Goal: Information Seeking & Learning: Check status

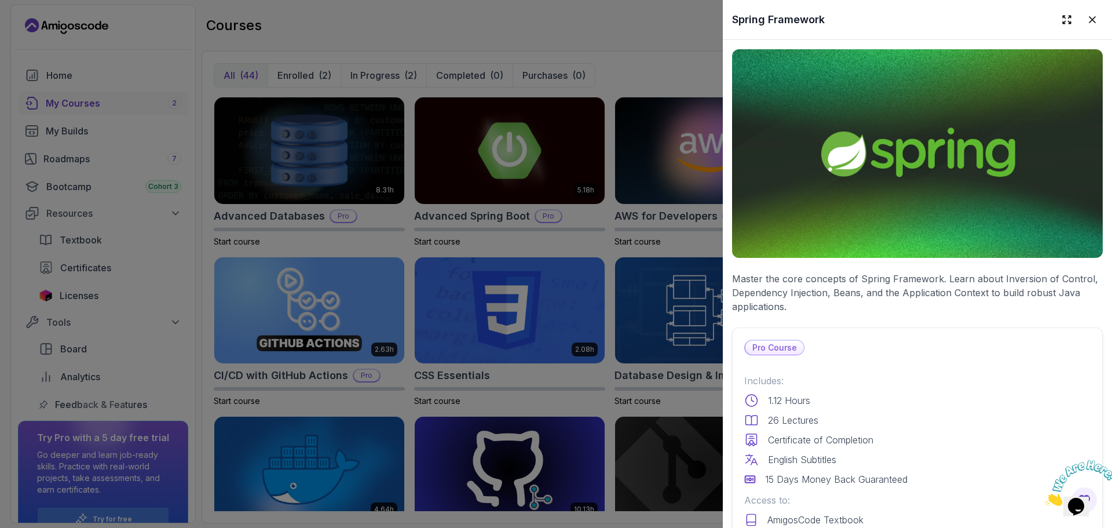
scroll to position [1911, 0]
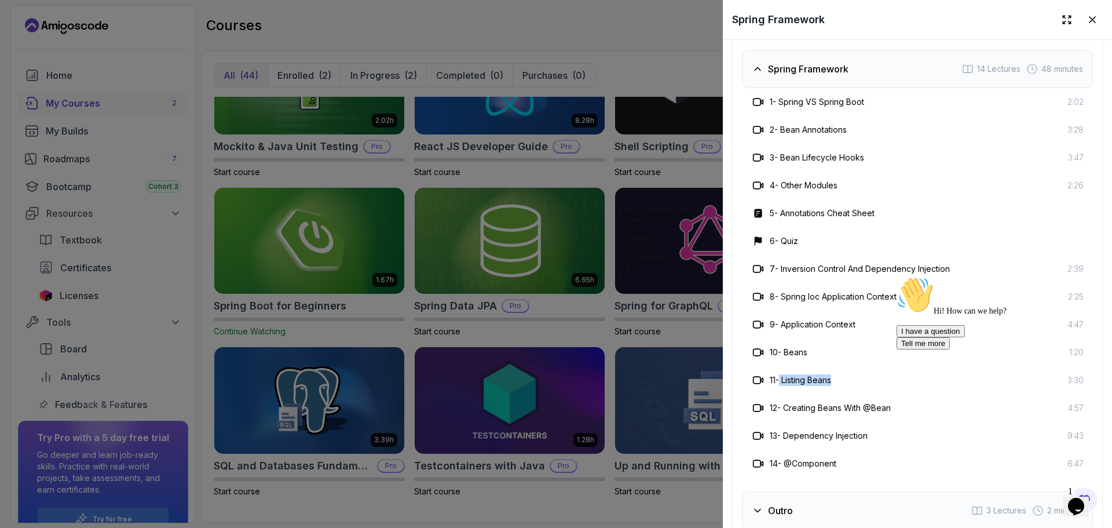
click at [745, 86] on div "Spring Framework 14 Lectures 48 minutes" at bounding box center [917, 69] width 351 height 38
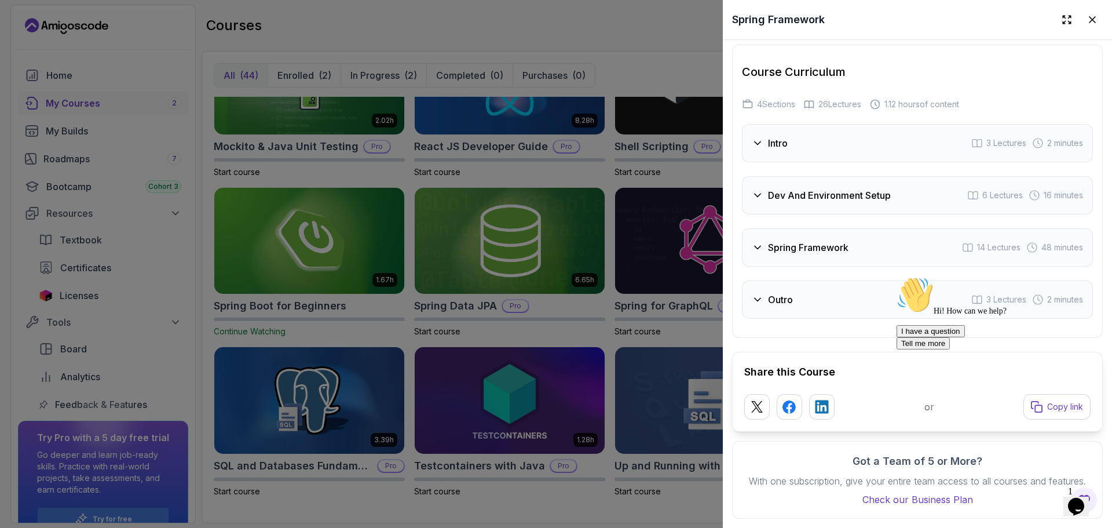
scroll to position [1758, 0]
click at [773, 136] on h3 "Intro" at bounding box center [778, 143] width 20 height 14
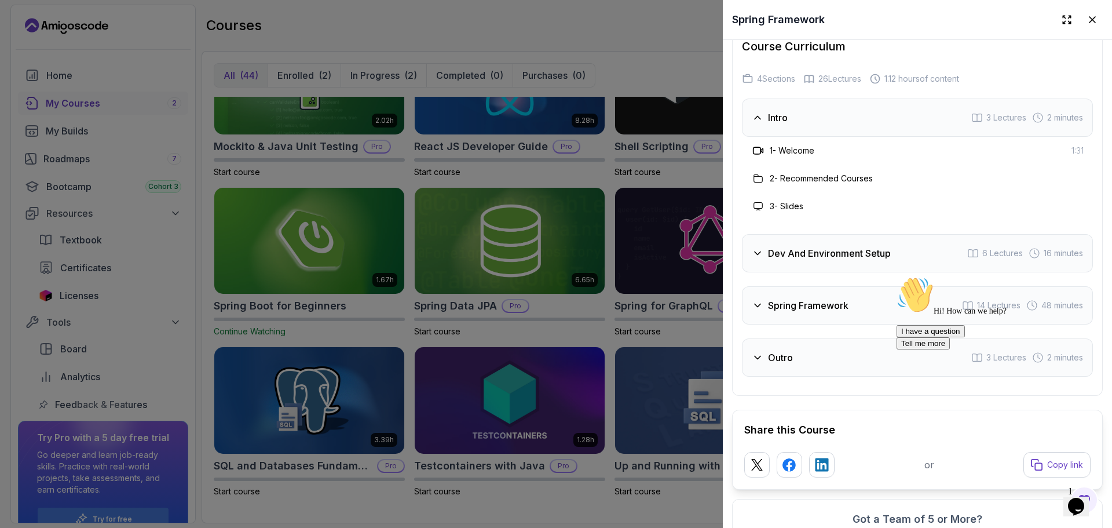
click at [779, 125] on h3 "Intro" at bounding box center [778, 118] width 20 height 14
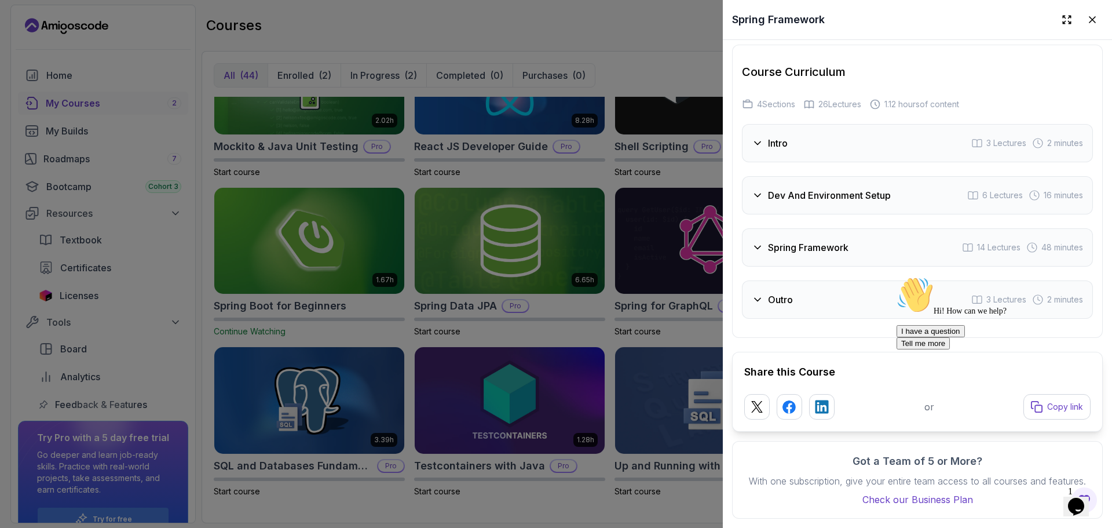
click at [780, 191] on div "Dev And Environment Setup 6 Lectures 16 minutes" at bounding box center [917, 195] width 351 height 38
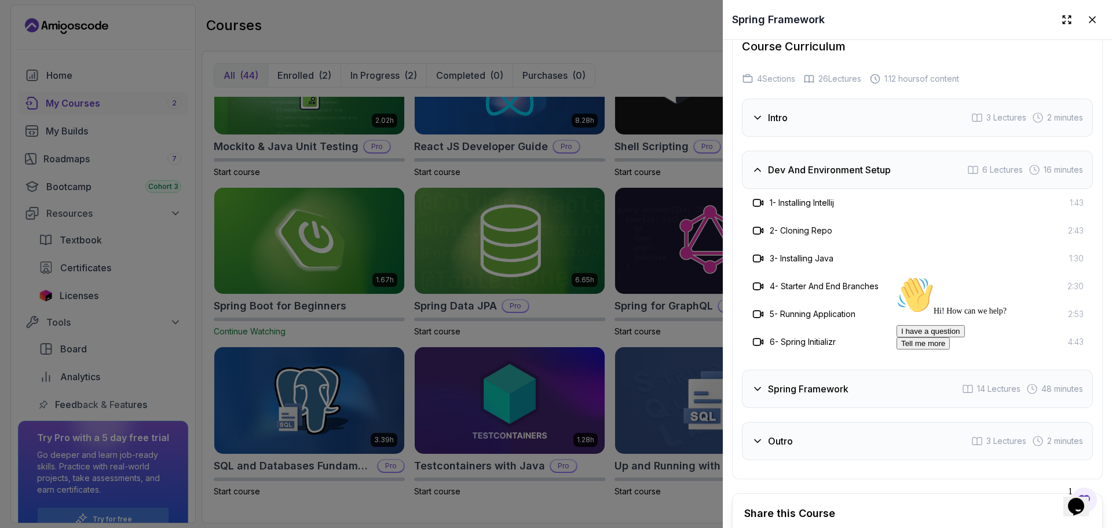
click at [780, 189] on div "Dev And Environment Setup 6 Lectures 16 minutes" at bounding box center [917, 170] width 351 height 38
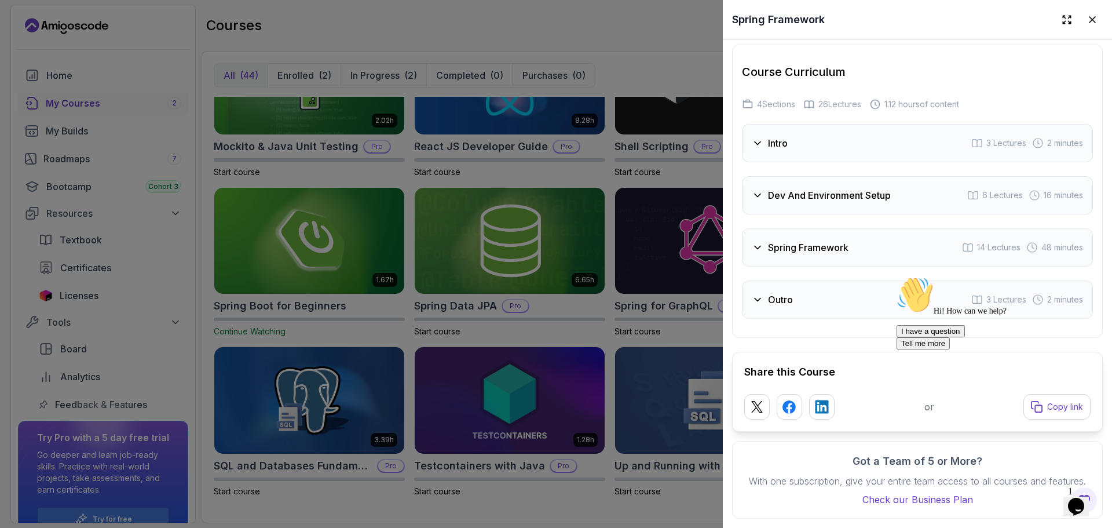
click at [787, 240] on h3 "Spring Framework" at bounding box center [808, 247] width 81 height 14
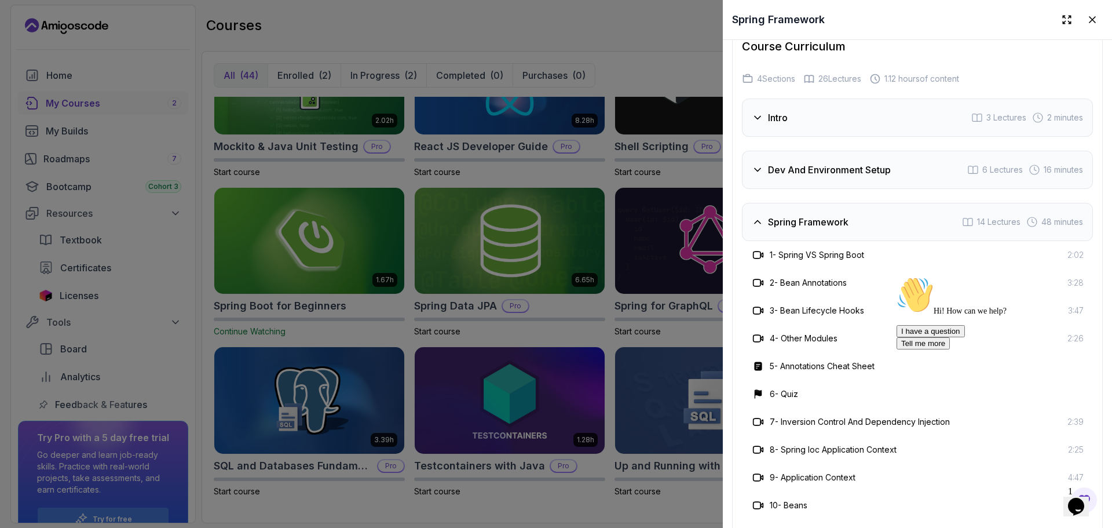
scroll to position [1947, 0]
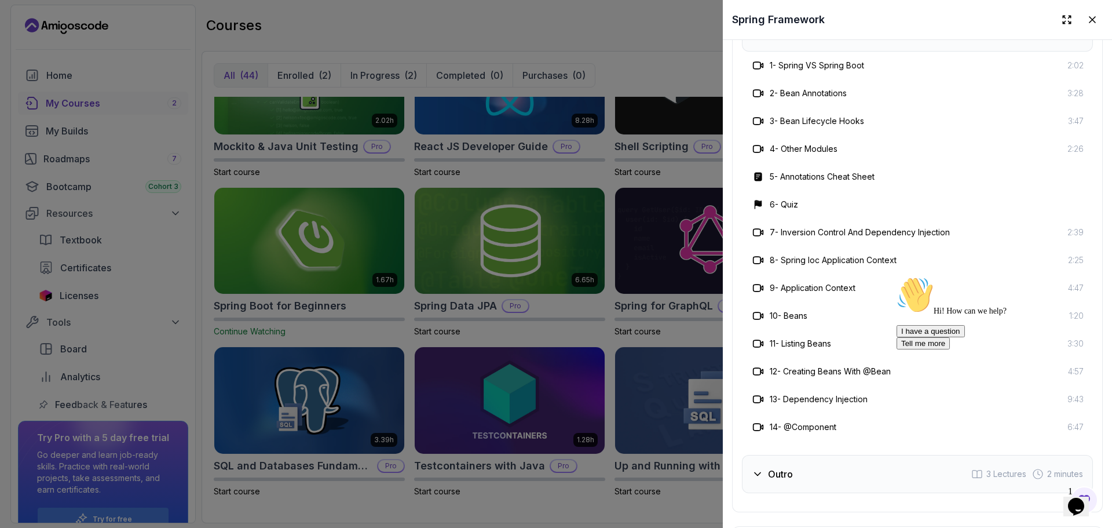
click at [897, 276] on icon "Chat attention grabber" at bounding box center [897, 276] width 0 height 0
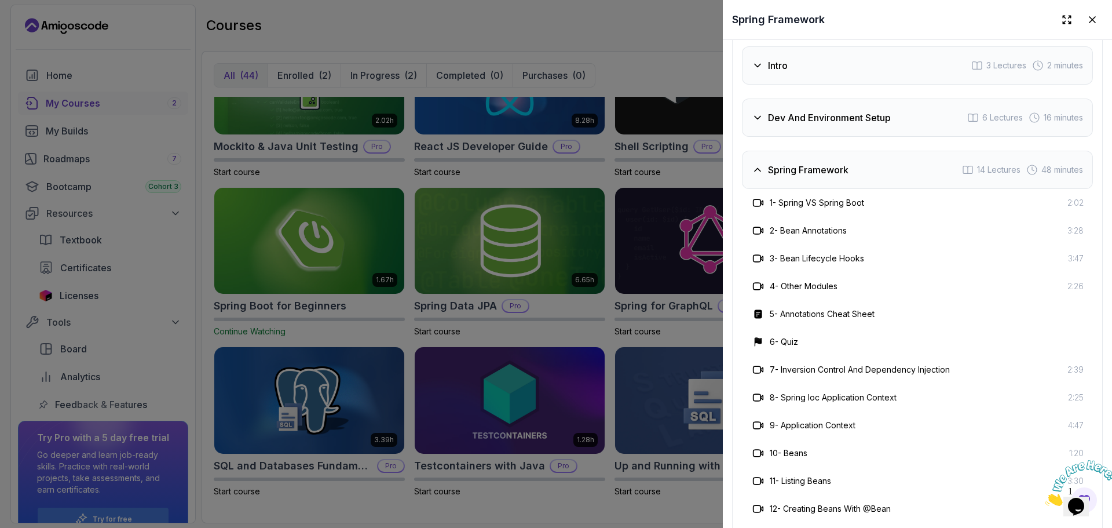
scroll to position [1721, 0]
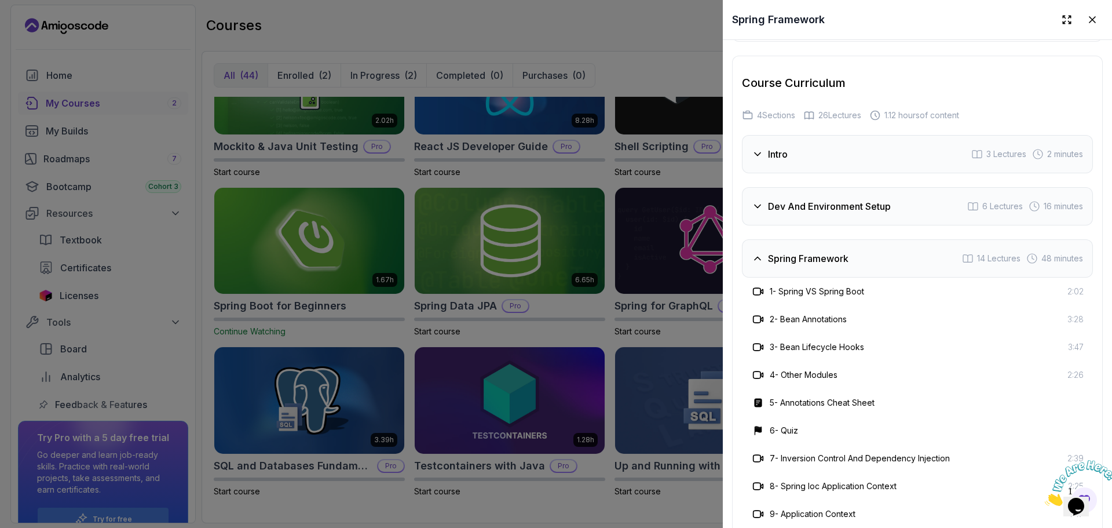
click at [882, 266] on div "Spring Framework 14 Lectures 48 minutes" at bounding box center [917, 258] width 351 height 38
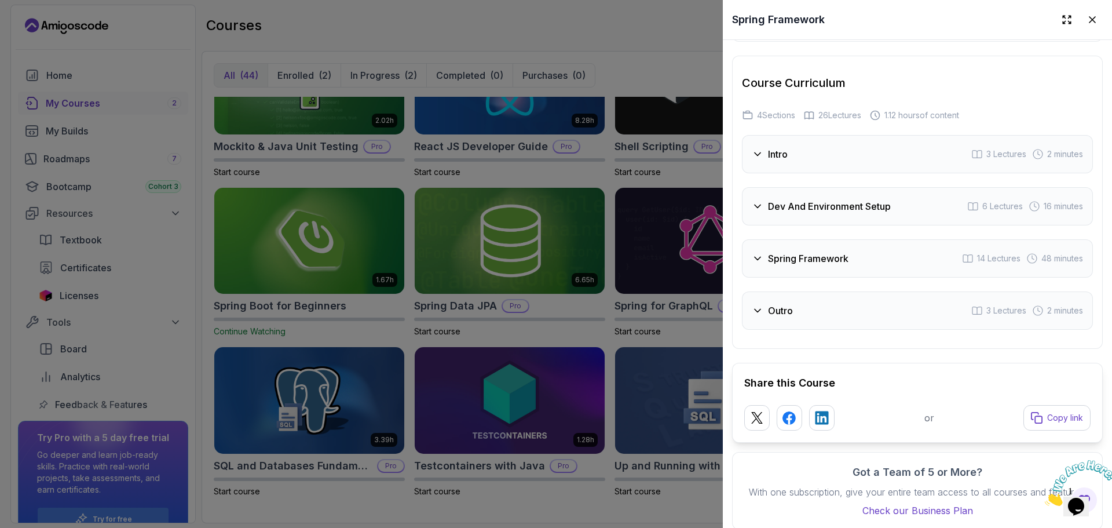
click at [993, 330] on div "Outro 3 Lectures 2 minutes" at bounding box center [917, 310] width 351 height 38
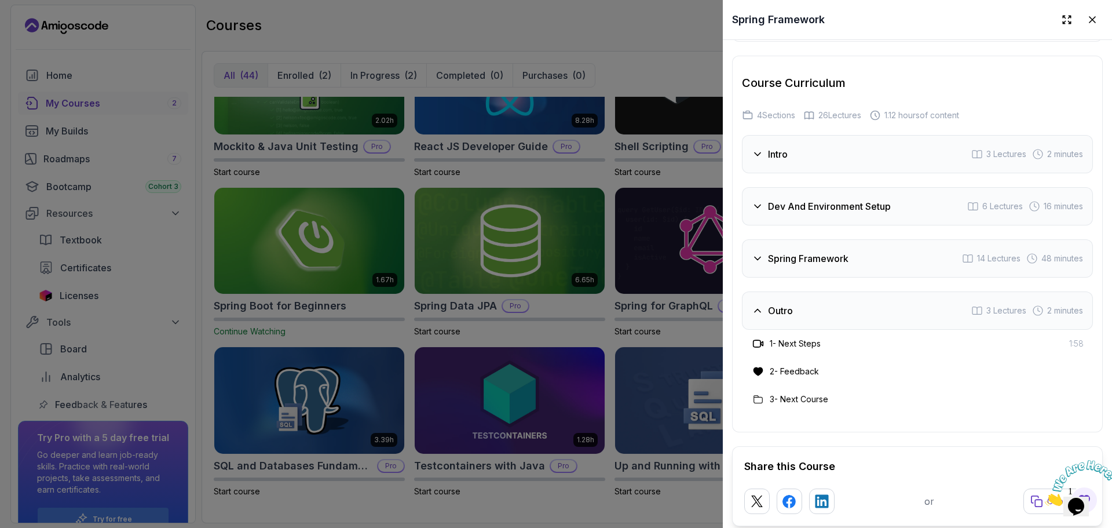
click at [993, 330] on div "Outro 3 Lectures 2 minutes" at bounding box center [917, 310] width 351 height 38
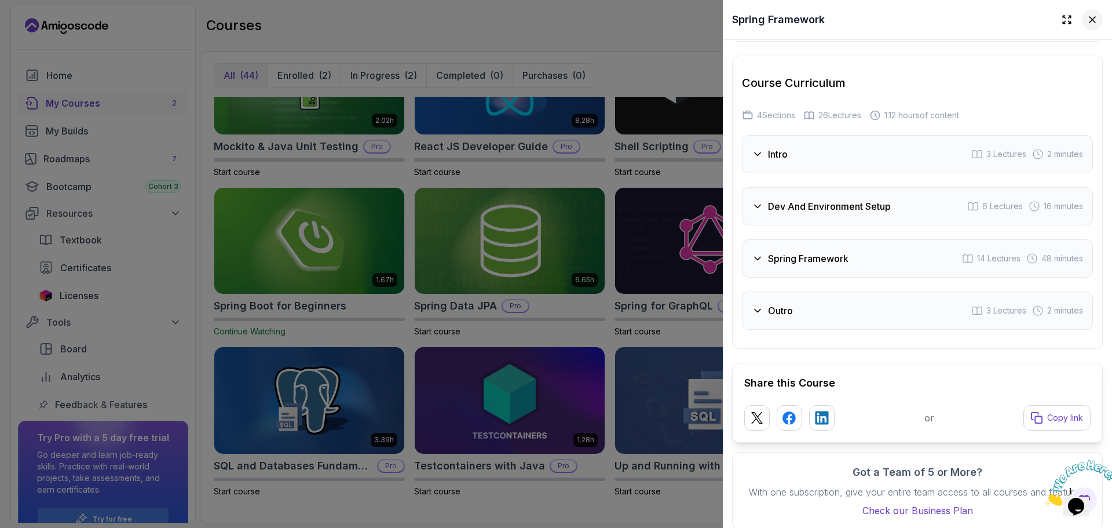
click at [1090, 21] on icon at bounding box center [1093, 20] width 6 height 6
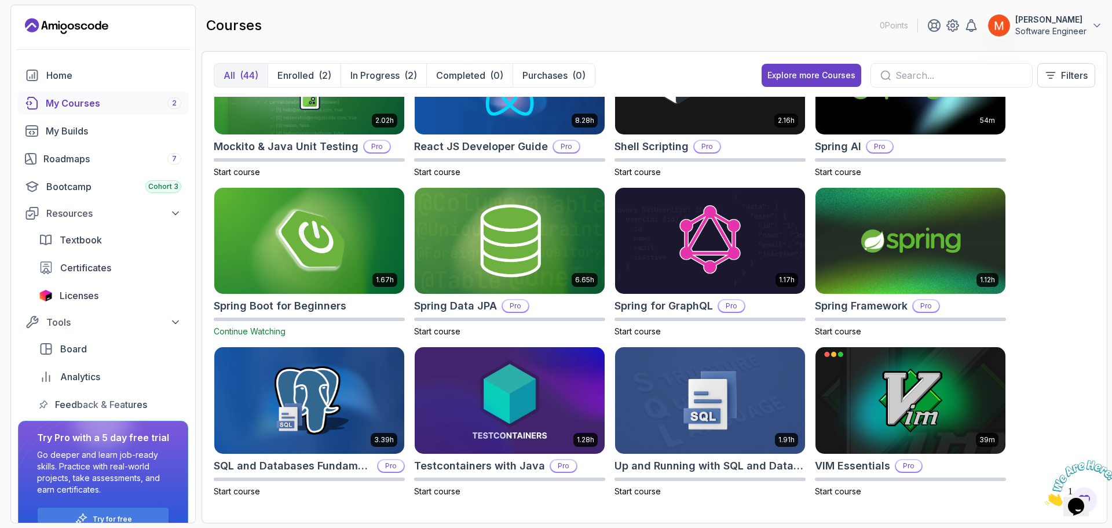
click at [1045, 498] on icon "Close" at bounding box center [1045, 503] width 0 height 10
click at [1112, 436] on section "0 Points [PERSON_NAME] Software Engineer Home My Courses 2 My Builds Roadmaps 7…" at bounding box center [556, 264] width 1112 height 528
click at [1063, 362] on div "8.31h Advanced Databases Pro Start course 5.18h Advanced Spring Boot Pro Start …" at bounding box center [655, 304] width 882 height 414
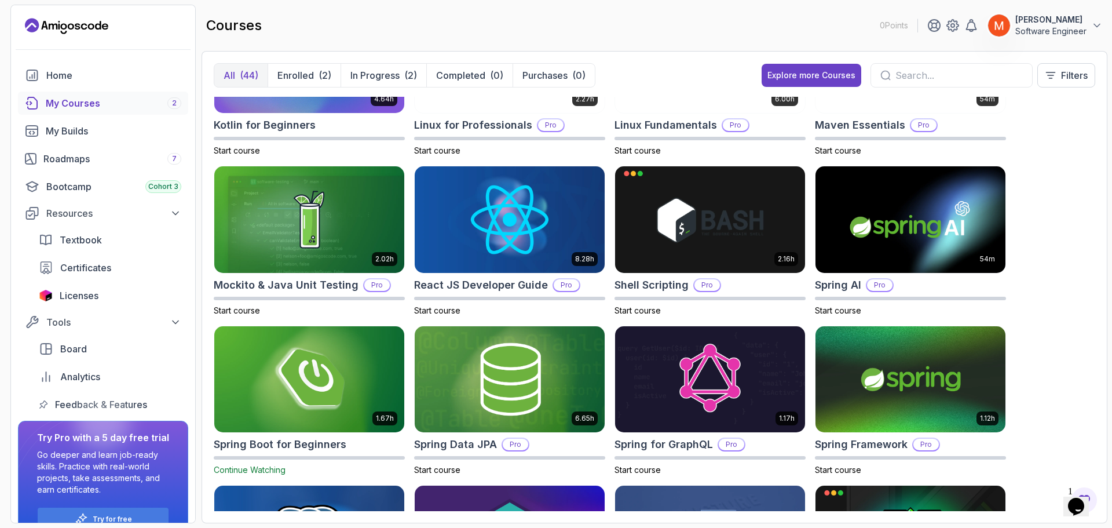
scroll to position [1161, 0]
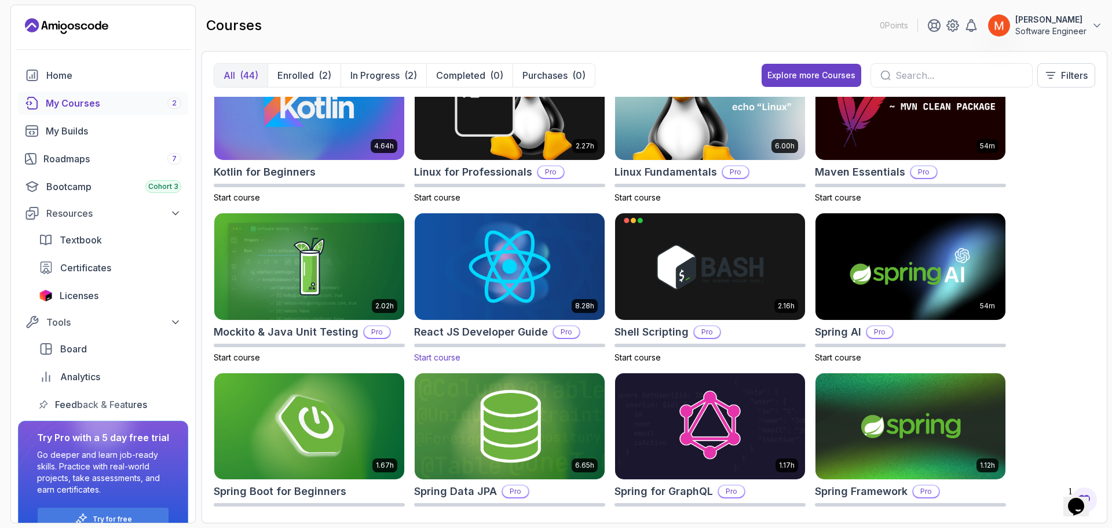
click at [561, 280] on img at bounding box center [509, 266] width 199 height 112
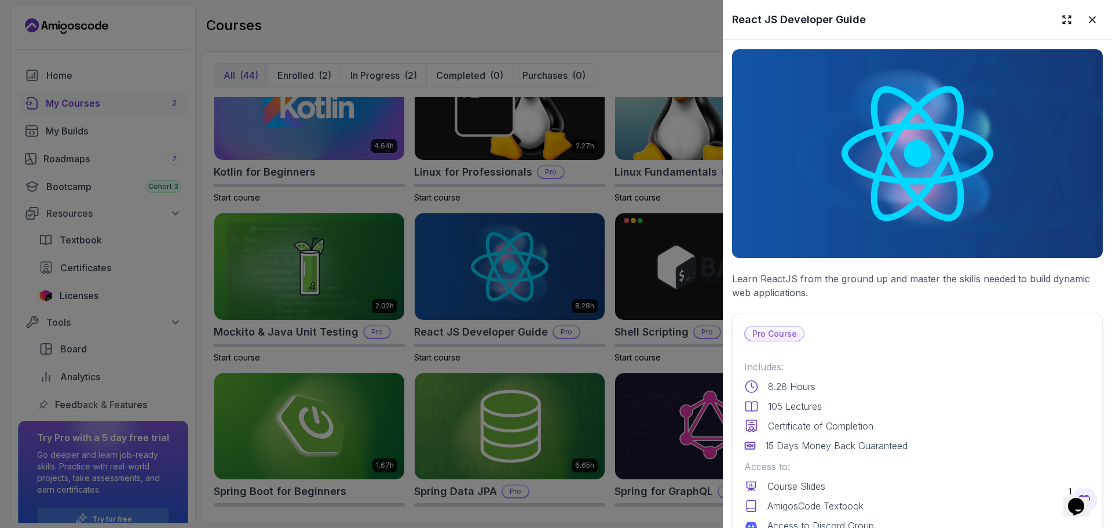
click at [894, 275] on p "Learn ReactJS from the ground up and master the skills needed to build dynamic …" at bounding box center [917, 286] width 371 height 28
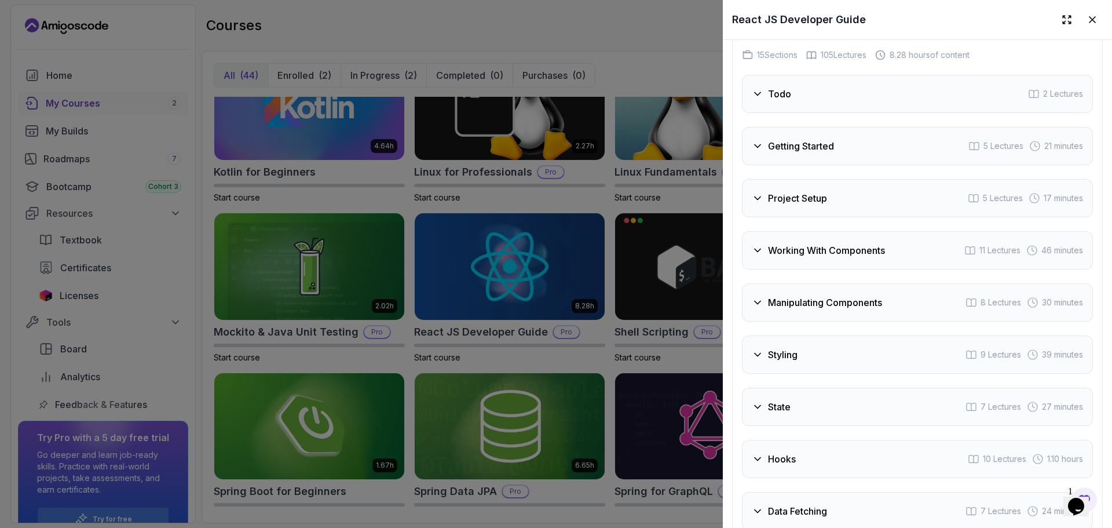
scroll to position [2121, 0]
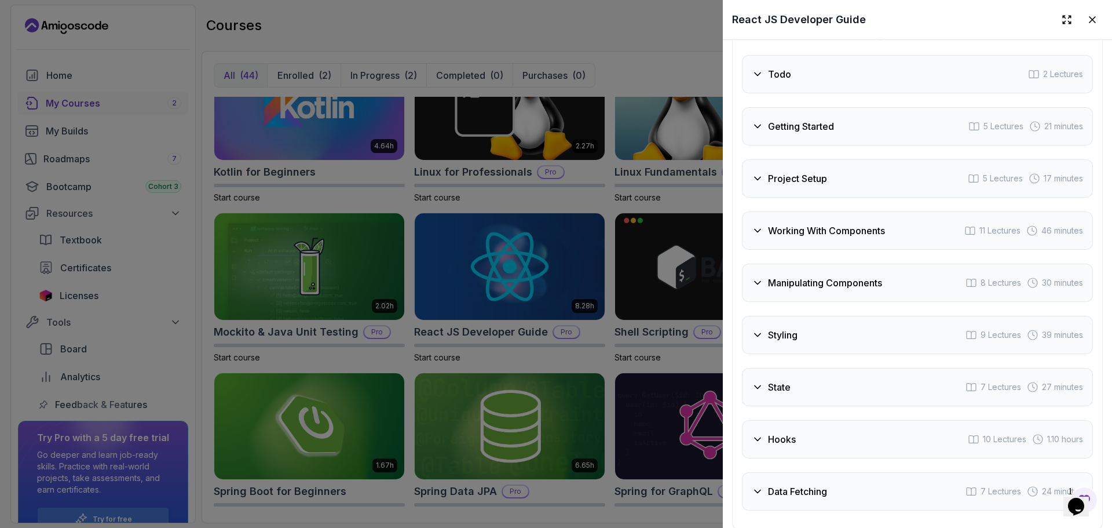
click at [825, 109] on div "Todo 2 Lectures Getting Started 5 Lectures 21 minutes Project Setup 5 Lectures …" at bounding box center [917, 282] width 351 height 455
click at [796, 161] on div "Todo 2 Lectures Getting Started 5 Lectures 21 minutes Project Setup 5 Lectures …" at bounding box center [917, 282] width 351 height 455
click at [792, 145] on div "Getting Started 5 Lectures 21 minutes" at bounding box center [917, 126] width 351 height 38
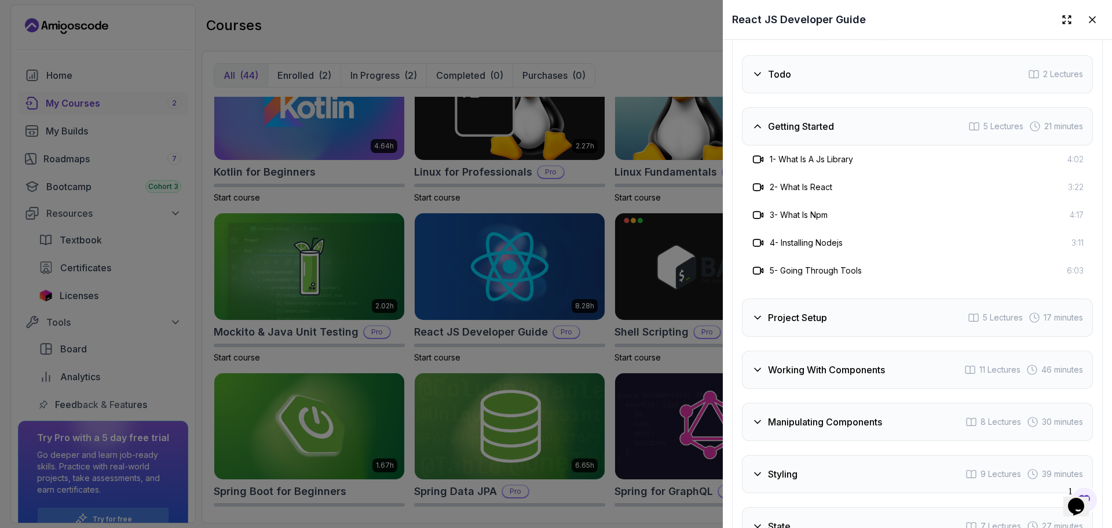
click at [803, 145] on div "Getting Started 5 Lectures 21 minutes" at bounding box center [917, 126] width 351 height 38
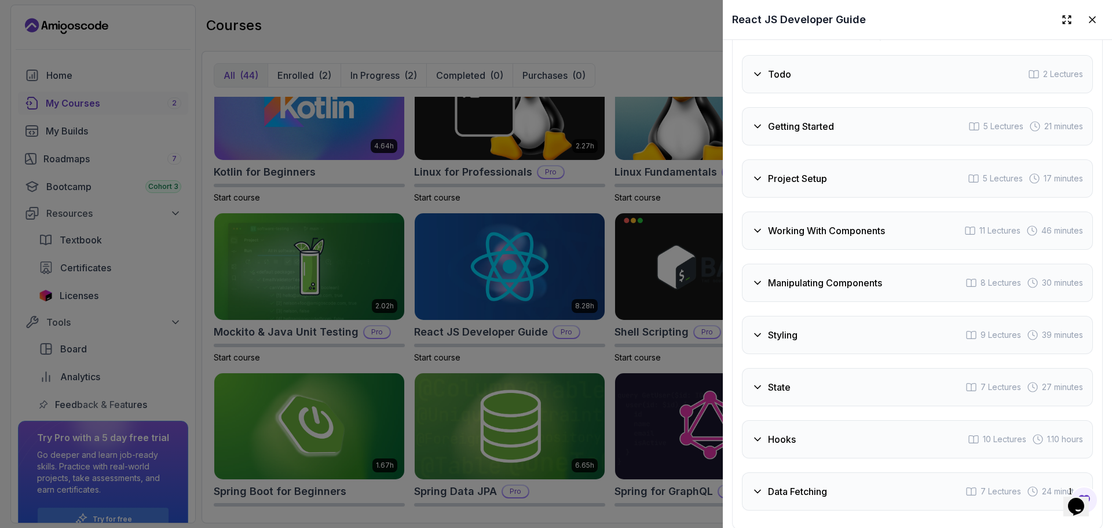
click at [791, 185] on h3 "Project Setup" at bounding box center [797, 178] width 59 height 14
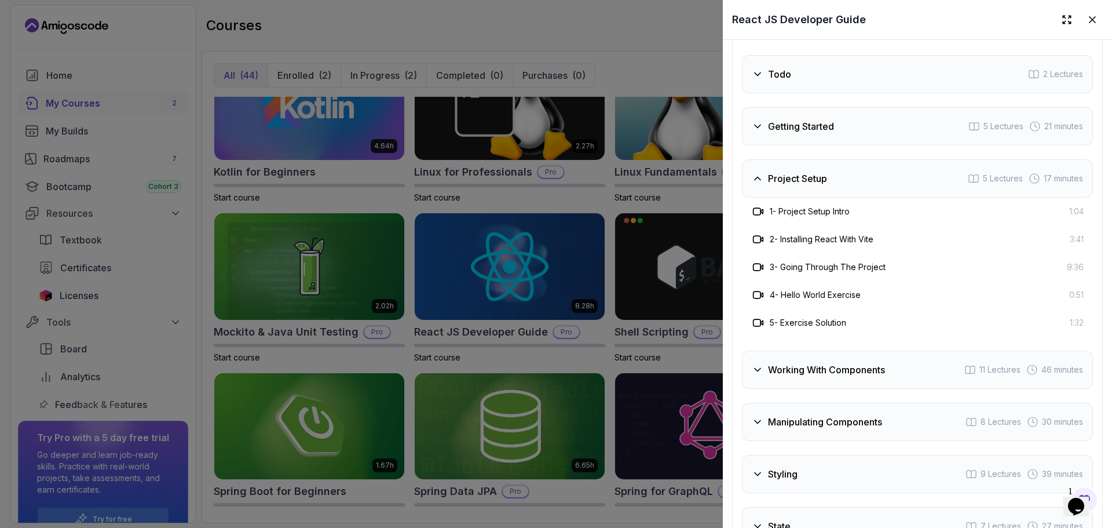
click at [791, 185] on h3 "Project Setup" at bounding box center [797, 178] width 59 height 14
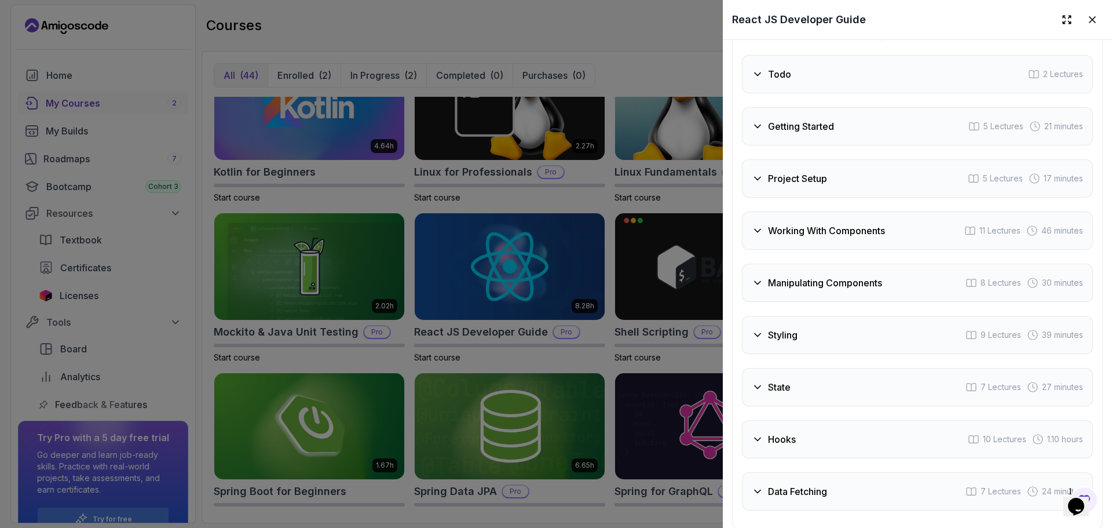
click at [791, 198] on div "Project Setup 5 Lectures 17 minutes" at bounding box center [917, 178] width 351 height 38
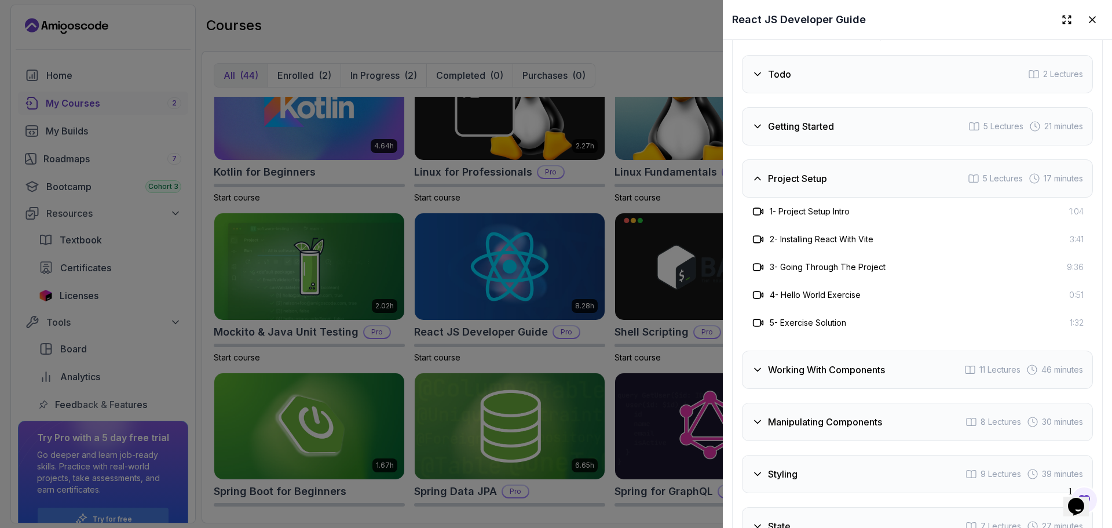
click at [791, 198] on div "Project Setup 5 Lectures 17 minutes" at bounding box center [917, 178] width 351 height 38
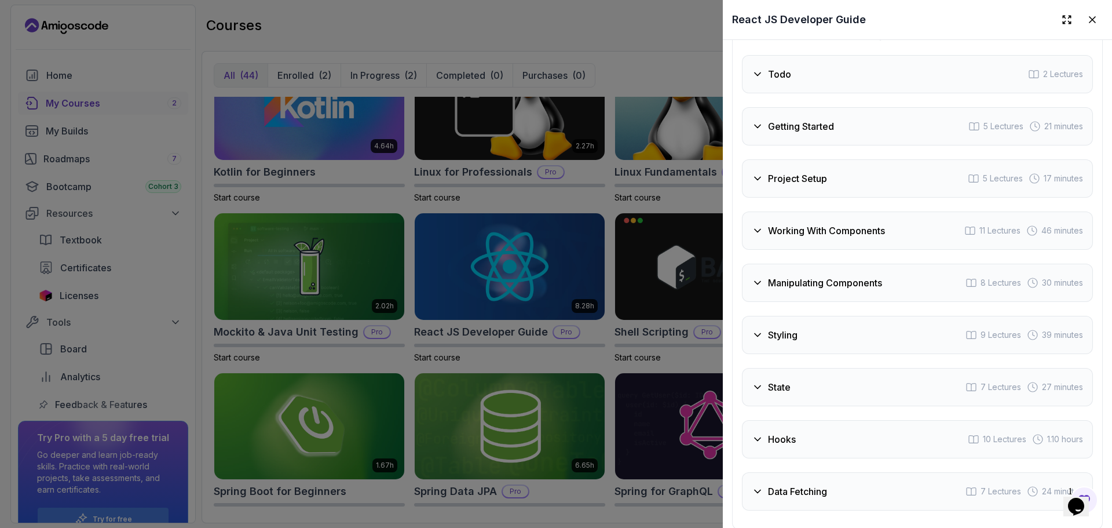
click at [793, 237] on h3 "Working With Components" at bounding box center [826, 231] width 117 height 14
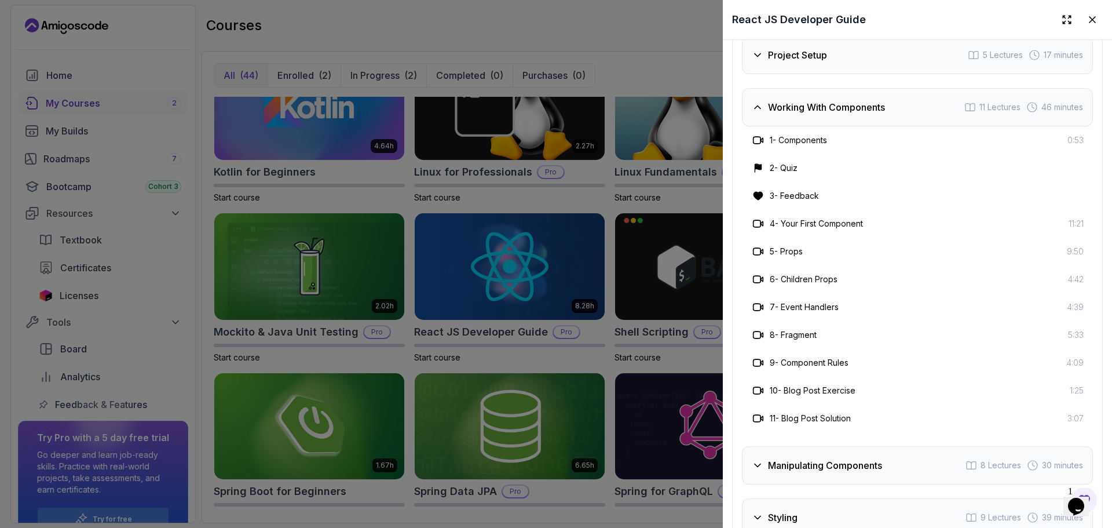
scroll to position [2251, 0]
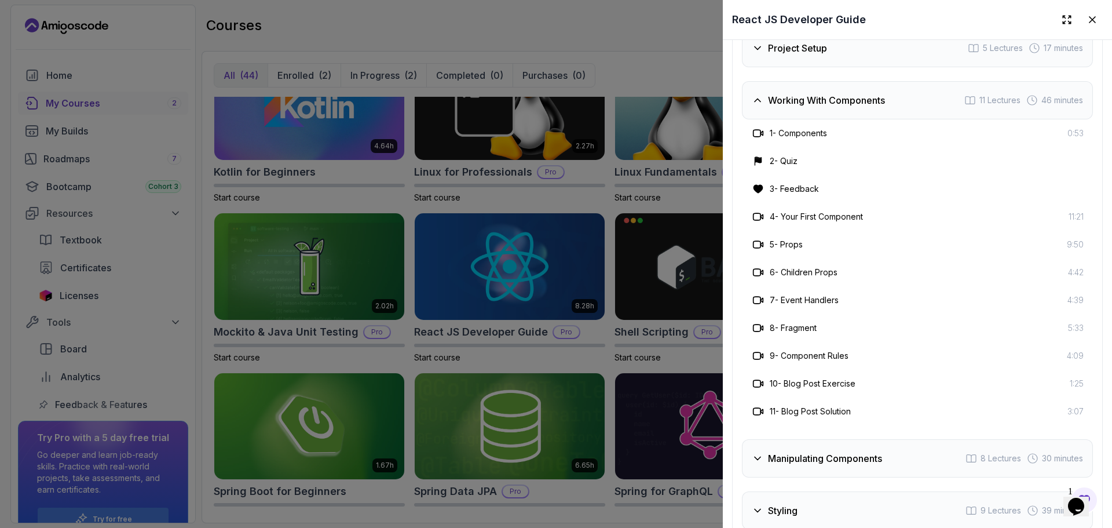
click at [872, 119] on div "Working With Components 11 Lectures 46 minutes" at bounding box center [917, 100] width 351 height 38
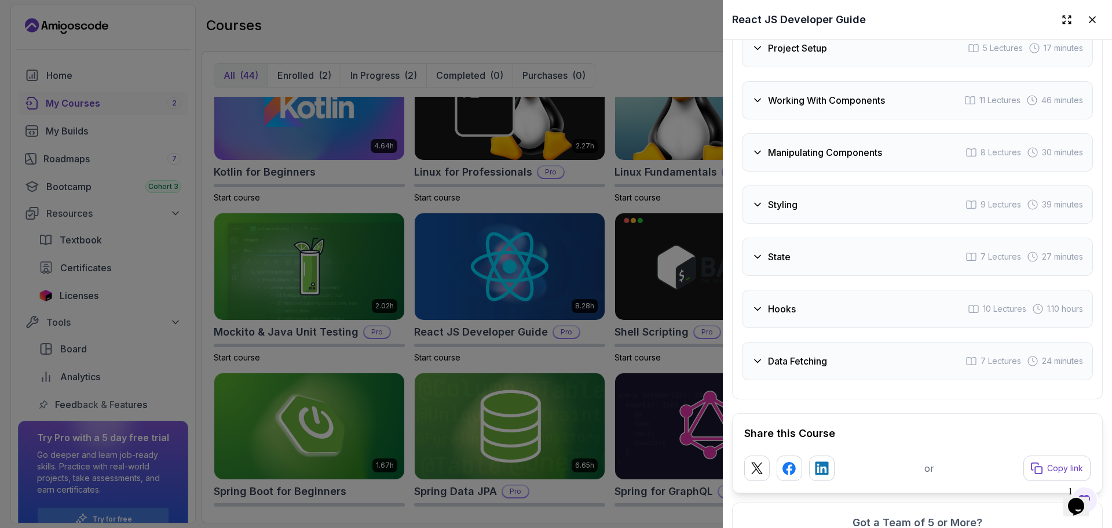
click at [855, 159] on h3 "Manipulating Components" at bounding box center [825, 152] width 114 height 14
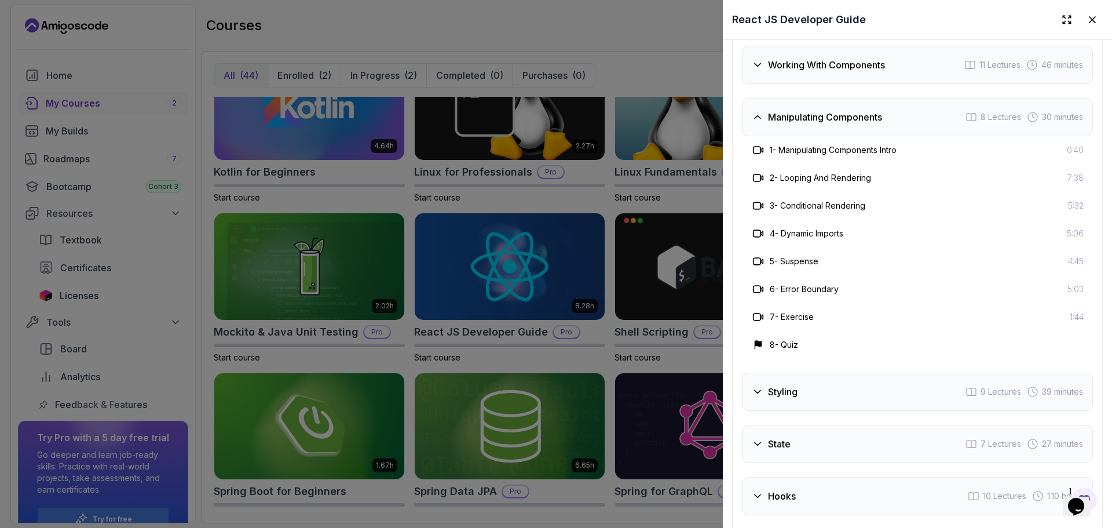
scroll to position [2301, 0]
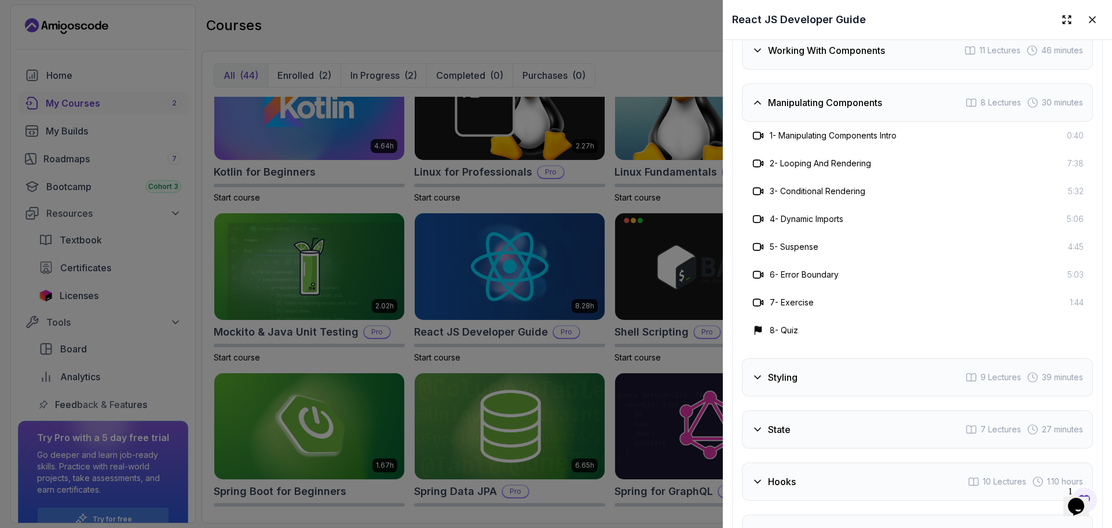
click at [854, 109] on h3 "Manipulating Components" at bounding box center [825, 103] width 114 height 14
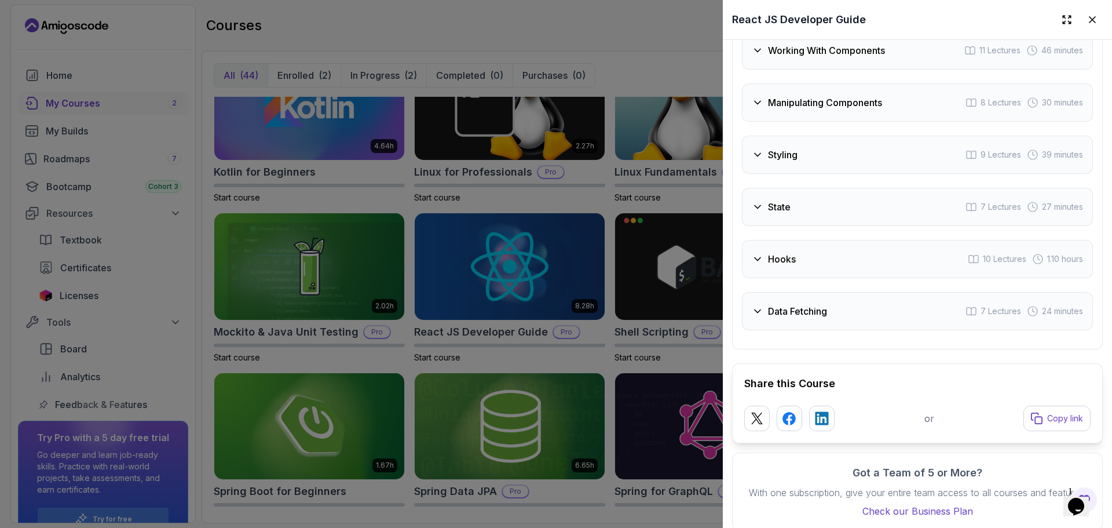
click at [844, 164] on div "Styling 9 Lectures 39 minutes" at bounding box center [917, 155] width 351 height 38
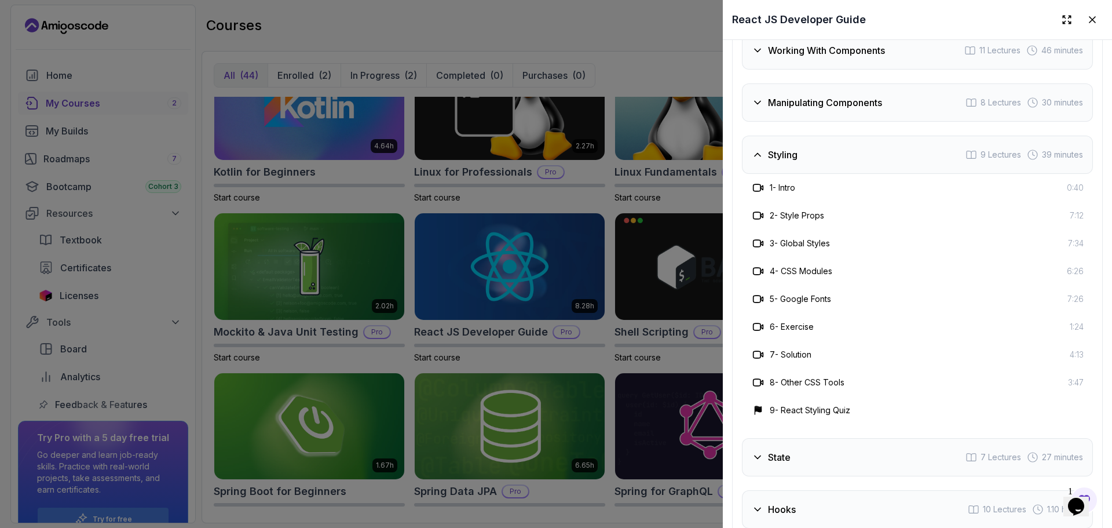
click at [844, 158] on div "Styling 9 Lectures 39 minutes" at bounding box center [917, 155] width 351 height 38
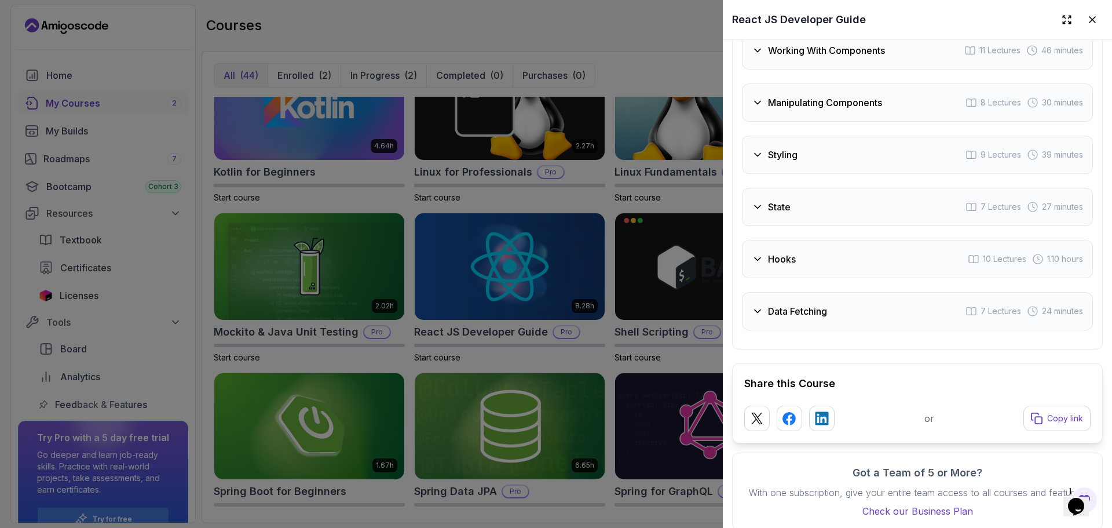
click at [823, 122] on div "Manipulating Components 8 Lectures 30 minutes" at bounding box center [917, 102] width 351 height 38
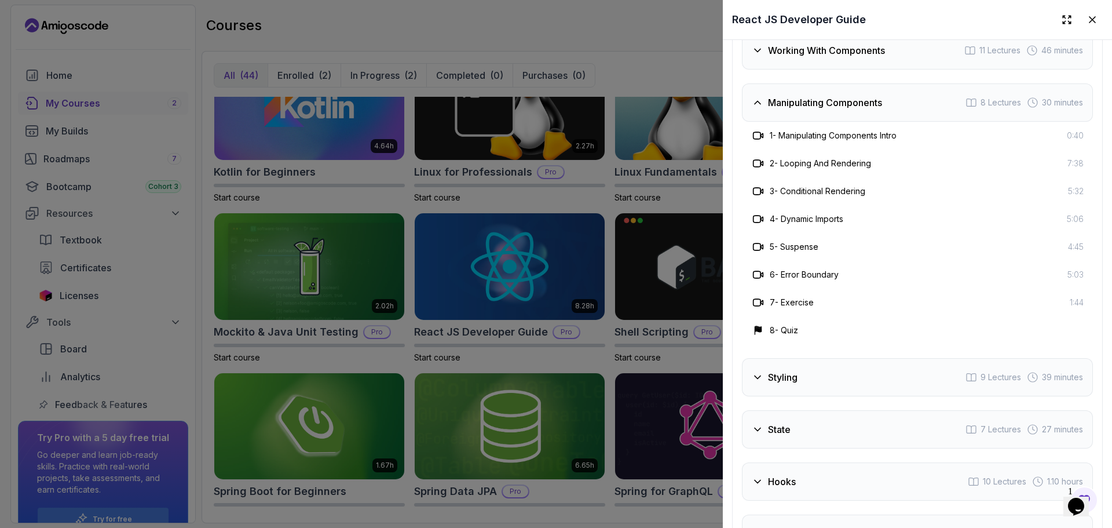
click at [840, 141] on h3 "1 - Manipulating Components Intro" at bounding box center [833, 136] width 127 height 12
click at [754, 141] on icon at bounding box center [758, 136] width 12 height 12
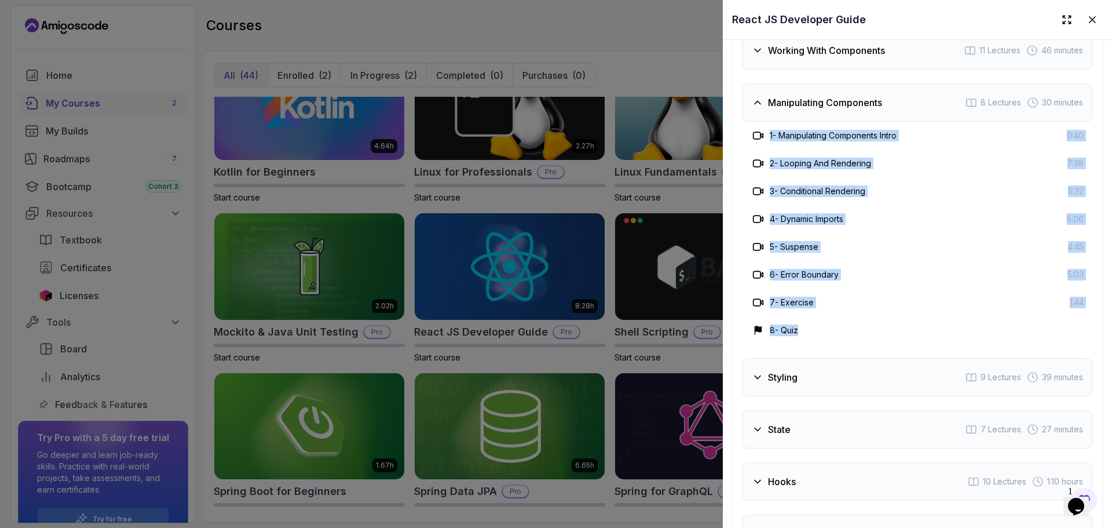
drag, startPoint x: 741, startPoint y: 143, endPoint x: 979, endPoint y: 349, distance: 315.0
click at [979, 349] on div "Course Curriculum 15 Sections 105 Lectures 8.28 hours of content Todo 2 Lecture…" at bounding box center [917, 184] width 371 height 776
click at [979, 337] on div "8 - Quiz" at bounding box center [917, 330] width 332 height 14
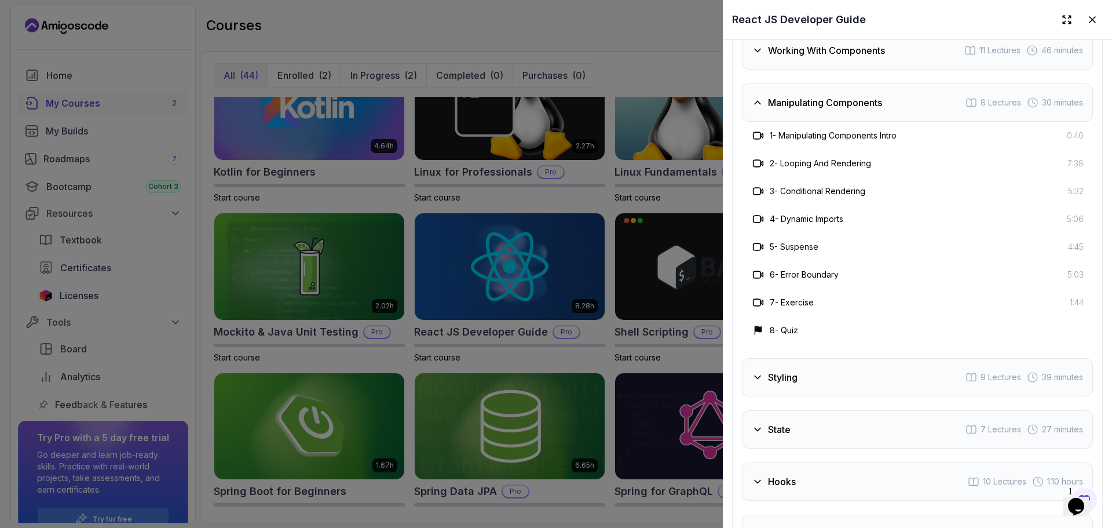
click at [803, 166] on div "2 - Looping And Rendering 7:38" at bounding box center [917, 163] width 351 height 28
click at [866, 122] on div "Manipulating Components 8 Lectures 30 minutes" at bounding box center [917, 102] width 351 height 38
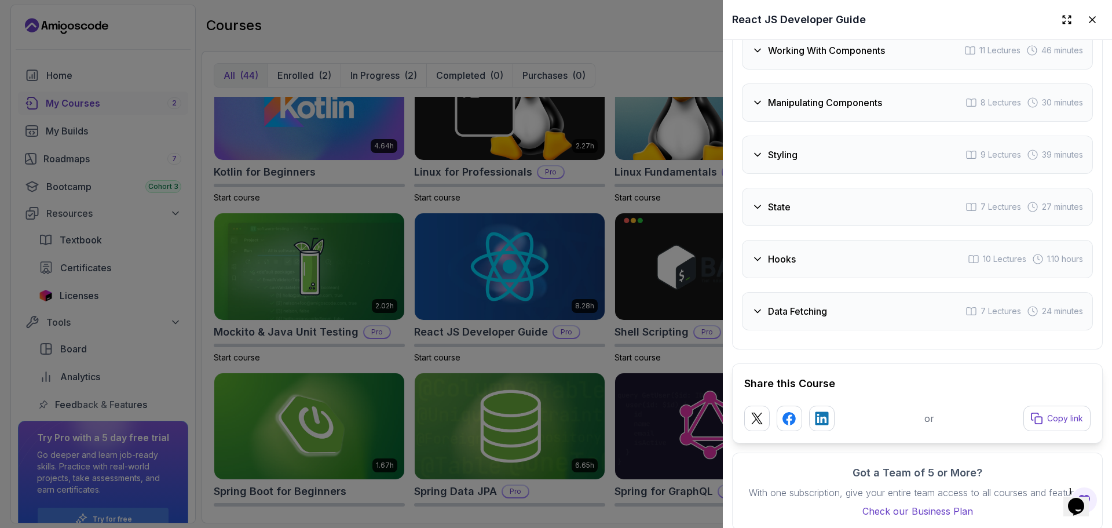
click at [835, 174] on div "Styling 9 Lectures 39 minutes" at bounding box center [917, 155] width 351 height 38
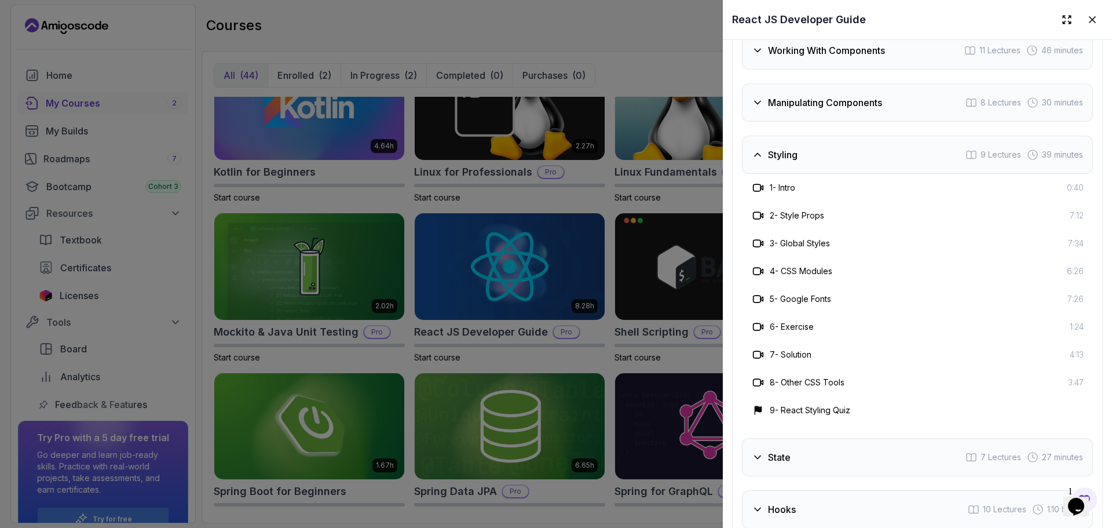
click at [834, 174] on div "Styling 9 Lectures 39 minutes" at bounding box center [917, 155] width 351 height 38
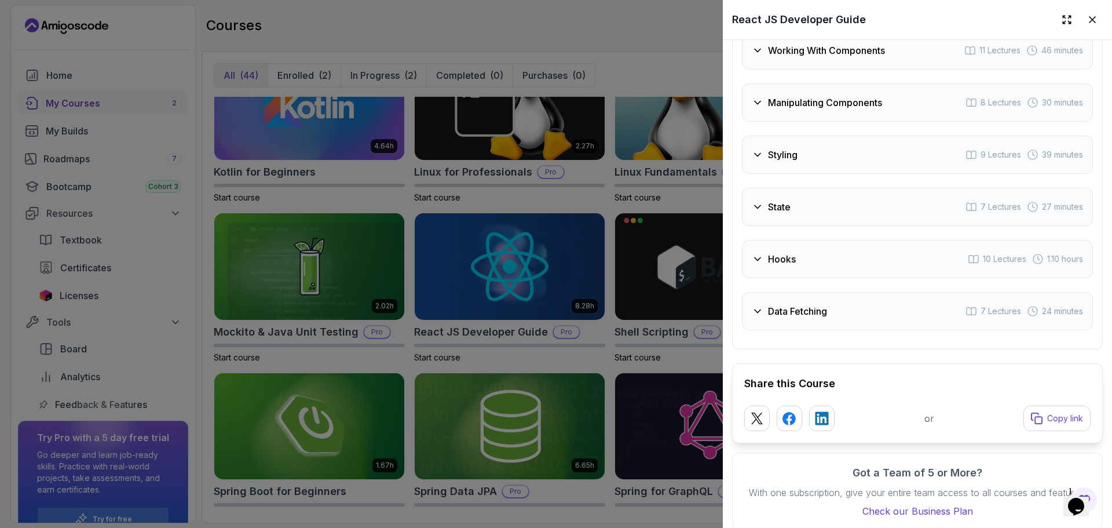
click at [824, 215] on div "State 7 Lectures 27 minutes" at bounding box center [917, 207] width 351 height 38
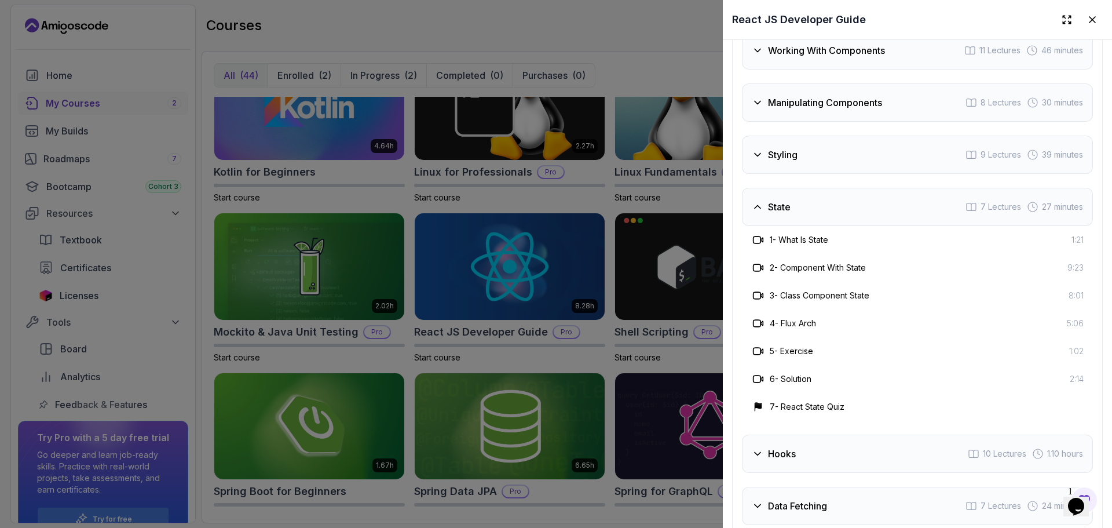
click at [825, 217] on div "State 7 Lectures 27 minutes" at bounding box center [917, 207] width 351 height 38
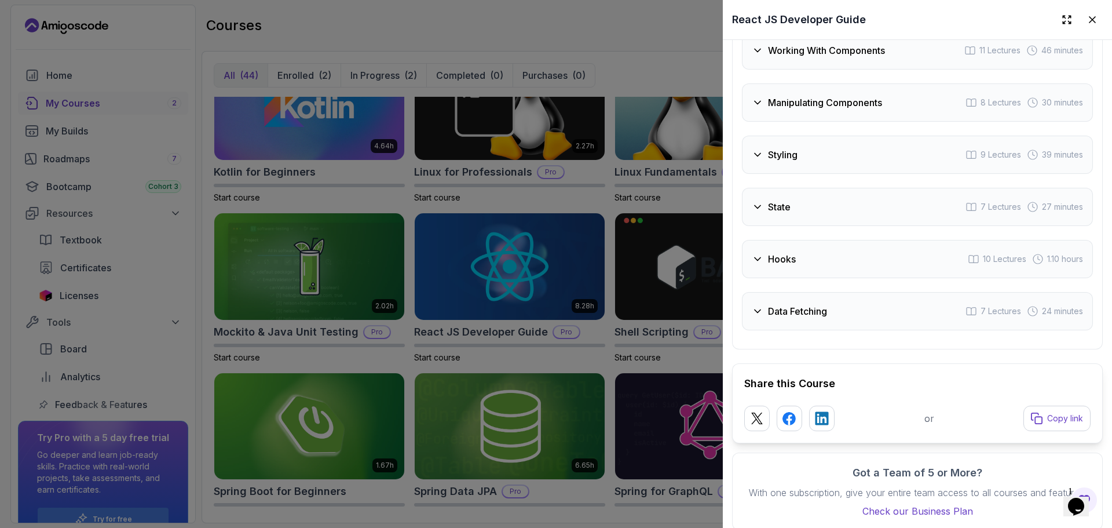
click at [823, 274] on div "Hooks 10 Lectures 1.10 hours" at bounding box center [917, 259] width 351 height 38
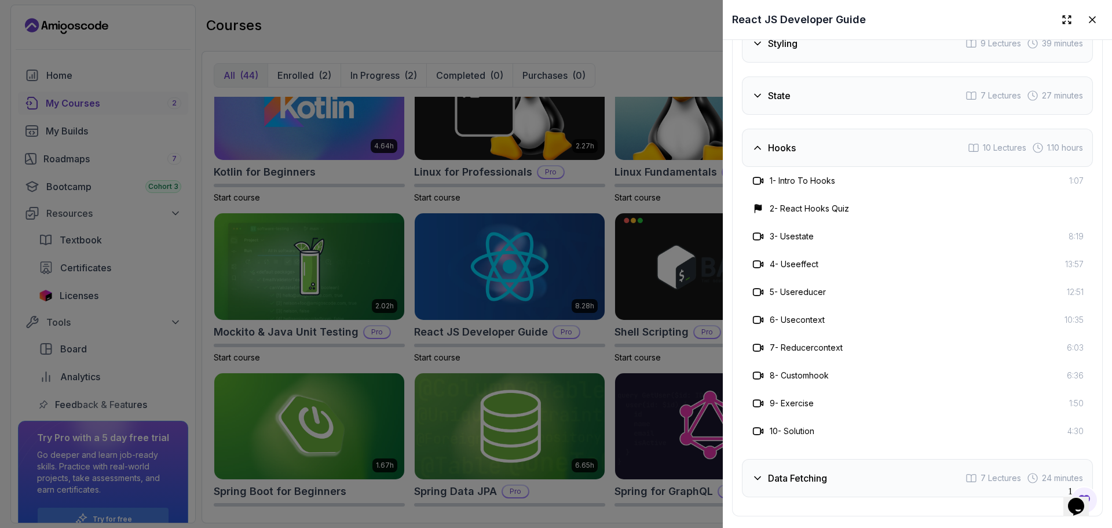
scroll to position [2438, 0]
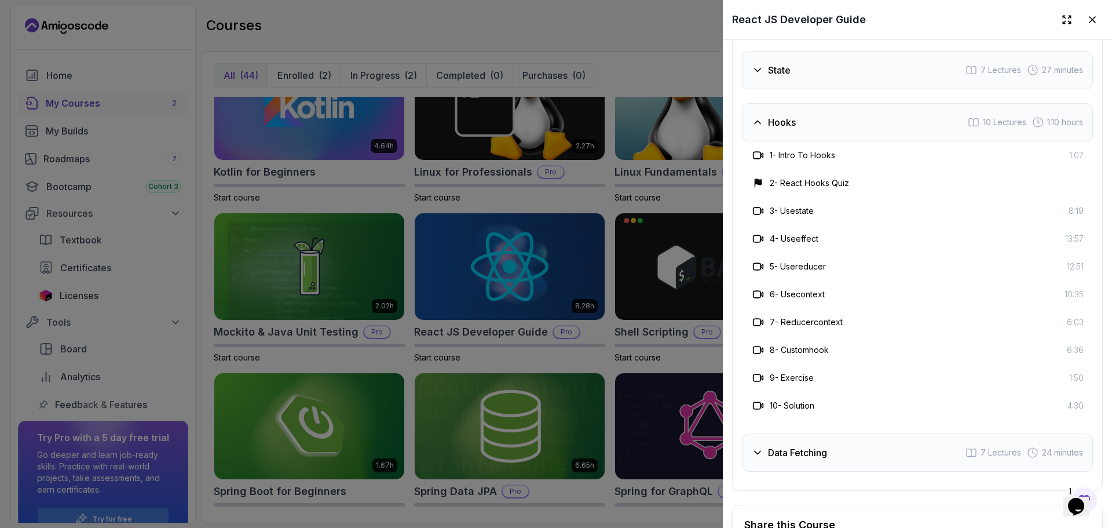
click at [803, 356] on h3 "8 - Customhook" at bounding box center [799, 350] width 59 height 12
drag, startPoint x: 803, startPoint y: 365, endPoint x: 798, endPoint y: 364, distance: 5.9
click at [798, 356] on h3 "8 - Customhook" at bounding box center [799, 350] width 59 height 12
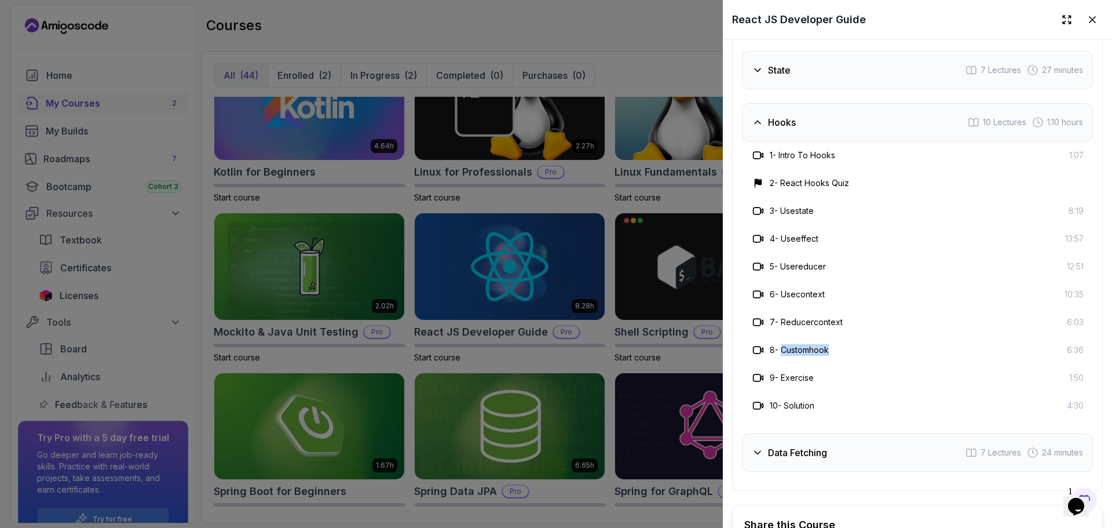
click at [798, 356] on h3 "8 - Customhook" at bounding box center [799, 350] width 59 height 12
click at [825, 351] on div "8 - Customhook 6:36" at bounding box center [917, 350] width 351 height 28
click at [806, 459] on h3 "Data Fetching" at bounding box center [797, 452] width 59 height 14
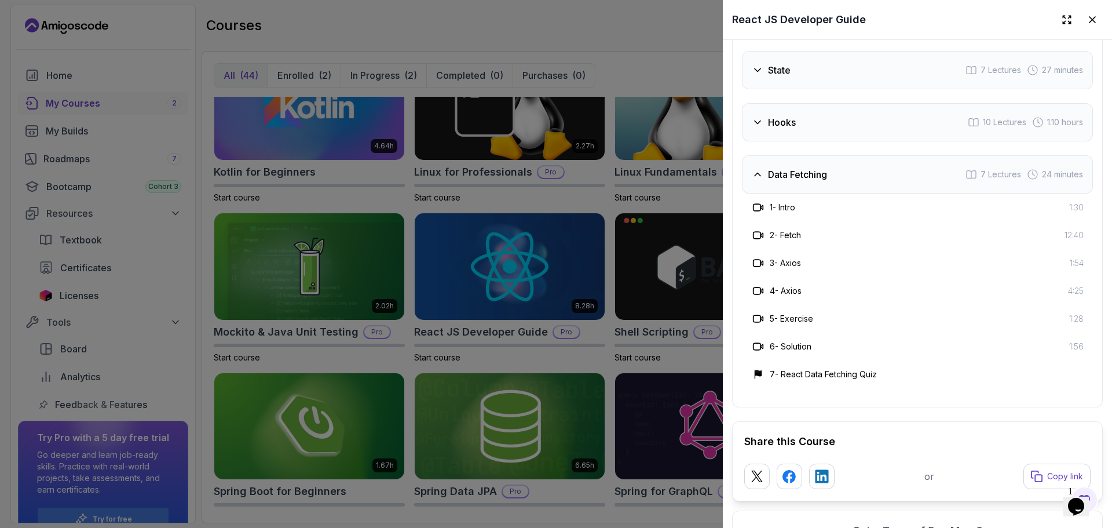
click at [792, 193] on div "Data Fetching 7 Lectures 24 minutes" at bounding box center [917, 174] width 351 height 38
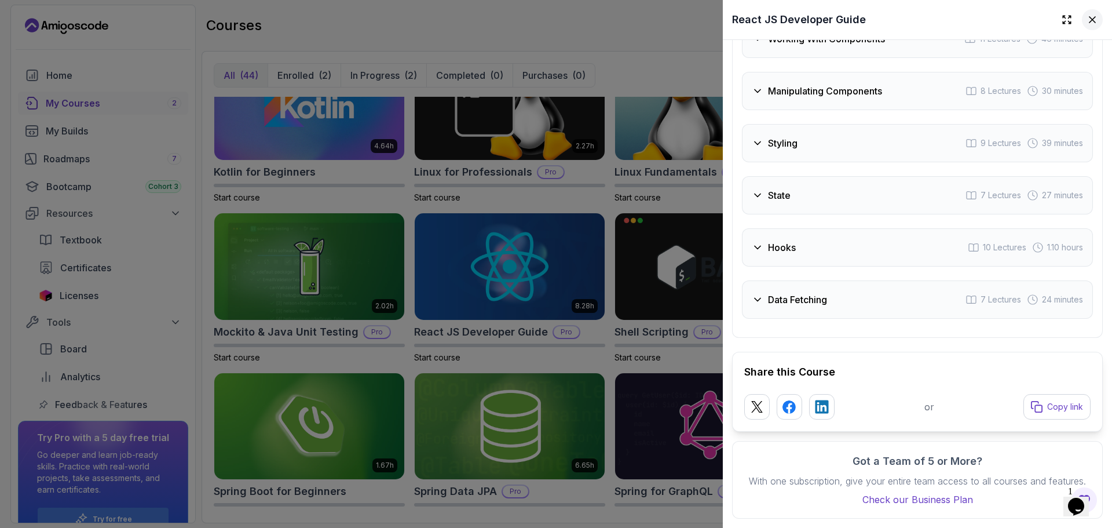
click at [1090, 20] on icon at bounding box center [1093, 20] width 6 height 6
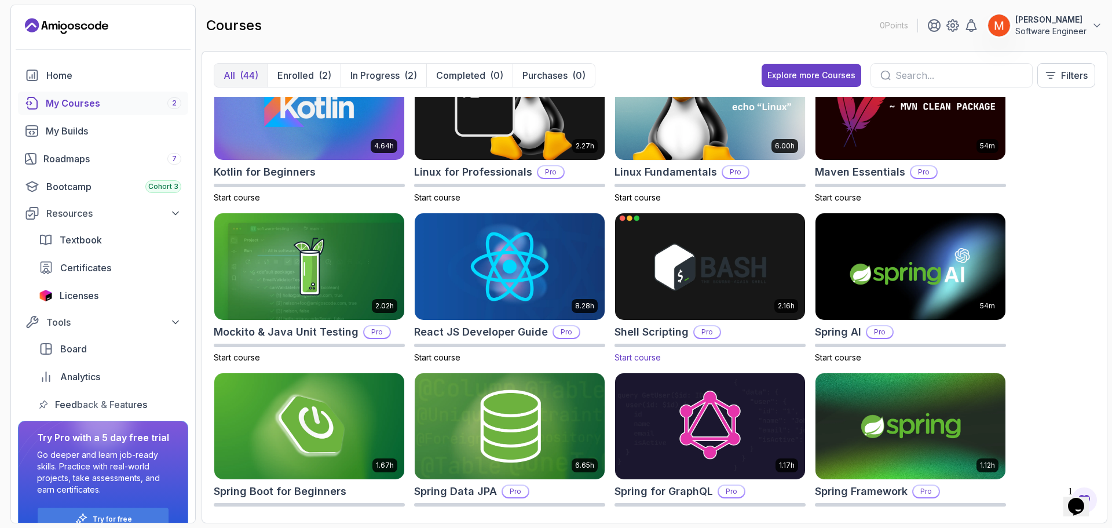
click at [730, 250] on img at bounding box center [709, 266] width 199 height 112
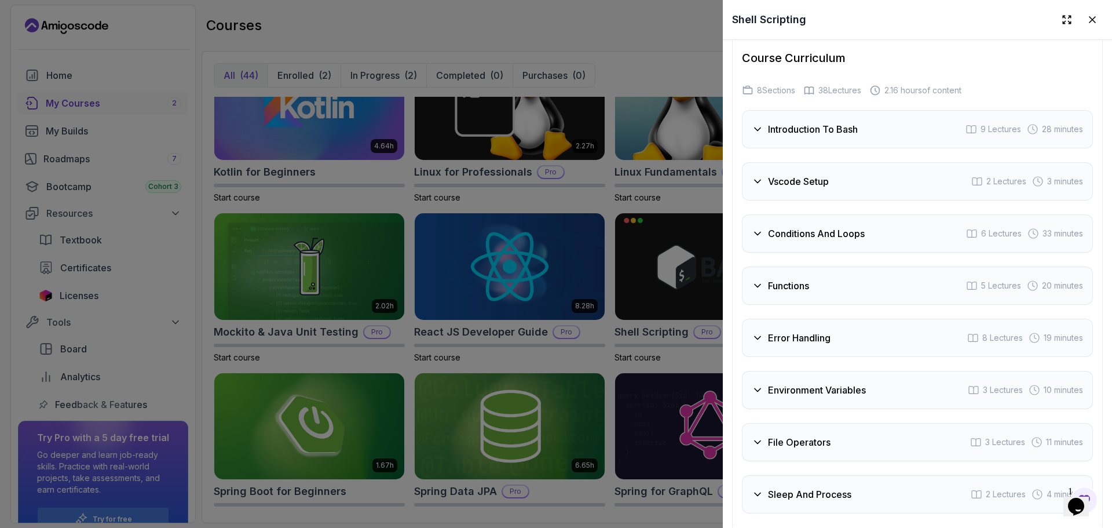
scroll to position [2085, 0]
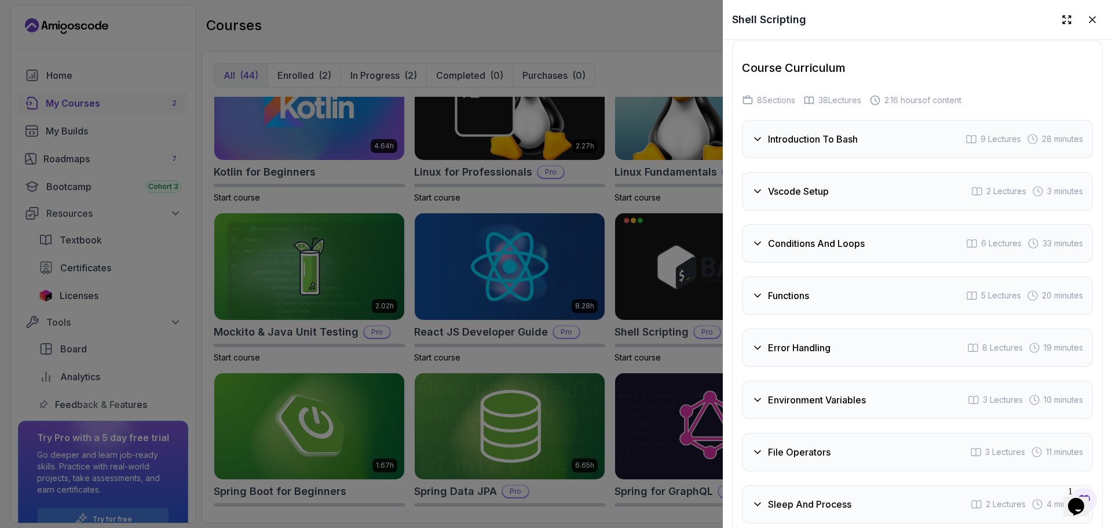
click at [814, 137] on h3 "Introduction To Bash" at bounding box center [813, 139] width 90 height 14
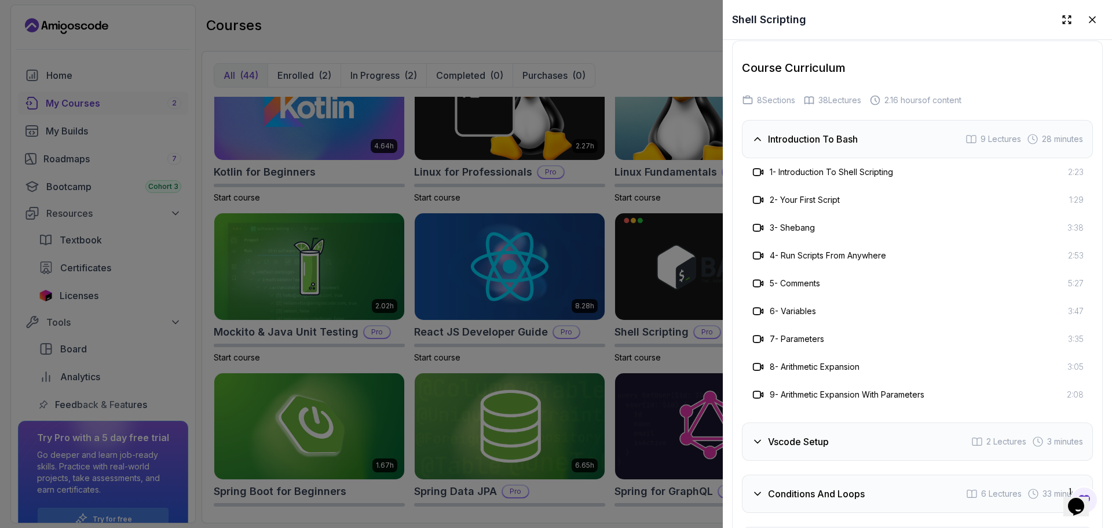
click at [814, 137] on h3 "Introduction To Bash" at bounding box center [813, 139] width 90 height 14
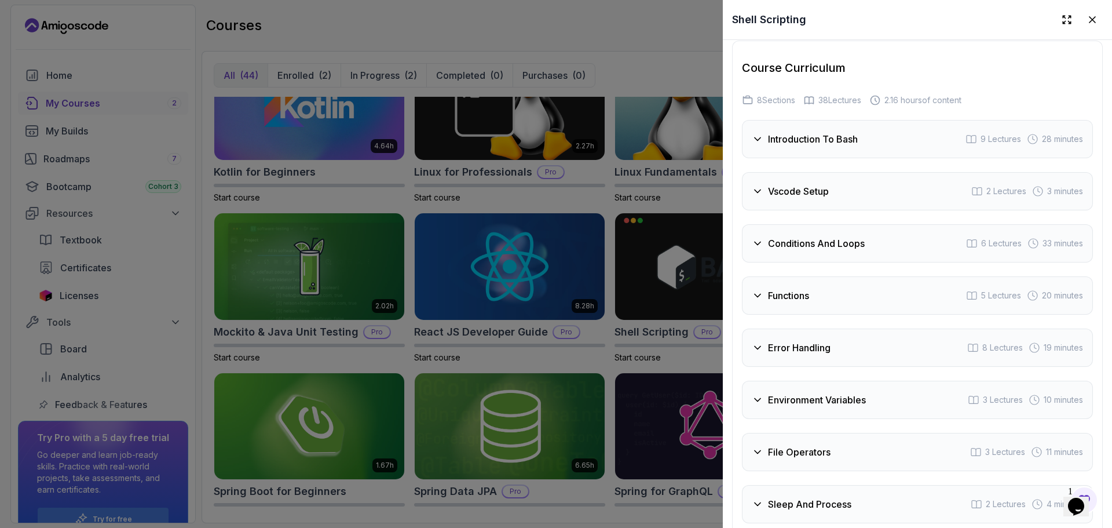
click at [792, 177] on div "Vscode Setup 2 Lectures 3 minutes" at bounding box center [917, 191] width 351 height 38
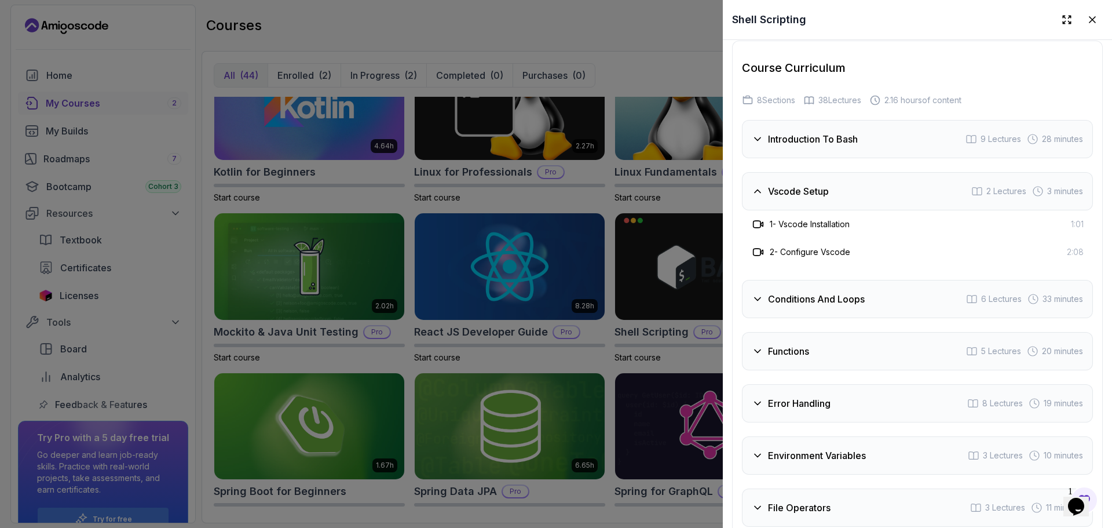
click at [792, 177] on div "Vscode Setup 2 Lectures 3 minutes" at bounding box center [917, 191] width 351 height 38
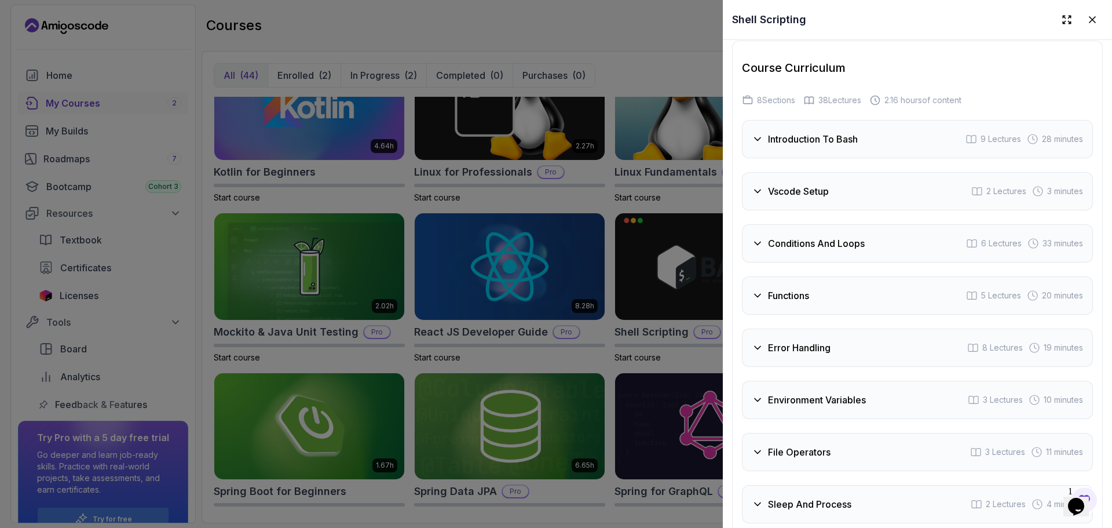
click at [822, 239] on h3 "Conditions And Loops" at bounding box center [816, 243] width 97 height 14
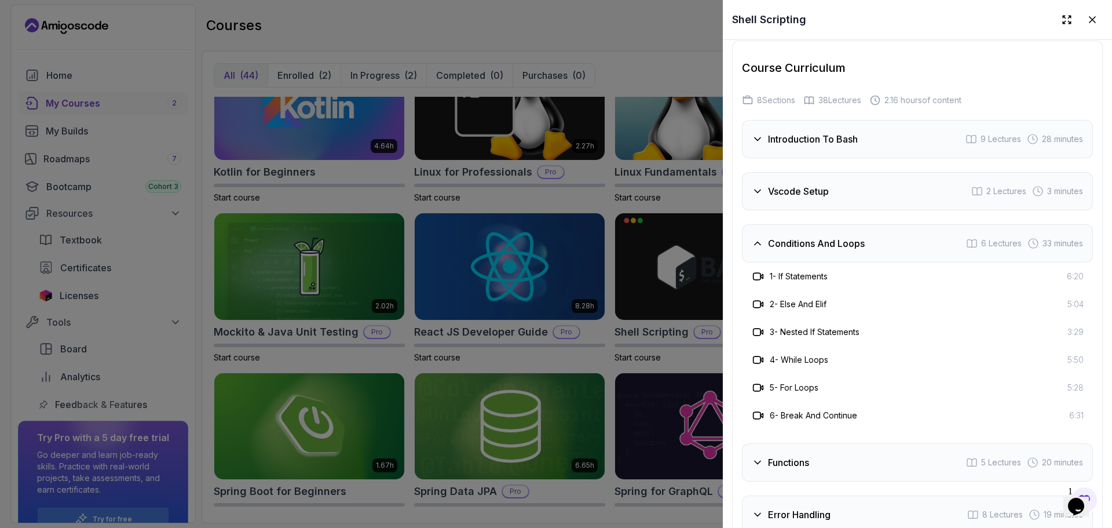
click at [822, 239] on h3 "Conditions And Loops" at bounding box center [816, 243] width 97 height 14
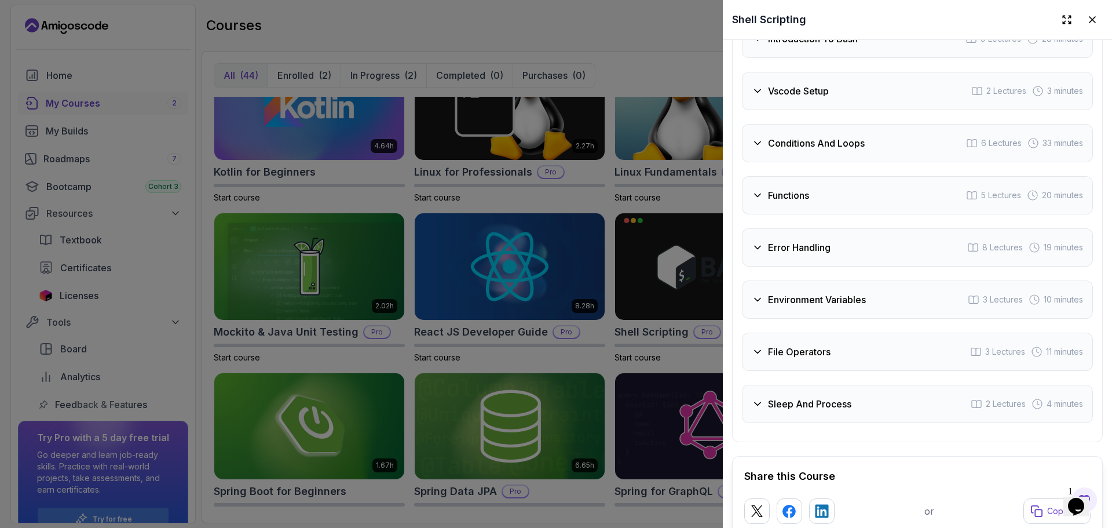
scroll to position [2224, 0]
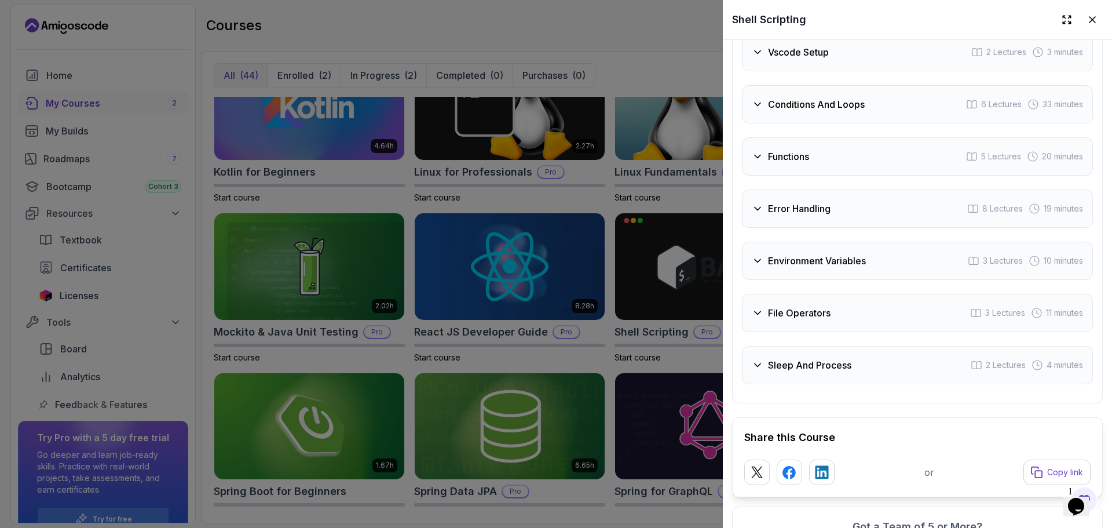
click at [861, 195] on div "Error Handling 8 Lectures 19 minutes" at bounding box center [917, 208] width 351 height 38
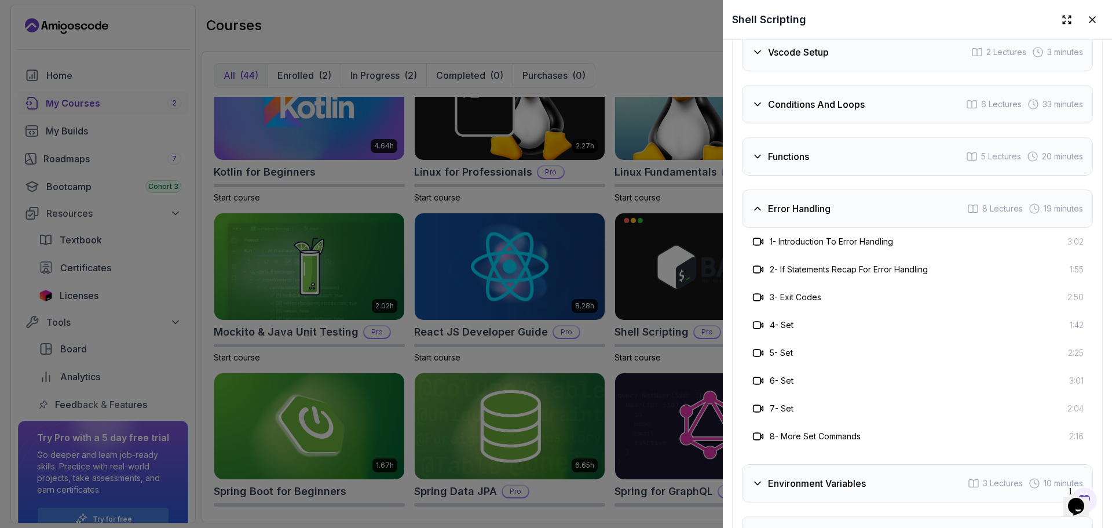
click at [863, 192] on div "Error Handling 8 Lectures 19 minutes" at bounding box center [917, 208] width 351 height 38
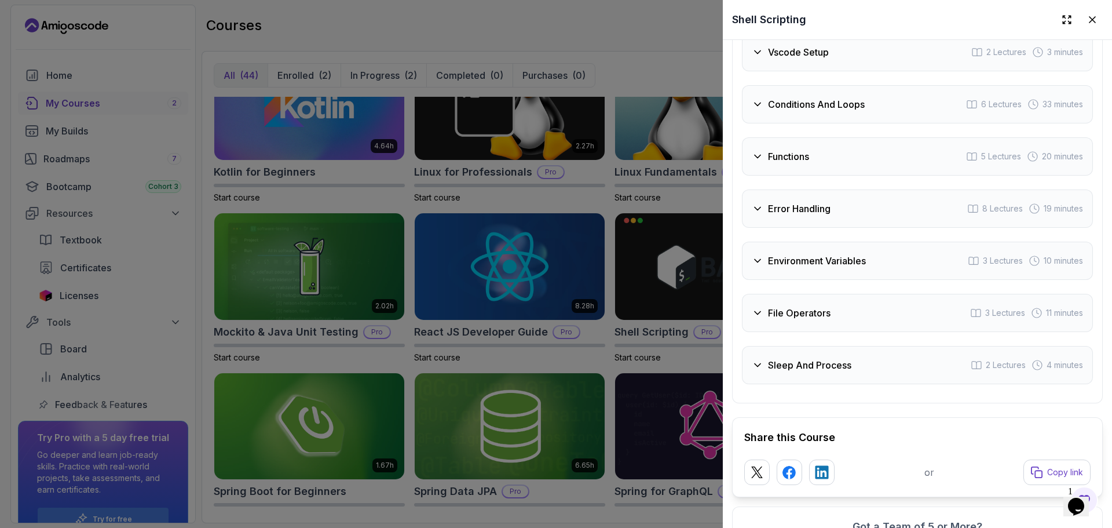
click at [871, 262] on div "Environment Variables 3 Lectures 10 minutes" at bounding box center [917, 261] width 351 height 38
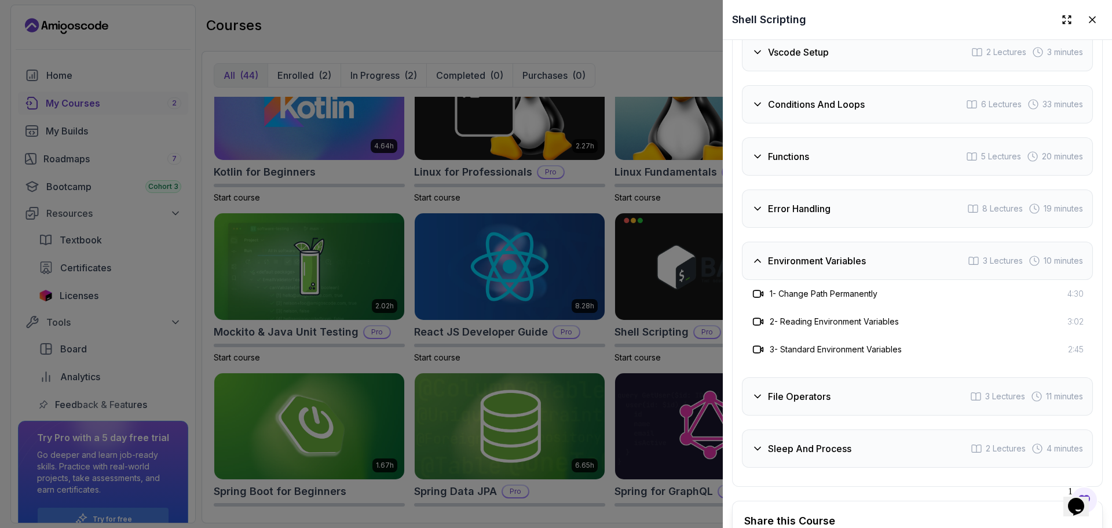
click at [871, 262] on div "Environment Variables 3 Lectures 10 minutes" at bounding box center [917, 261] width 351 height 38
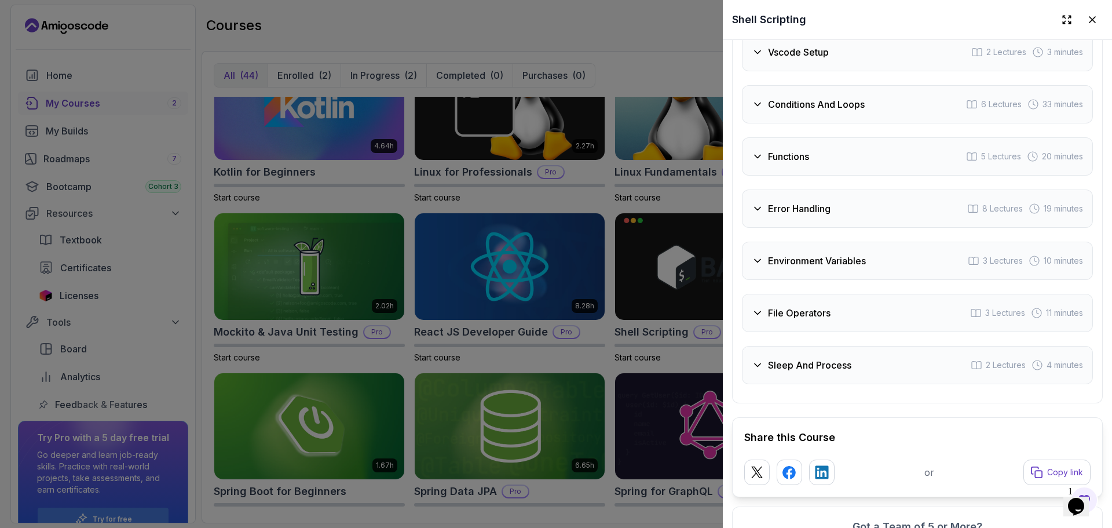
click at [905, 315] on div "File Operators 3 Lectures 11 minutes" at bounding box center [917, 313] width 351 height 38
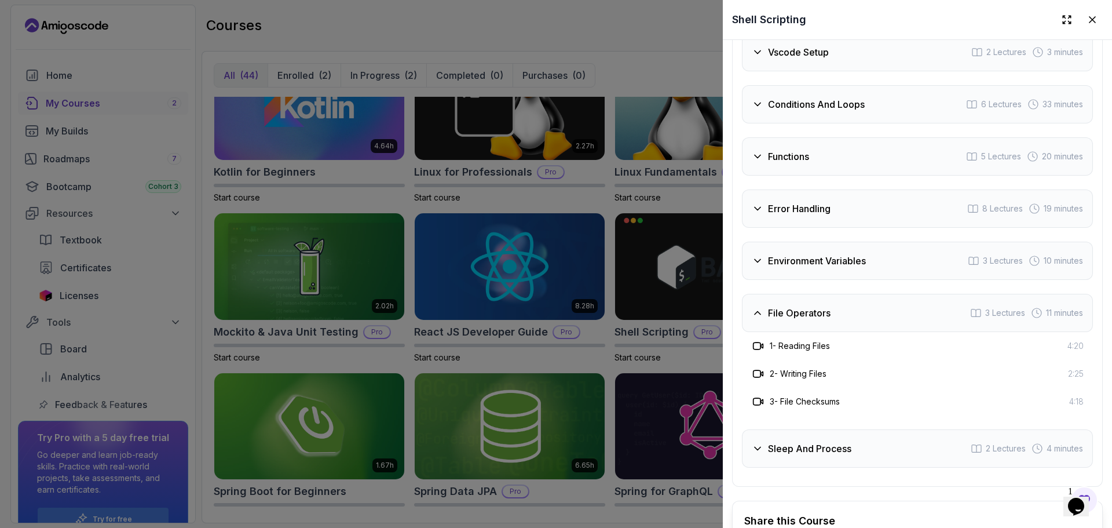
click at [905, 315] on div "File Operators 3 Lectures 11 minutes" at bounding box center [917, 313] width 351 height 38
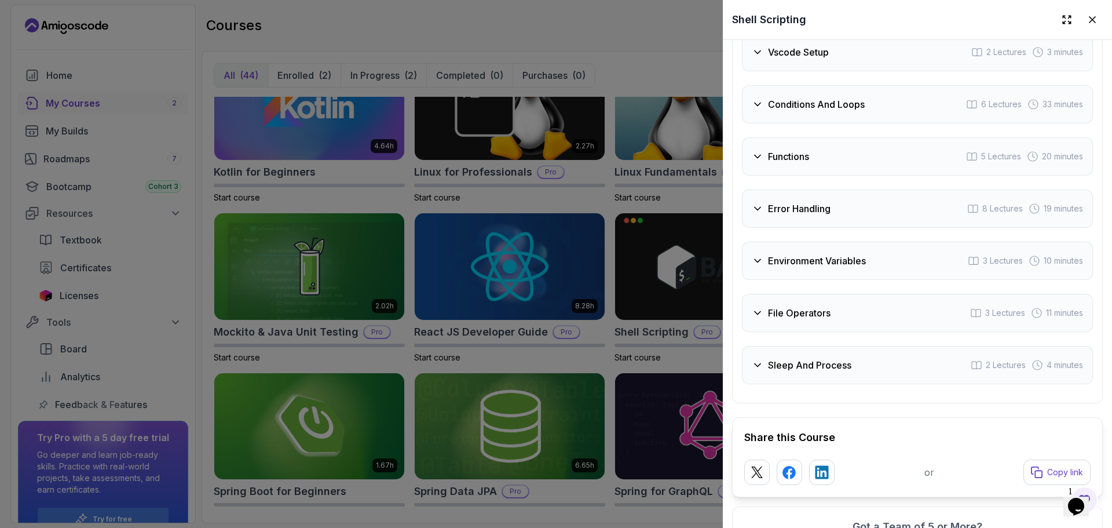
click at [883, 371] on div "Sleep And Process 2 Lectures 4 minutes" at bounding box center [917, 365] width 351 height 38
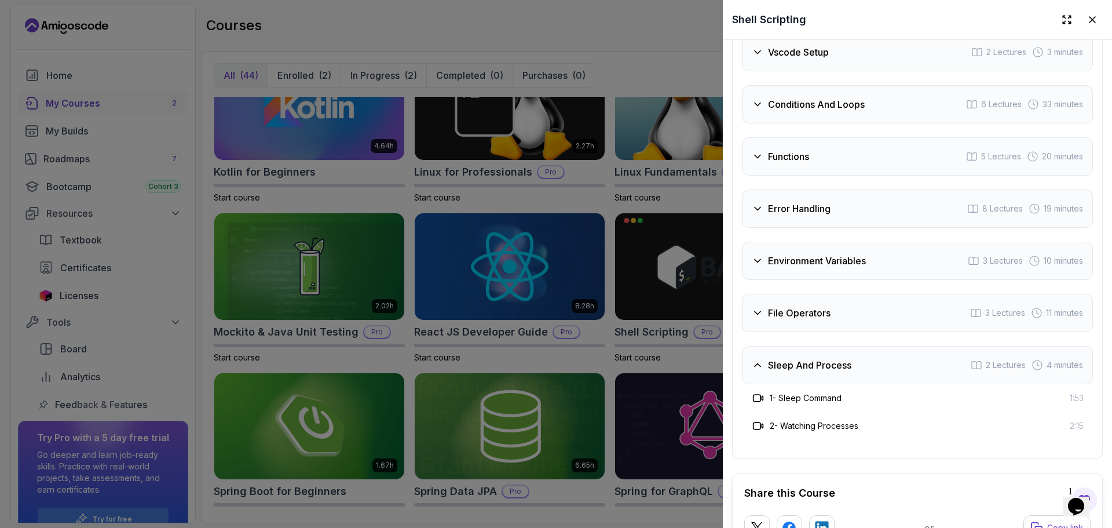
click at [883, 371] on div "Sleep And Process 2 Lectures 4 minutes" at bounding box center [917, 365] width 351 height 38
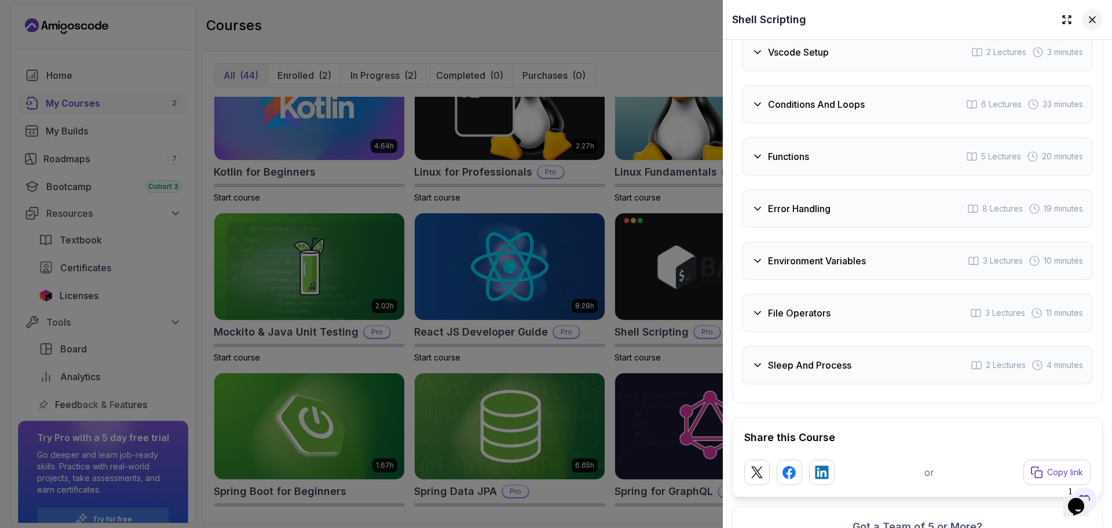
click at [1090, 23] on button at bounding box center [1092, 19] width 21 height 21
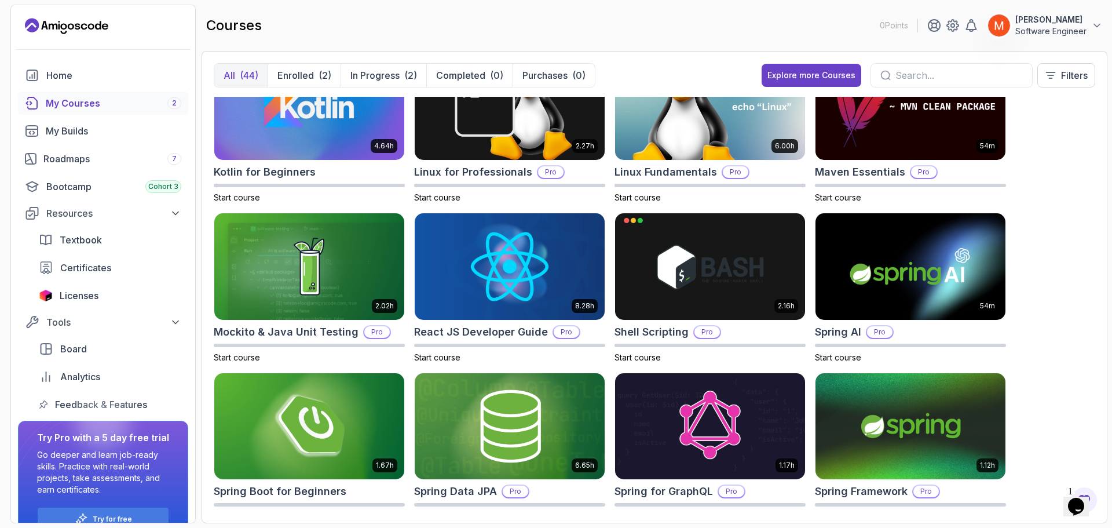
click at [1072, 221] on div "8.31h Advanced Databases Pro Start course 5.18h Advanced Spring Boot Pro Start …" at bounding box center [655, 304] width 882 height 414
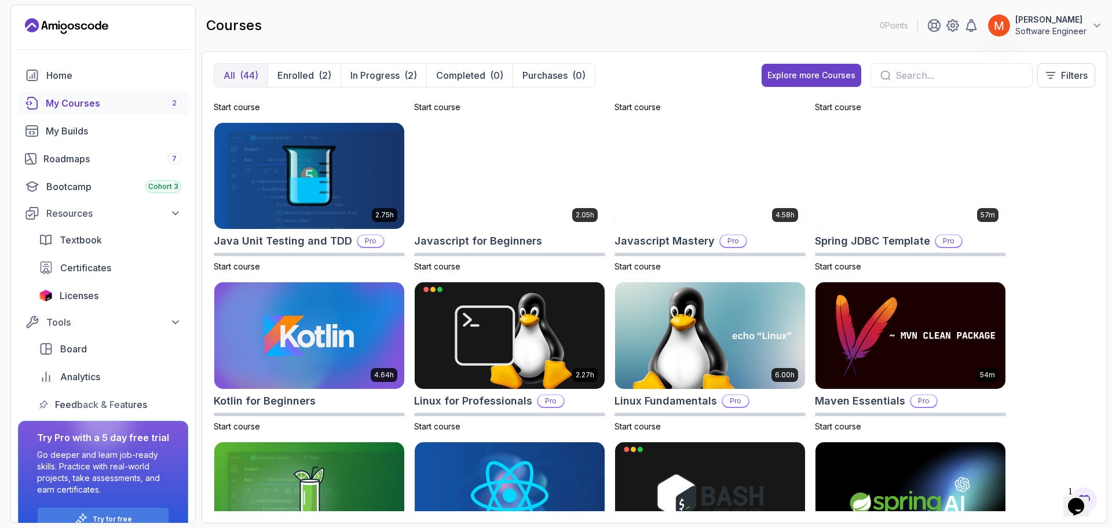
scroll to position [956, 0]
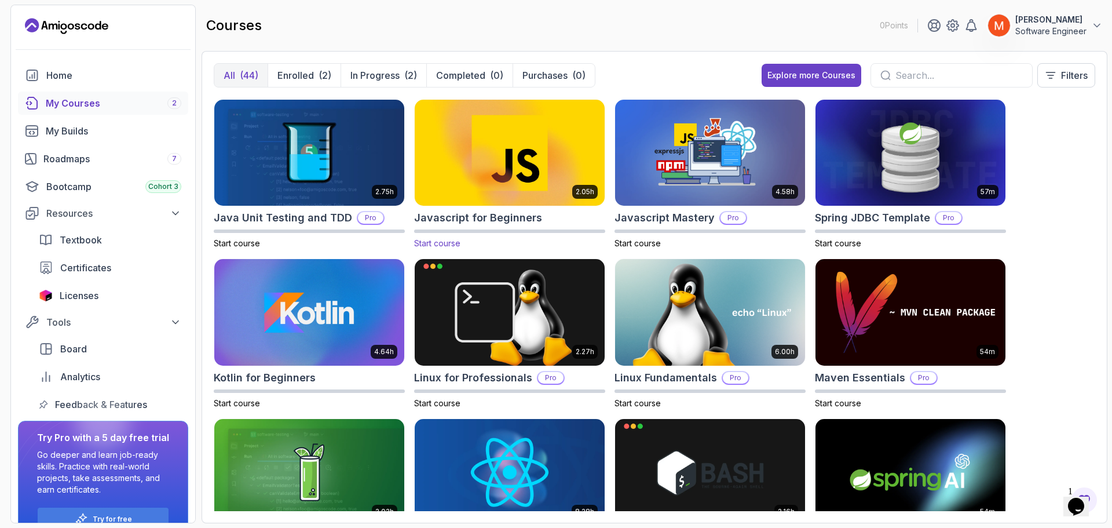
click at [498, 166] on img at bounding box center [509, 153] width 199 height 112
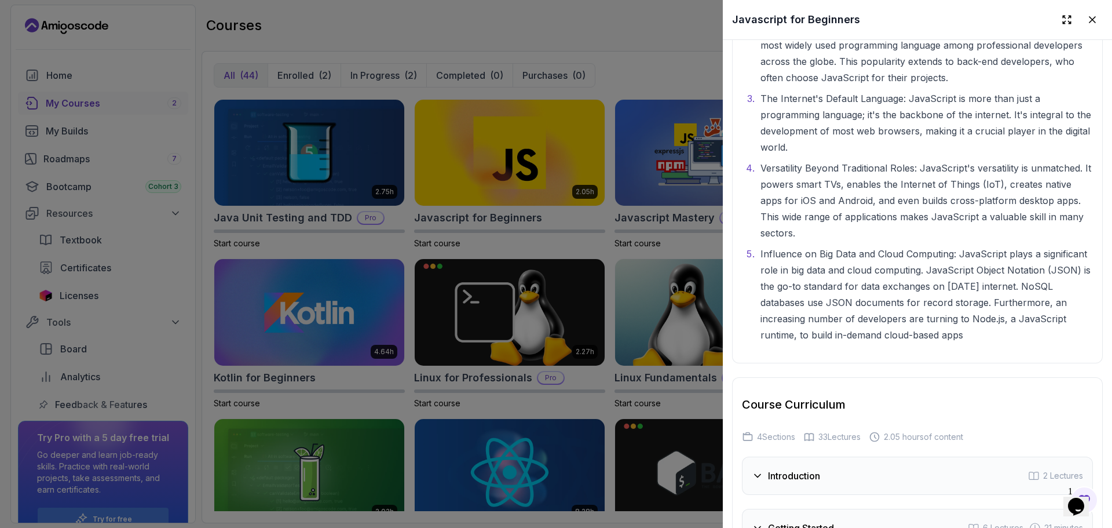
scroll to position [2057, 0]
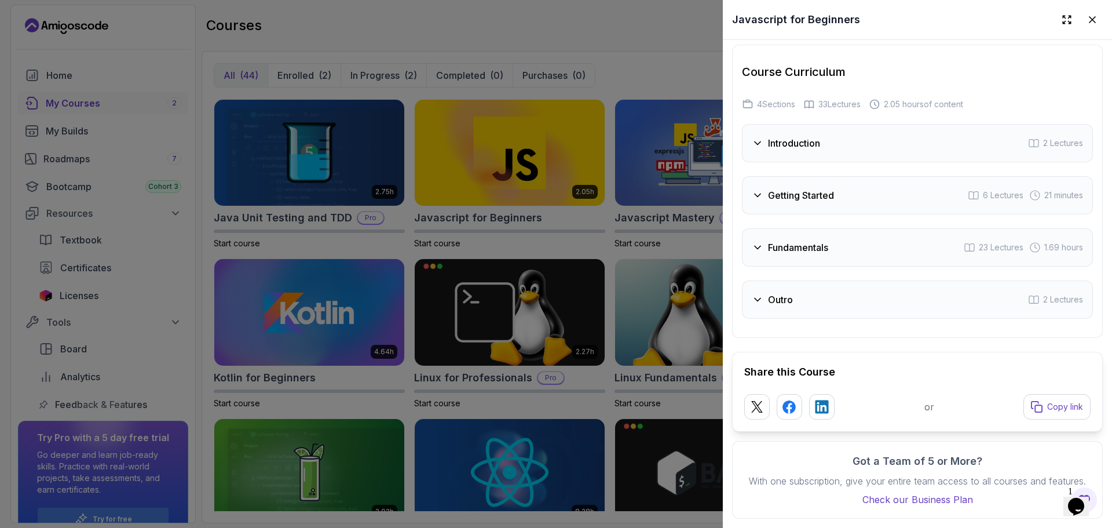
click at [907, 294] on div "Outro 2 Lectures" at bounding box center [917, 299] width 351 height 38
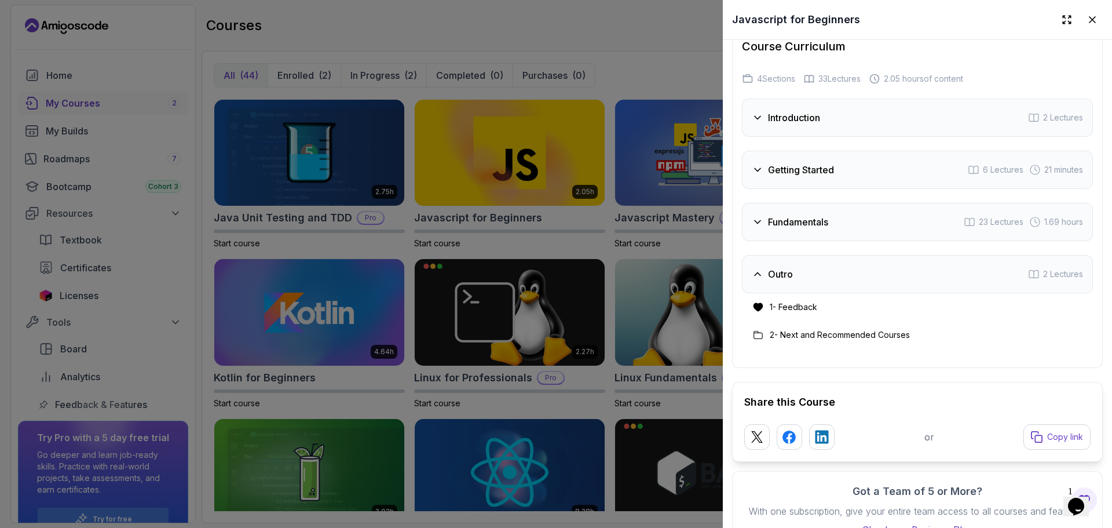
click at [907, 293] on div "Outro 2 Lectures" at bounding box center [917, 274] width 351 height 38
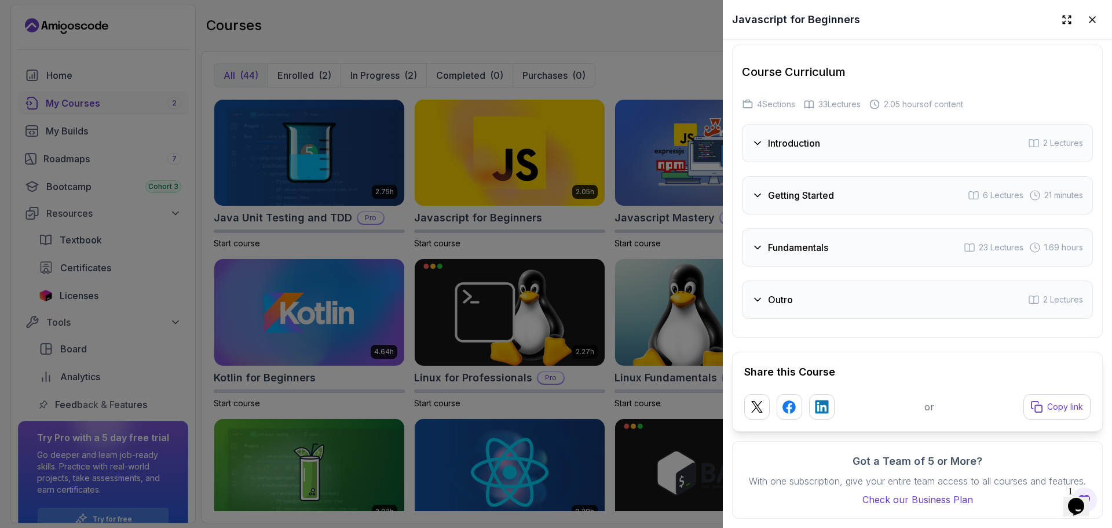
click at [839, 228] on div "Fundamentals 23 Lectures 1.69 hours" at bounding box center [917, 247] width 351 height 38
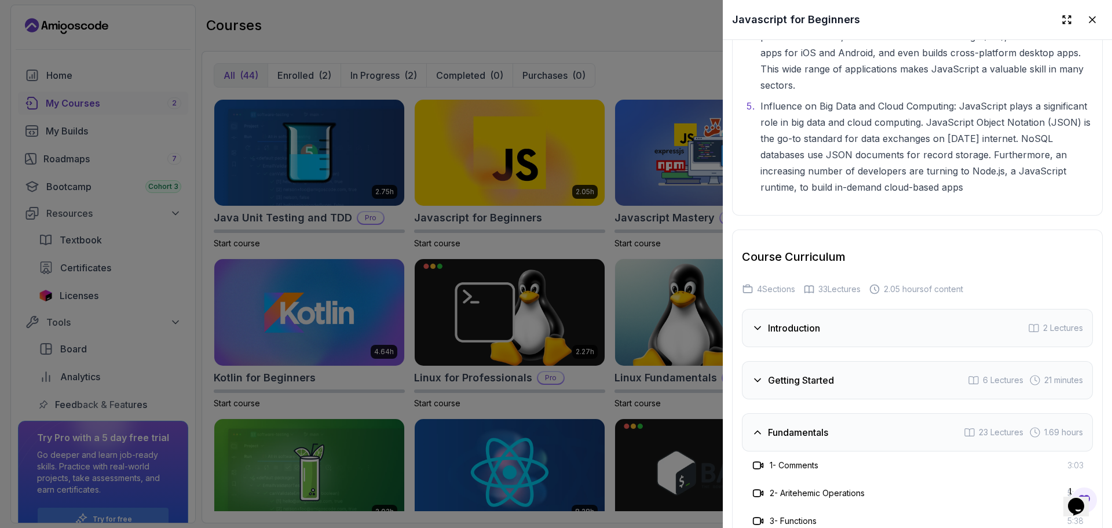
scroll to position [1833, 0]
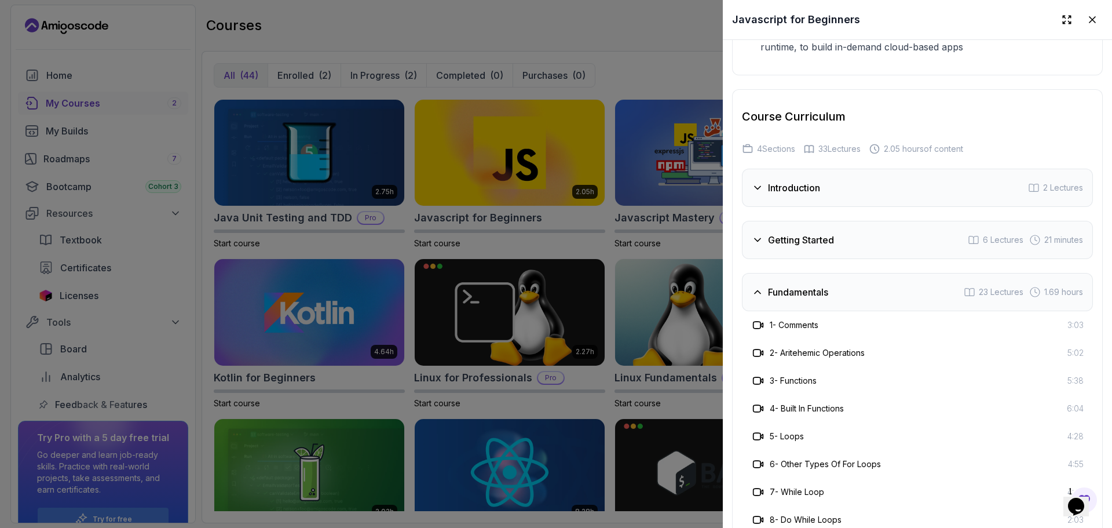
scroll to position [2013, 0]
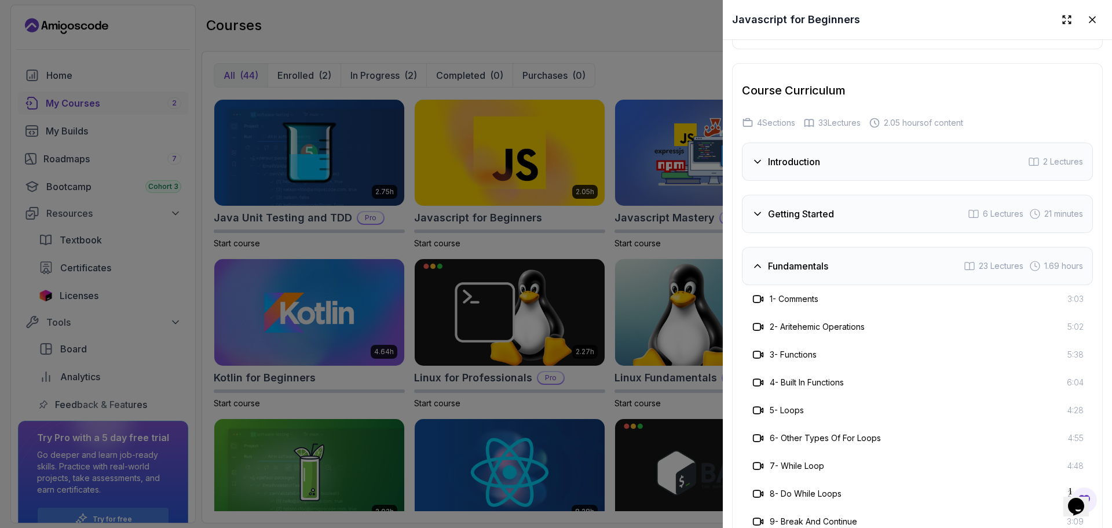
click at [854, 285] on div "Fundamentals 23 Lectures 1.69 hours" at bounding box center [917, 266] width 351 height 38
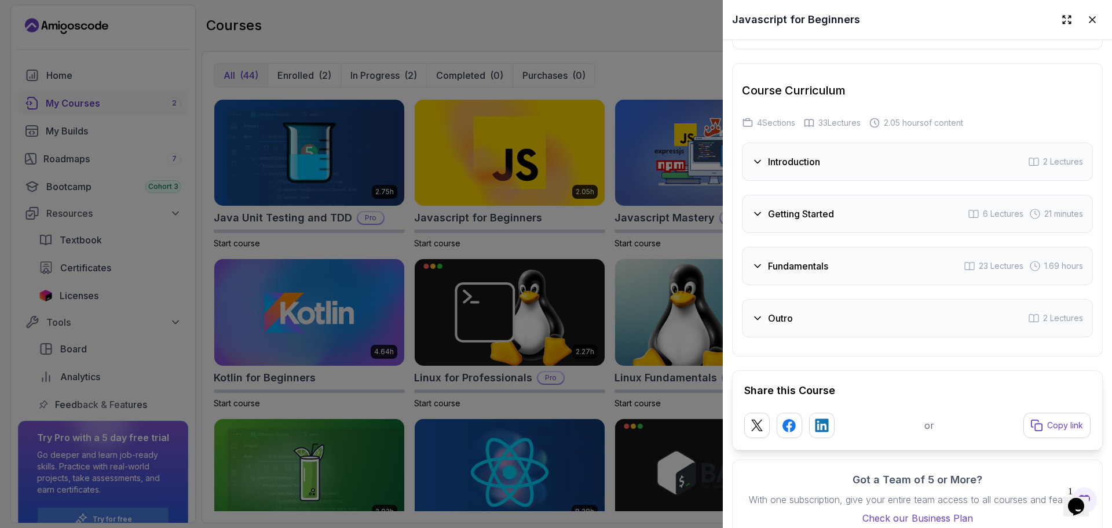
click at [809, 221] on h3 "Getting Started" at bounding box center [801, 214] width 66 height 14
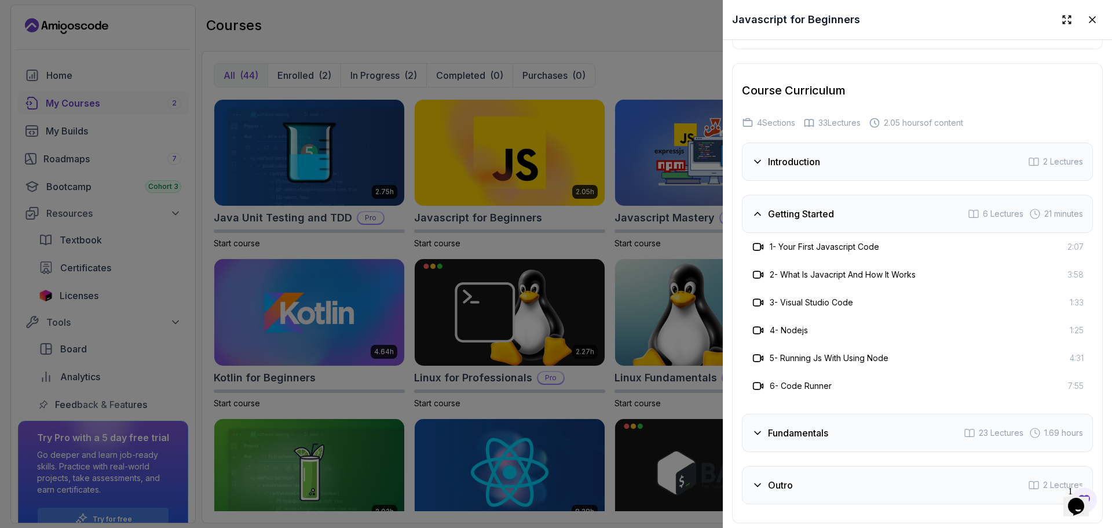
click at [809, 221] on h3 "Getting Started" at bounding box center [801, 214] width 66 height 14
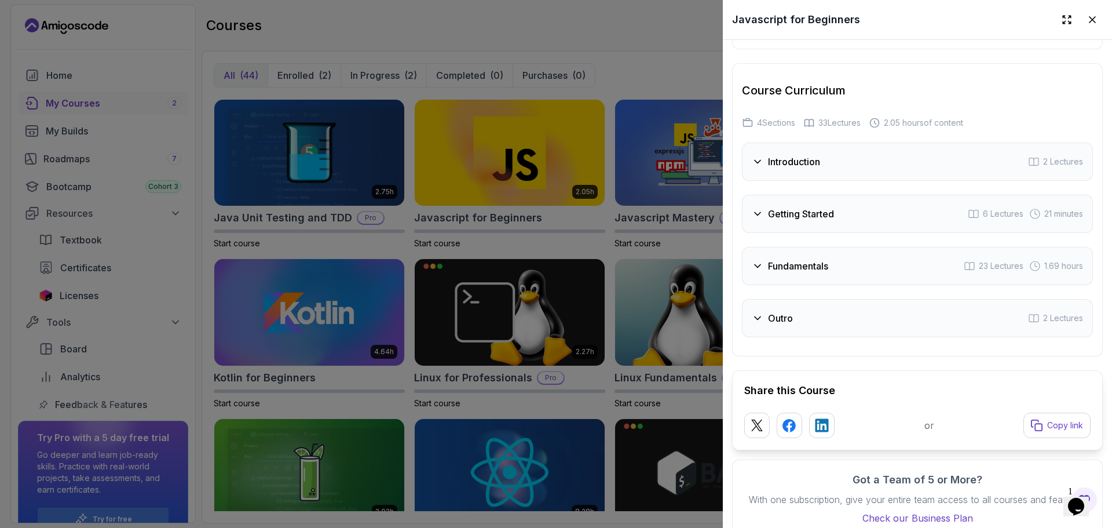
click at [792, 181] on div "Introduction 2 Lectures" at bounding box center [917, 161] width 351 height 38
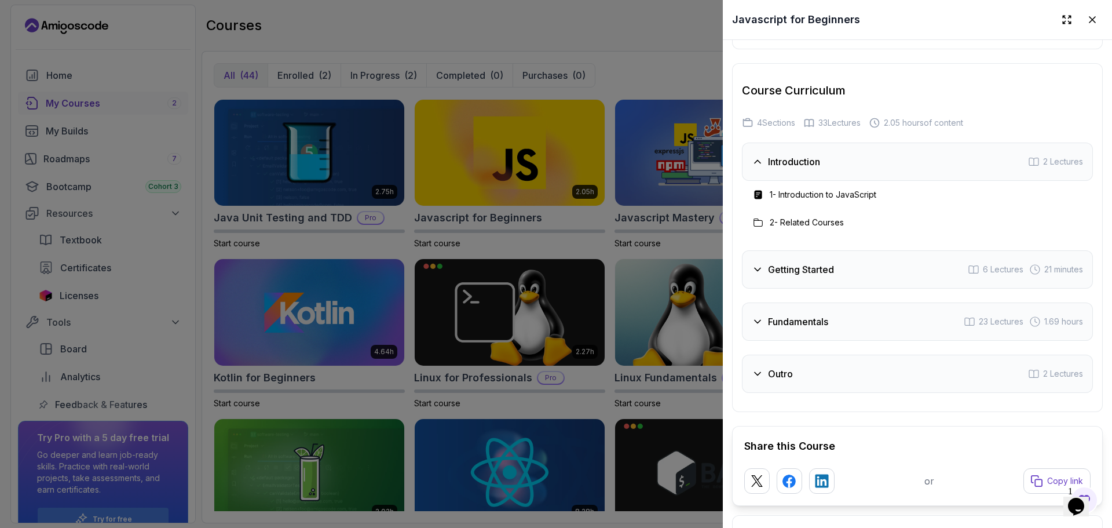
click at [792, 181] on div "Introduction 2 Lectures" at bounding box center [917, 161] width 351 height 38
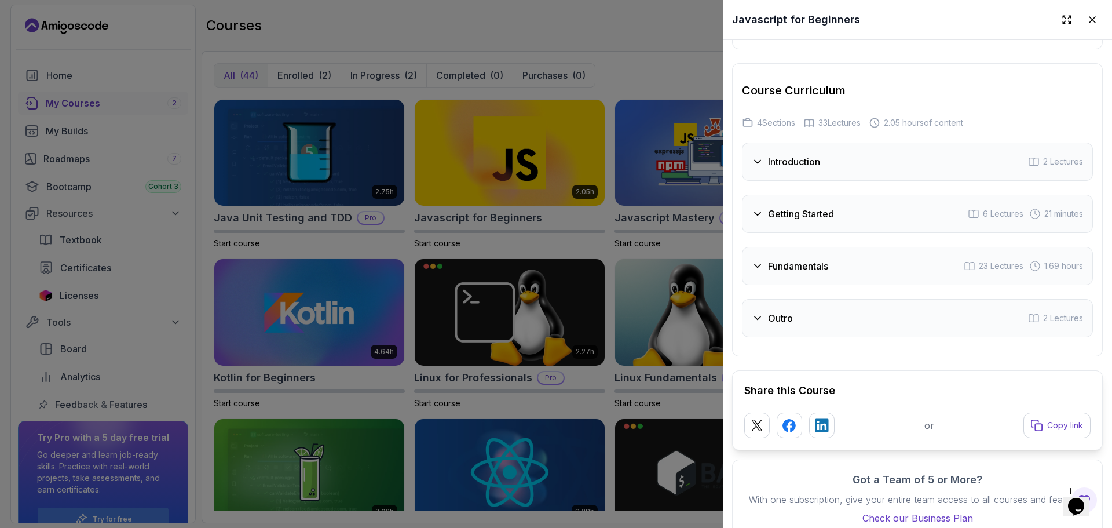
click at [669, 75] on div at bounding box center [556, 264] width 1112 height 528
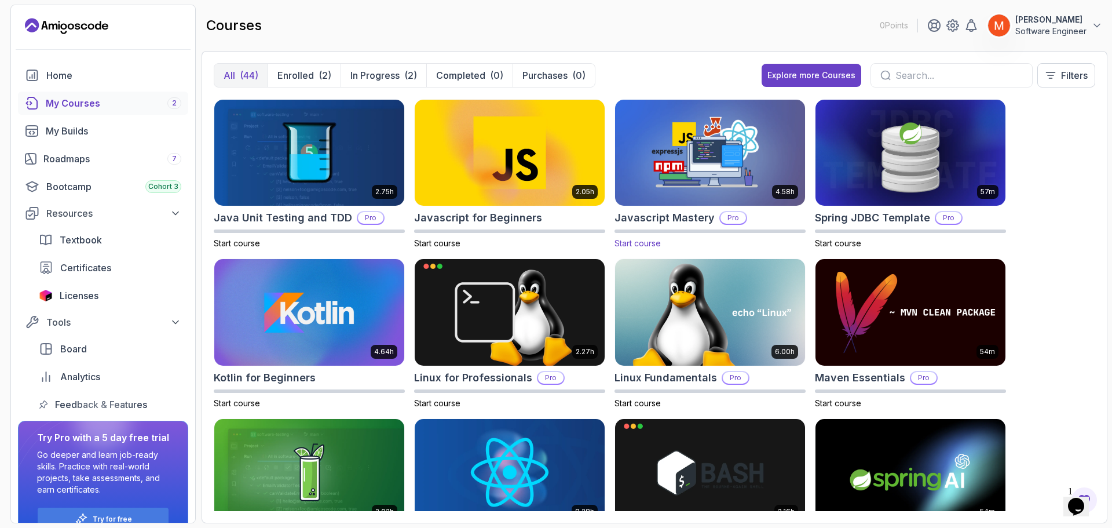
click at [725, 182] on img at bounding box center [709, 153] width 199 height 112
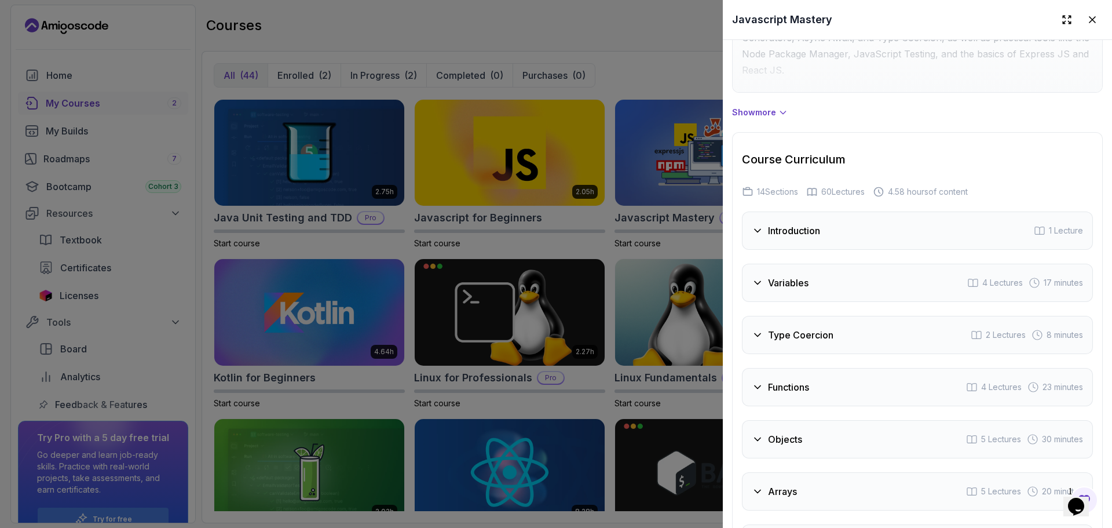
scroll to position [950, 0]
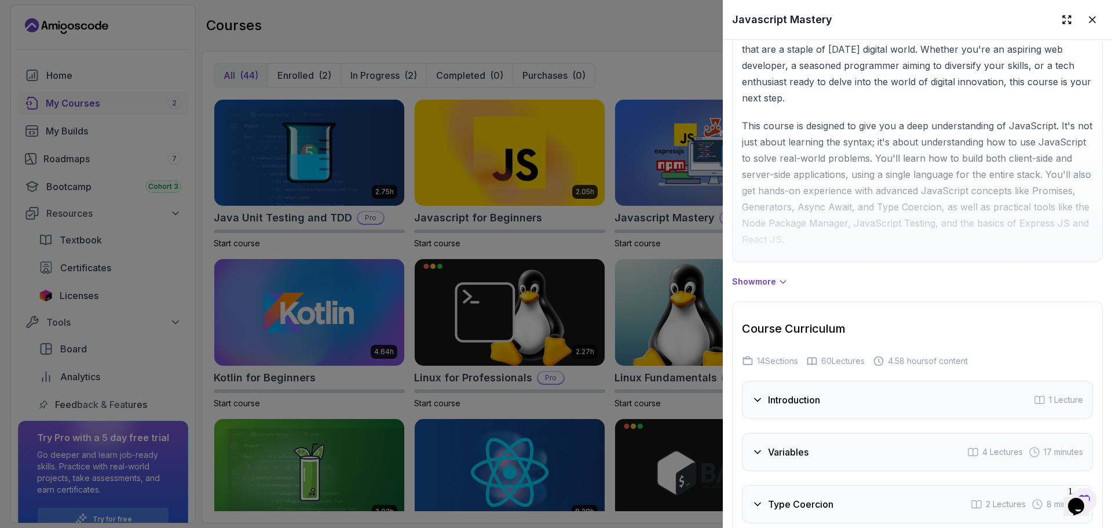
click at [769, 280] on p "Show more" at bounding box center [754, 282] width 44 height 12
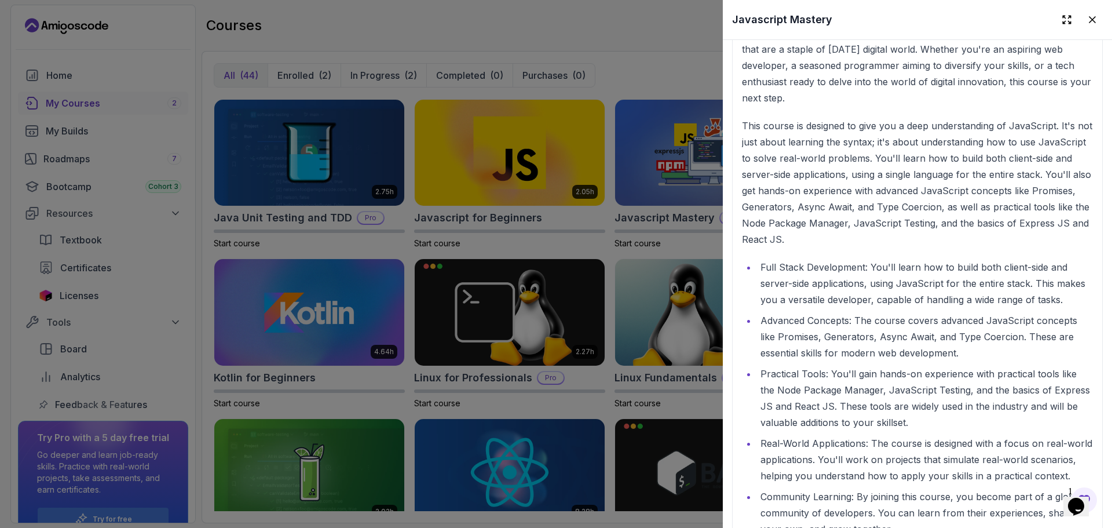
click at [840, 259] on li "Full Stack Development: You'll learn how to build both client-side and server-s…" at bounding box center [925, 283] width 336 height 49
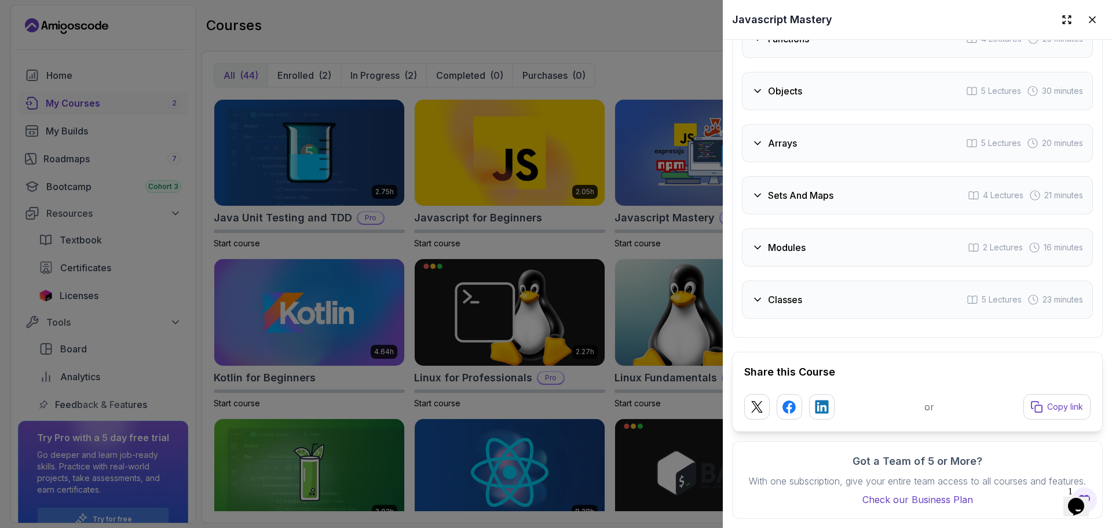
scroll to position [2984, 0]
click at [871, 319] on div "Classes 5 Lectures 23 minutes" at bounding box center [917, 299] width 351 height 38
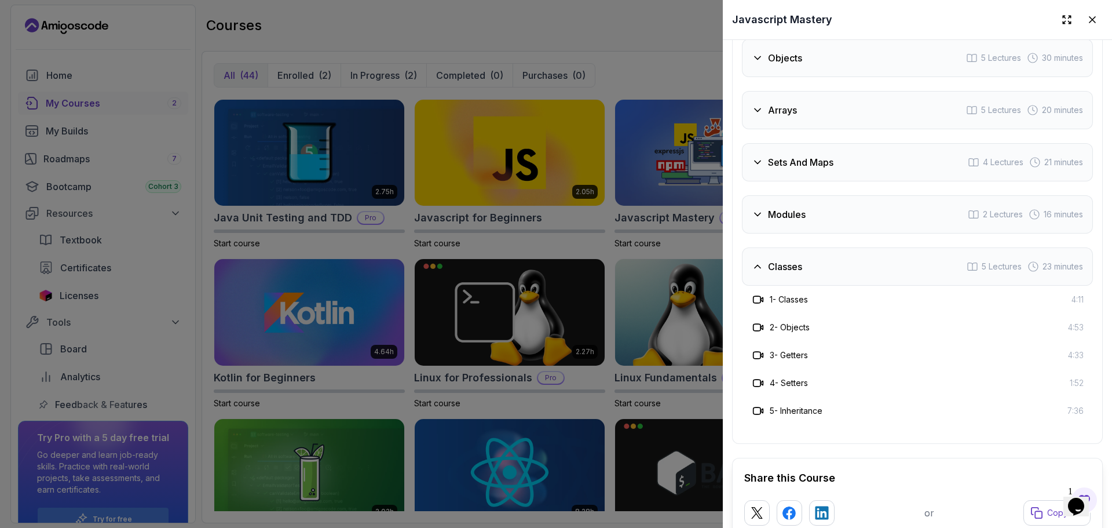
click at [871, 286] on div "Classes 5 Lectures 23 minutes" at bounding box center [917, 266] width 351 height 38
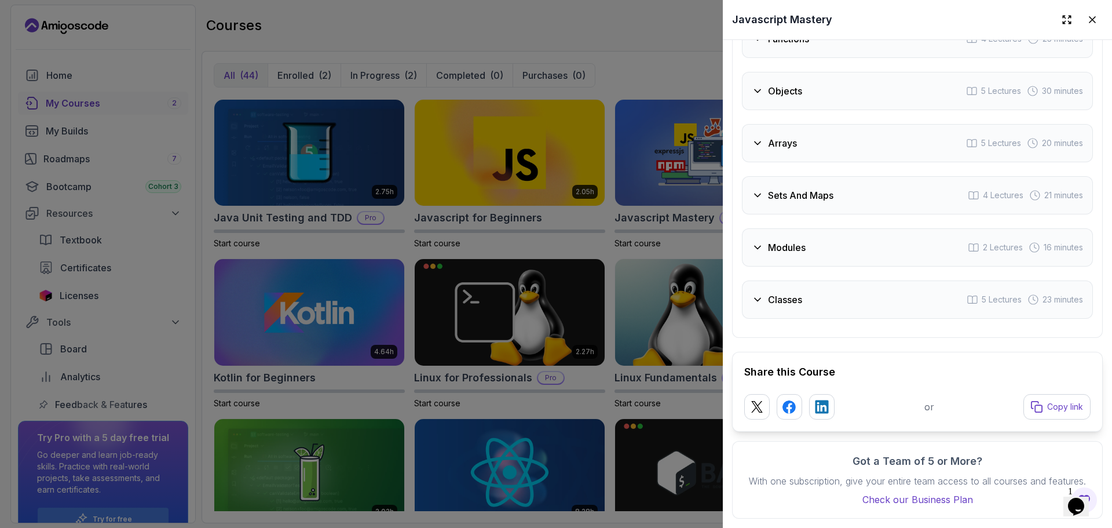
click at [802, 251] on h3 "Modules" at bounding box center [787, 247] width 38 height 14
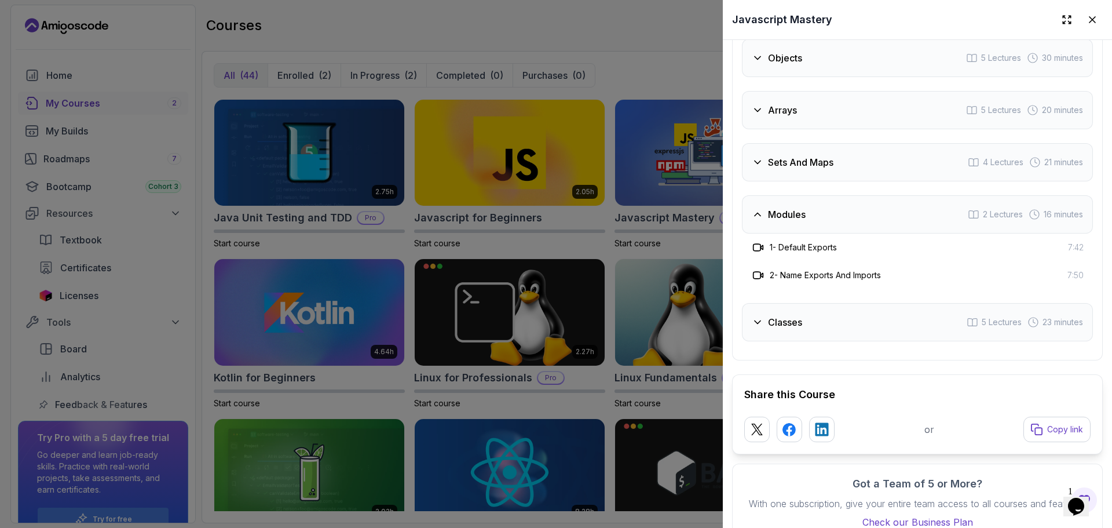
click at [802, 221] on h3 "Modules" at bounding box center [787, 214] width 38 height 14
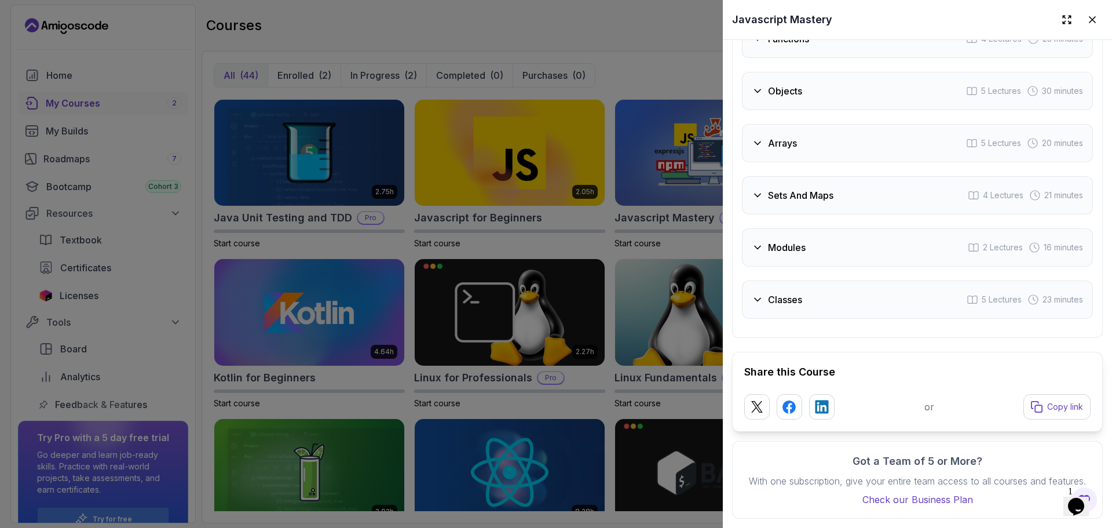
click at [791, 202] on h3 "Sets And Maps" at bounding box center [800, 195] width 65 height 14
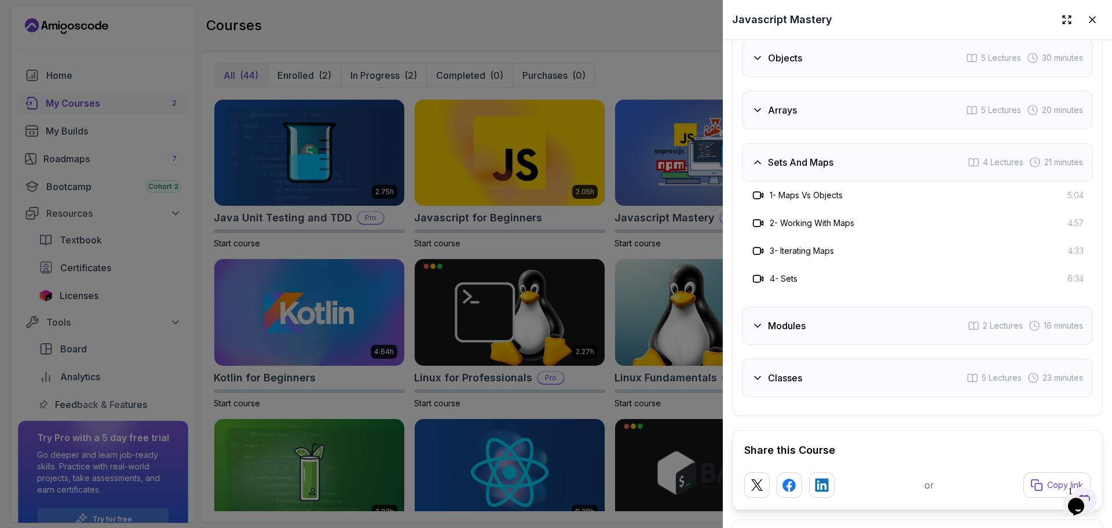
click at [791, 169] on h3 "Sets And Maps" at bounding box center [800, 162] width 65 height 14
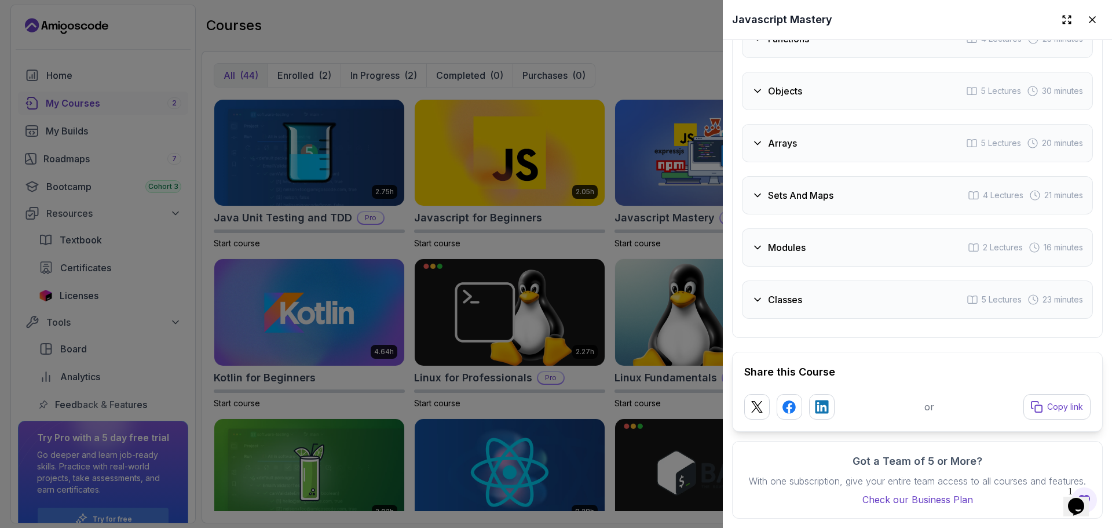
click at [784, 178] on div "Introduction 1 Lecture Variables 4 Lectures 17 minutes Type Coercion 2 Lectures…" at bounding box center [917, 90] width 351 height 455
click at [783, 98] on h3 "Objects" at bounding box center [785, 91] width 34 height 14
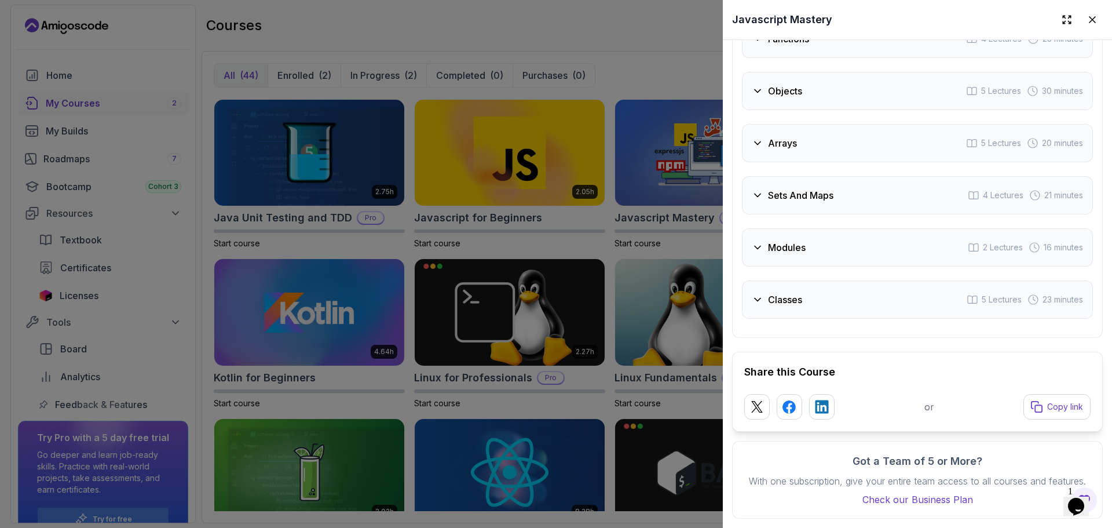
click at [828, 127] on div "Introduction 1 Lecture Variables 4 Lectures 17 minutes Type Coercion 2 Lectures…" at bounding box center [917, 90] width 351 height 455
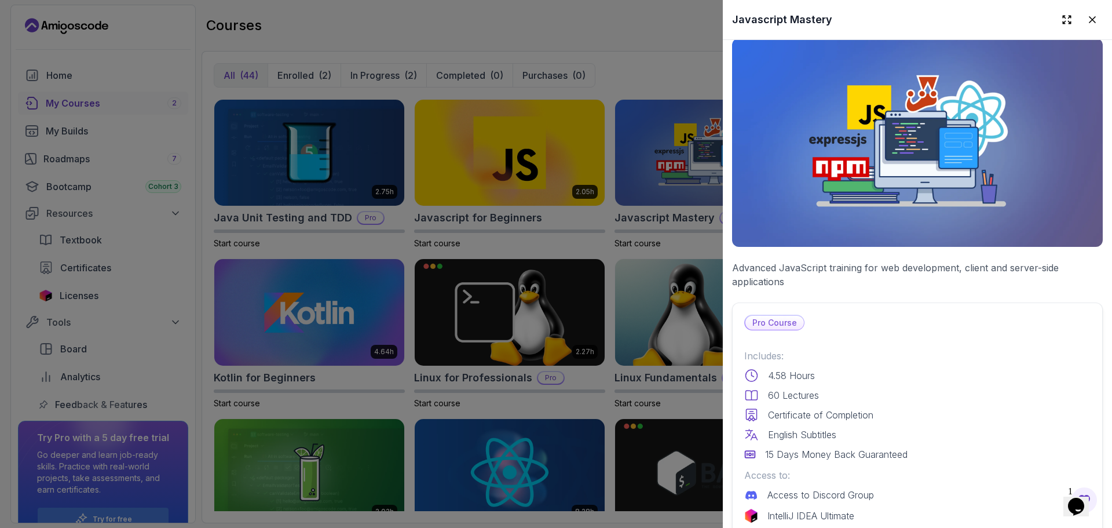
scroll to position [0, 0]
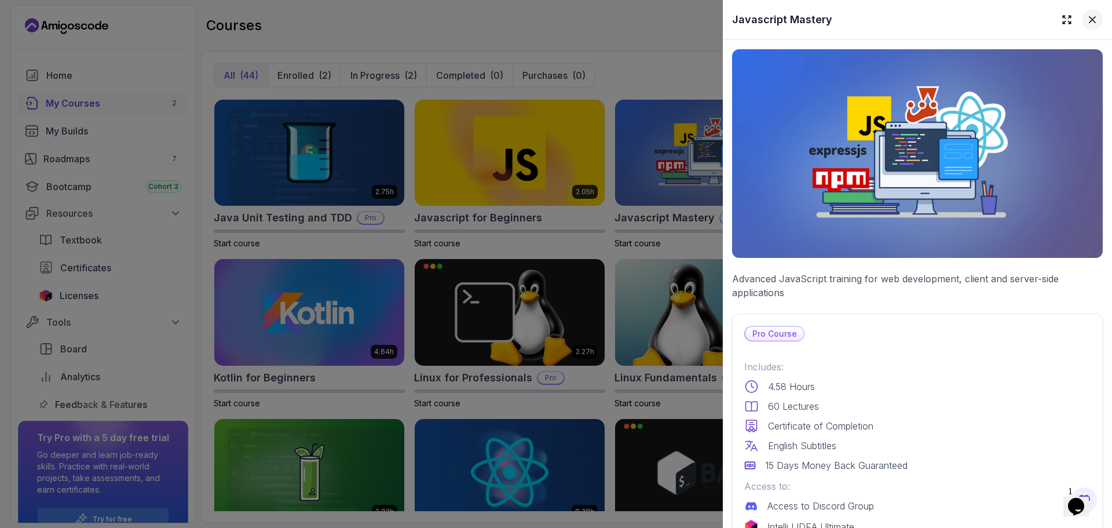
click at [1087, 22] on icon at bounding box center [1093, 20] width 12 height 12
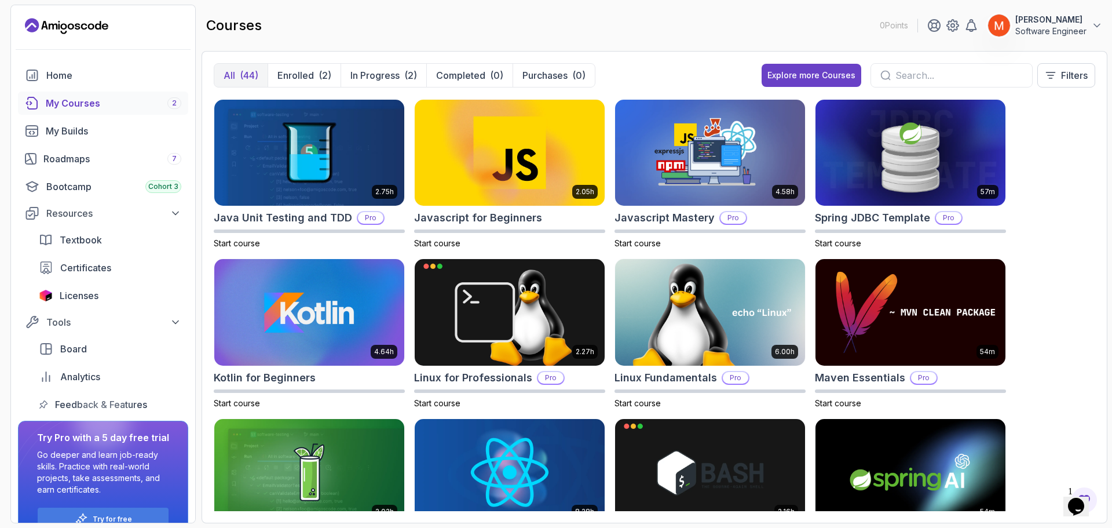
click at [1052, 164] on div "8.31h Advanced Databases Pro Start course 5.18h Advanced Spring Boot Pro Start …" at bounding box center [655, 304] width 882 height 414
click at [1047, 256] on div "8.31h Advanced Databases Pro Start course 5.18h Advanced Spring Boot Pro Start …" at bounding box center [655, 304] width 882 height 414
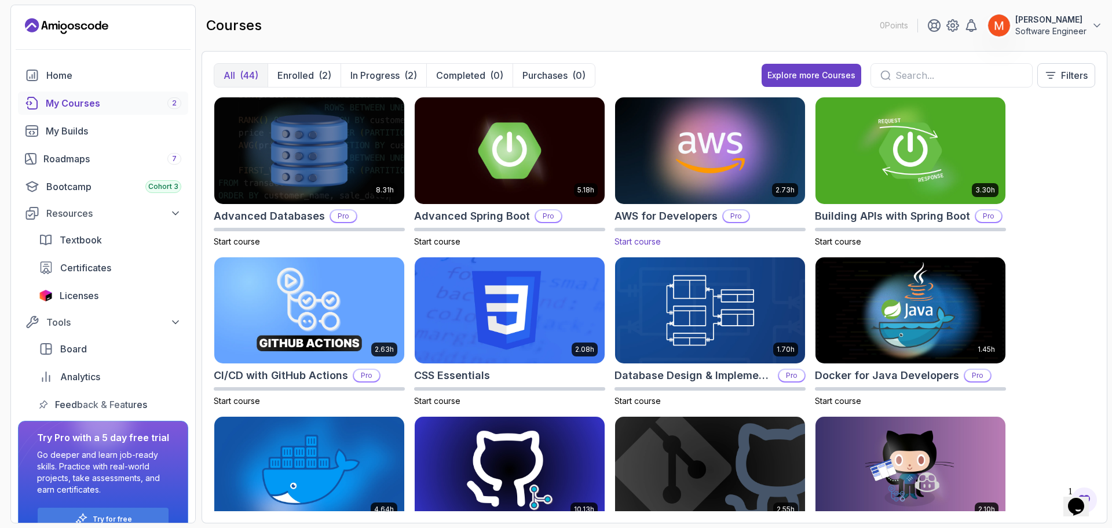
click at [734, 159] on img at bounding box center [709, 150] width 199 height 112
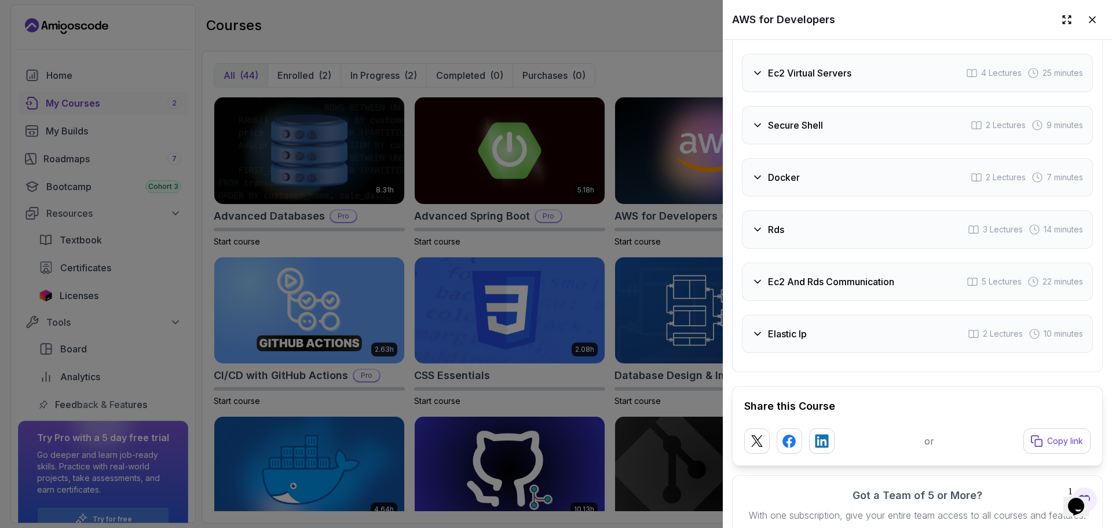
scroll to position [2052, 0]
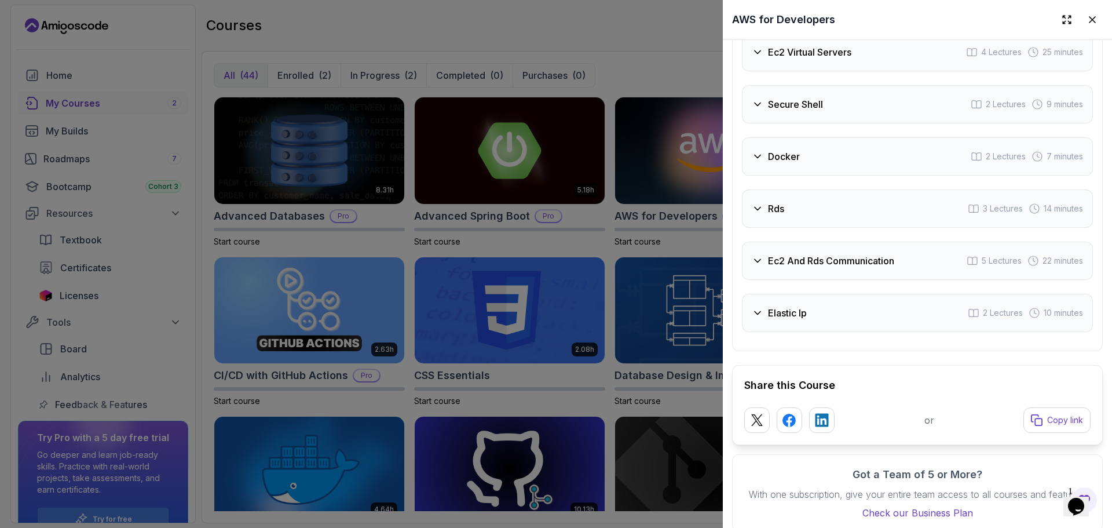
click at [681, 240] on div at bounding box center [556, 264] width 1112 height 528
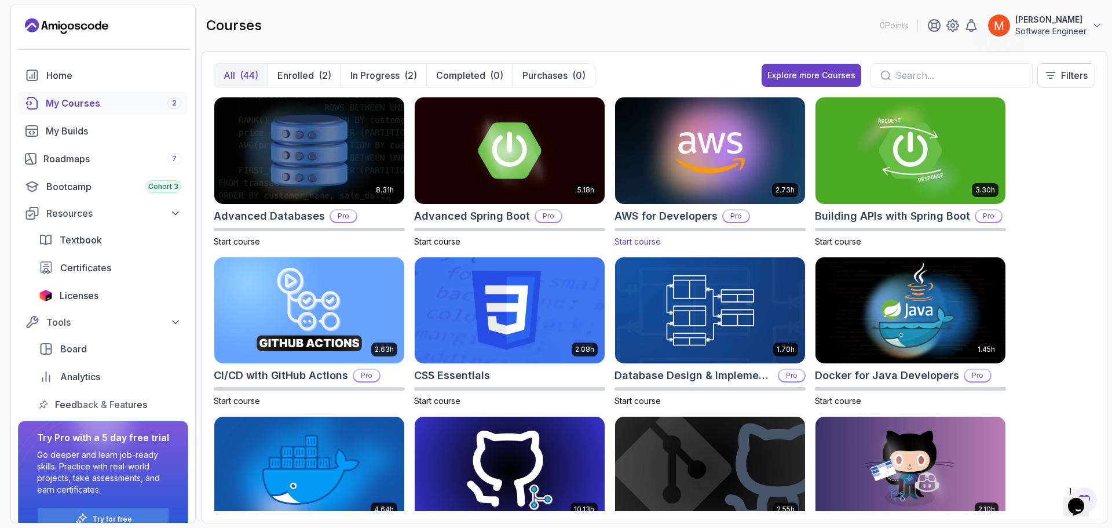
click at [677, 185] on img at bounding box center [709, 150] width 199 height 112
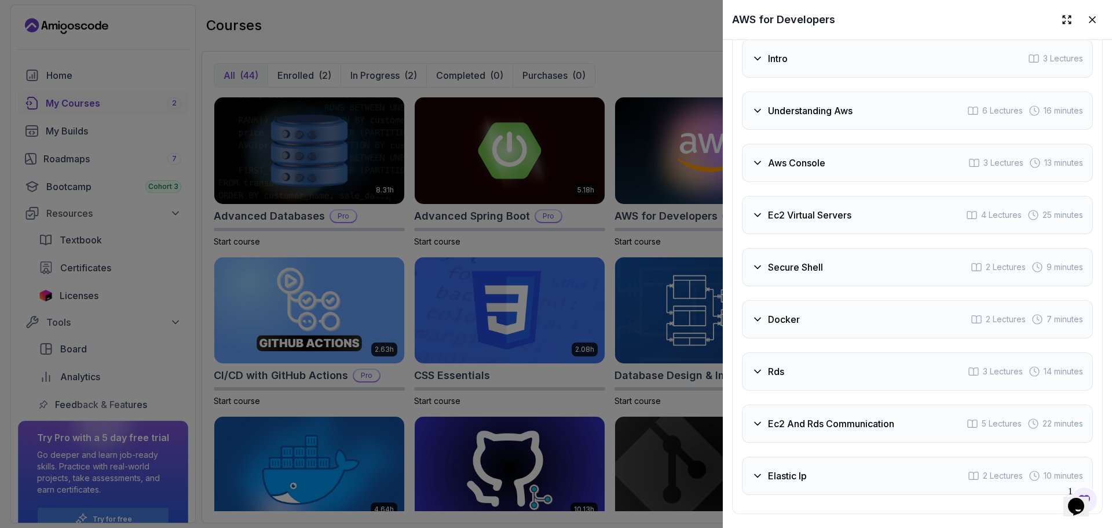
scroll to position [1925, 0]
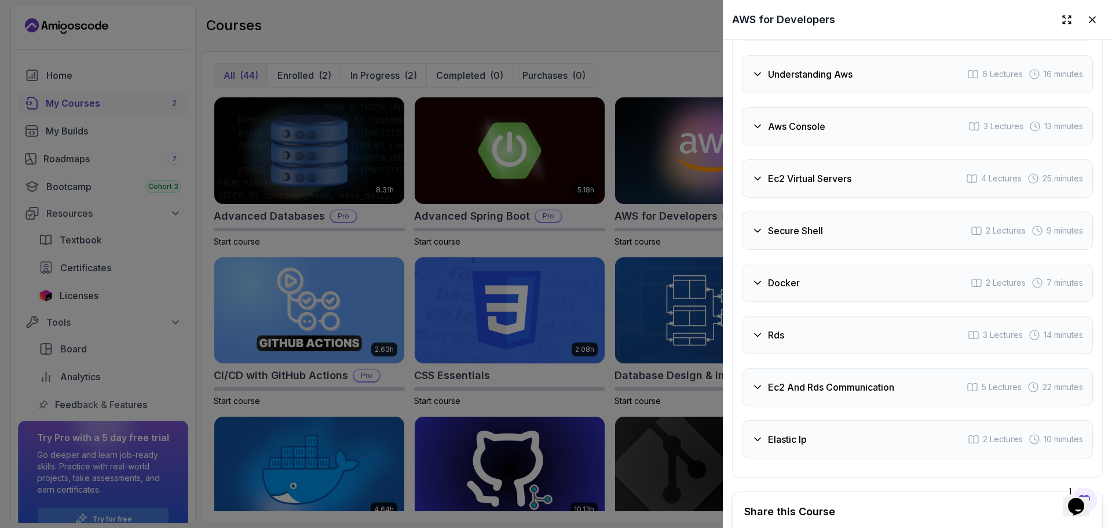
click at [983, 445] on span "2 Lectures" at bounding box center [1003, 439] width 40 height 12
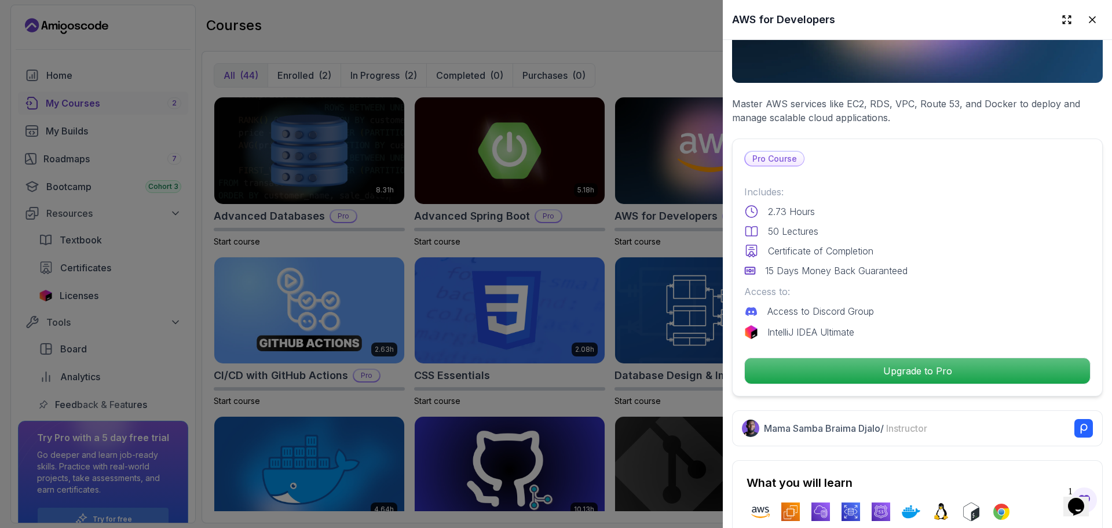
scroll to position [160, 0]
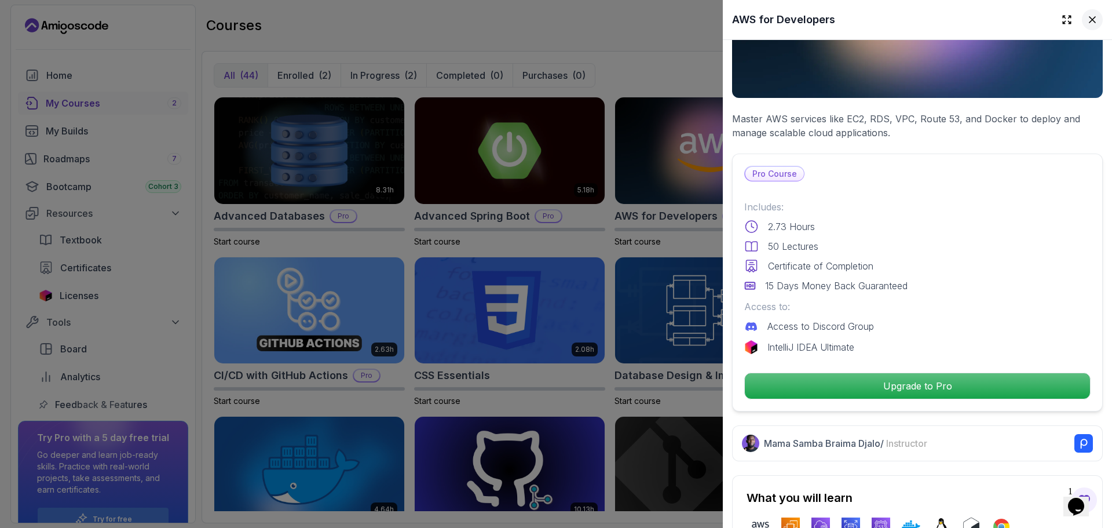
click at [1087, 22] on icon at bounding box center [1093, 20] width 12 height 12
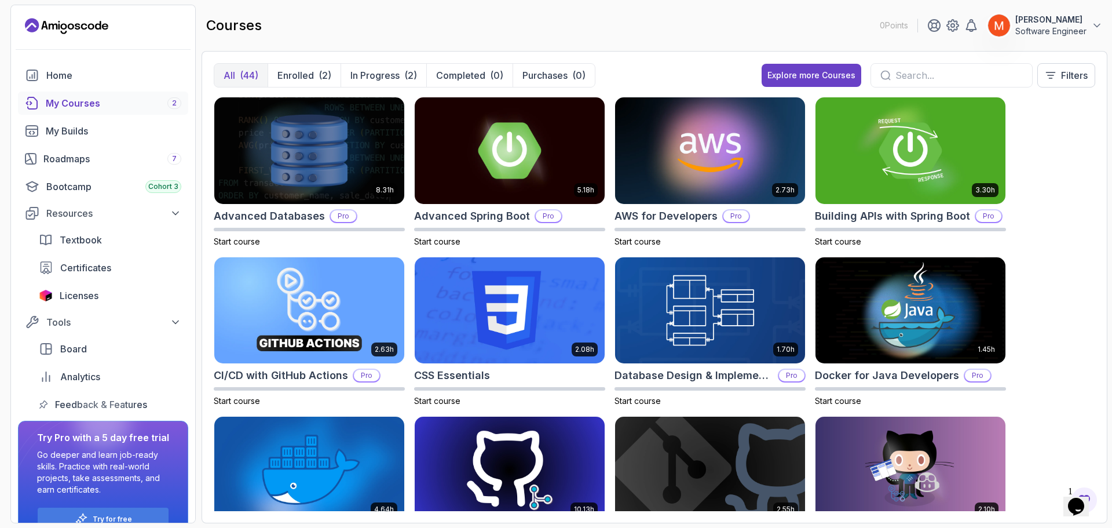
click at [1067, 141] on div "8.31h Advanced Databases Pro Start course 5.18h Advanced Spring Boot Pro Start …" at bounding box center [655, 304] width 882 height 414
click at [323, 332] on img at bounding box center [309, 310] width 199 height 112
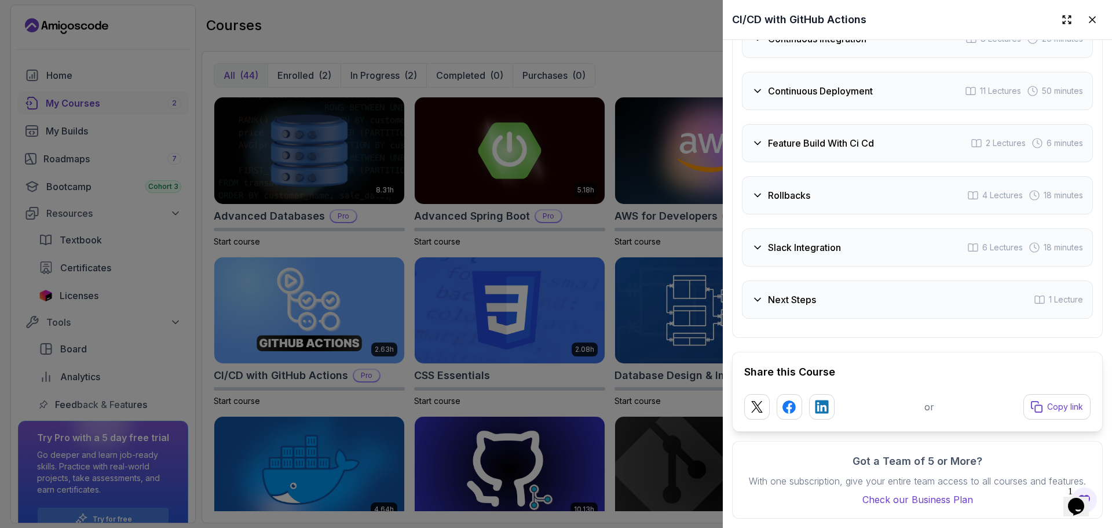
scroll to position [2657, 0]
click at [796, 140] on div "Feature Build With Ci Cd 2 Lectures 6 minutes" at bounding box center [917, 143] width 351 height 38
click at [796, 107] on div "Feature Build With Ci Cd 2 Lectures 6 minutes" at bounding box center [917, 87] width 351 height 38
click at [781, 85] on div "Continuous Deployment 11 Lectures 50 minutes" at bounding box center [917, 91] width 351 height 38
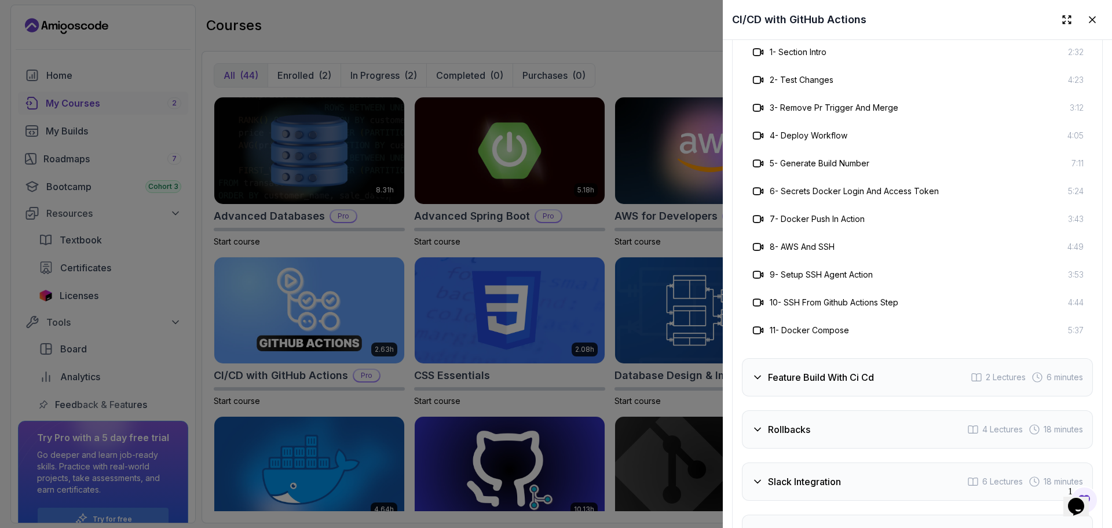
click at [781, 38] on div "Continuous Deployment 11 Lectures 50 minutes" at bounding box center [917, 19] width 351 height 38
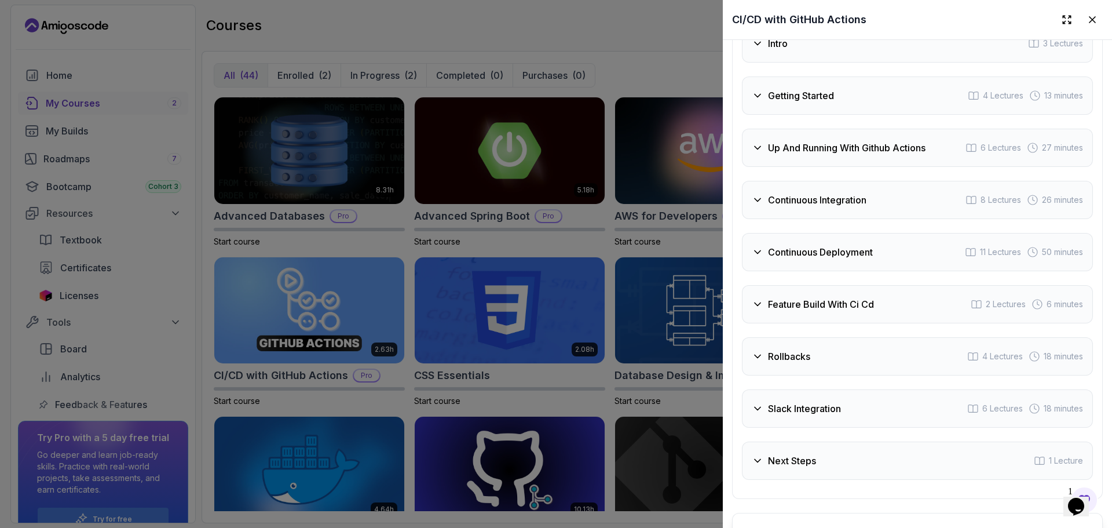
scroll to position [2464, 0]
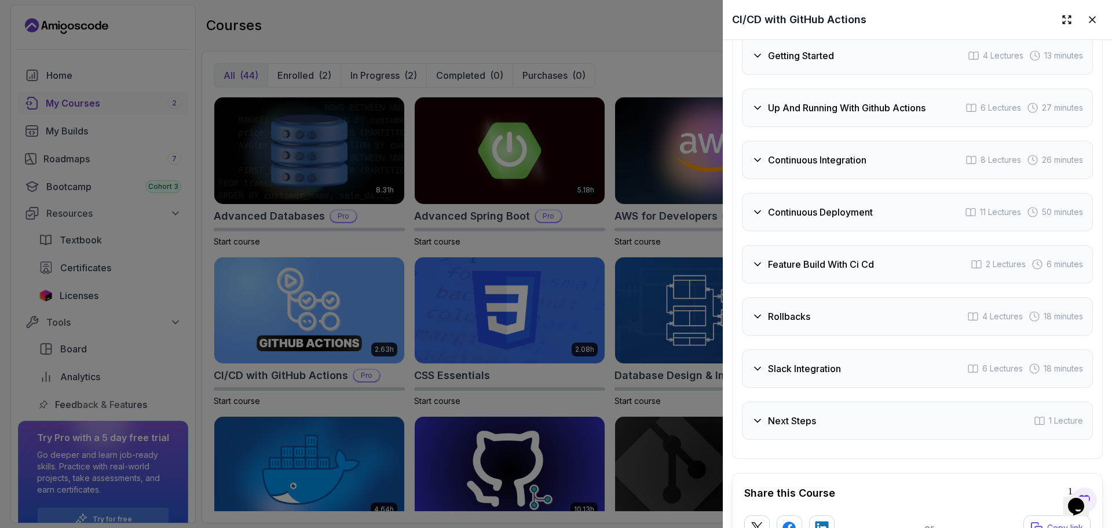
click at [796, 23] on div "Intro 3 Lectures" at bounding box center [917, 3] width 351 height 38
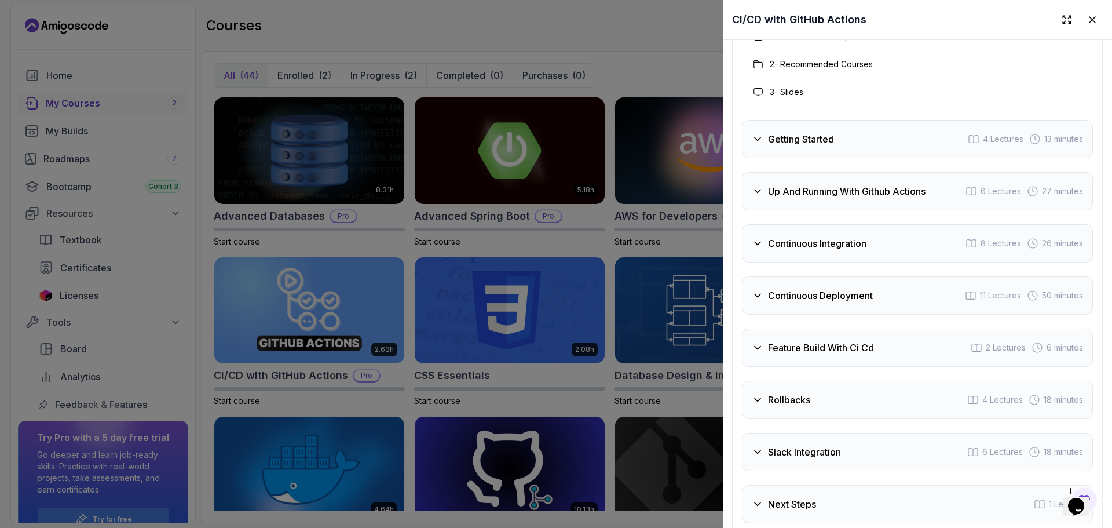
click at [796, 23] on div "Intro 3 Lectures" at bounding box center [917, 3] width 351 height 38
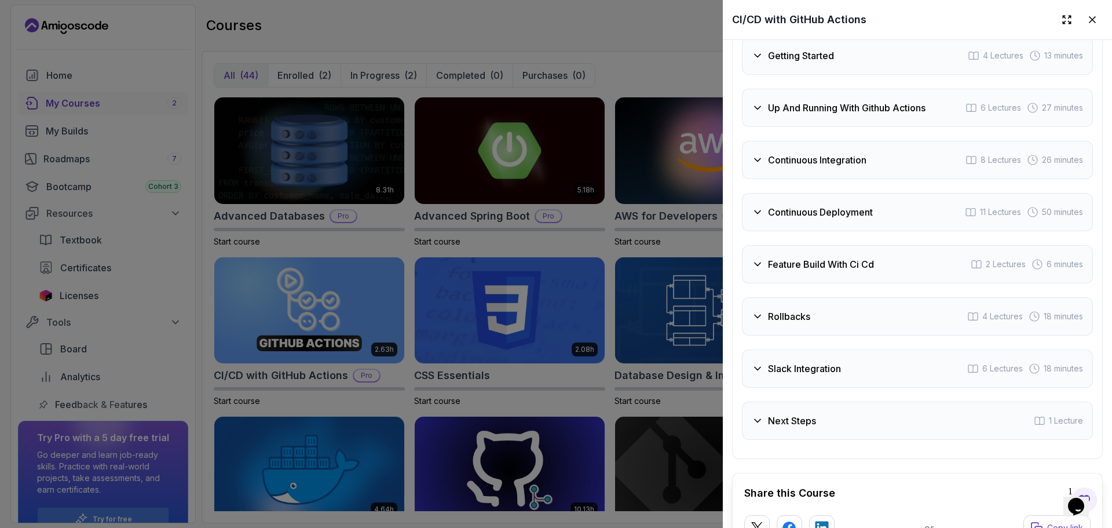
click at [798, 63] on h3 "Getting Started" at bounding box center [801, 56] width 66 height 14
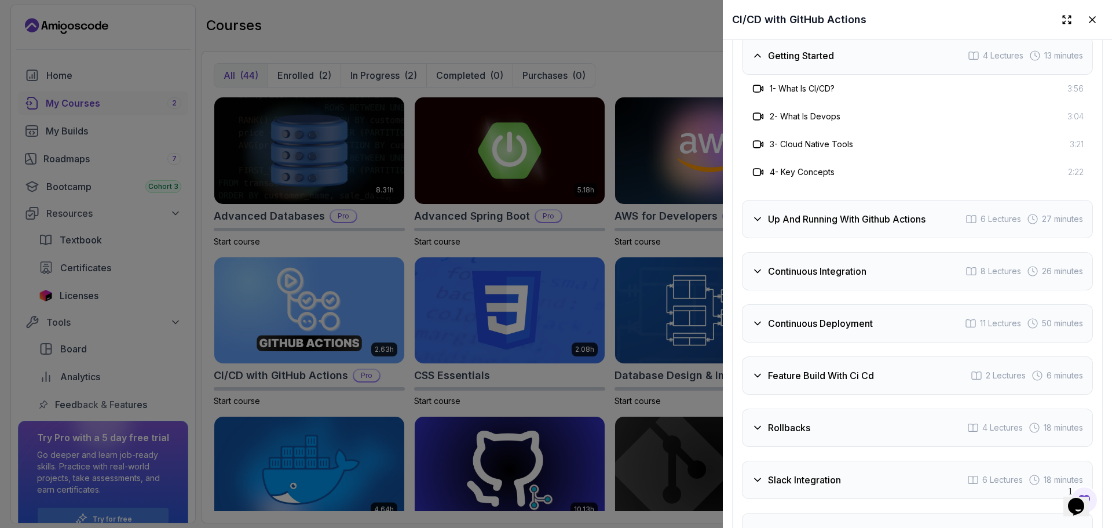
click at [798, 63] on h3 "Getting Started" at bounding box center [801, 56] width 66 height 14
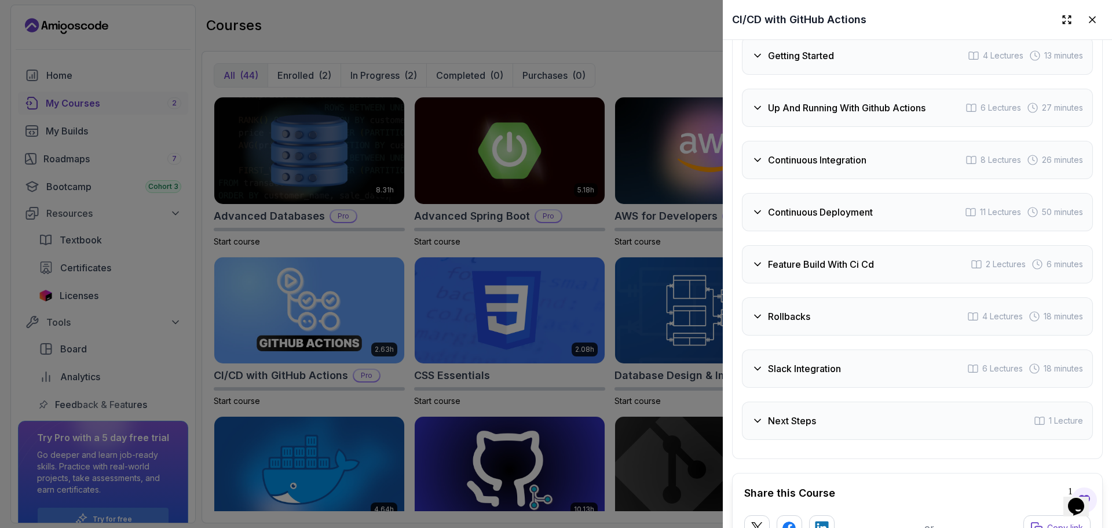
click at [817, 115] on h3 "Up And Running With Github Actions" at bounding box center [847, 108] width 158 height 14
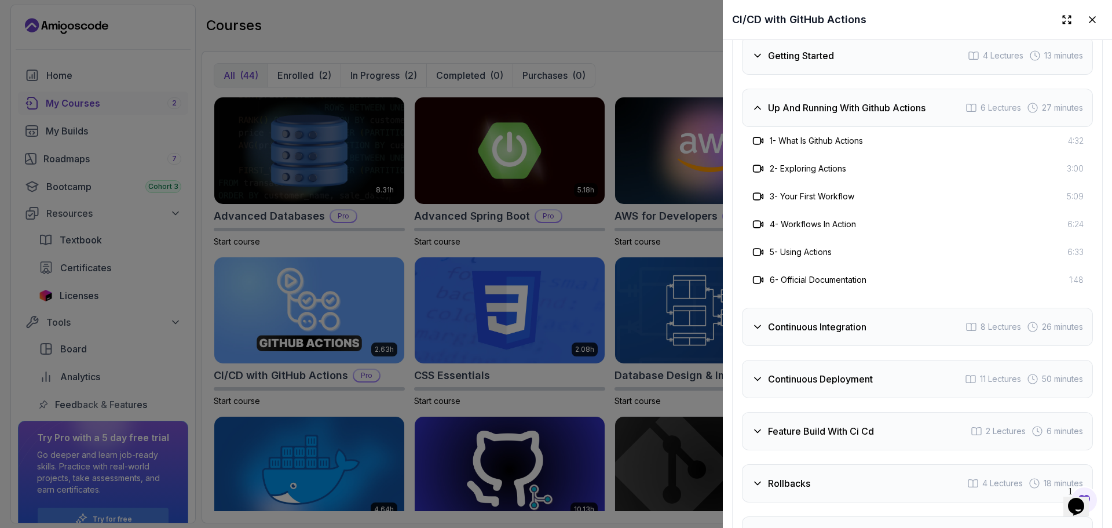
click at [817, 115] on h3 "Up And Running With Github Actions" at bounding box center [847, 108] width 158 height 14
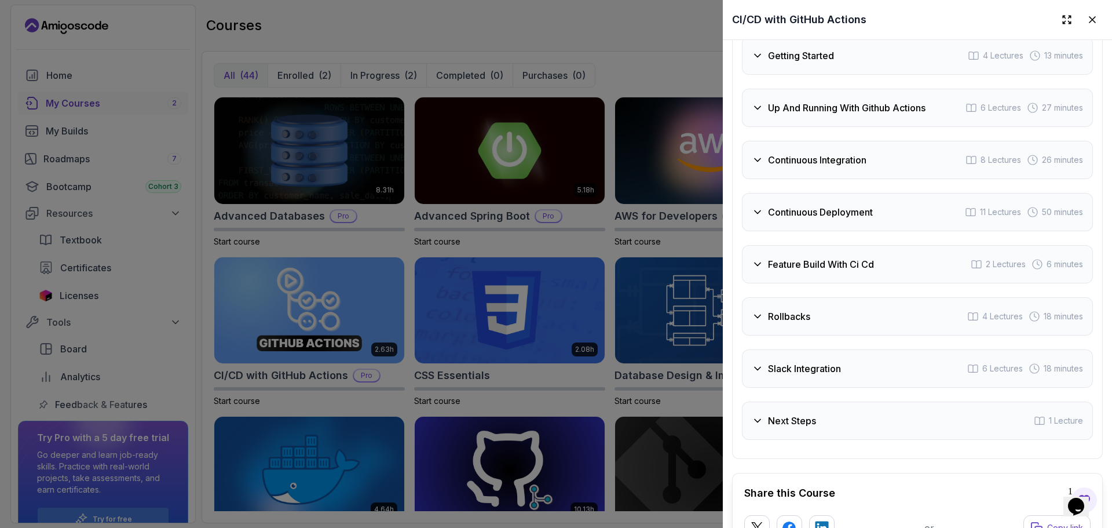
click at [805, 167] on h3 "Continuous Integration" at bounding box center [817, 160] width 98 height 14
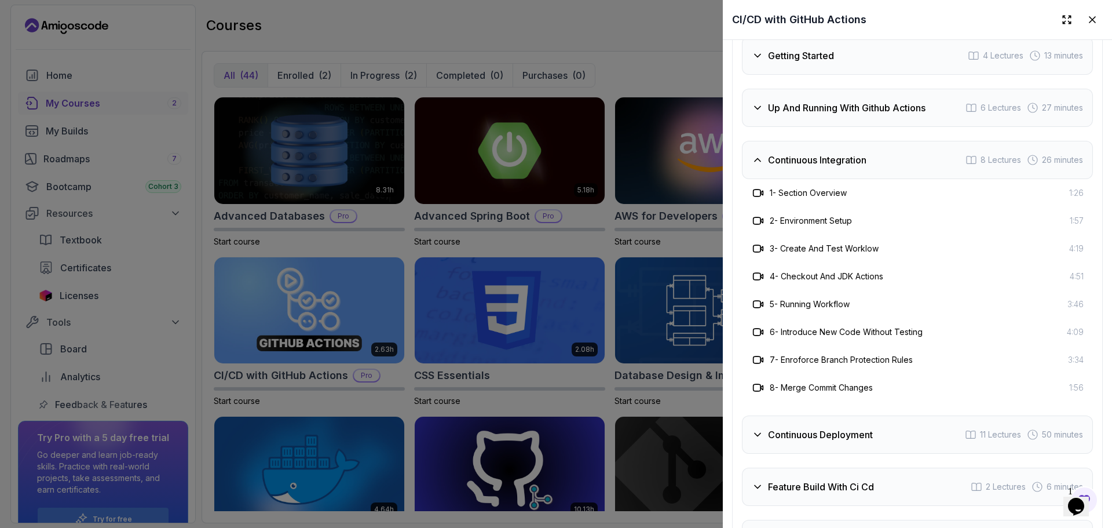
click at [805, 167] on h3 "Continuous Integration" at bounding box center [817, 160] width 98 height 14
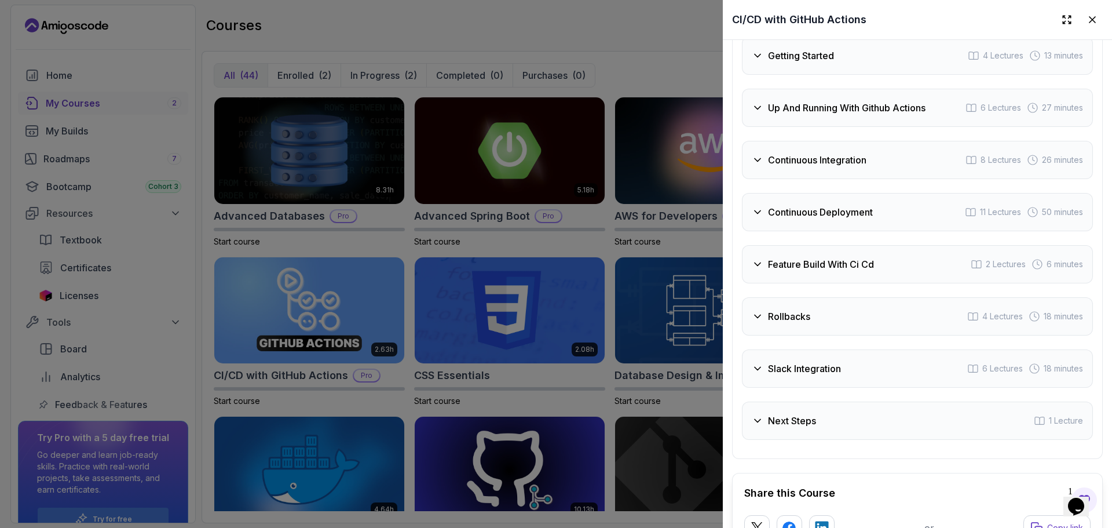
click at [809, 231] on div "Continuous Deployment 11 Lectures 50 minutes" at bounding box center [917, 212] width 351 height 38
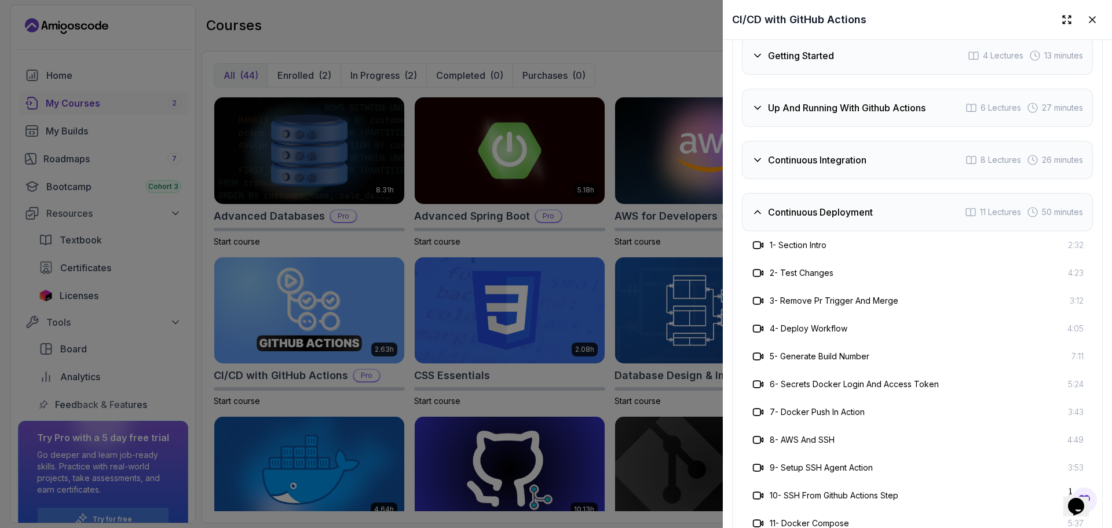
click at [809, 231] on div "Continuous Deployment 11 Lectures 50 minutes" at bounding box center [917, 212] width 351 height 38
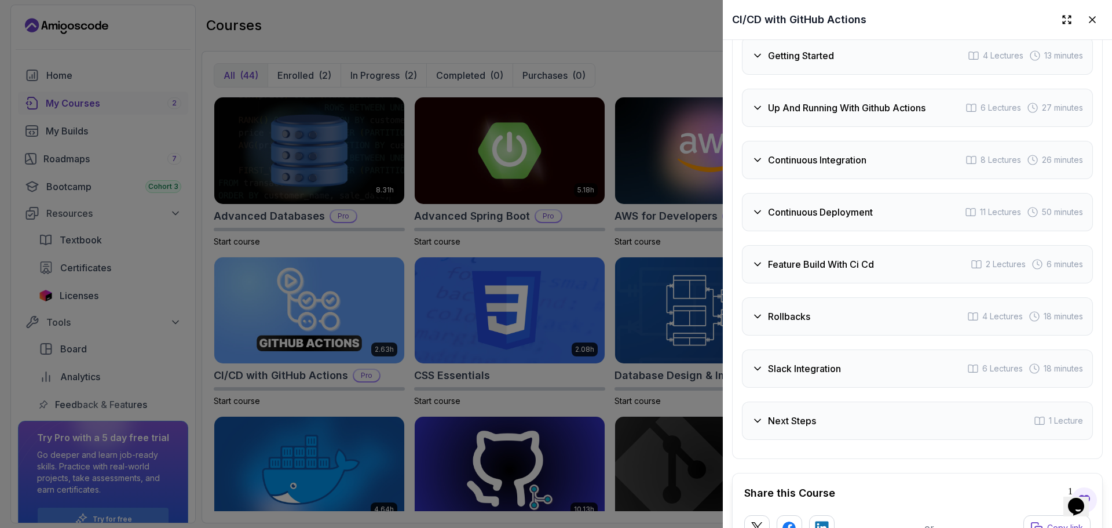
click at [822, 219] on h3 "Continuous Deployment" at bounding box center [820, 212] width 105 height 14
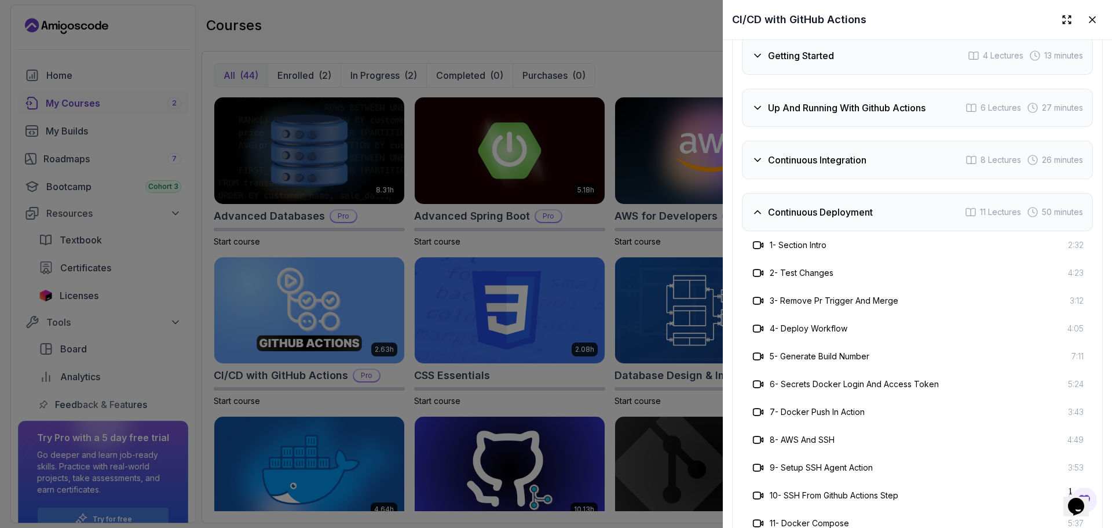
click at [822, 219] on h3 "Continuous Deployment" at bounding box center [820, 212] width 105 height 14
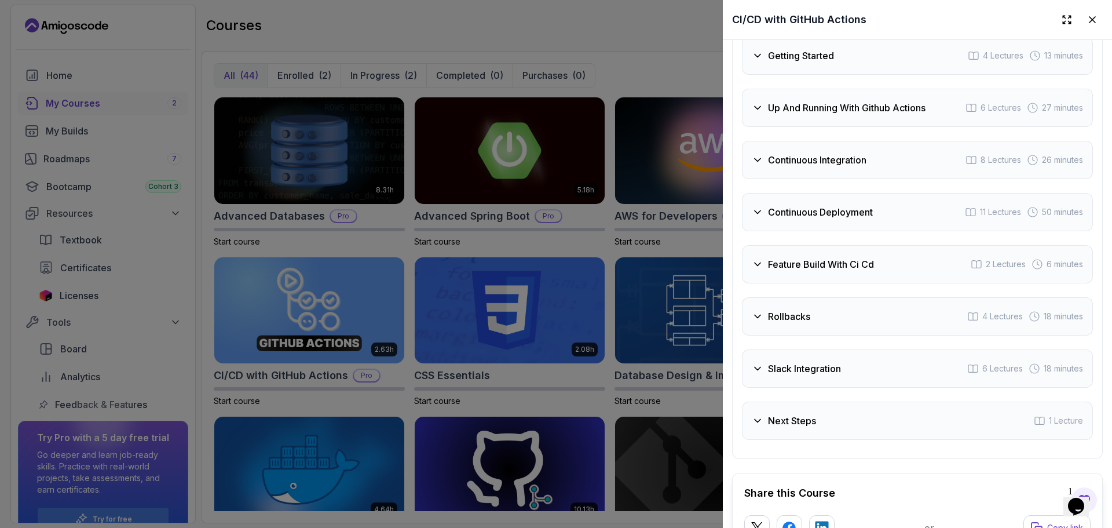
click at [909, 283] on div "Feature Build With Ci Cd 2 Lectures 6 minutes" at bounding box center [917, 264] width 351 height 38
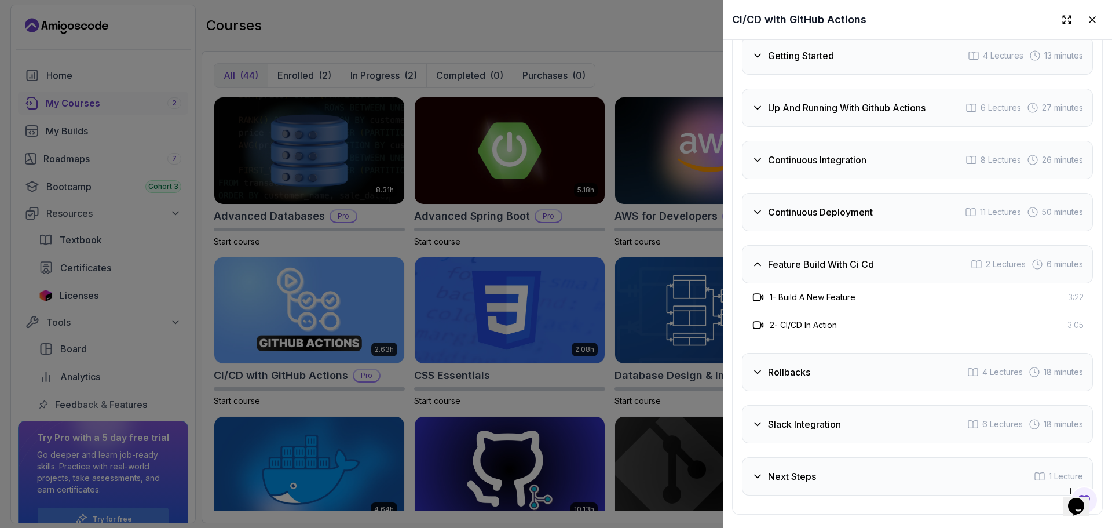
click at [897, 283] on div "Feature Build With Ci Cd 2 Lectures 6 minutes" at bounding box center [917, 264] width 351 height 38
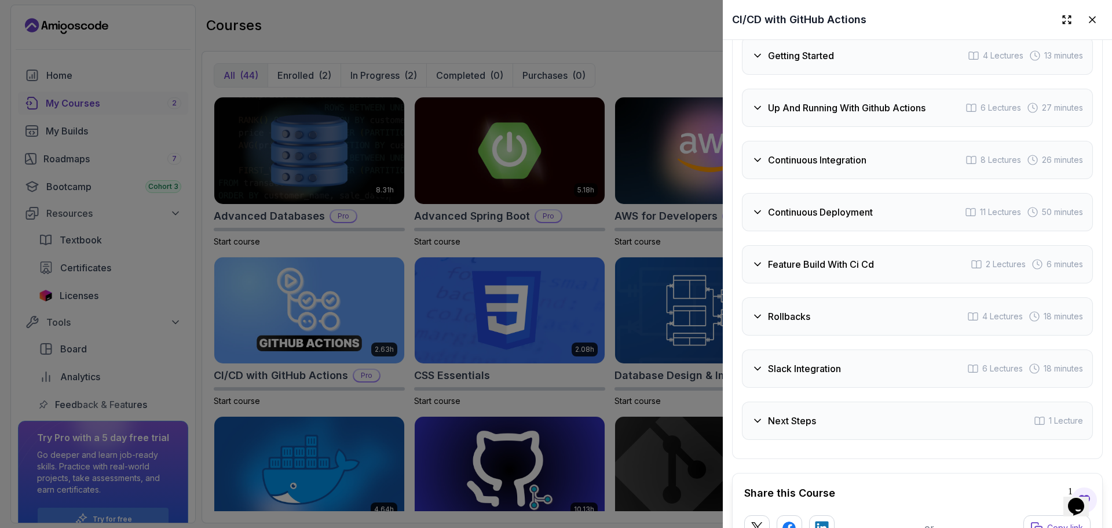
click at [940, 335] on div "Rollbacks 4 Lectures 18 minutes" at bounding box center [917, 316] width 351 height 38
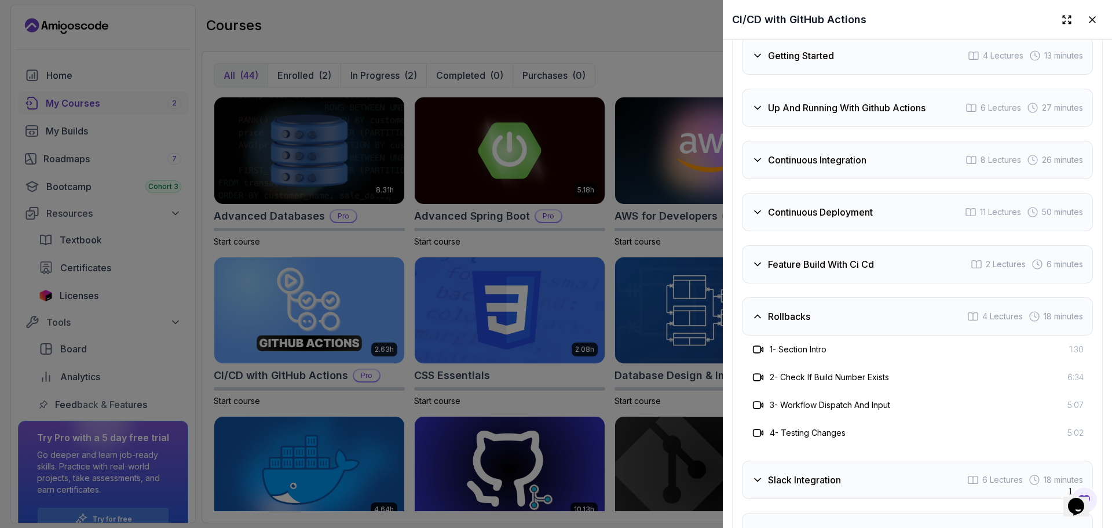
click at [940, 335] on div "Rollbacks 4 Lectures 18 minutes" at bounding box center [917, 316] width 351 height 38
click at [945, 335] on div "Rollbacks 4 Lectures 18 minutes" at bounding box center [917, 316] width 351 height 38
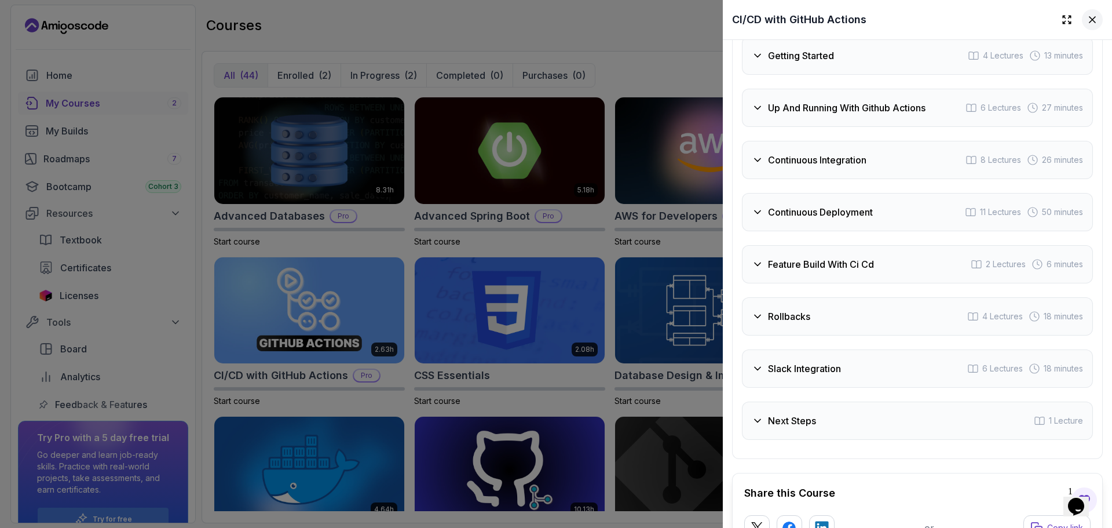
click at [1087, 17] on icon at bounding box center [1093, 20] width 12 height 12
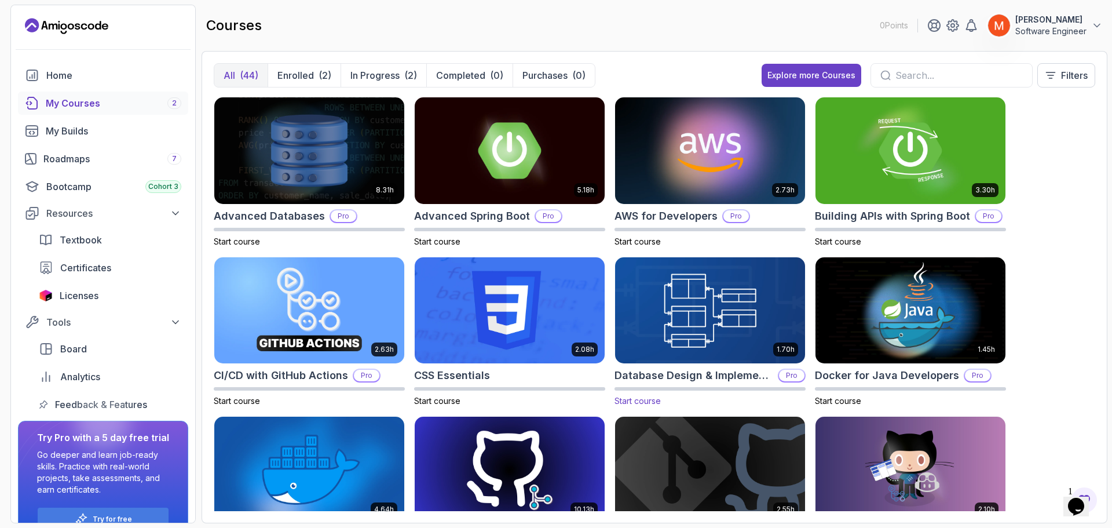
click at [728, 315] on img at bounding box center [709, 310] width 199 height 112
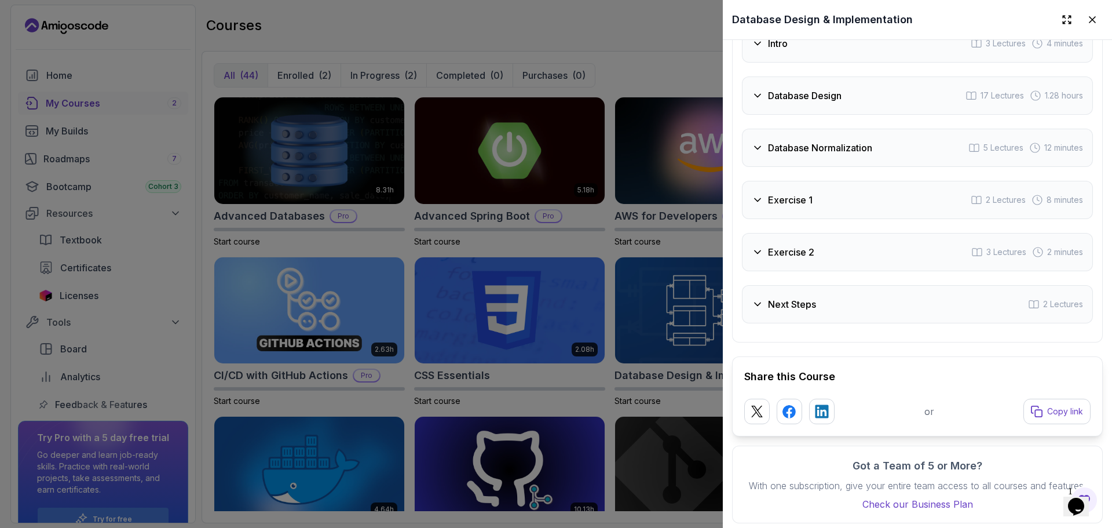
scroll to position [2541, 0]
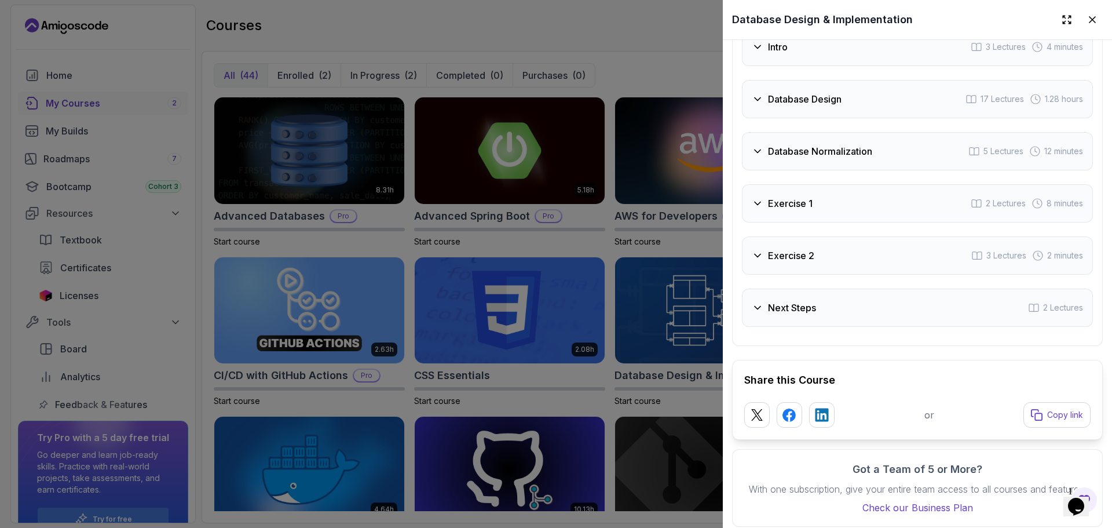
click at [854, 118] on div "Database Design 17 Lectures 1.28 hours" at bounding box center [917, 99] width 351 height 38
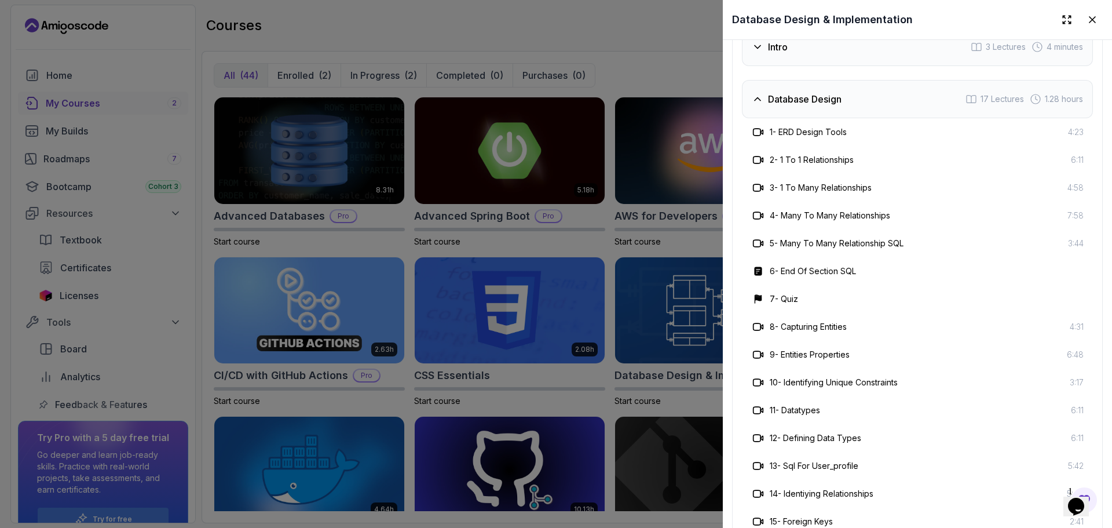
click at [854, 118] on div "Database Design 17 Lectures 1.28 hours" at bounding box center [917, 99] width 351 height 38
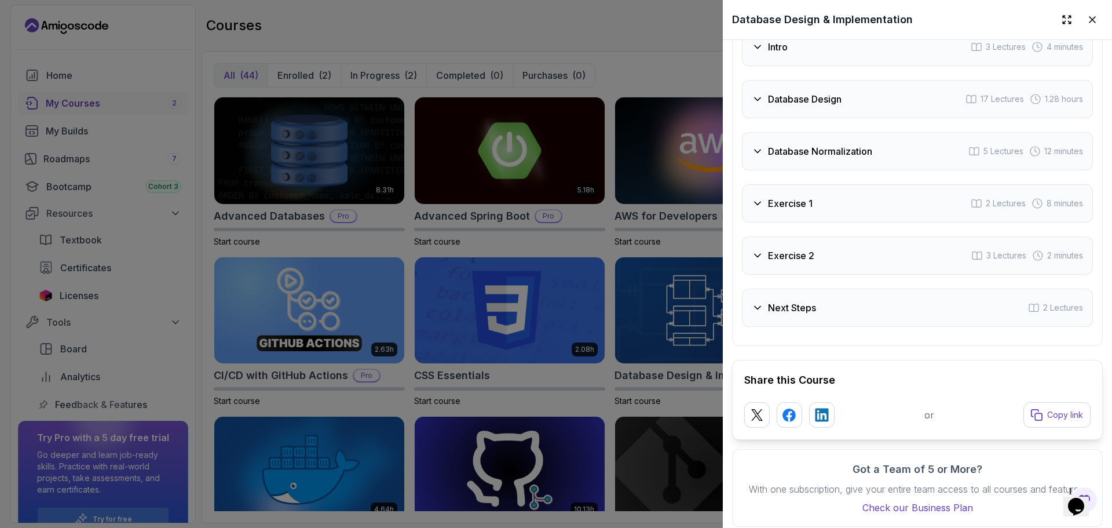
click at [798, 60] on div "Intro 3 Lectures 4 minutes" at bounding box center [917, 47] width 351 height 38
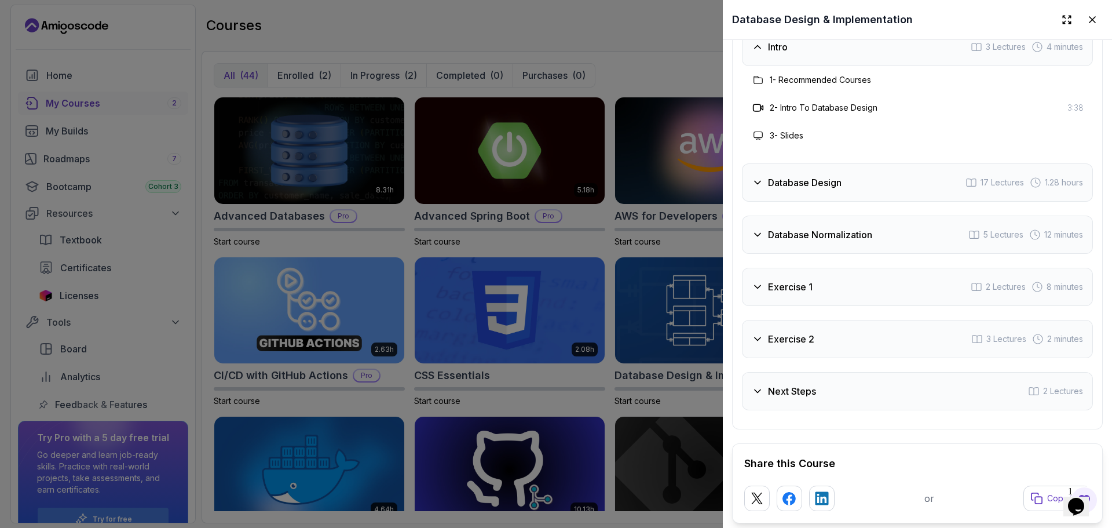
click at [798, 61] on div "Intro 3 Lectures 4 minutes" at bounding box center [917, 47] width 351 height 38
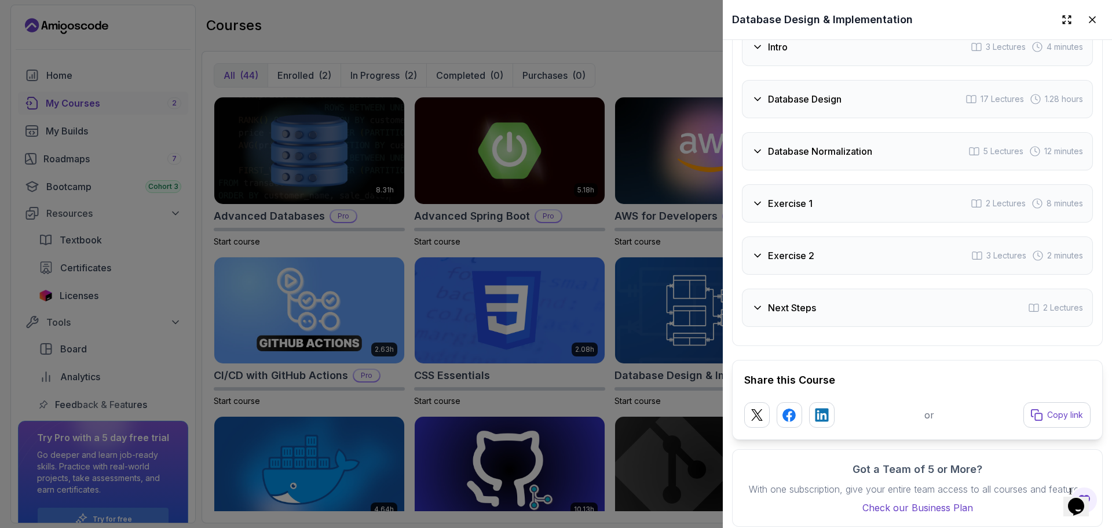
click at [818, 116] on div "Database Design 17 Lectures 1.28 hours" at bounding box center [917, 99] width 351 height 38
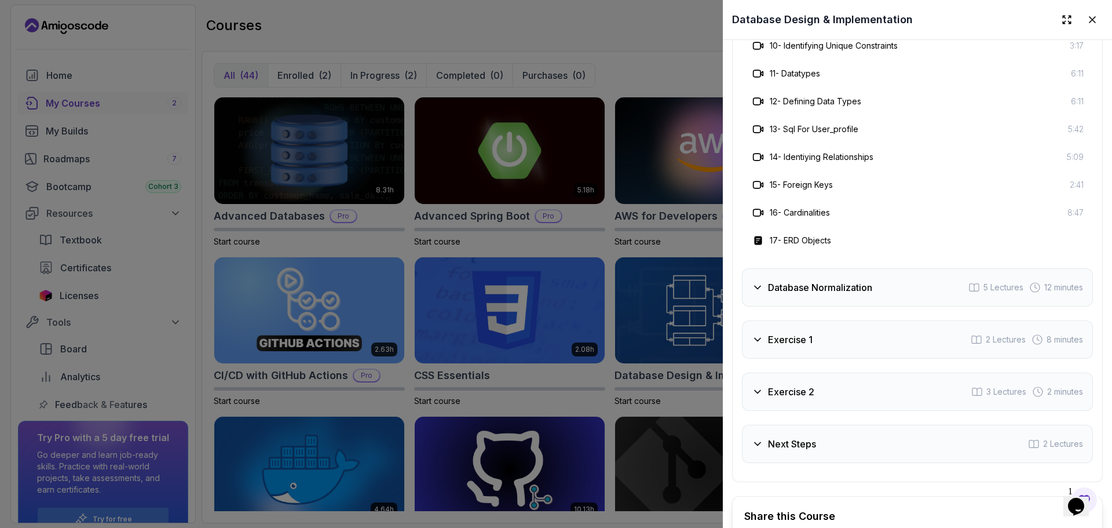
click at [875, 298] on div "Database Normalization 5 Lectures 12 minutes" at bounding box center [917, 287] width 351 height 38
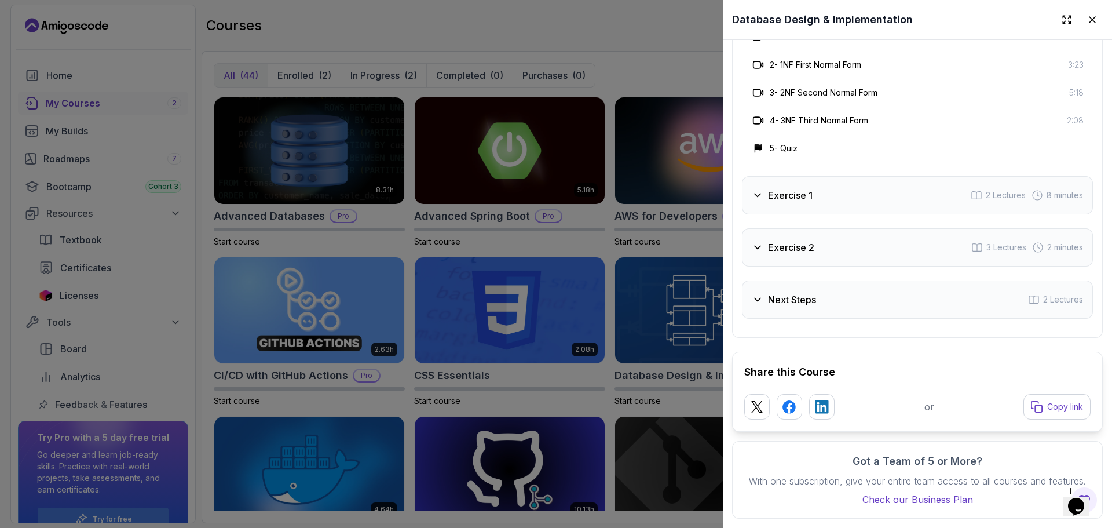
scroll to position [2730, 0]
click at [1082, 27] on button at bounding box center [1092, 19] width 21 height 21
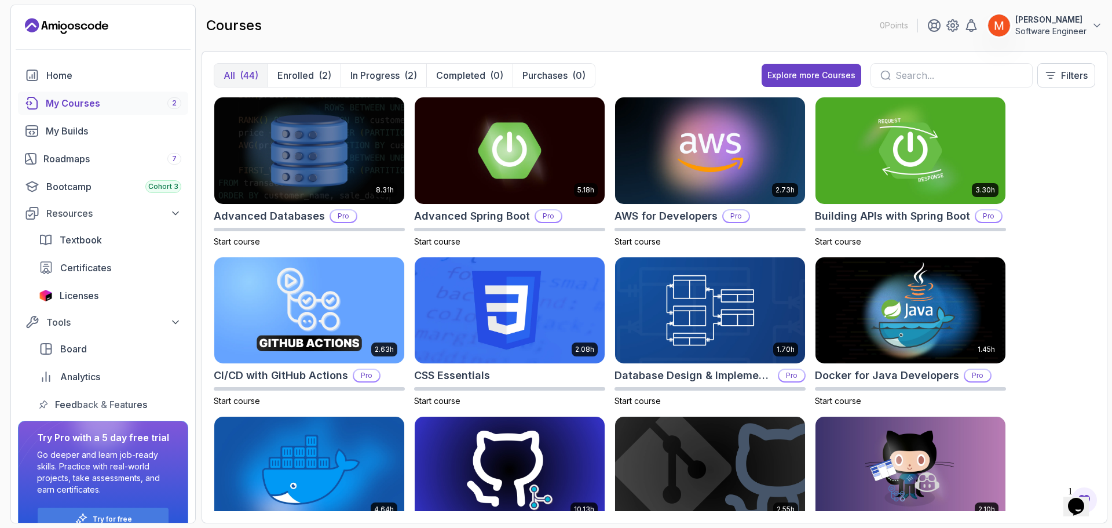
click at [1112, 103] on section "0 Points [PERSON_NAME] Software Engineer Home My Courses 2 My Builds Roadmaps 7…" at bounding box center [556, 264] width 1112 height 528
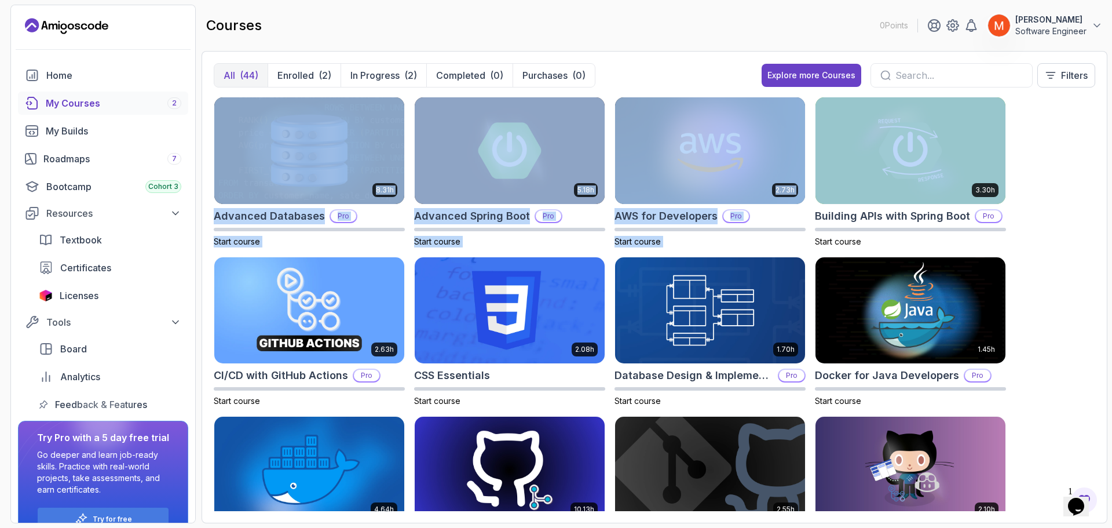
drag, startPoint x: 1112, startPoint y: 103, endPoint x: 1112, endPoint y: 56, distance: 46.9
click at [1112, 56] on section "0 Points [PERSON_NAME] Software Engineer Home My Courses 2 My Builds Roadmaps 7…" at bounding box center [556, 264] width 1112 height 528
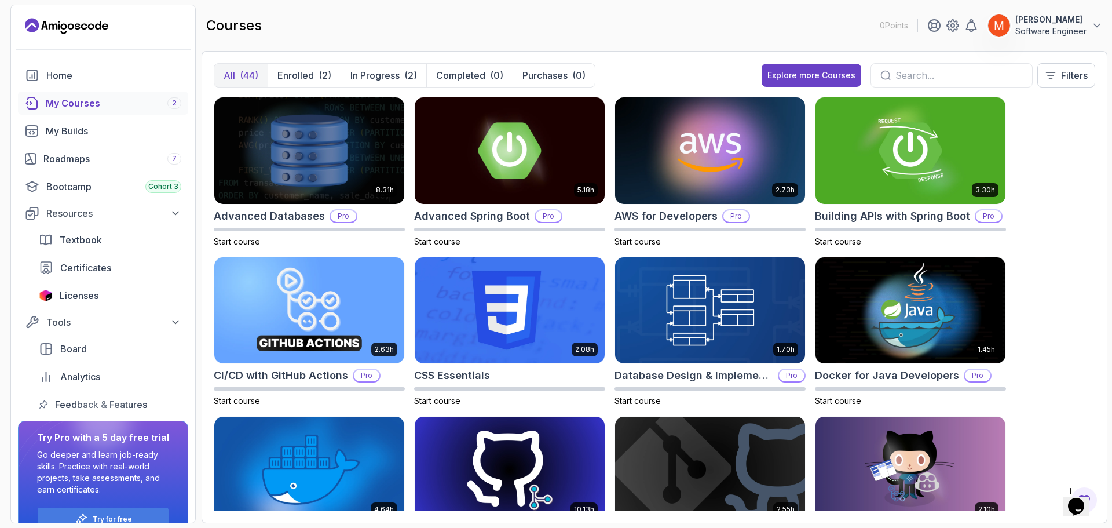
click at [1070, 155] on div "8.31h Advanced Databases Pro Start course 5.18h Advanced Spring Boot Pro Start …" at bounding box center [655, 304] width 882 height 414
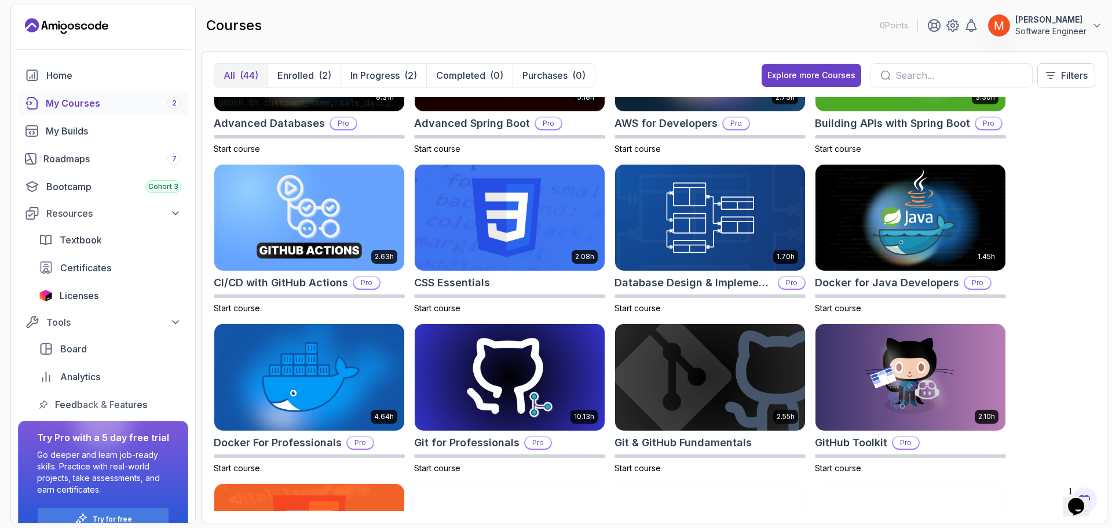
scroll to position [0, 0]
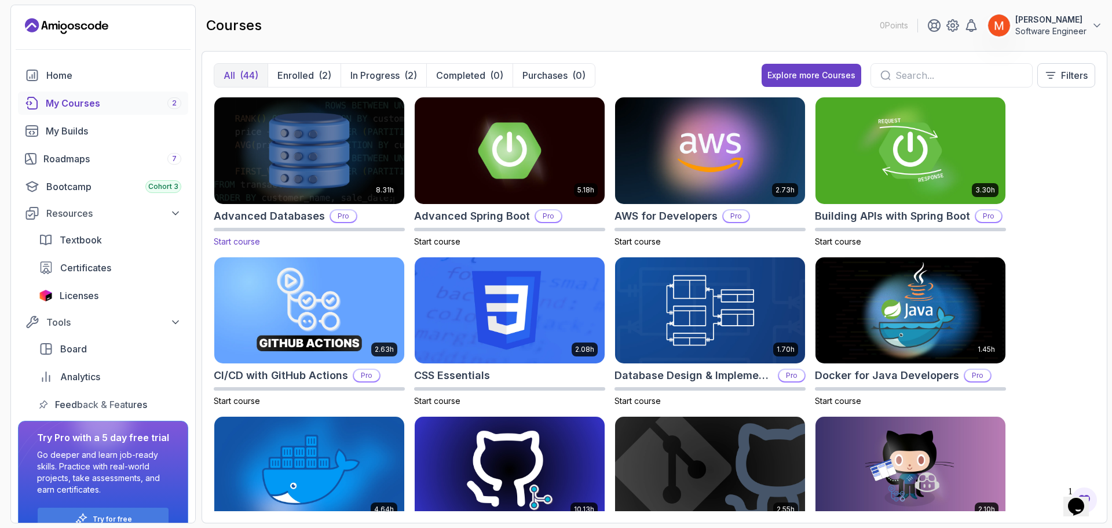
click at [353, 150] on img at bounding box center [309, 150] width 199 height 112
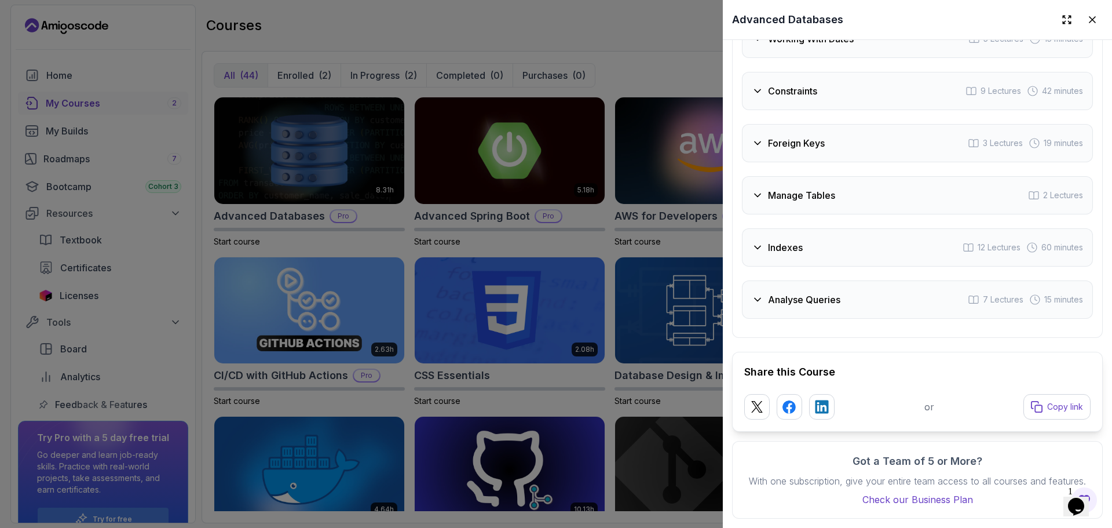
scroll to position [2561, 0]
click at [534, 245] on div at bounding box center [556, 264] width 1112 height 528
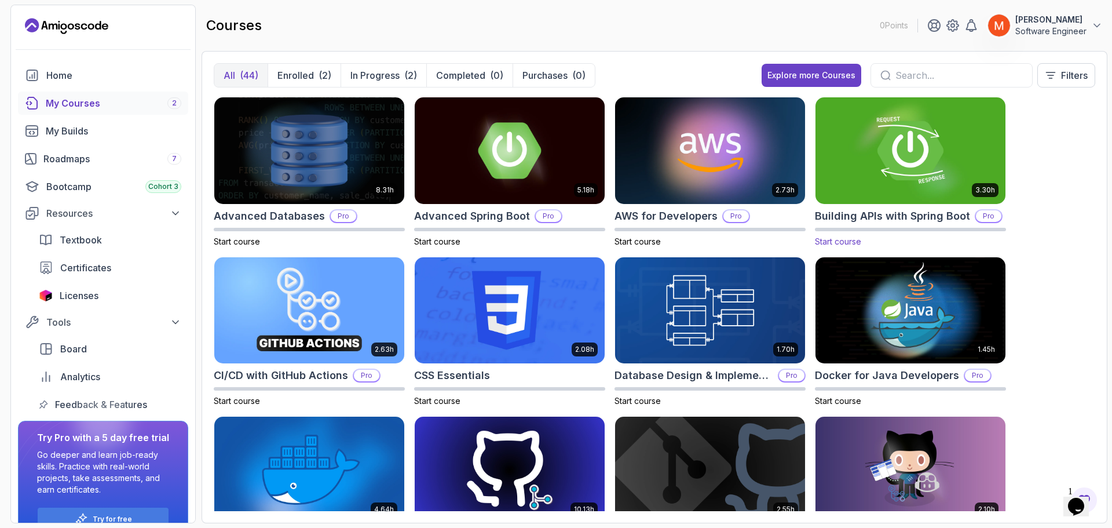
click at [875, 177] on img at bounding box center [910, 150] width 199 height 112
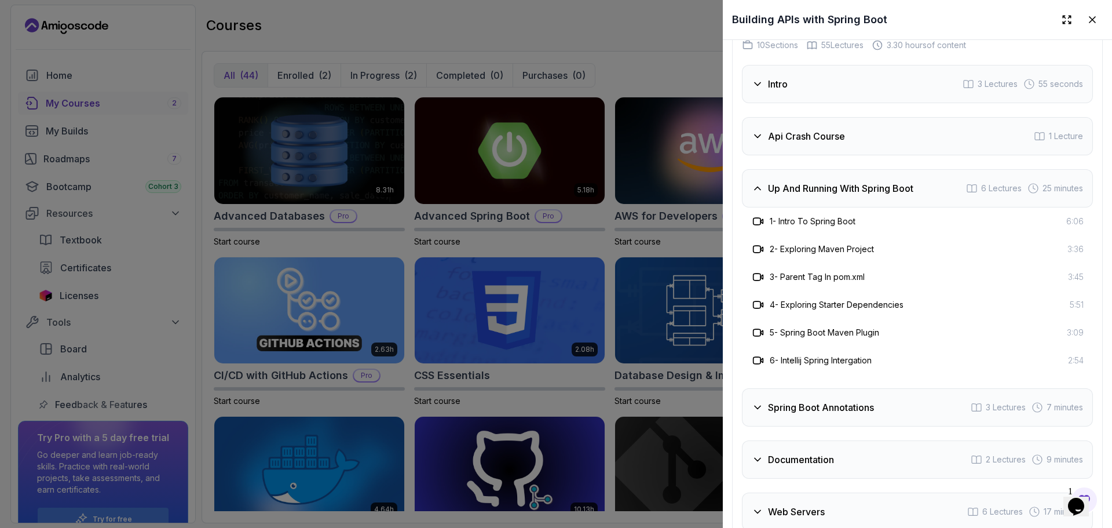
scroll to position [2163, 0]
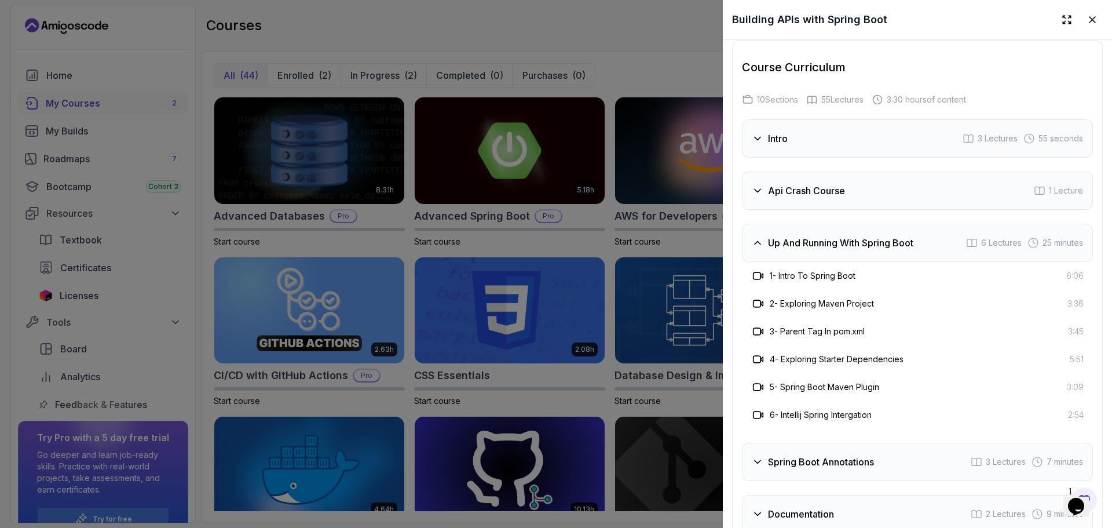
click at [948, 290] on div "1 - Intro To Spring Boot 6:06" at bounding box center [917, 276] width 351 height 28
click at [933, 262] on div "Up And Running With Spring Boot 6 Lectures 25 minutes" at bounding box center [917, 243] width 351 height 38
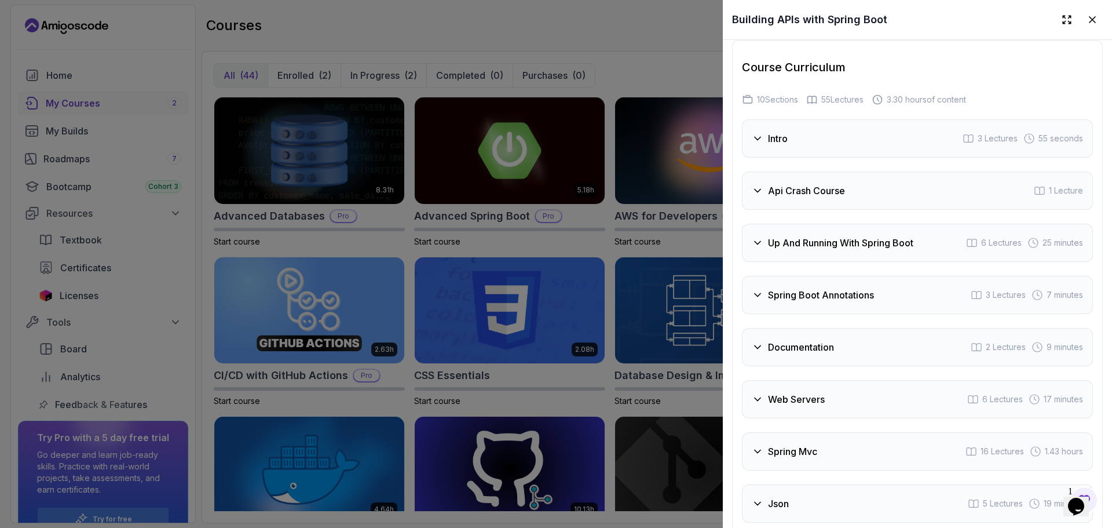
click at [917, 314] on div "Spring Boot Annotations 3 Lectures 7 minutes" at bounding box center [917, 295] width 351 height 38
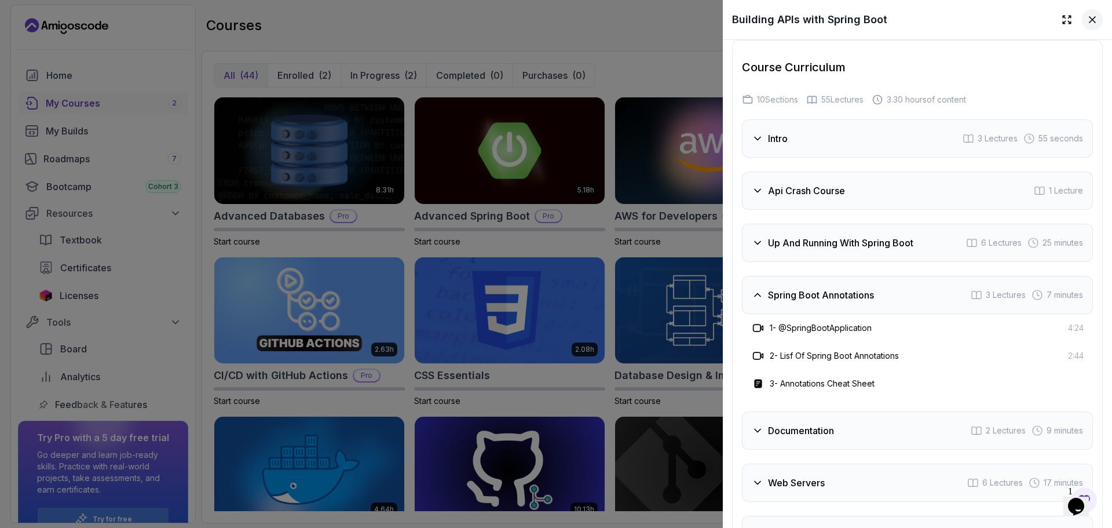
click at [1090, 19] on icon at bounding box center [1093, 20] width 6 height 6
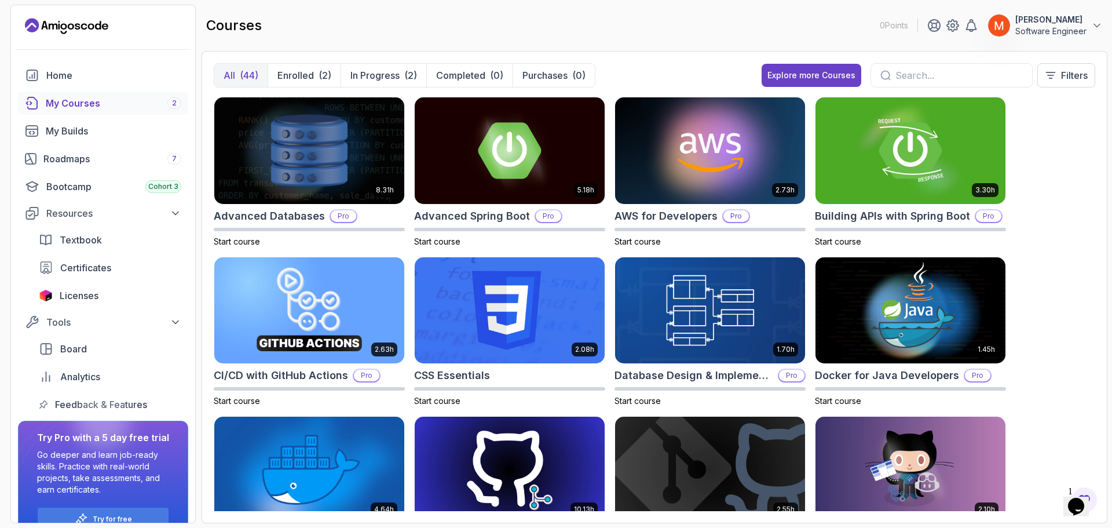
click at [1075, 127] on div "8.31h Advanced Databases Pro Start course 5.18h Advanced Spring Boot Pro Start …" at bounding box center [655, 304] width 882 height 414
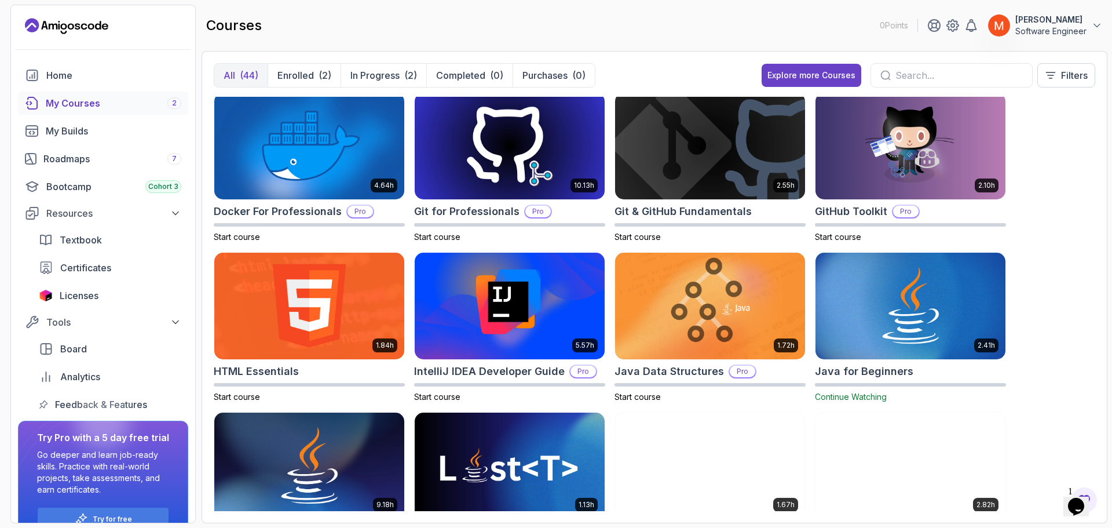
scroll to position [324, 0]
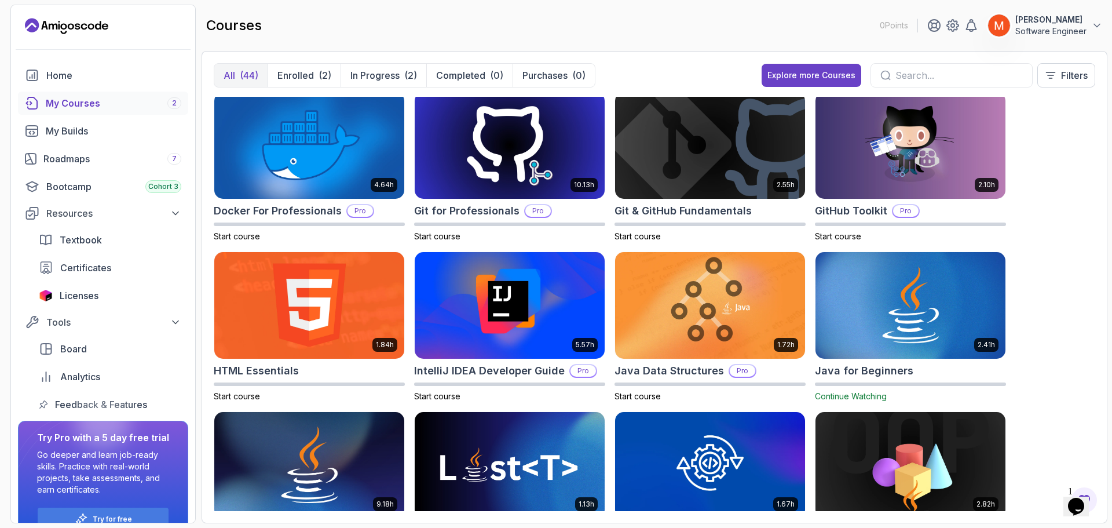
click at [1075, 127] on div "8.31h Advanced Databases Pro Start course 5.18h Advanced Spring Boot Pro Start …" at bounding box center [655, 304] width 882 height 414
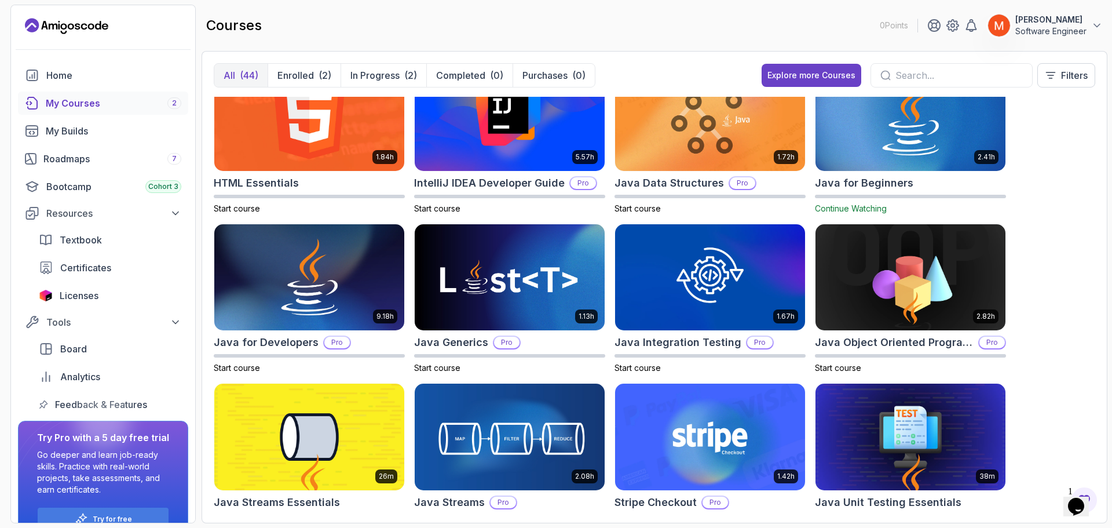
scroll to position [487, 0]
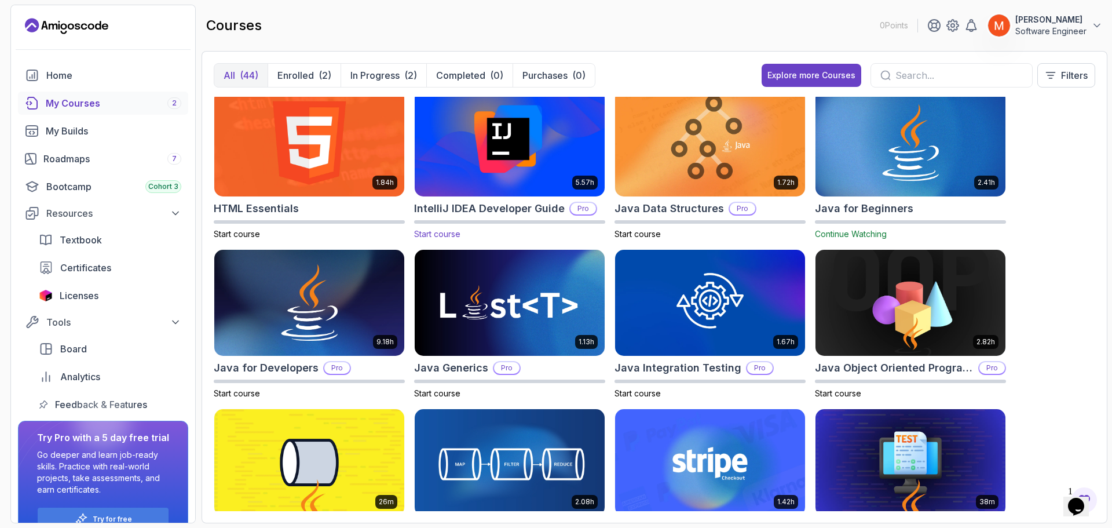
click at [546, 158] on img at bounding box center [509, 143] width 199 height 112
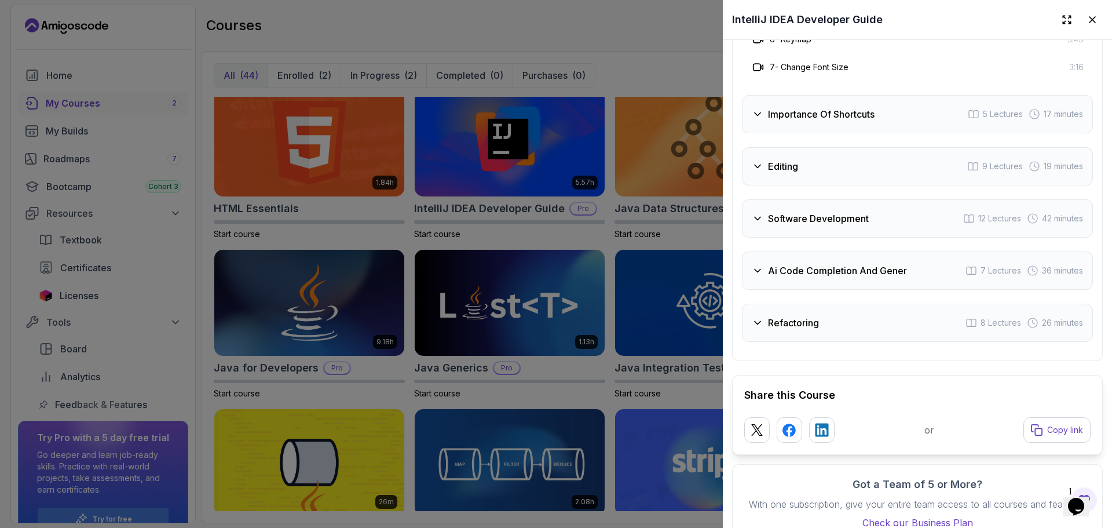
scroll to position [2467, 0]
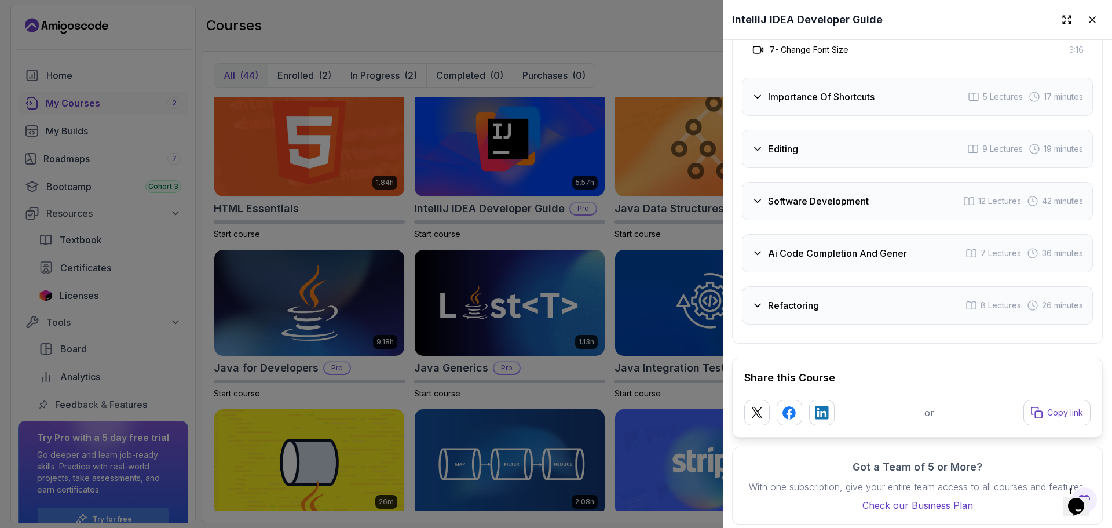
click at [810, 220] on div "Software Development 12 Lectures 42 minutes" at bounding box center [917, 201] width 351 height 38
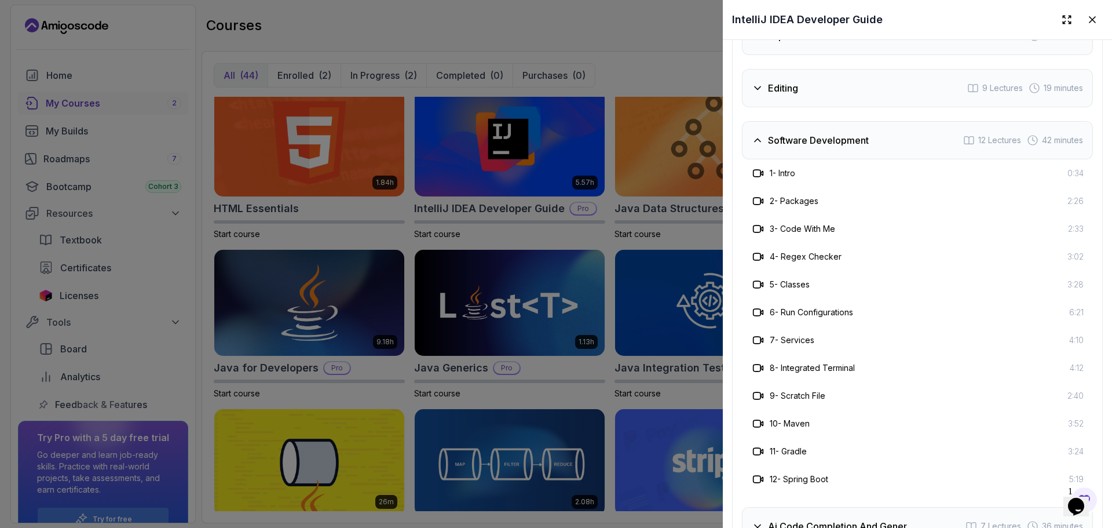
click at [861, 159] on div "Software Development 12 Lectures 42 minutes" at bounding box center [917, 140] width 351 height 38
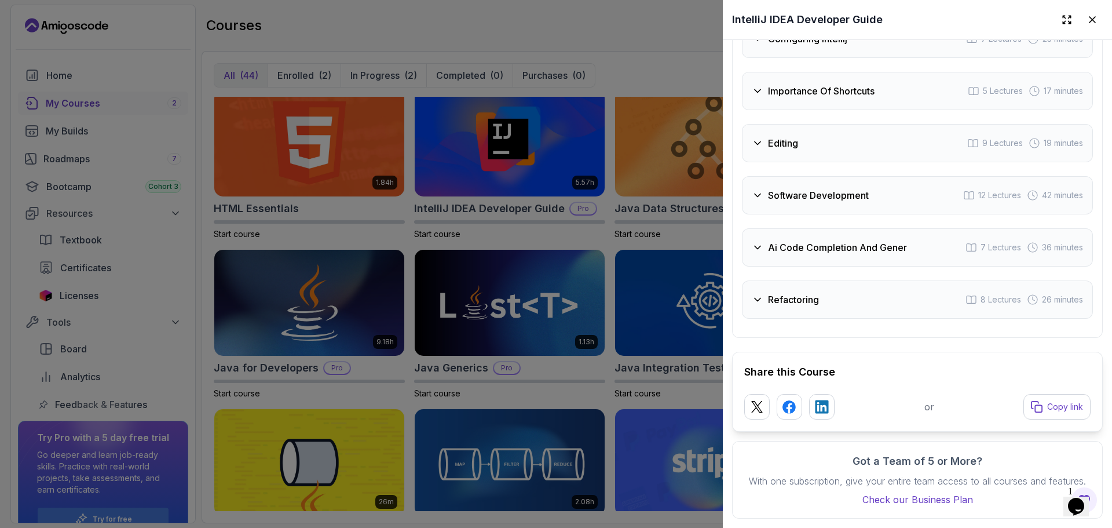
click at [894, 250] on div "Ai Code Completion And Gener 7 Lectures 36 minutes" at bounding box center [917, 247] width 351 height 38
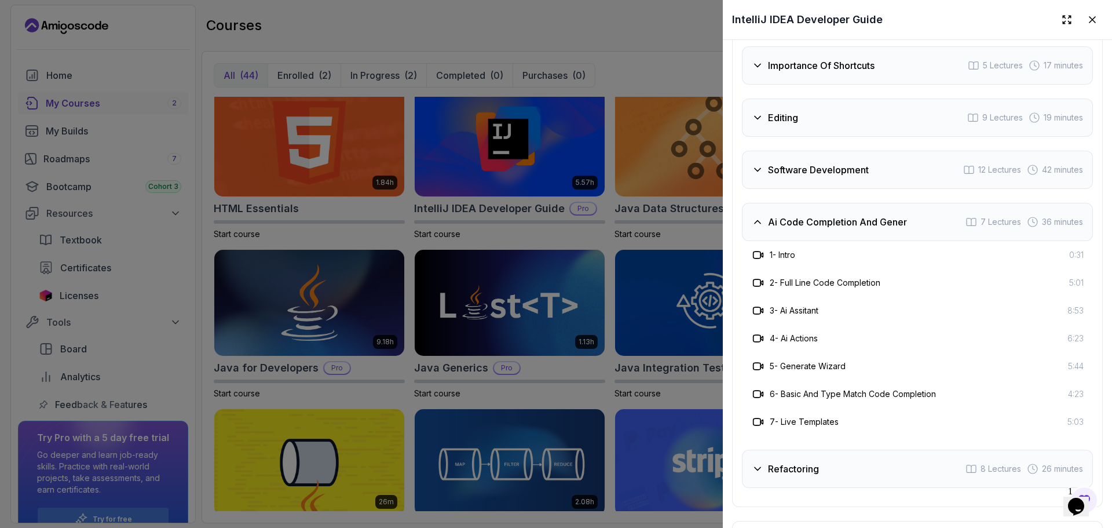
click at [894, 241] on div "Ai Code Completion And Gener 7 Lectures 36 minutes" at bounding box center [917, 222] width 351 height 38
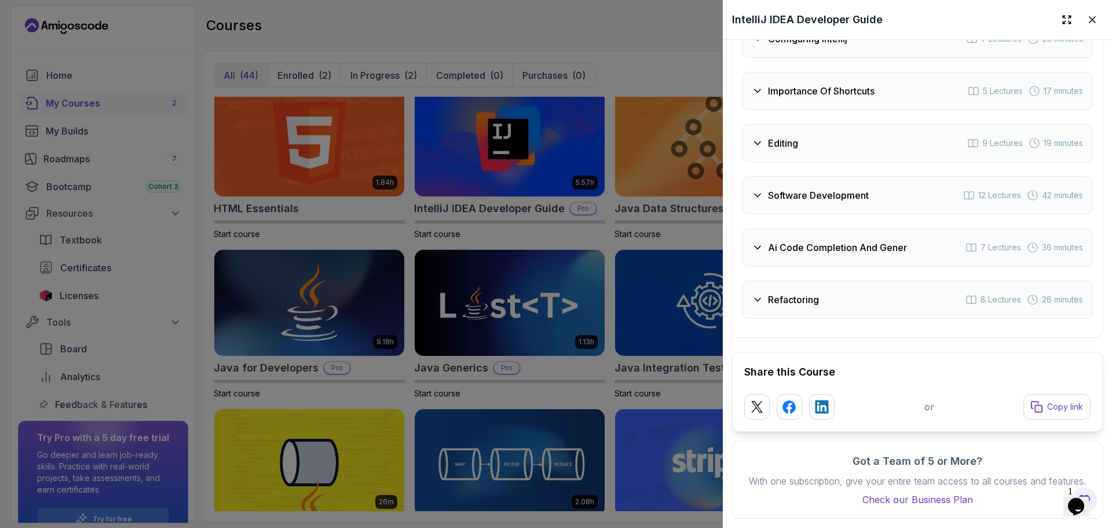
click at [893, 294] on div "Refactoring 8 Lectures 26 minutes" at bounding box center [917, 299] width 351 height 38
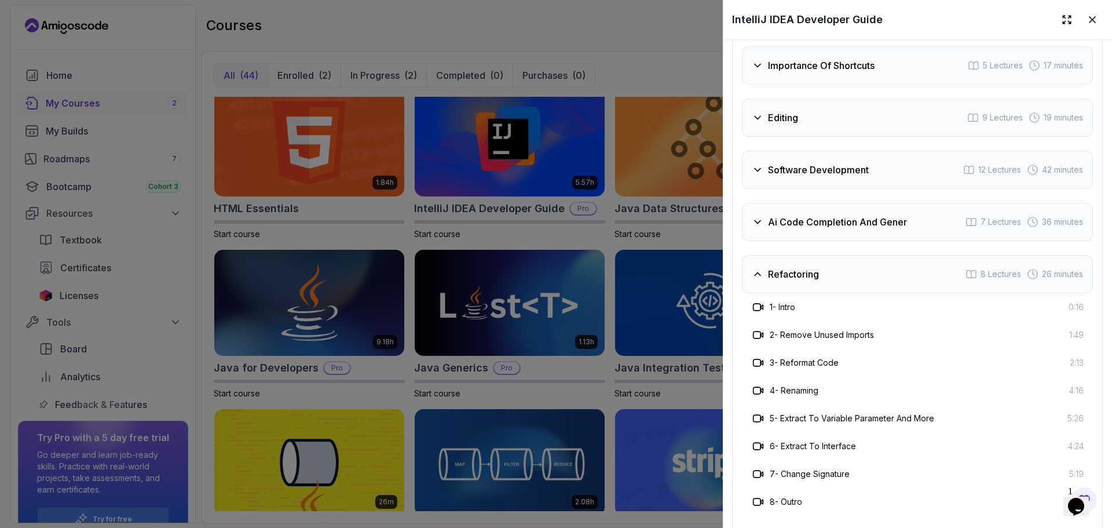
click at [893, 293] on div "Refactoring 8 Lectures 26 minutes" at bounding box center [917, 274] width 351 height 38
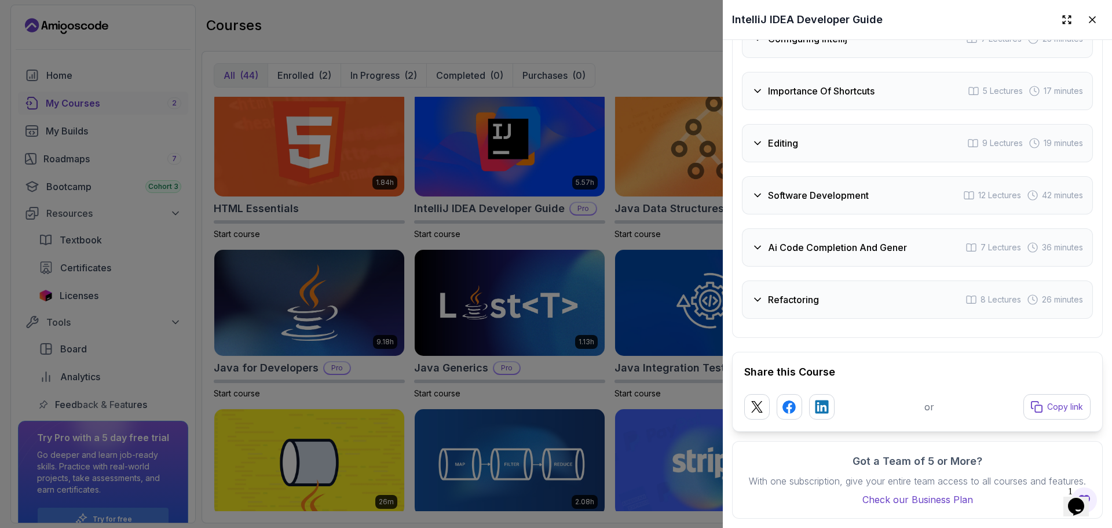
click at [893, 294] on div "Refactoring 8 Lectures 26 minutes" at bounding box center [917, 299] width 351 height 38
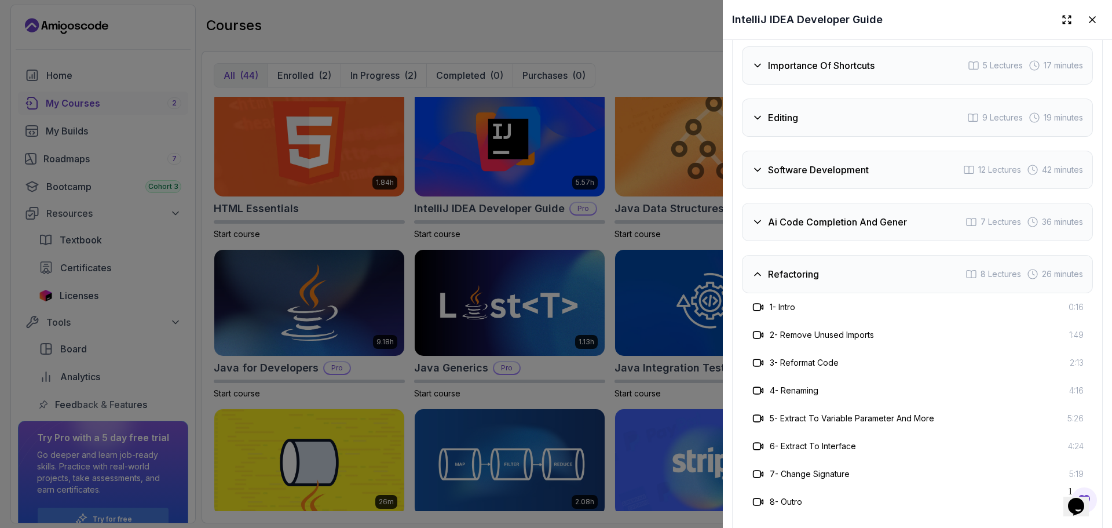
click at [875, 286] on div "Refactoring 8 Lectures 26 minutes" at bounding box center [917, 274] width 351 height 38
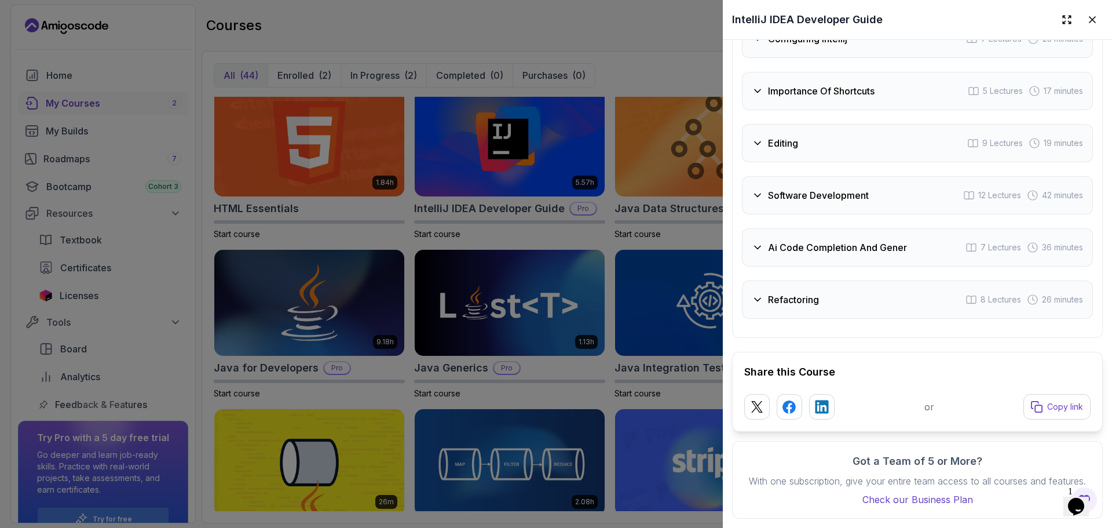
click at [813, 95] on div "Importance Of Shortcuts 5 Lectures 17 minutes" at bounding box center [917, 91] width 351 height 38
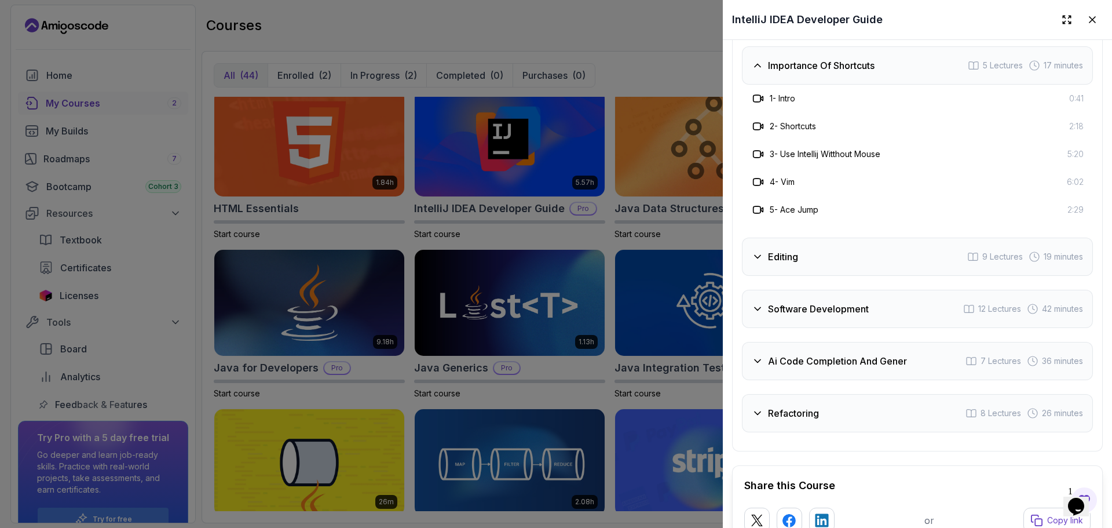
click at [813, 85] on div "Importance Of Shortcuts 5 Lectures 17 minutes" at bounding box center [917, 65] width 351 height 38
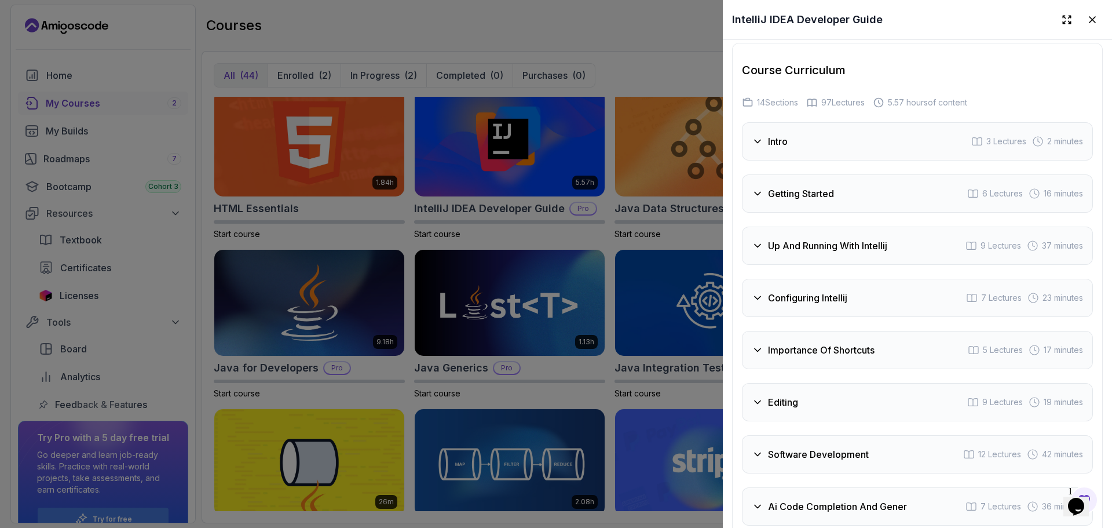
scroll to position [2006, 0]
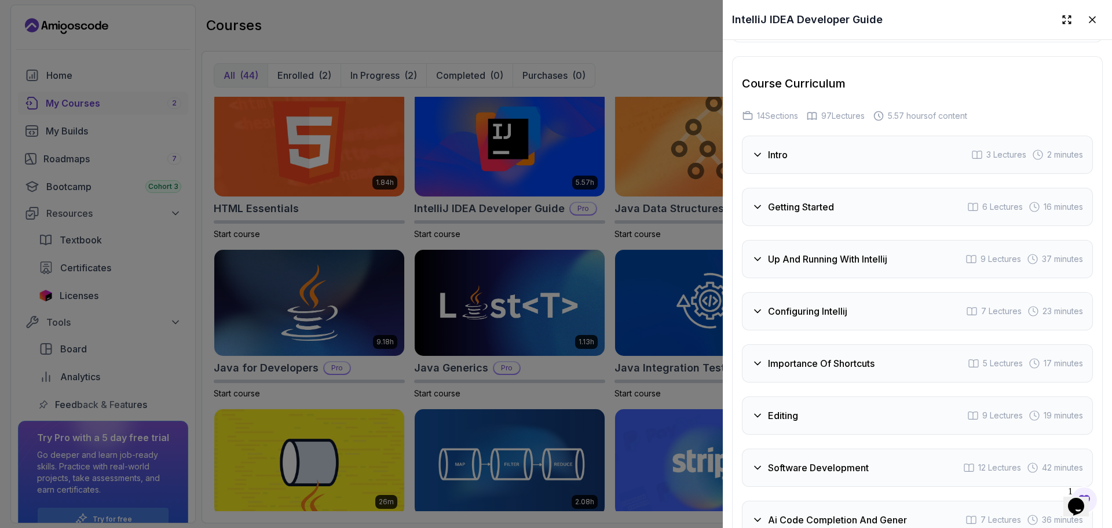
click at [850, 246] on div "Intro 3 Lectures 2 minutes Getting Started 6 Lectures 16 minutes Up And Running…" at bounding box center [917, 363] width 351 height 455
click at [828, 318] on h3 "Configuring Intellij" at bounding box center [807, 311] width 79 height 14
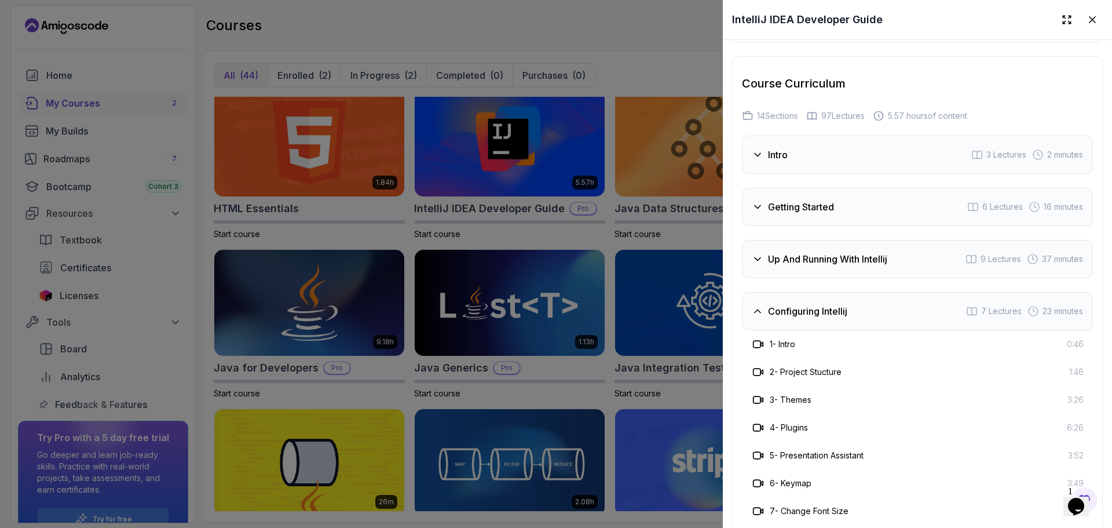
click at [801, 253] on div "Up And Running With Intellij 9 Lectures 37 minutes" at bounding box center [917, 259] width 351 height 38
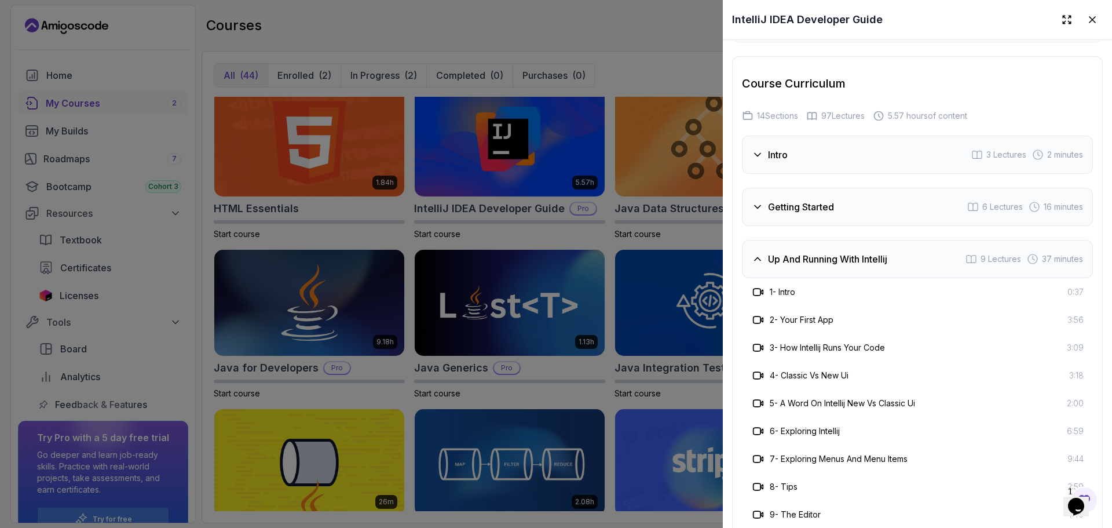
click at [779, 214] on h3 "Getting Started" at bounding box center [801, 207] width 66 height 14
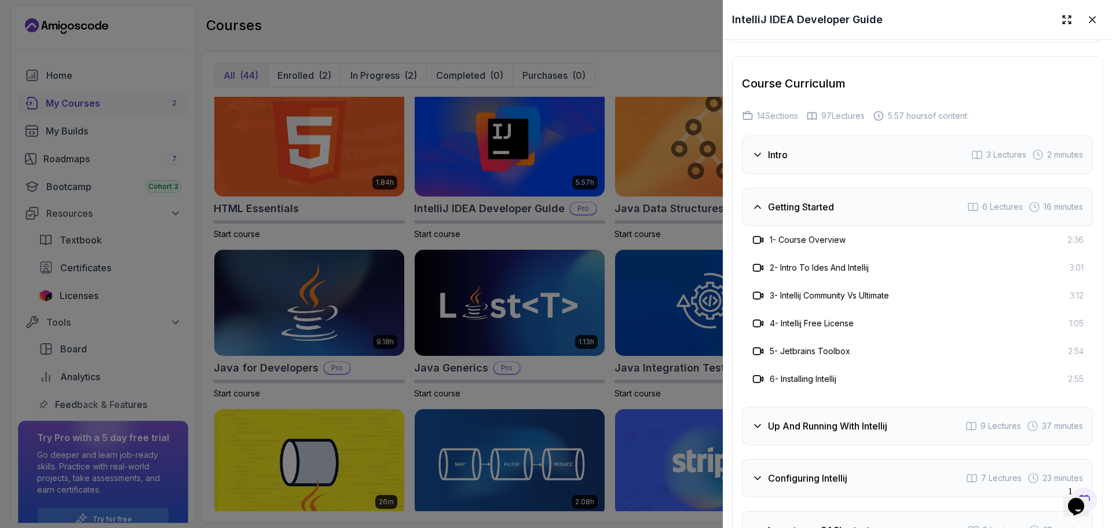
click at [755, 151] on div "Intro 3 Lectures 2 minutes" at bounding box center [917, 155] width 351 height 38
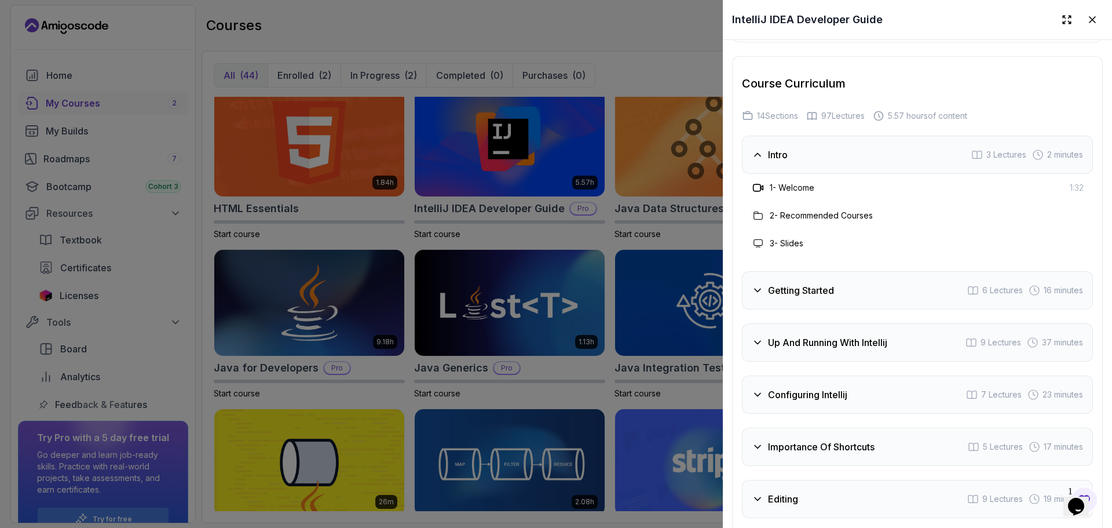
click at [843, 293] on div "Getting Started 6 Lectures 16 minutes" at bounding box center [917, 290] width 351 height 38
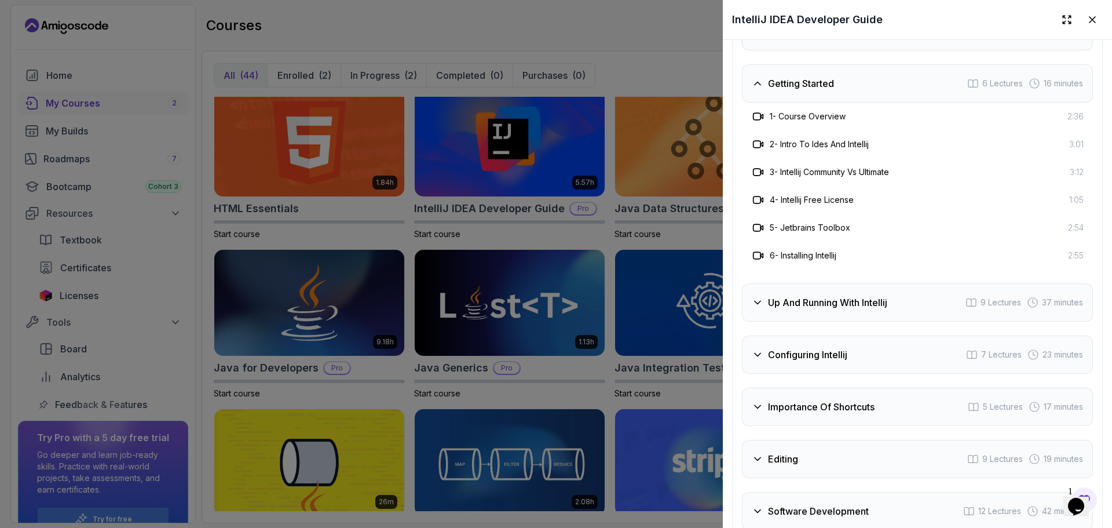
scroll to position [2143, 0]
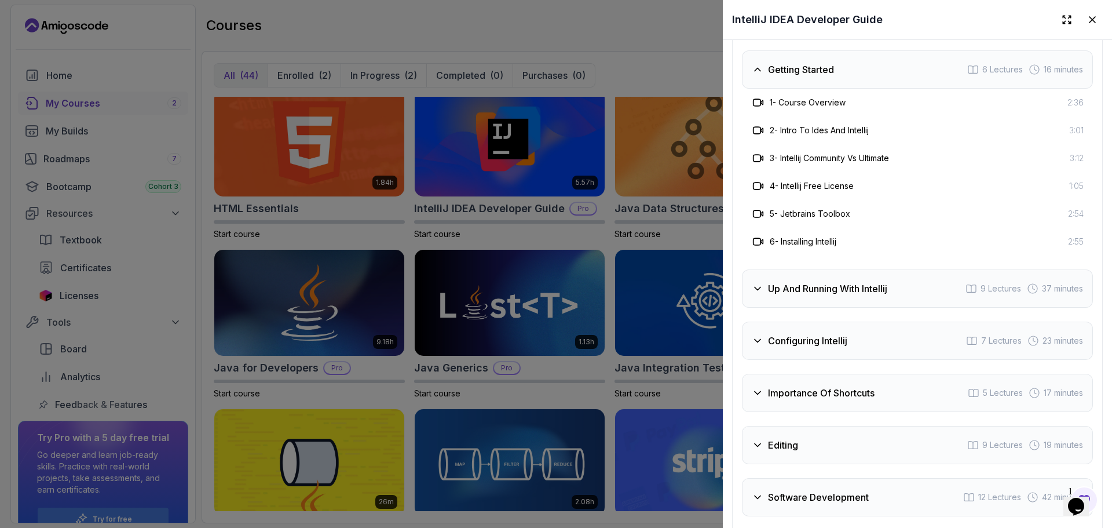
click at [869, 295] on h3 "Up And Running With Intellij" at bounding box center [827, 288] width 119 height 14
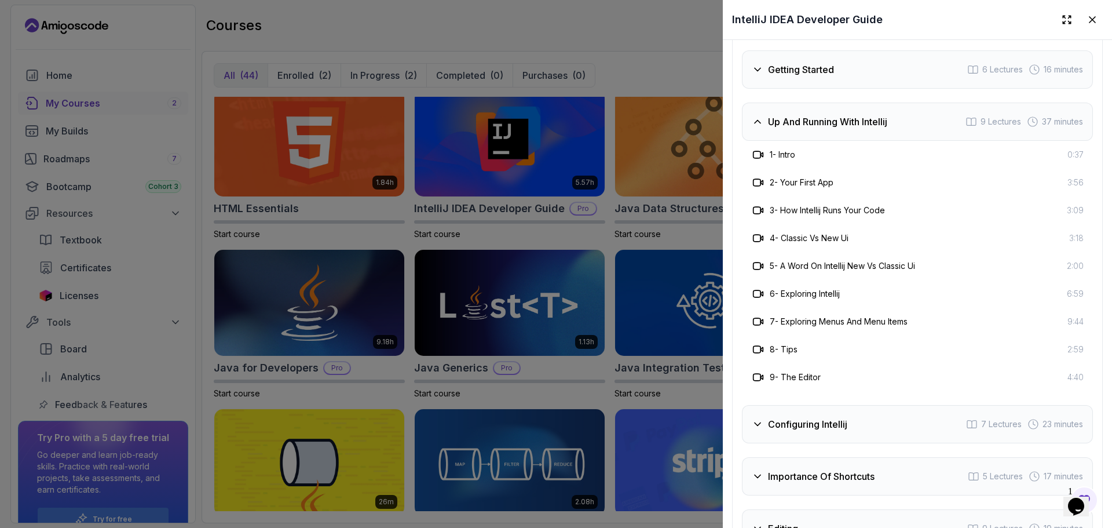
click at [913, 425] on div "Configuring Intellij 7 Lectures 23 minutes" at bounding box center [917, 424] width 351 height 38
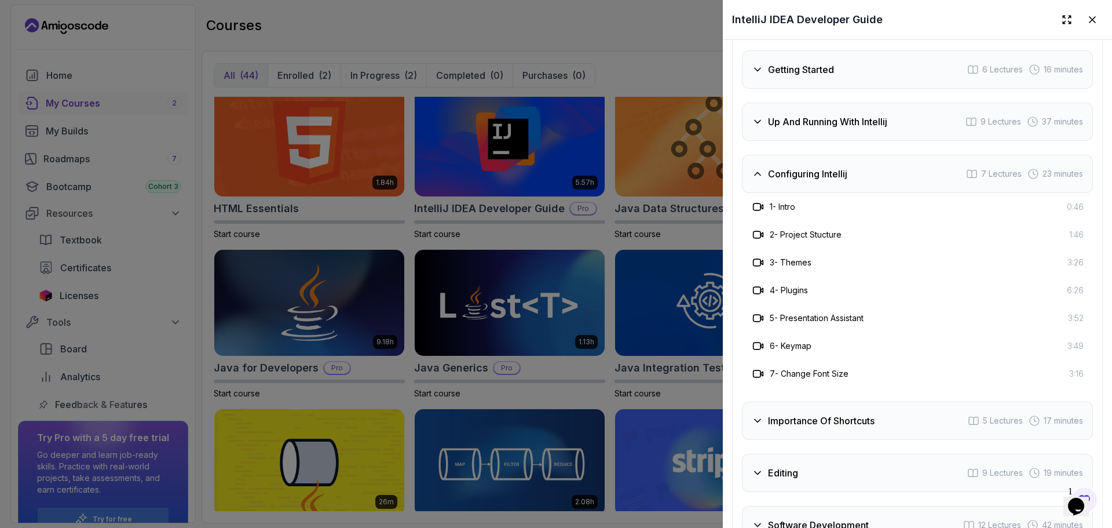
click at [830, 193] on div "Configuring Intellij 7 Lectures 23 minutes" at bounding box center [917, 174] width 351 height 38
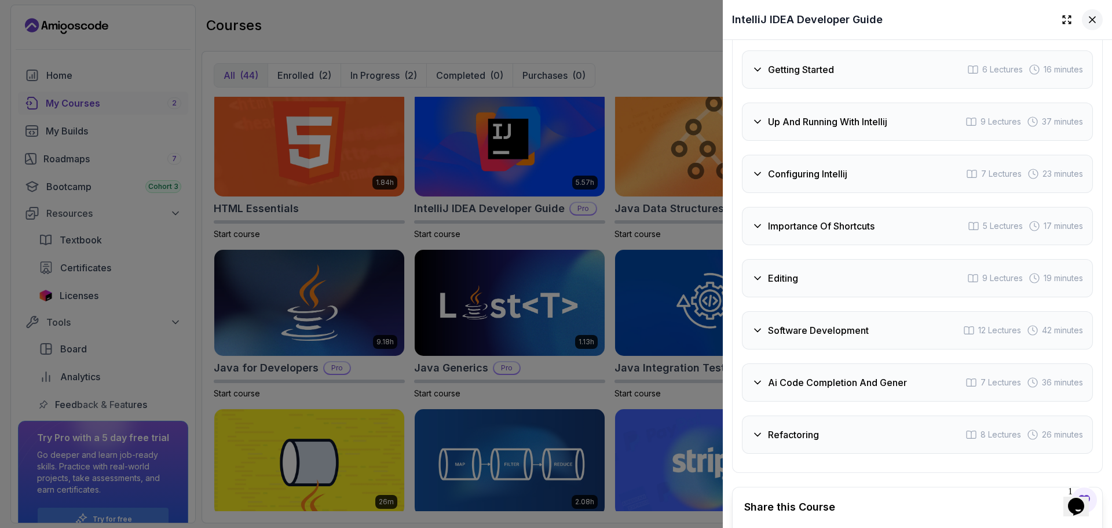
click at [1084, 27] on button at bounding box center [1092, 19] width 21 height 21
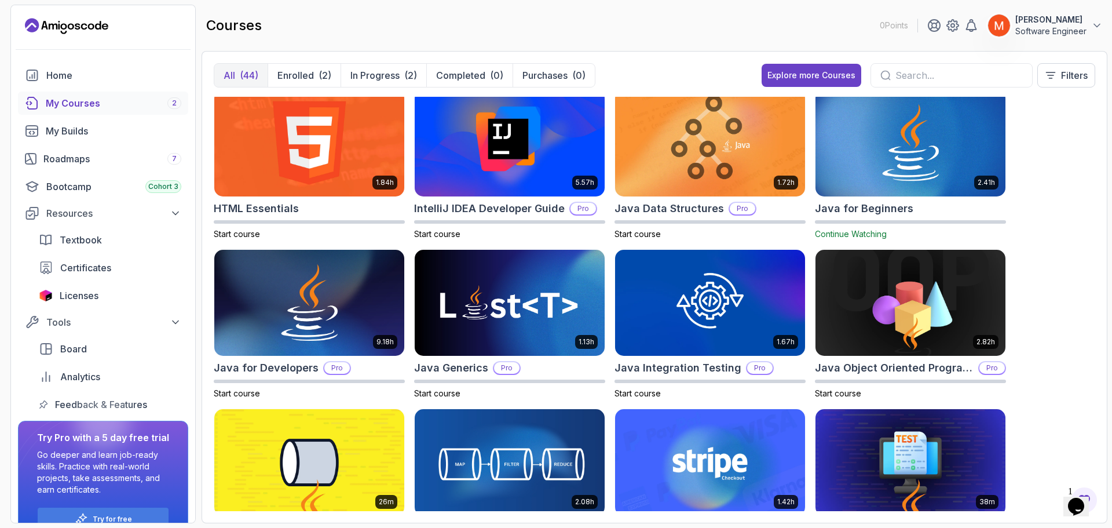
click at [1061, 187] on div "8.31h Advanced Databases Pro Start course 5.18h Advanced Spring Boot Pro Start …" at bounding box center [655, 304] width 882 height 414
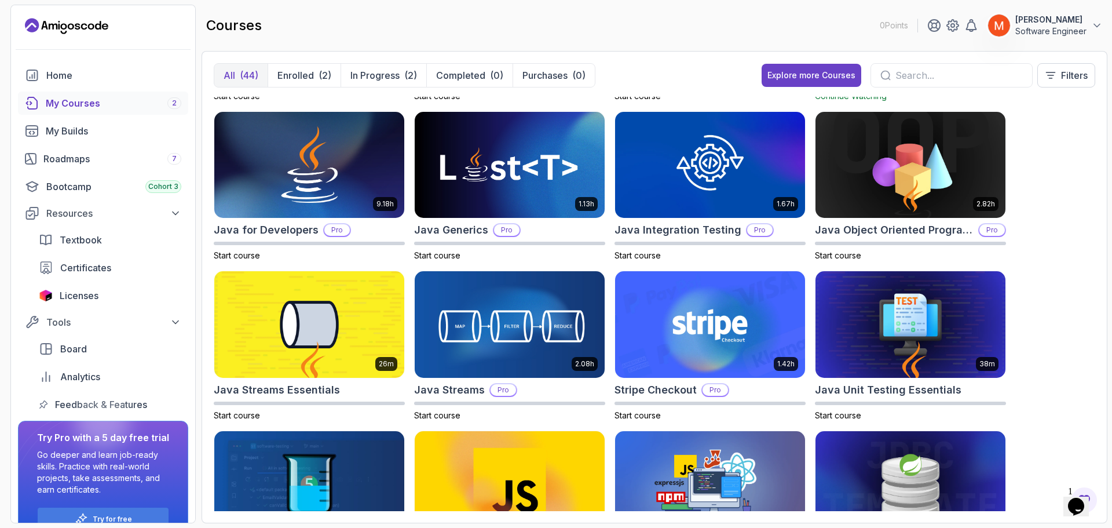
scroll to position [626, 0]
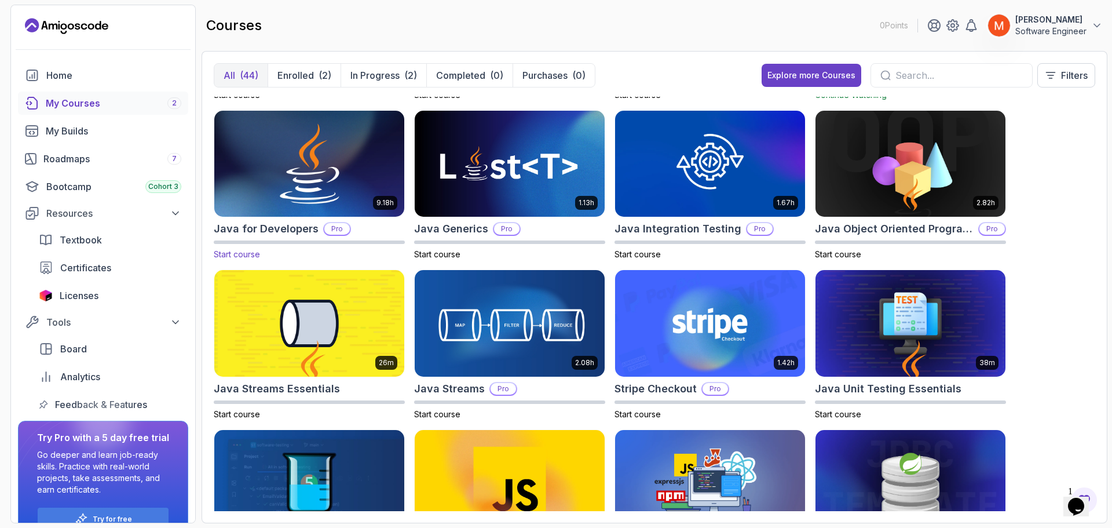
click at [386, 163] on img at bounding box center [309, 164] width 199 height 112
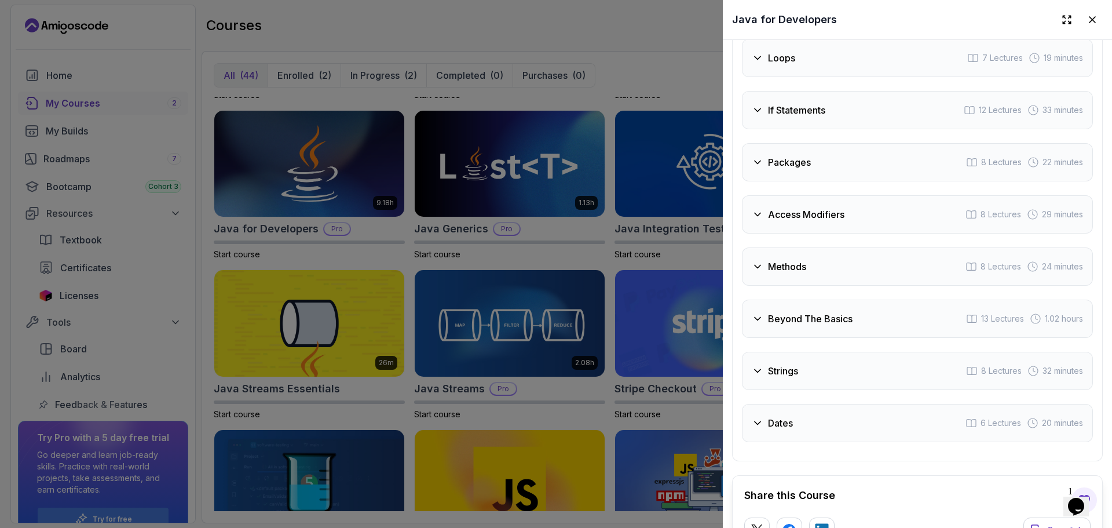
scroll to position [2118, 0]
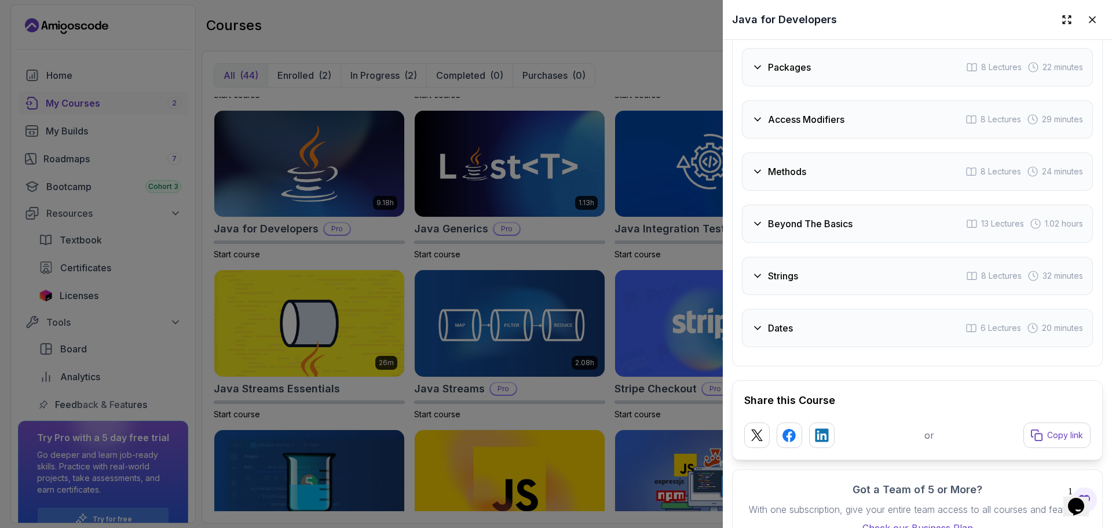
click at [806, 153] on div "Methods 8 Lectures 24 minutes" at bounding box center [917, 171] width 351 height 38
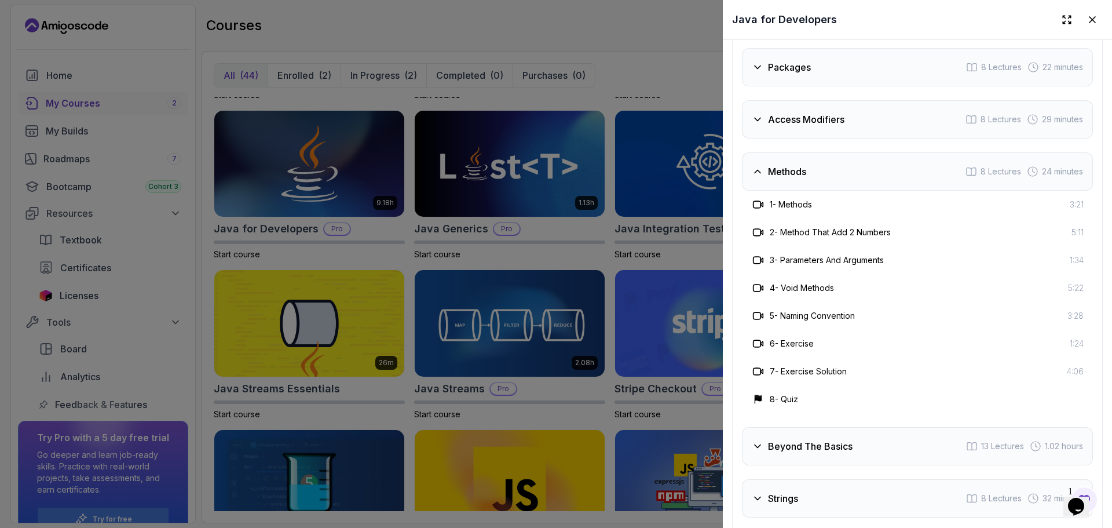
click at [786, 115] on h3 "Access Modifiers" at bounding box center [806, 119] width 76 height 14
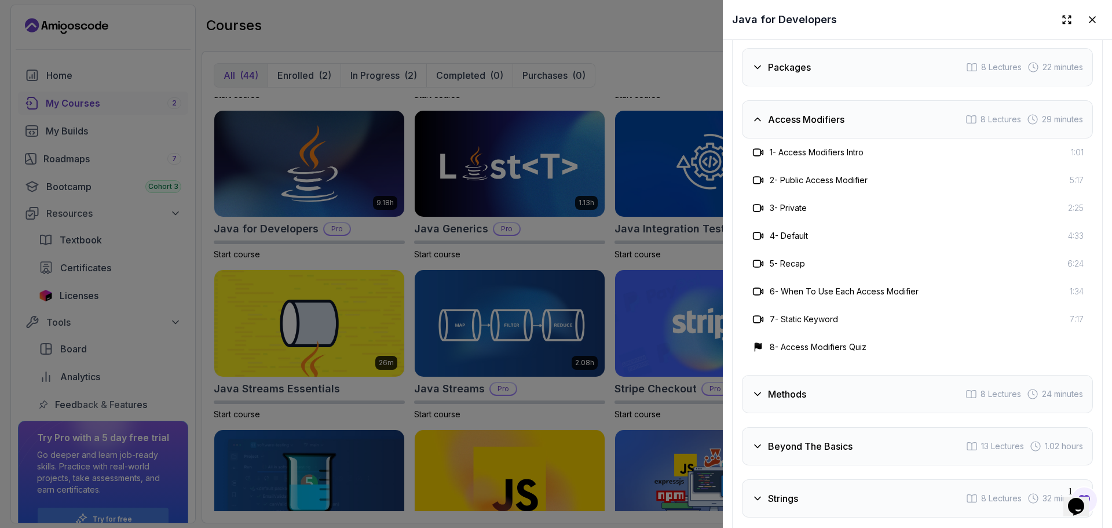
click at [786, 115] on h3 "Access Modifiers" at bounding box center [806, 119] width 76 height 14
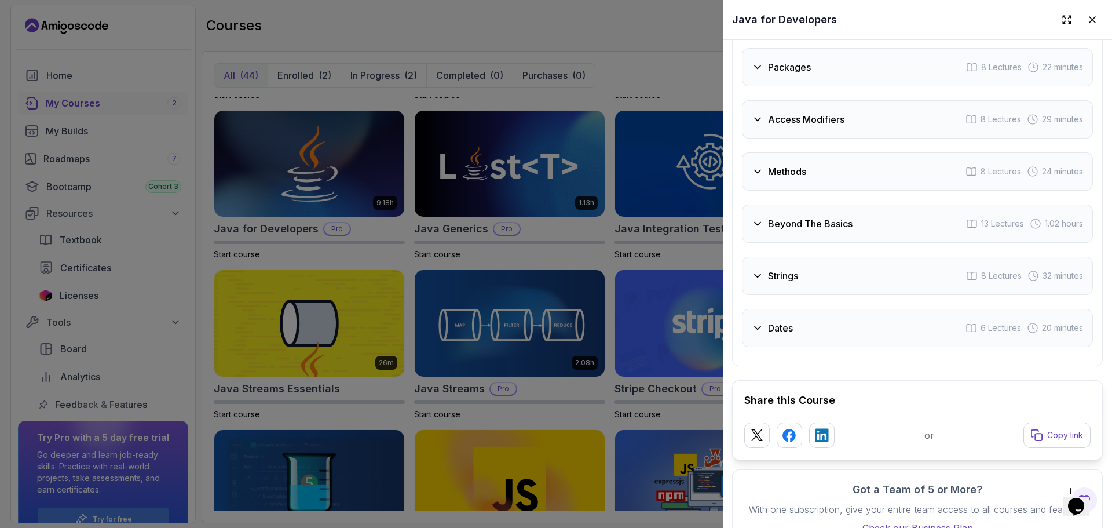
click at [770, 71] on div "Packages 8 Lectures 22 minutes" at bounding box center [917, 67] width 351 height 38
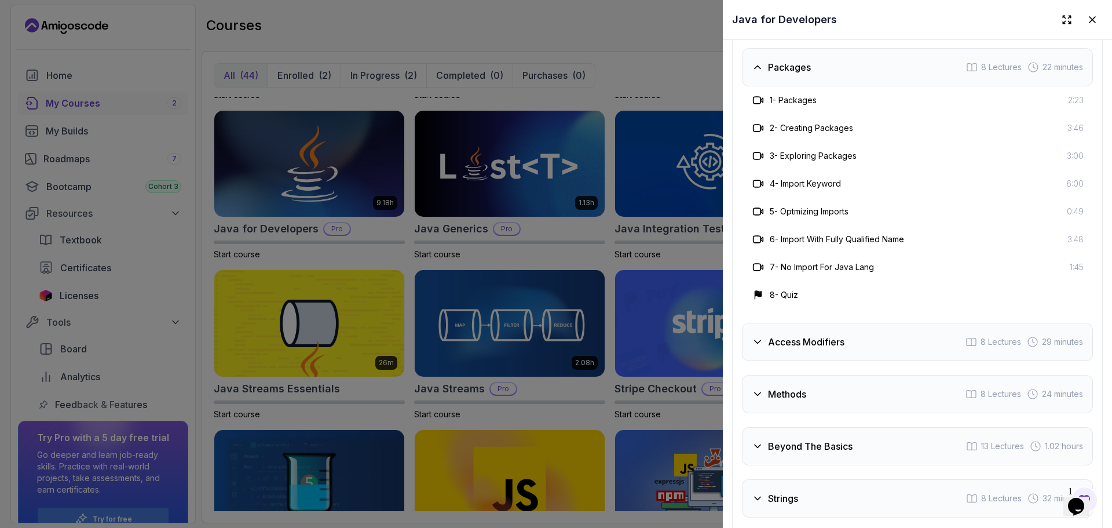
click at [770, 71] on div "Packages 8 Lectures 22 minutes" at bounding box center [917, 67] width 351 height 38
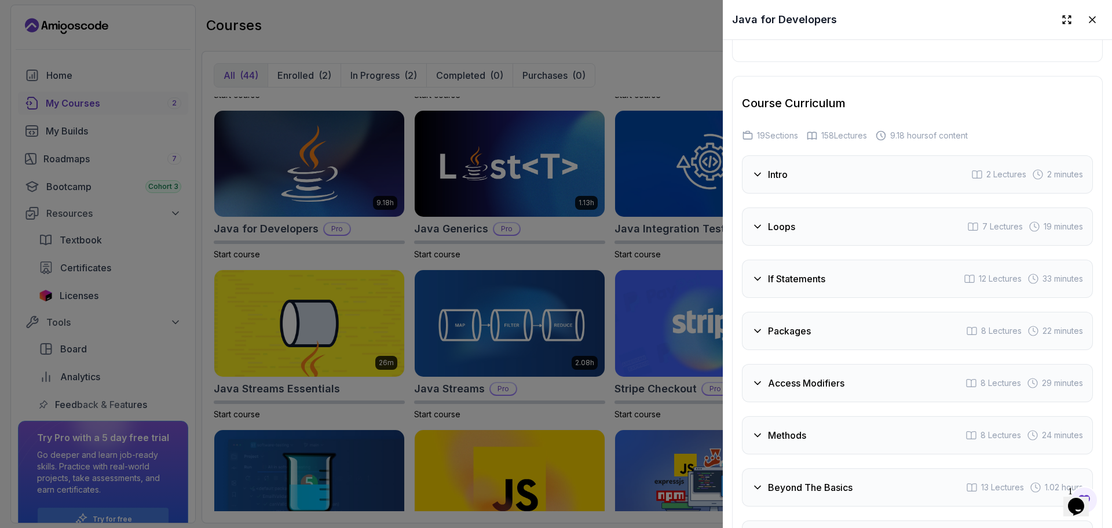
scroll to position [1837, 0]
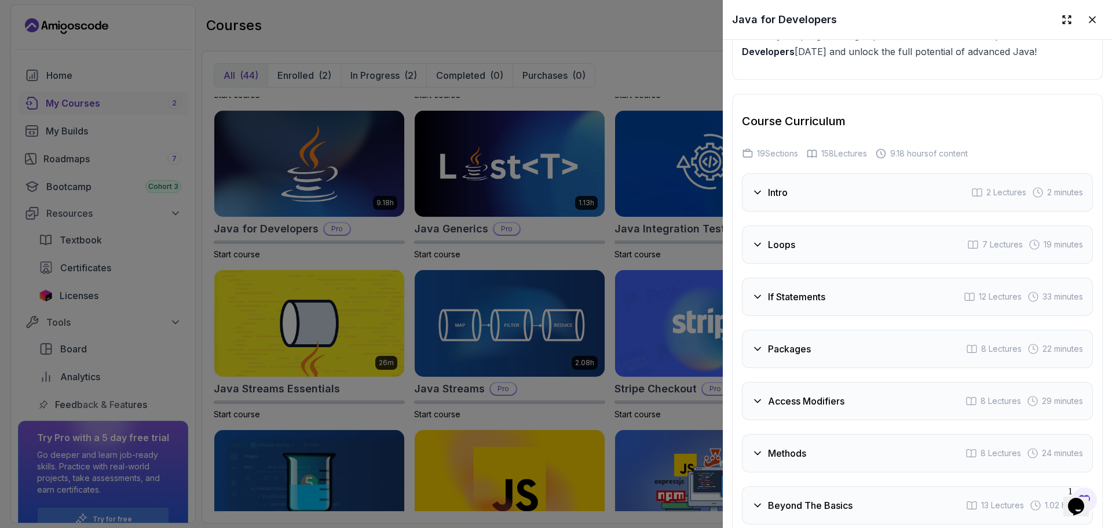
click at [864, 176] on div "Intro 2 Lectures 2 minutes" at bounding box center [917, 192] width 351 height 38
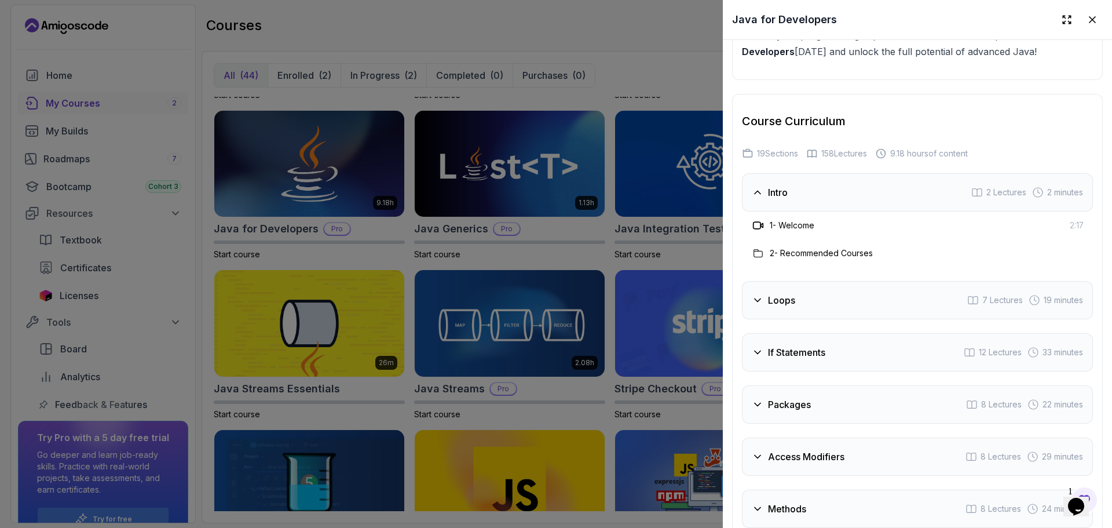
click at [864, 176] on div "Intro 2 Lectures 2 minutes" at bounding box center [917, 192] width 351 height 38
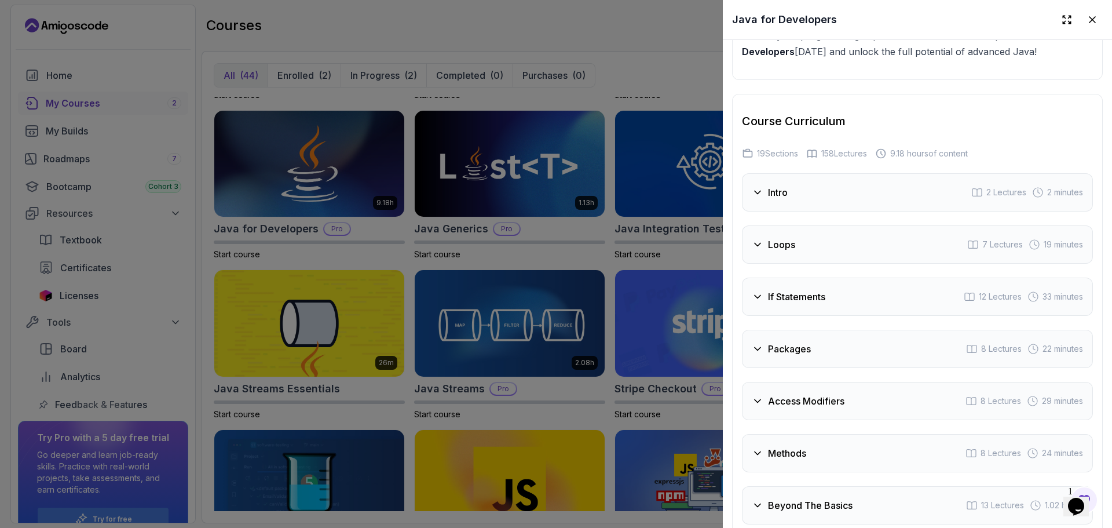
click at [832, 233] on div "Loops 7 Lectures 19 minutes" at bounding box center [917, 244] width 351 height 38
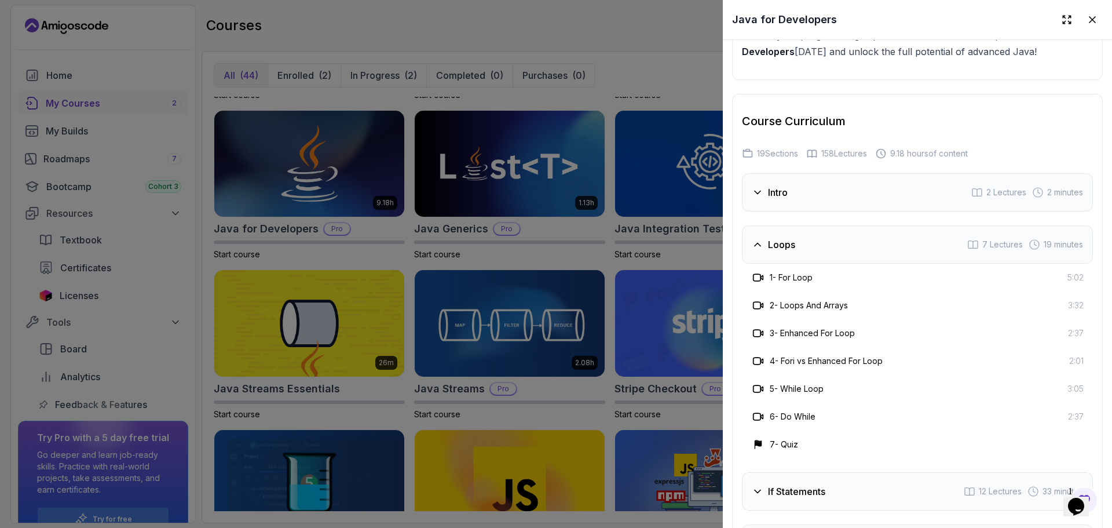
click at [832, 233] on div "Loops 7 Lectures 19 minutes" at bounding box center [917, 244] width 351 height 38
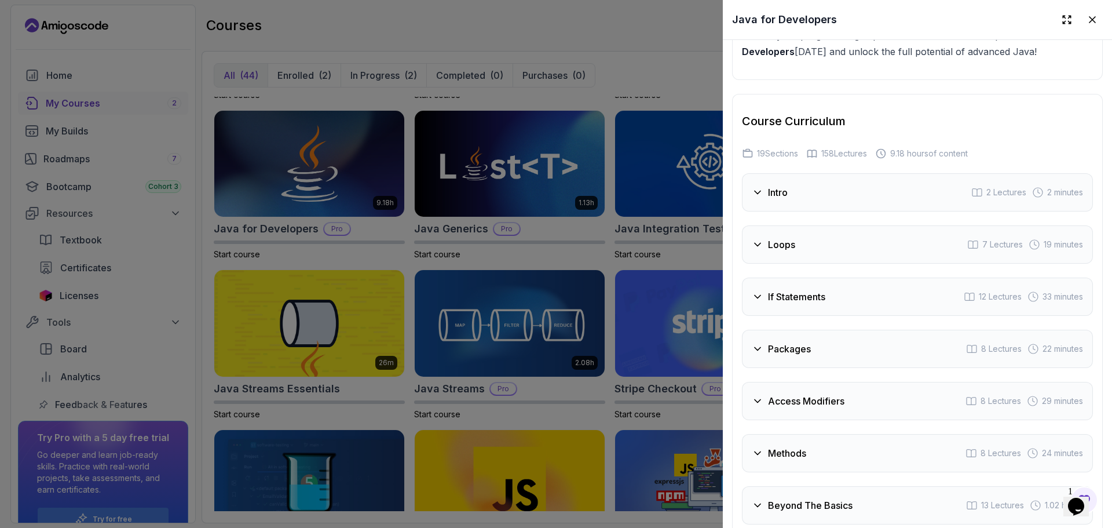
click at [874, 311] on div "Intro 2 Lectures 2 minutes Loops 7 Lectures 19 minutes If Statements 12 Lecture…" at bounding box center [917, 400] width 351 height 455
click at [871, 294] on div "If Statements 12 Lectures 33 minutes" at bounding box center [917, 296] width 351 height 38
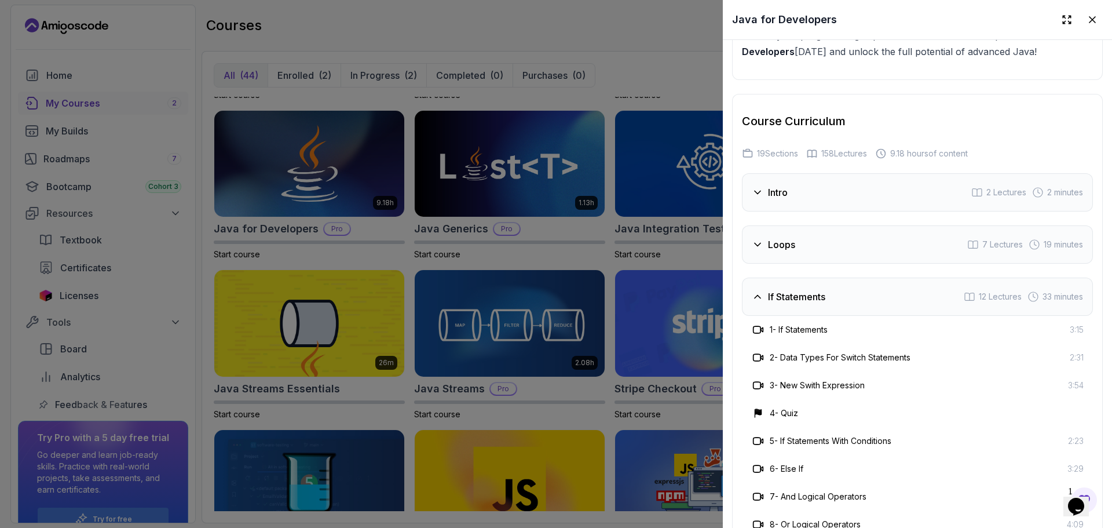
click at [871, 294] on div "If Statements 12 Lectures 33 minutes" at bounding box center [917, 296] width 351 height 38
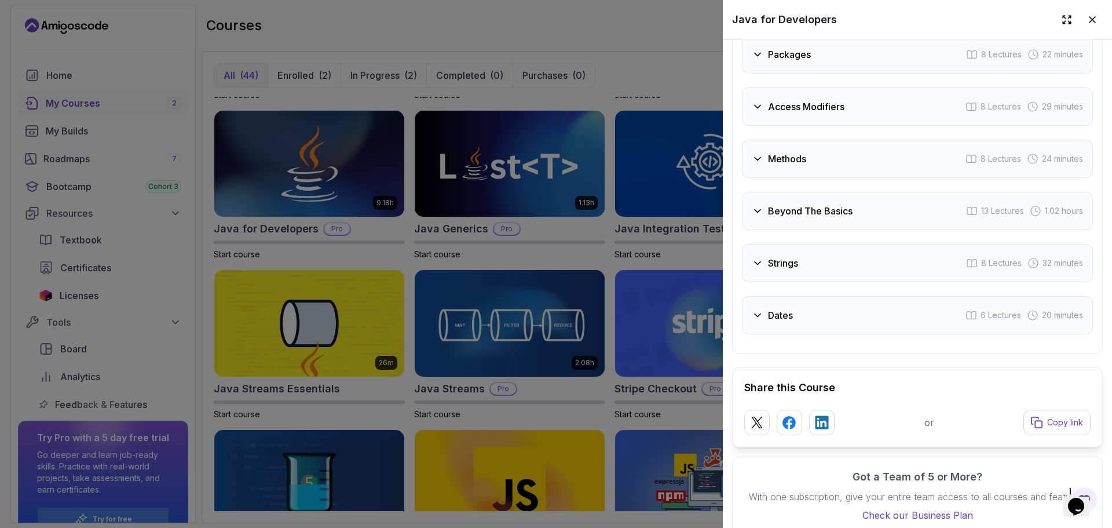
scroll to position [2143, 0]
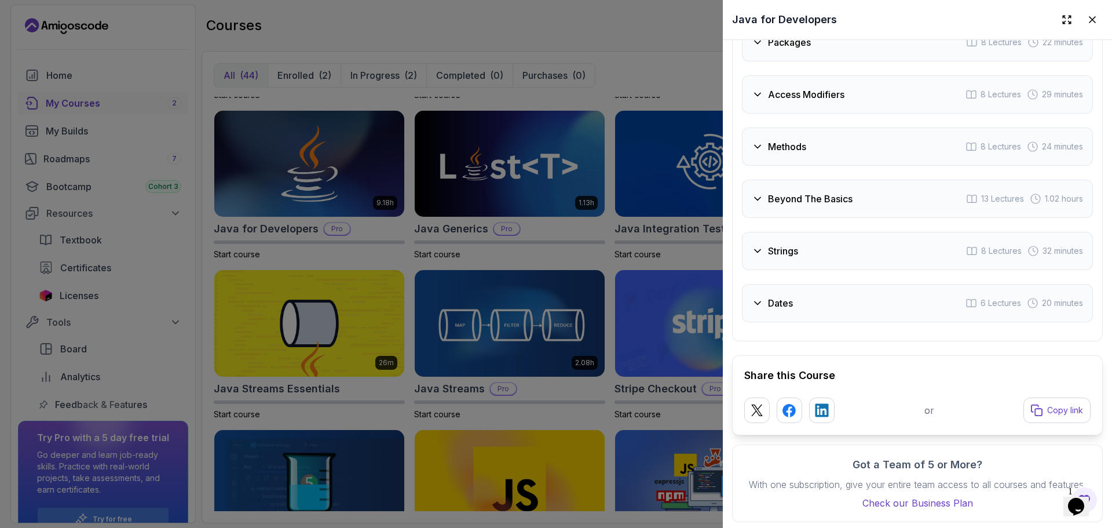
click at [794, 149] on div "Methods 8 Lectures 24 minutes" at bounding box center [917, 146] width 351 height 38
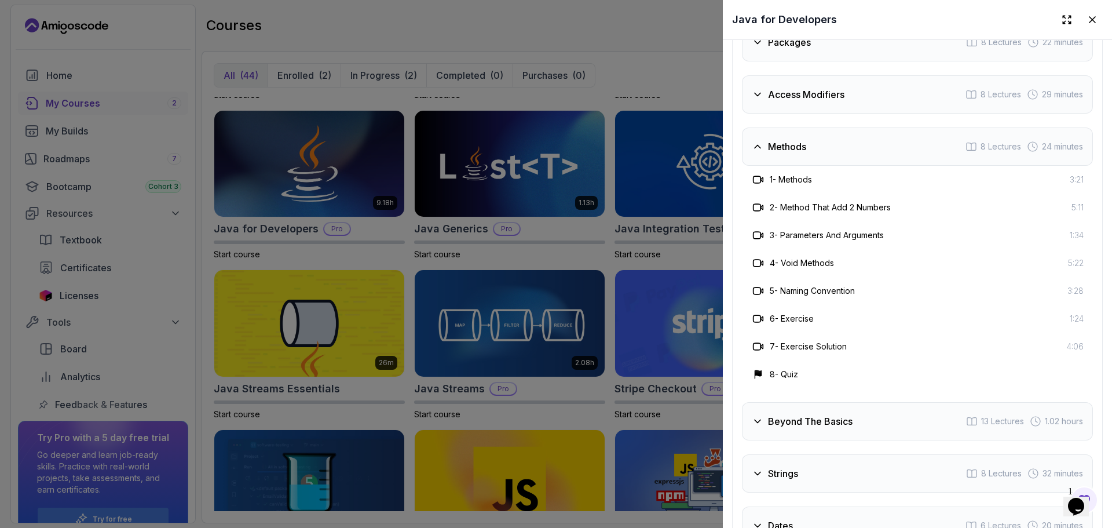
click at [794, 149] on div "Methods 8 Lectures 24 minutes" at bounding box center [917, 146] width 351 height 38
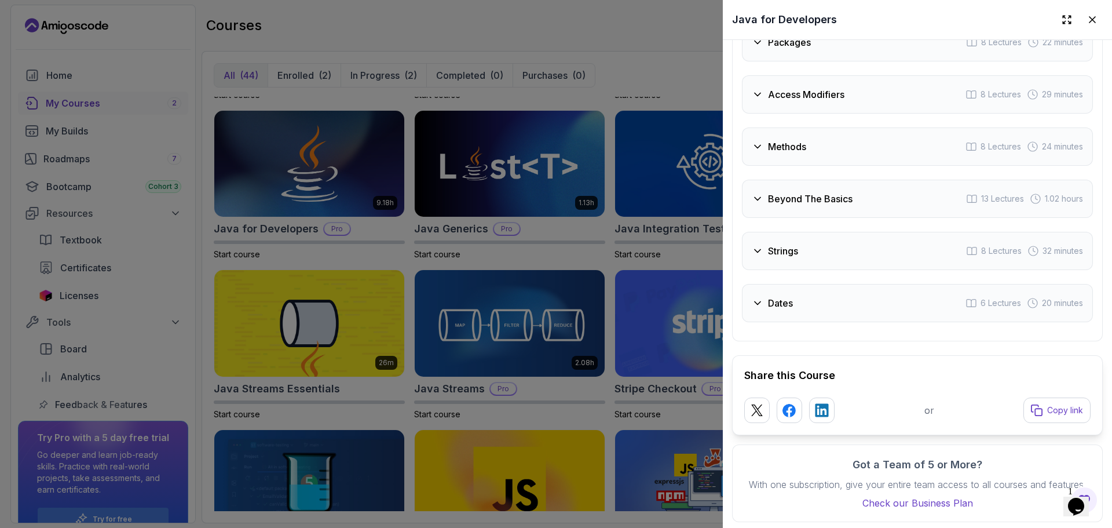
click at [824, 204] on div "Beyond The Basics 13 Lectures 1.02 hours" at bounding box center [917, 199] width 351 height 38
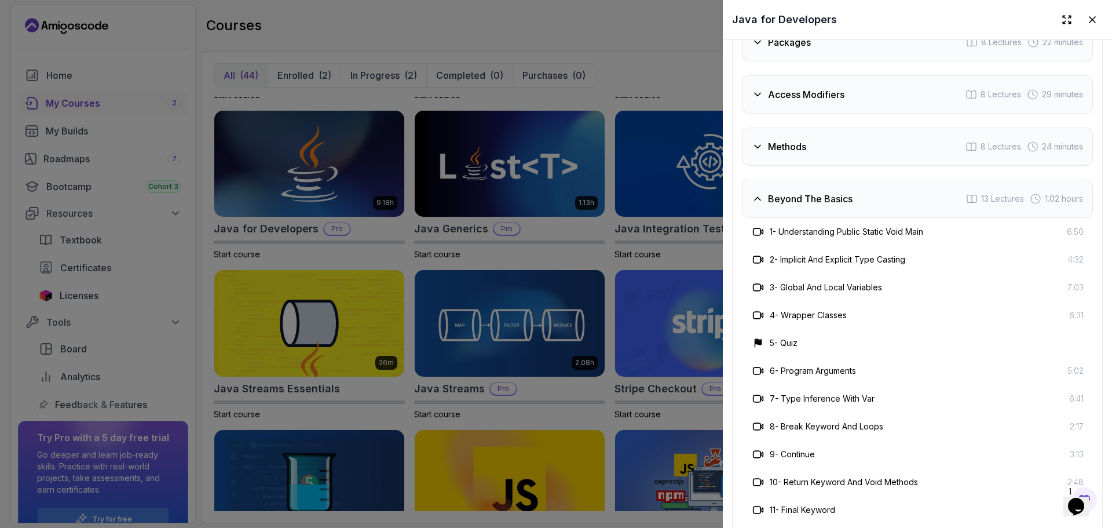
click at [797, 204] on div "Beyond The Basics 13 Lectures 1.02 hours" at bounding box center [917, 199] width 351 height 38
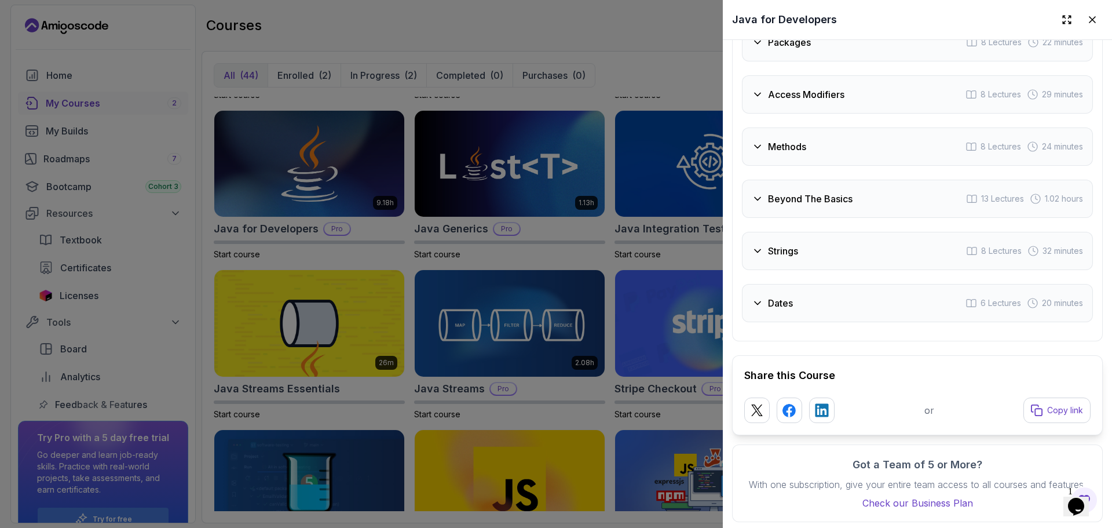
click at [781, 107] on div "Access Modifiers 8 Lectures 29 minutes" at bounding box center [917, 94] width 351 height 38
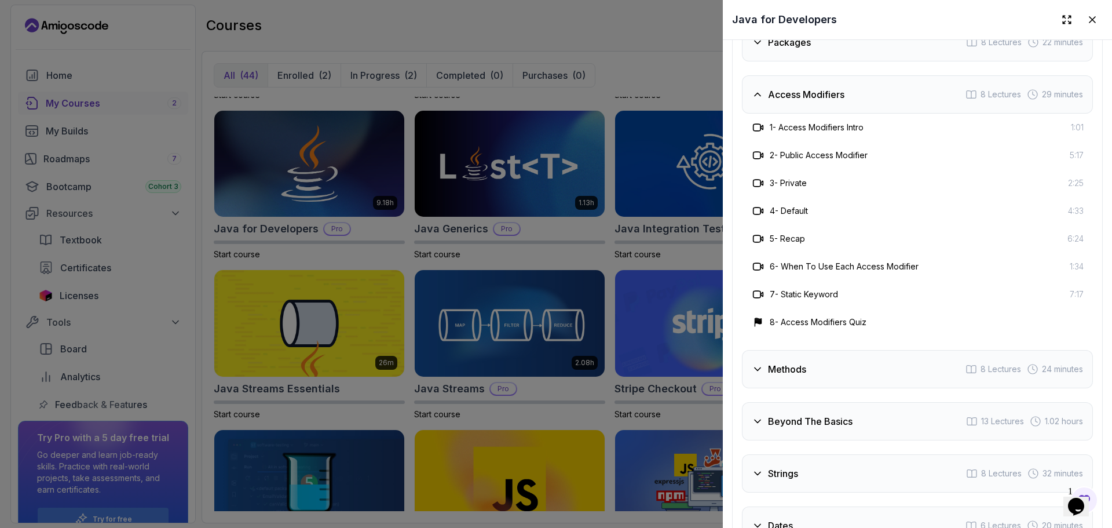
click at [781, 107] on div "Access Modifiers 8 Lectures 29 minutes" at bounding box center [917, 94] width 351 height 38
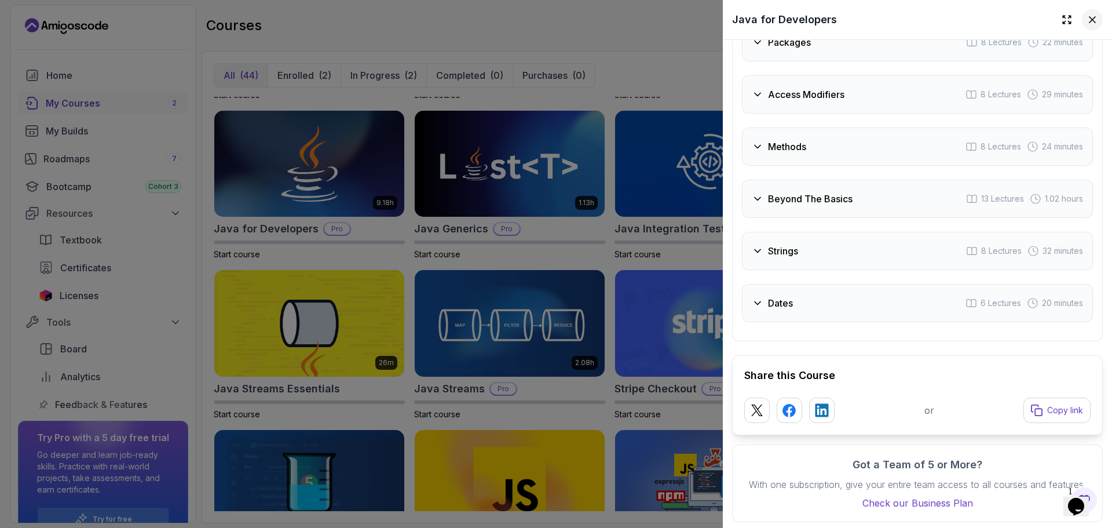
click at [1087, 15] on icon at bounding box center [1093, 20] width 12 height 12
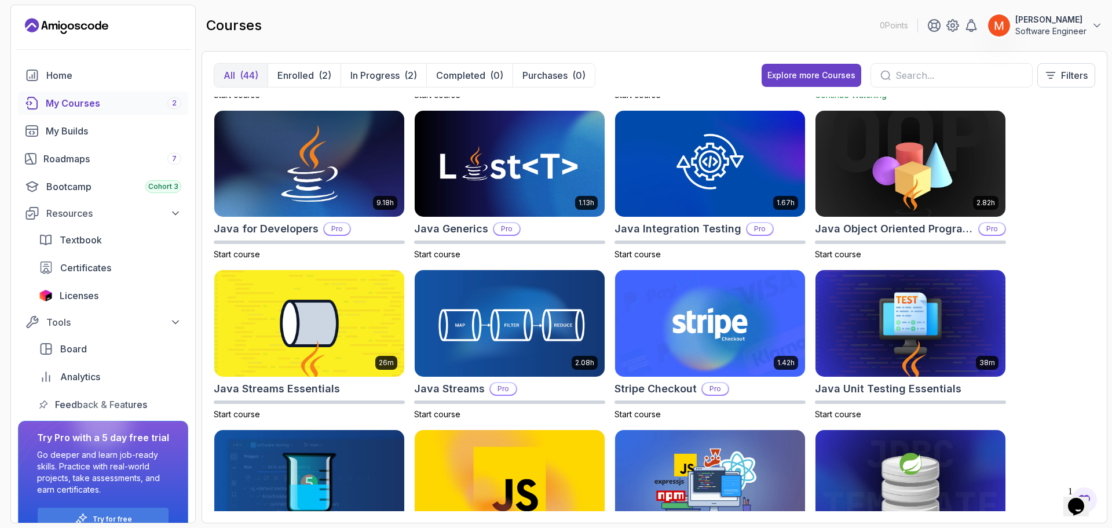
click at [1069, 173] on div "8.31h Advanced Databases Pro Start course 5.18h Advanced Spring Boot Pro Start …" at bounding box center [655, 304] width 882 height 414
click at [1022, 495] on div "8.31h Advanced Databases Pro Start course 5.18h Advanced Spring Boot Pro Start …" at bounding box center [655, 304] width 882 height 414
click at [1085, 502] on icon "Opens Chat This icon Opens the chat window." at bounding box center [1076, 506] width 19 height 19
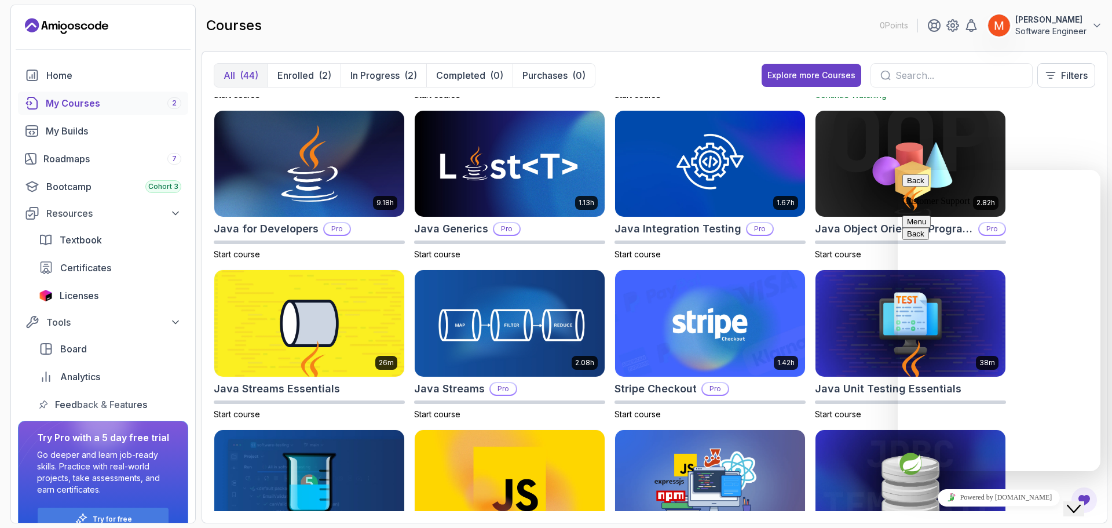
click at [898, 170] on textarea at bounding box center [898, 170] width 0 height 0
type textarea "can you tell if i have been added to bootcamp cohort"
drag, startPoint x: 1109, startPoint y: 156, endPoint x: 1111, endPoint y: 203, distance: 47.0
click at [1111, 203] on section "0 Points [PERSON_NAME] Software Engineer Home My Courses 2 My Builds Roadmaps 7…" at bounding box center [556, 264] width 1112 height 528
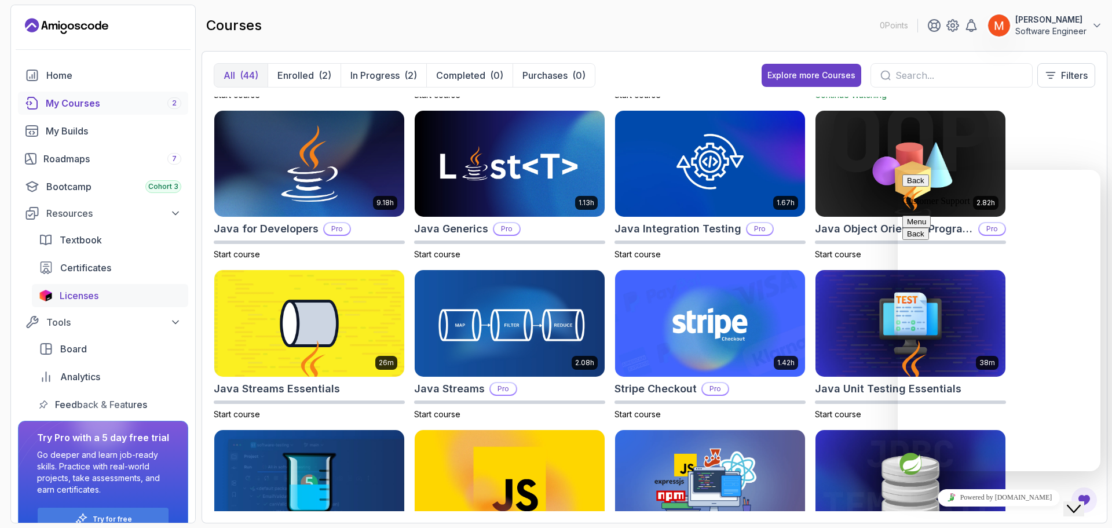
click at [81, 294] on span "Licenses" at bounding box center [79, 295] width 39 height 14
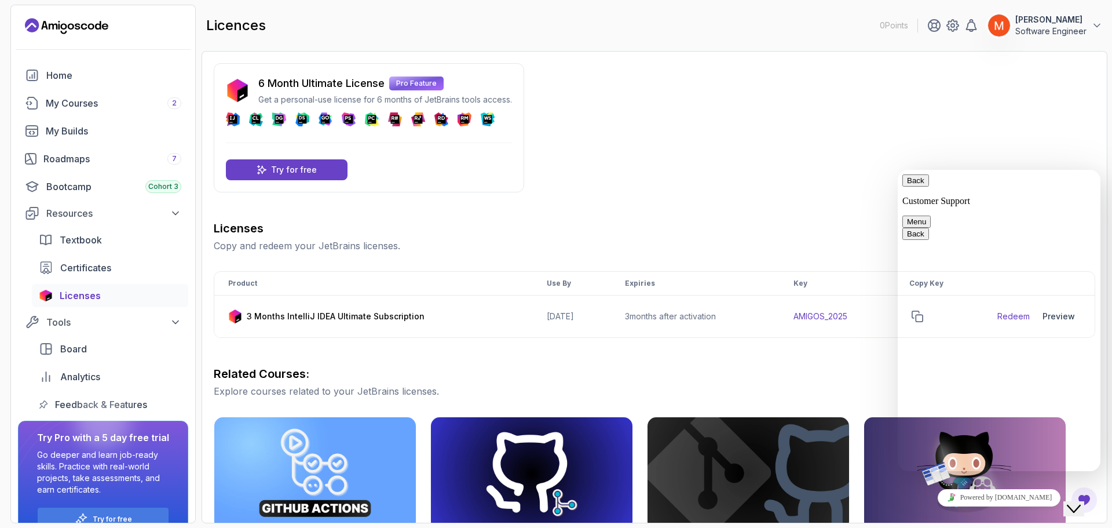
click at [703, 187] on div "6 Month Ultimate License Pro Feature Get a personal-use license for 6 months of…" at bounding box center [655, 413] width 882 height 700
drag, startPoint x: 1096, startPoint y: 348, endPoint x: 1095, endPoint y: 316, distance: 31.3
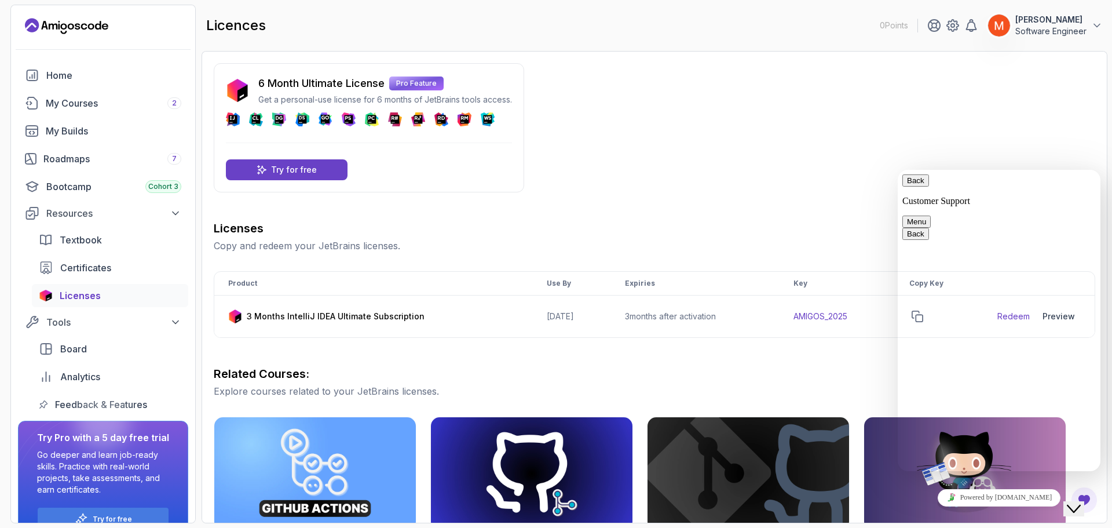
drag, startPoint x: 198, startPoint y: 112, endPoint x: 99, endPoint y: 196, distance: 130.2
click at [99, 196] on link "Bootcamp Cohort 3" at bounding box center [103, 186] width 170 height 23
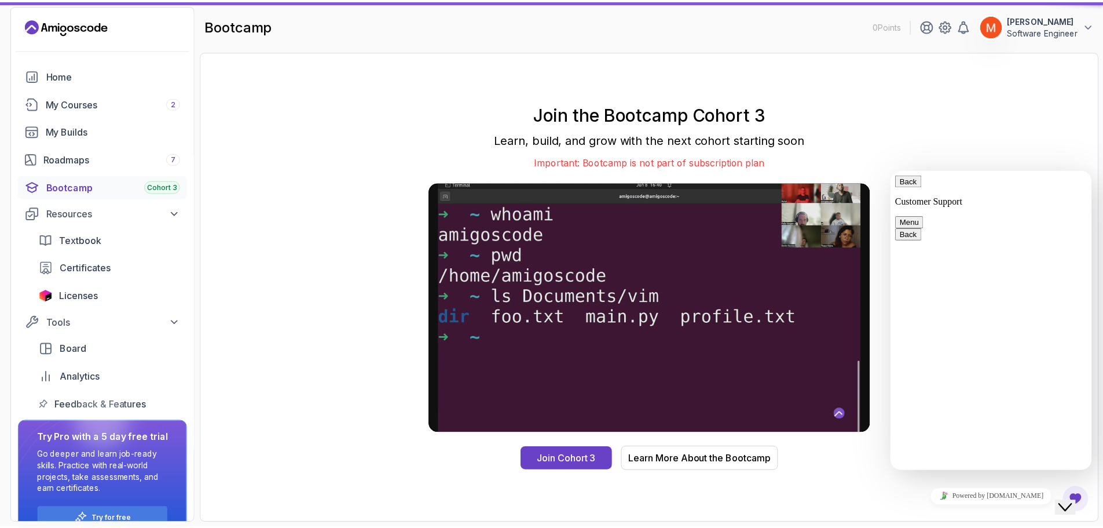
scroll to position [229, 0]
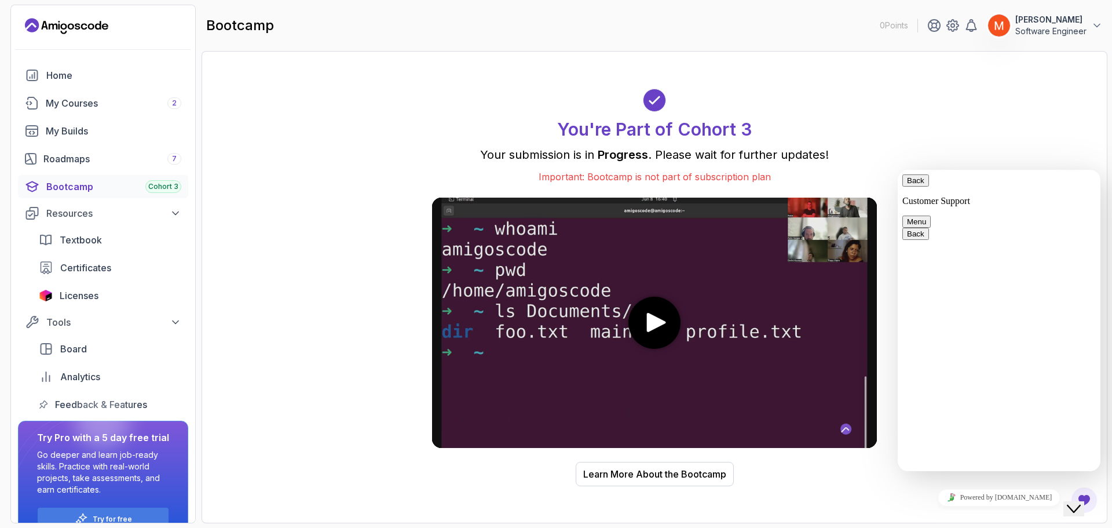
click at [1080, 508] on button "Close Chat This icon closes the chat window." at bounding box center [1073, 508] width 21 height 15
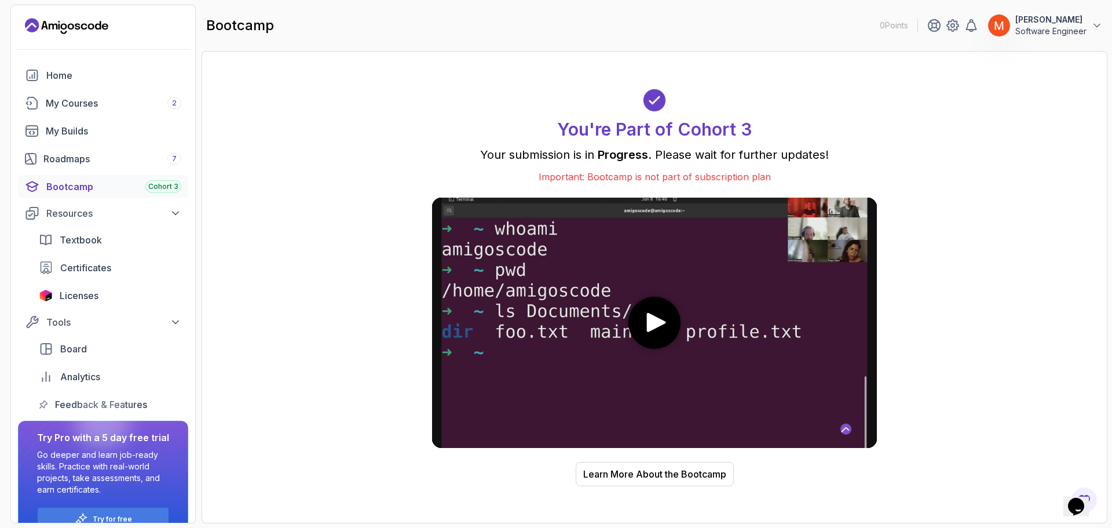
click at [986, 217] on div "You're Part of Cohort 3 Your submission is in Progress . Please wait for furthe…" at bounding box center [655, 287] width 882 height 448
click at [640, 467] on div "Learn More About the Bootcamp" at bounding box center [654, 474] width 143 height 14
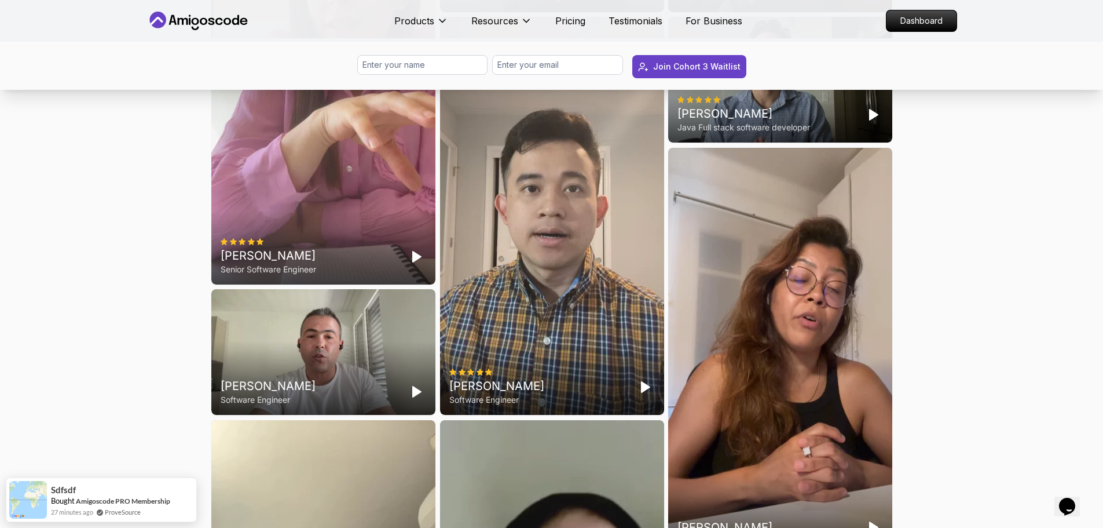
scroll to position [3126, 0]
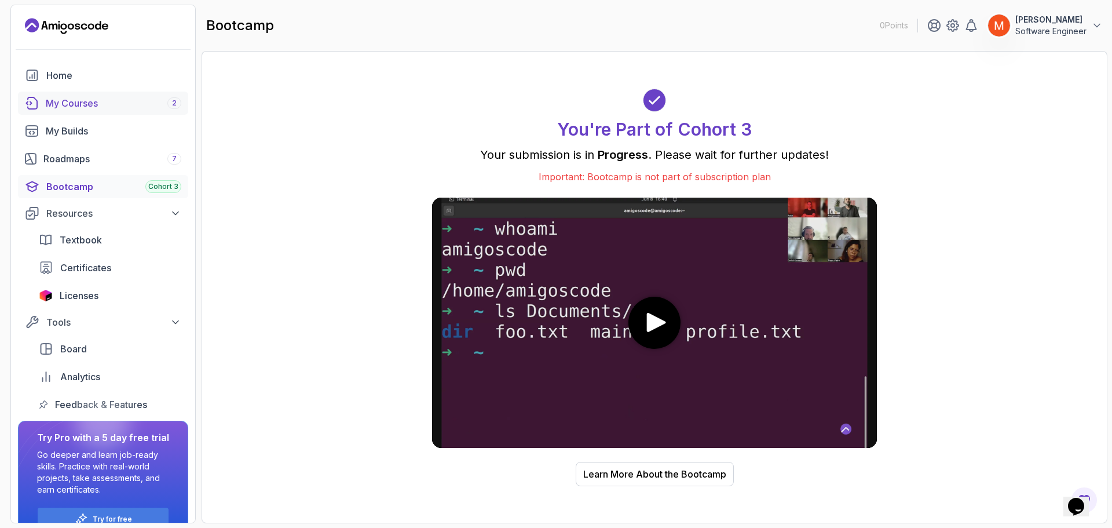
click at [87, 105] on div "My Courses 2" at bounding box center [114, 103] width 136 height 14
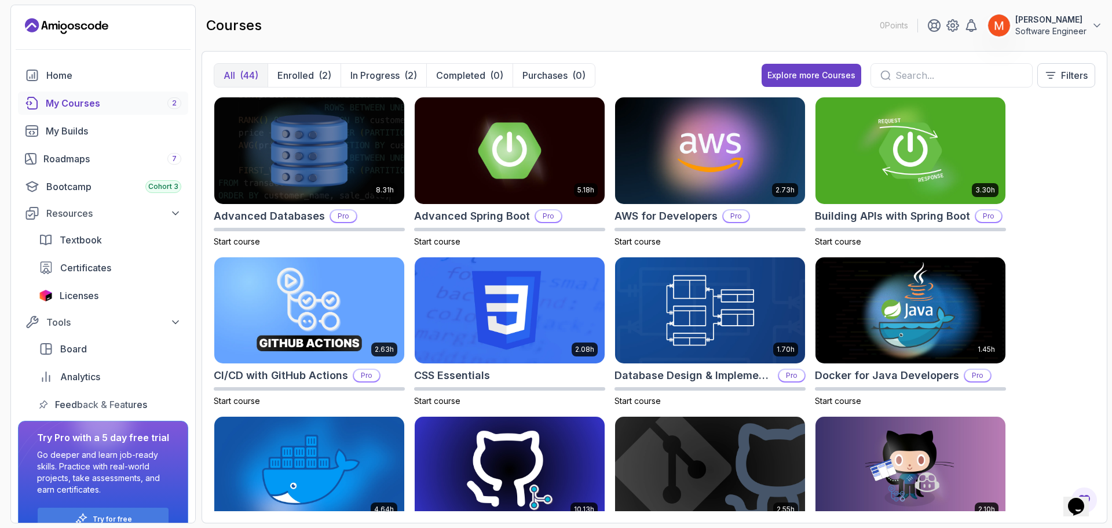
click at [1035, 230] on div "8.31h Advanced Databases Pro Start course 5.18h Advanced Spring Boot Pro Start …" at bounding box center [655, 304] width 882 height 414
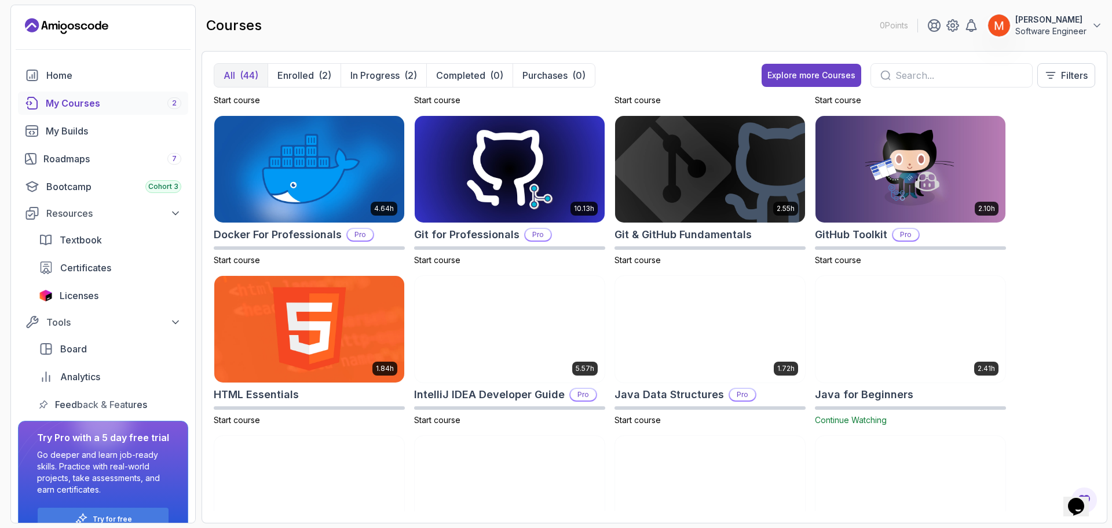
scroll to position [301, 0]
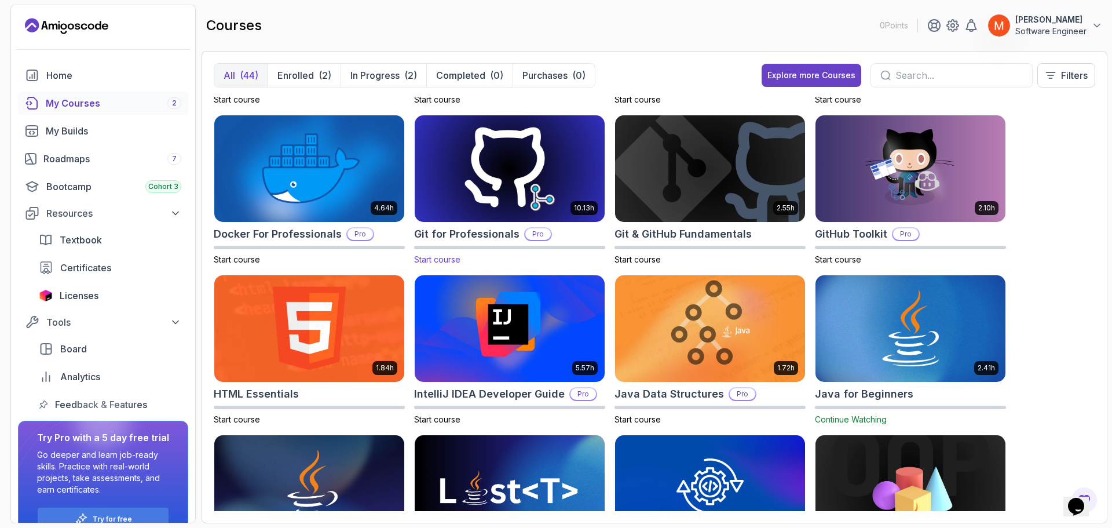
click at [550, 174] on img at bounding box center [509, 169] width 199 height 112
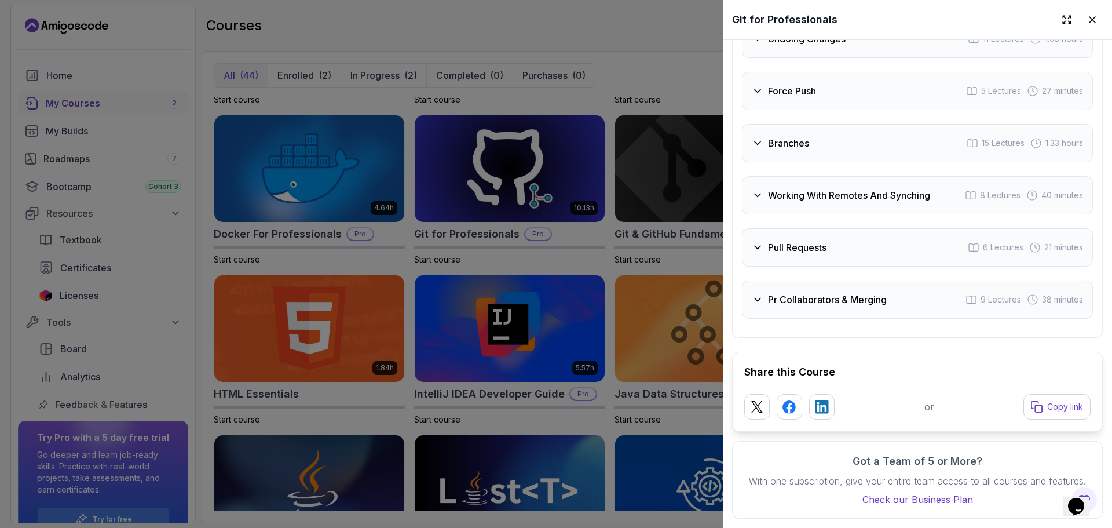
scroll to position [2468, 0]
click at [801, 188] on h3 "Working With Remotes And Synching" at bounding box center [849, 195] width 162 height 14
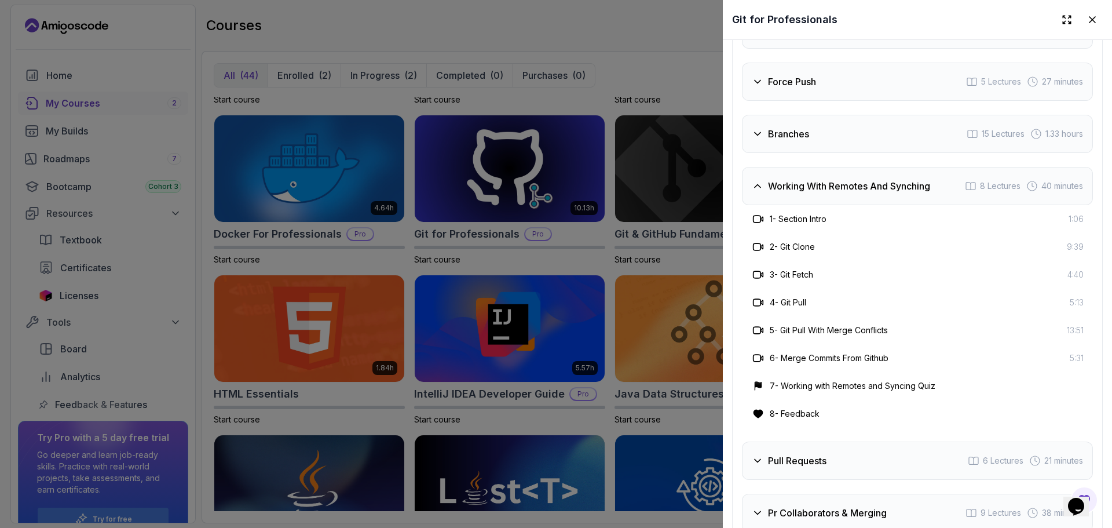
click at [801, 184] on h3 "Working With Remotes And Synching" at bounding box center [849, 186] width 162 height 14
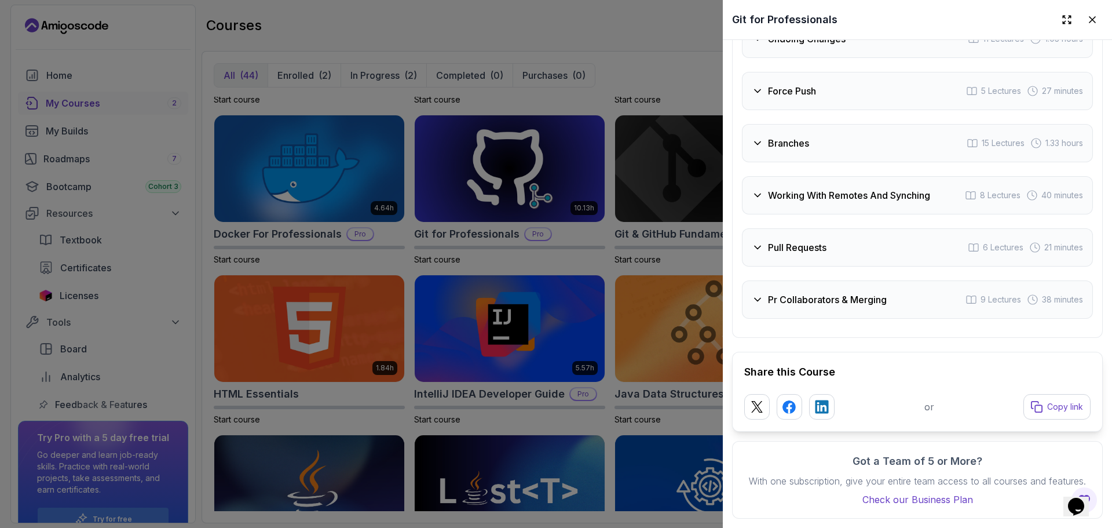
click at [801, 188] on h3 "Working With Remotes And Synching" at bounding box center [849, 195] width 162 height 14
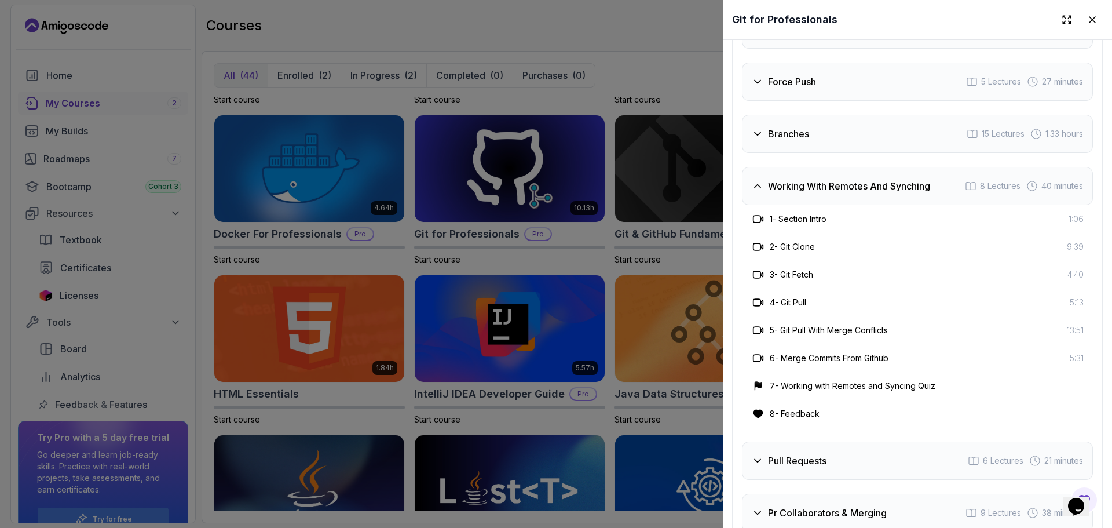
click at [801, 184] on h3 "Working With Remotes And Synching" at bounding box center [849, 186] width 162 height 14
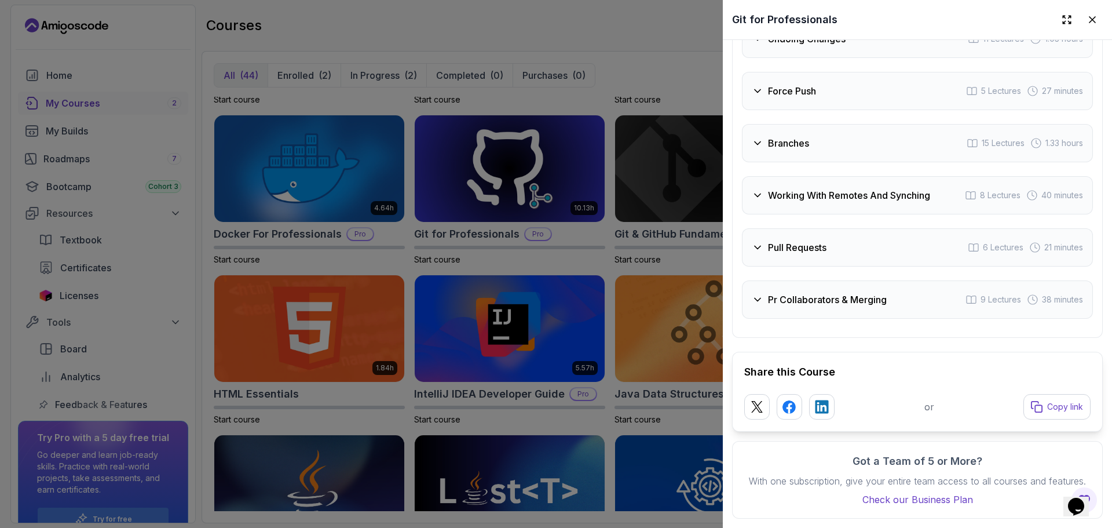
click at [784, 242] on div "Pull Requests 6 Lectures 21 minutes" at bounding box center [917, 247] width 351 height 38
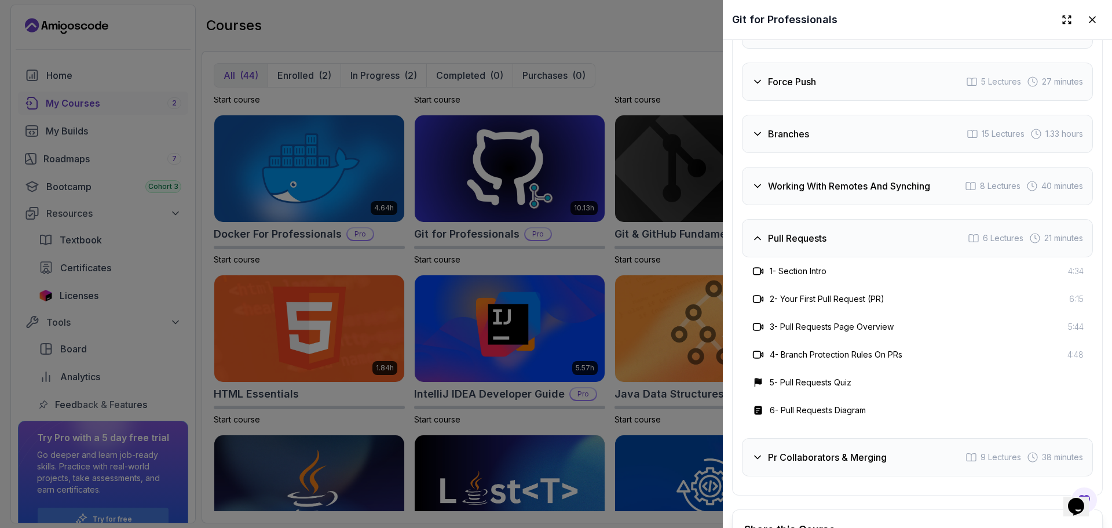
click at [784, 242] on div "Pull Requests 6 Lectures 21 minutes" at bounding box center [917, 238] width 351 height 38
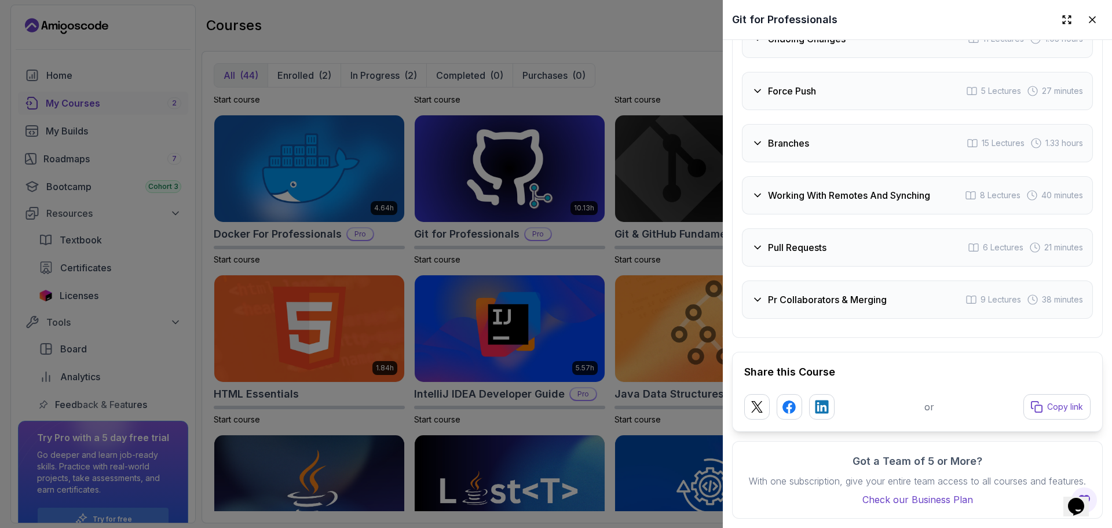
click at [836, 295] on div "Pr Collaborators & Merging 9 Lectures 38 minutes" at bounding box center [917, 299] width 351 height 38
click at [847, 139] on div "Branches 15 Lectures 1.33 hours" at bounding box center [917, 143] width 351 height 38
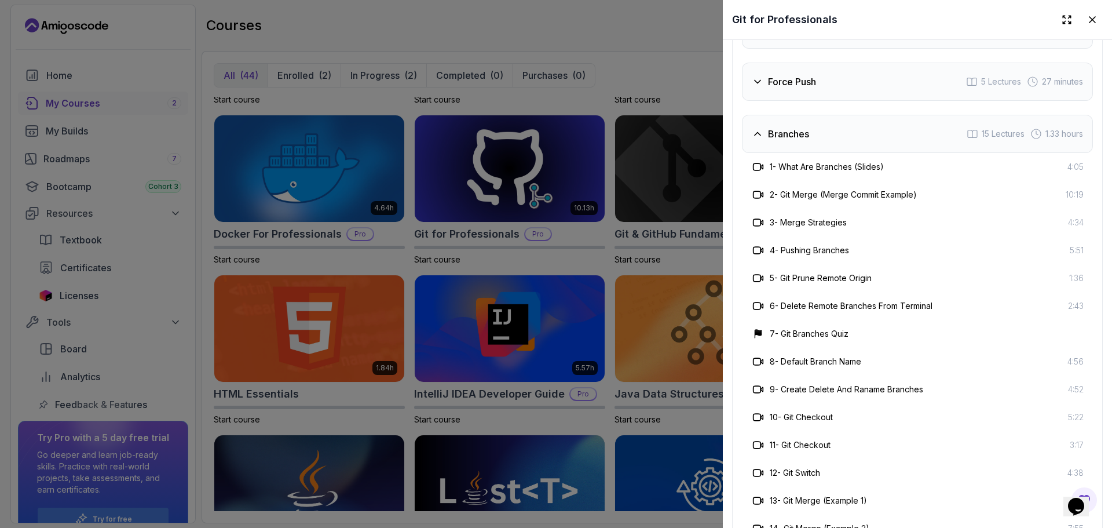
click at [847, 139] on div "Branches 15 Lectures 1.33 hours" at bounding box center [917, 134] width 351 height 38
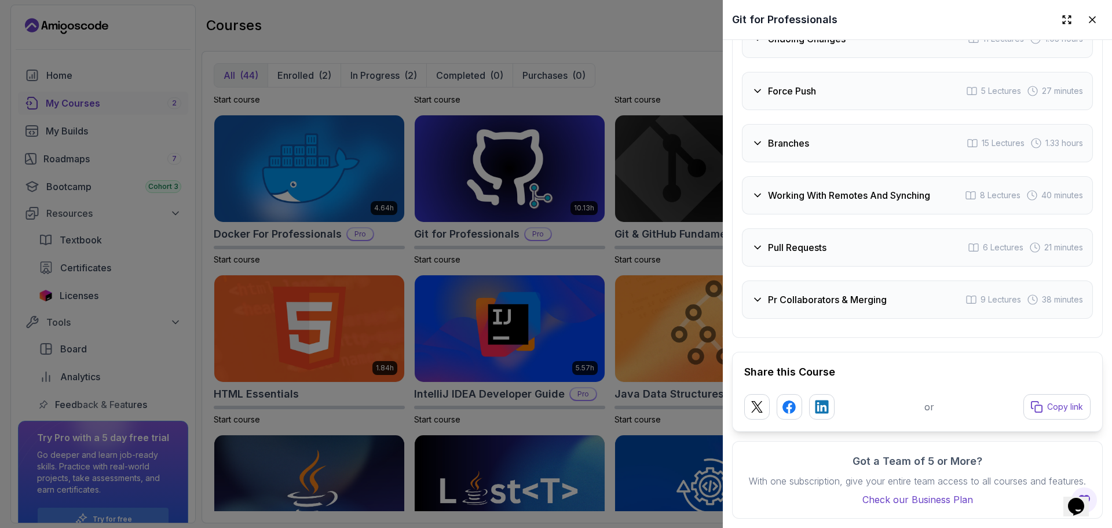
click at [847, 139] on div "Branches 15 Lectures 1.33 hours" at bounding box center [917, 143] width 351 height 38
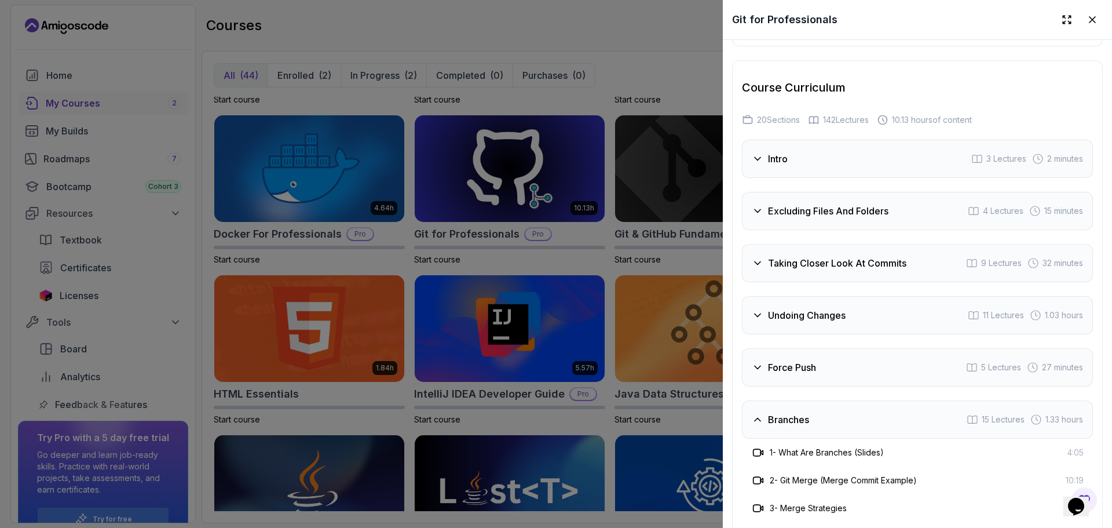
scroll to position [2087, 0]
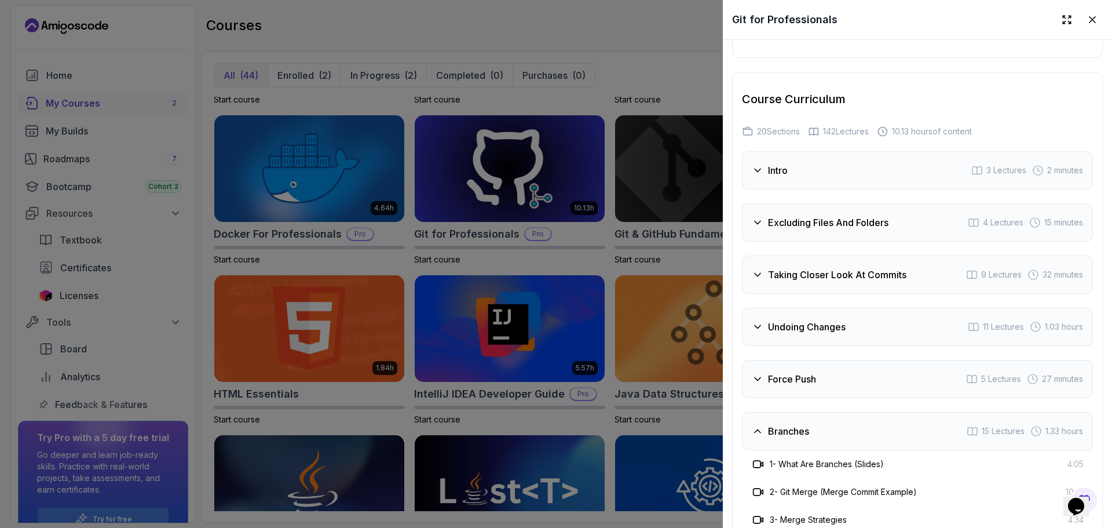
click at [822, 426] on div "Branches 15 Lectures 1.33 hours" at bounding box center [917, 431] width 351 height 38
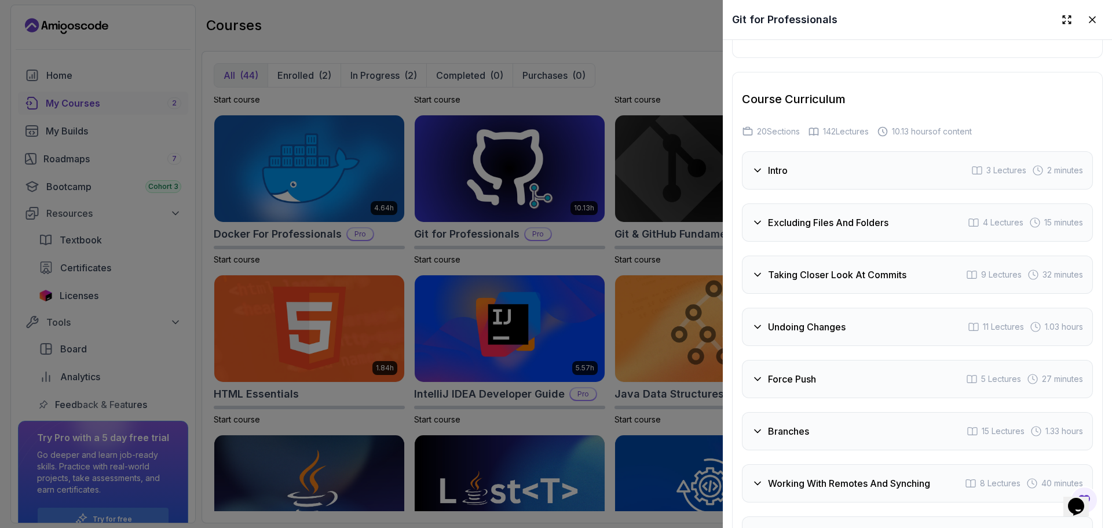
click at [891, 205] on div "Excluding Files And Folders 4 Lectures 15 minutes" at bounding box center [917, 222] width 351 height 38
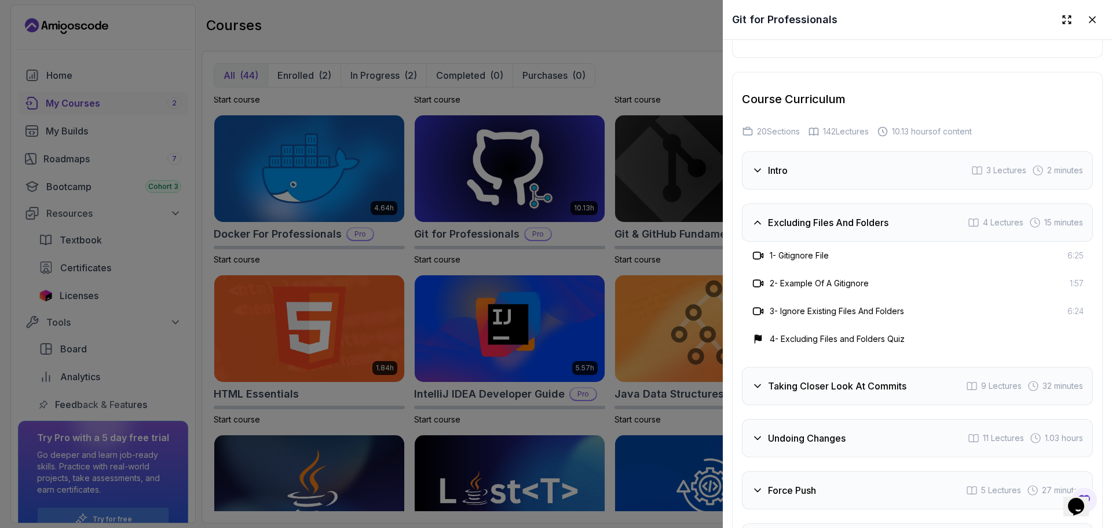
click at [891, 205] on div "Excluding Files And Folders 4 Lectures 15 minutes" at bounding box center [917, 222] width 351 height 38
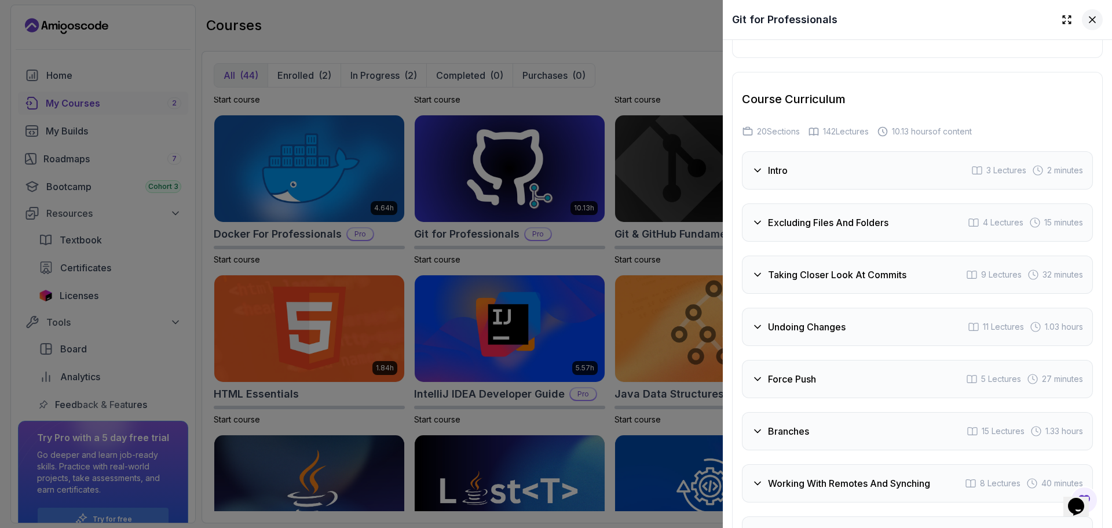
click at [1085, 27] on button at bounding box center [1092, 19] width 21 height 21
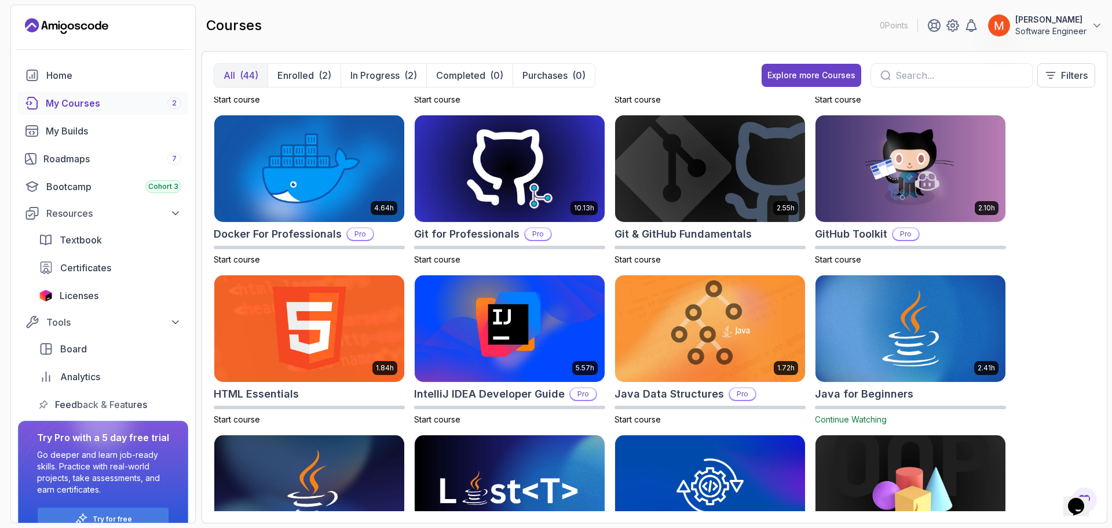
click at [1086, 147] on div "8.31h Advanced Databases Pro Start course 5.18h Advanced Spring Boot Pro Start …" at bounding box center [655, 304] width 882 height 414
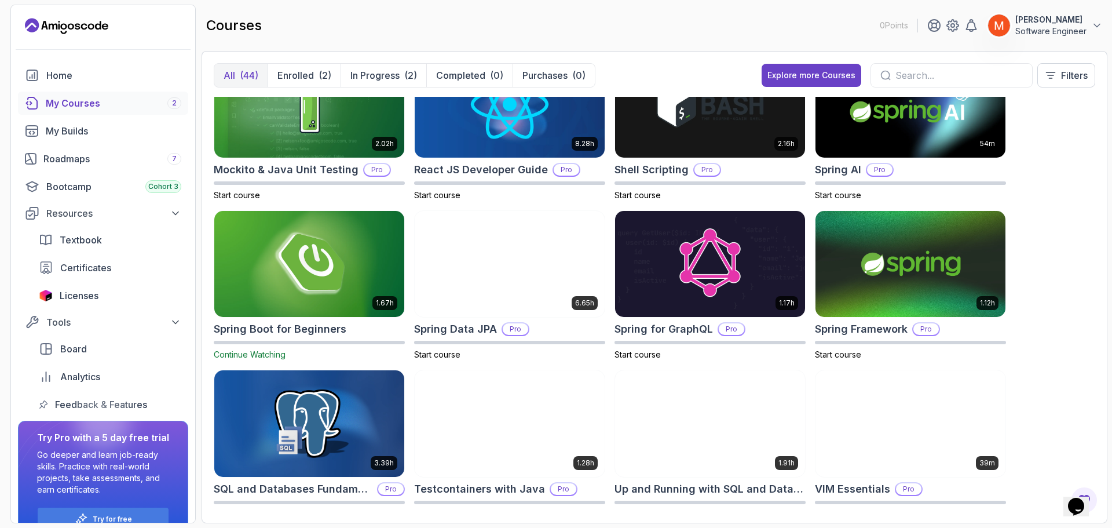
scroll to position [1300, 0]
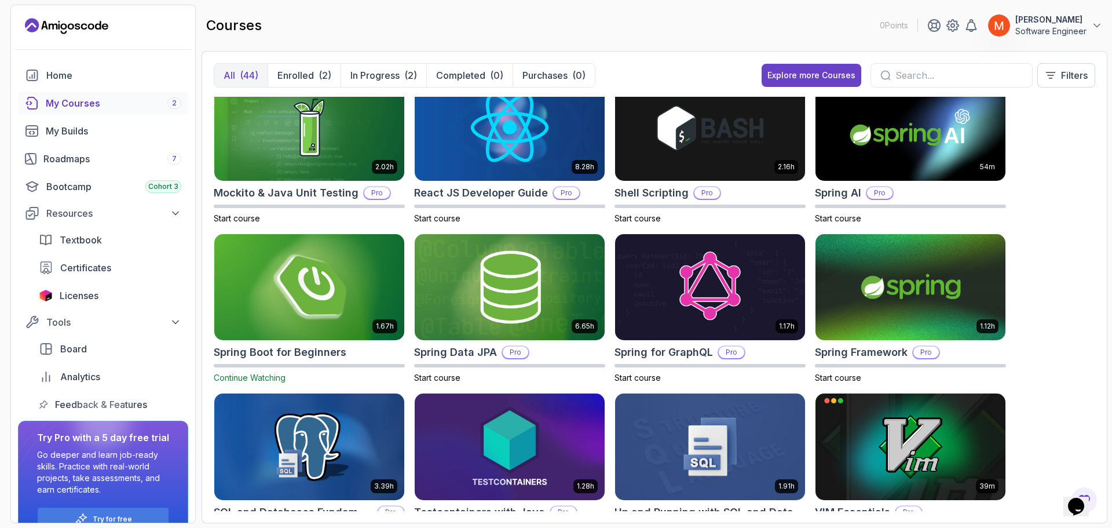
click at [333, 320] on img at bounding box center [309, 287] width 199 height 112
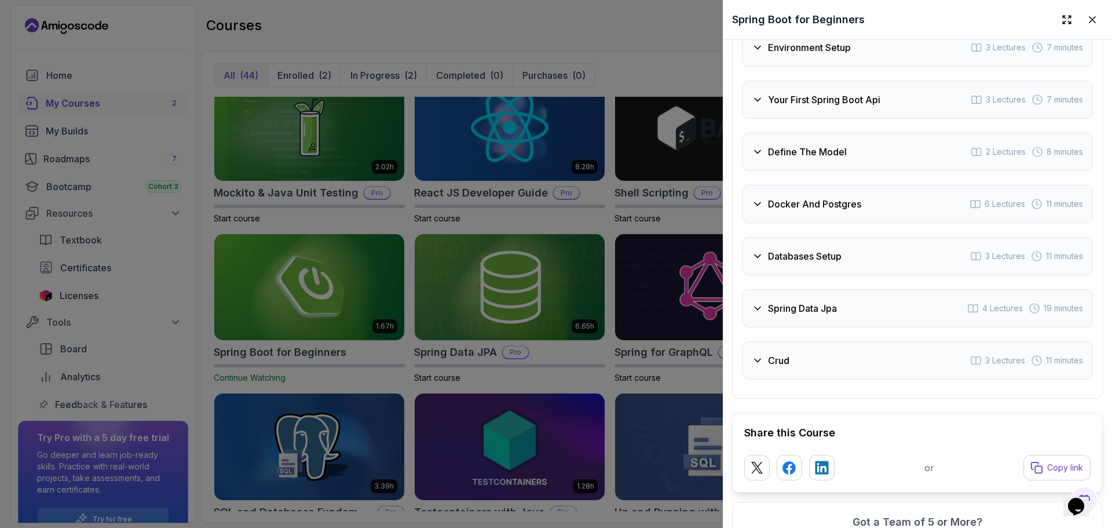
scroll to position [2004, 0]
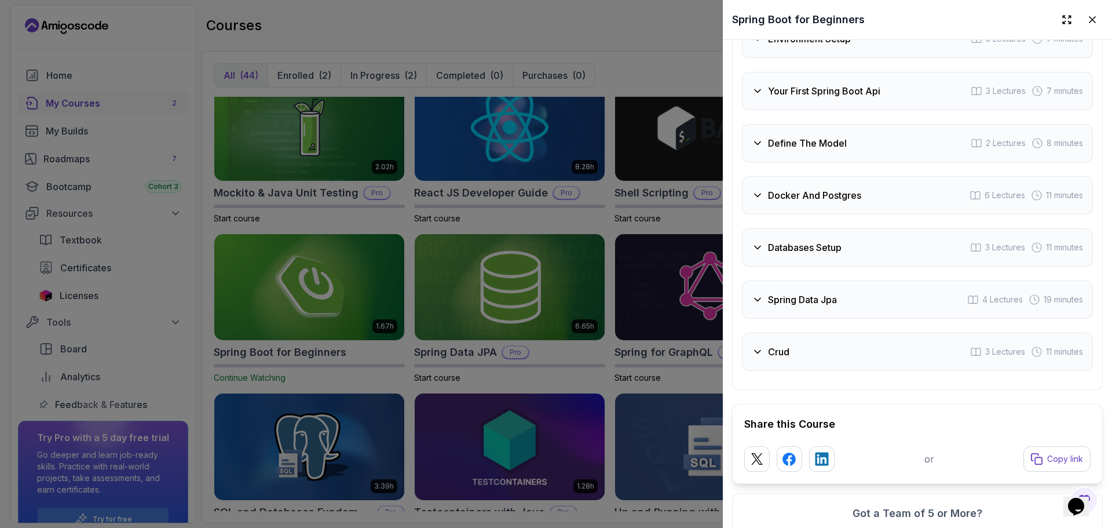
click at [838, 251] on h3 "Databases Setup" at bounding box center [805, 247] width 74 height 14
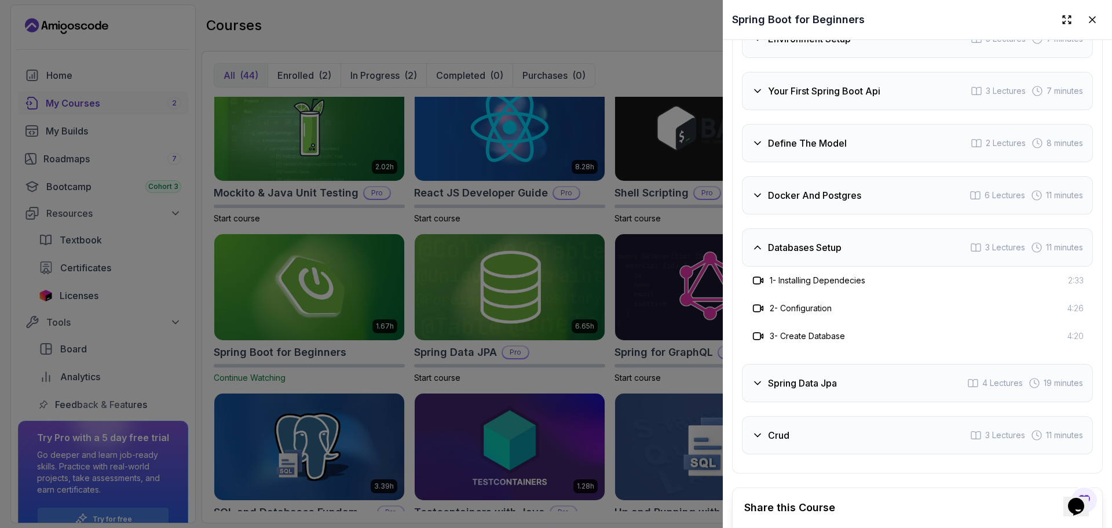
click at [838, 251] on h3 "Databases Setup" at bounding box center [805, 247] width 74 height 14
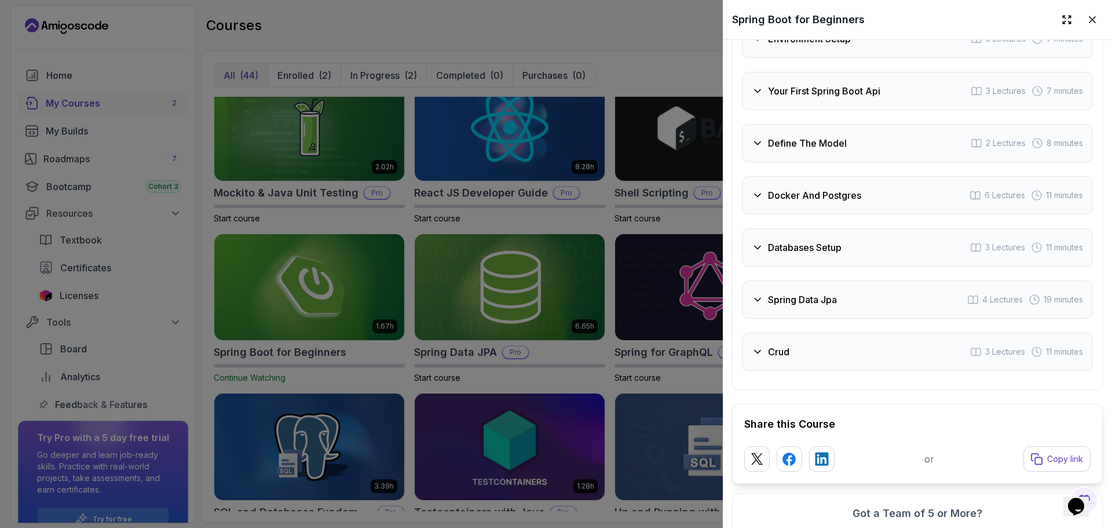
click at [800, 202] on h3 "Docker And Postgres" at bounding box center [814, 195] width 93 height 14
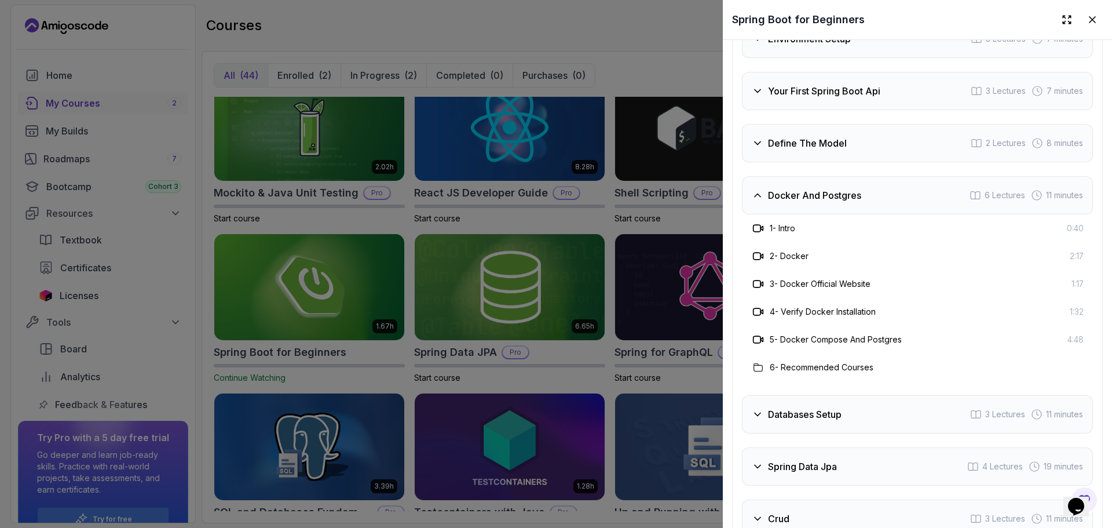
click at [797, 197] on div "Docker And Postgres 6 Lectures 11 minutes" at bounding box center [917, 195] width 351 height 38
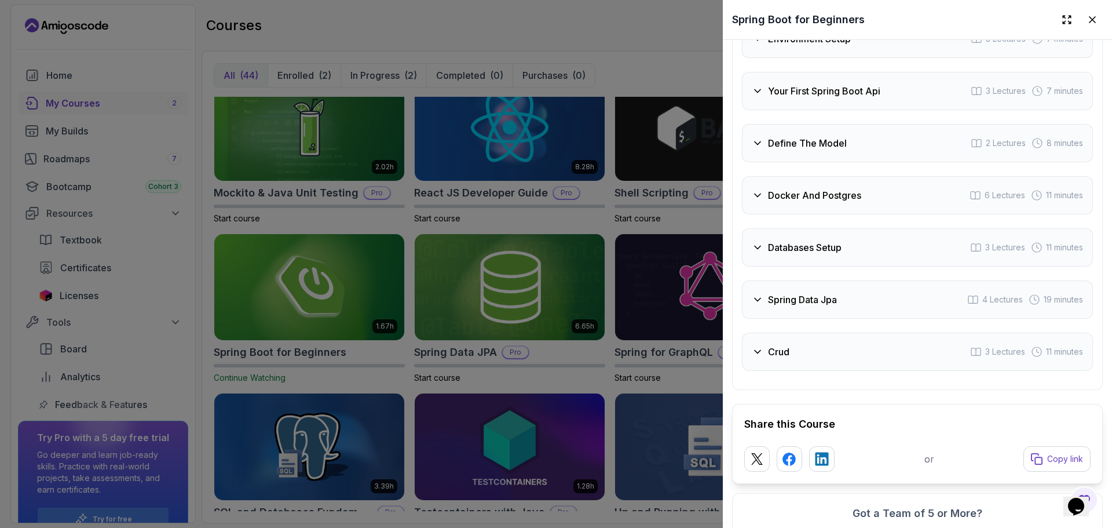
click at [776, 147] on h3 "Define The Model" at bounding box center [807, 143] width 79 height 14
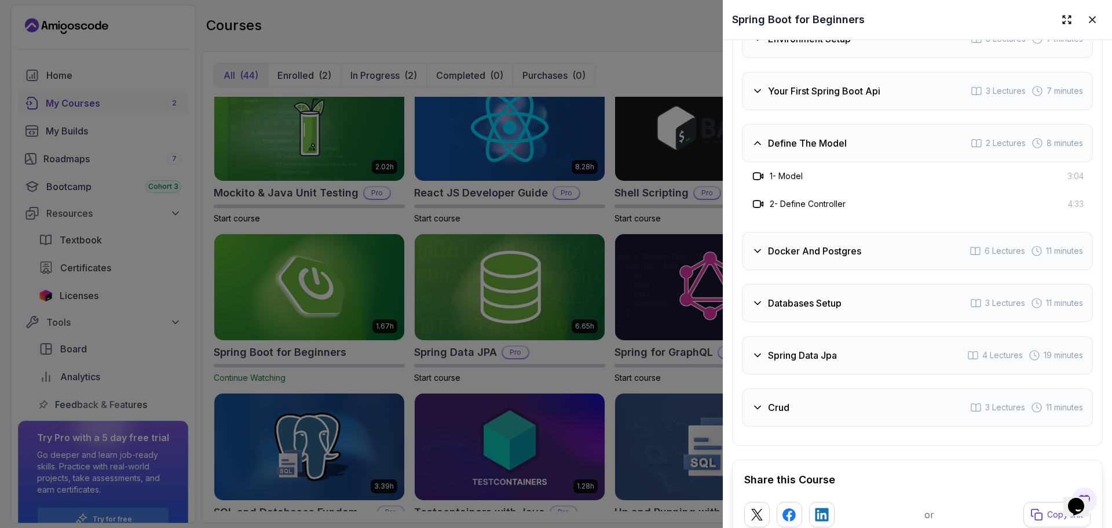
click at [776, 150] on h3 "Define The Model" at bounding box center [807, 143] width 79 height 14
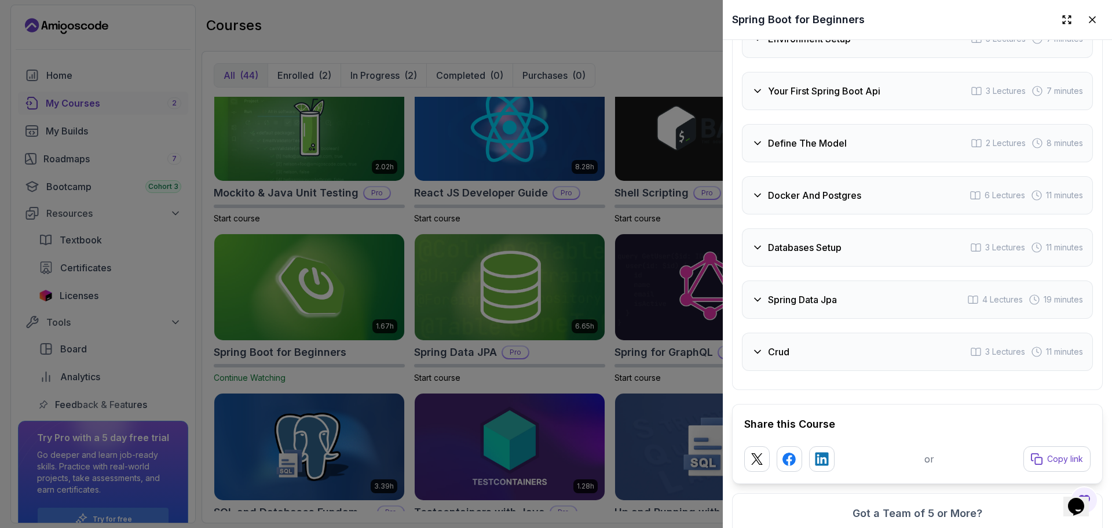
click at [793, 202] on h3 "Docker And Postgres" at bounding box center [814, 195] width 93 height 14
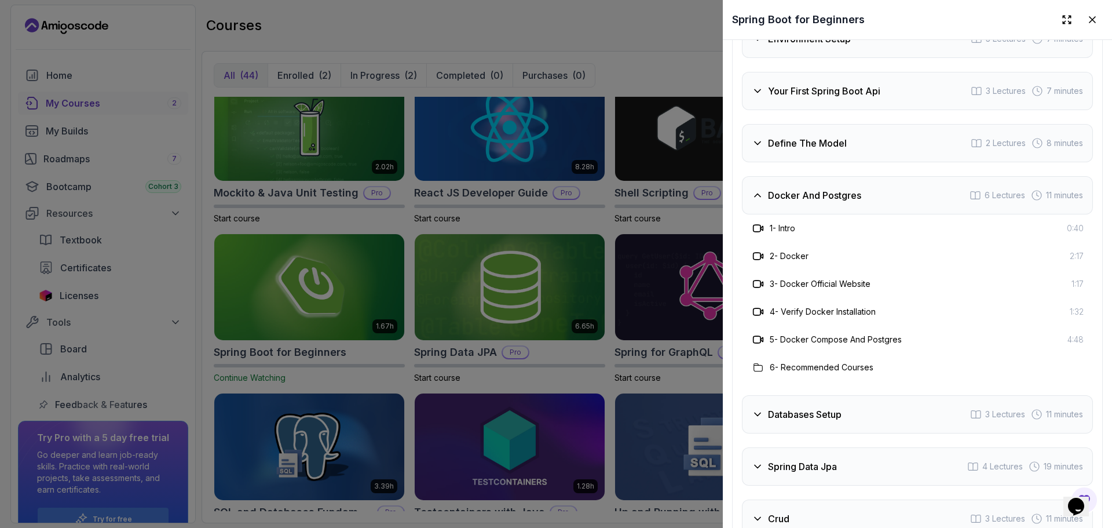
click at [793, 202] on h3 "Docker And Postgres" at bounding box center [814, 195] width 93 height 14
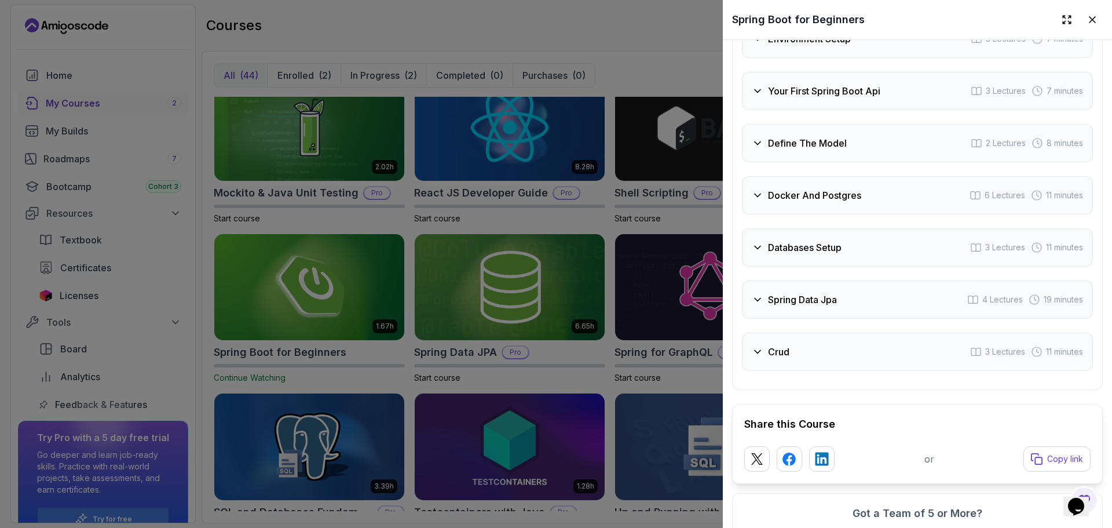
click at [770, 150] on h3 "Define The Model" at bounding box center [807, 143] width 79 height 14
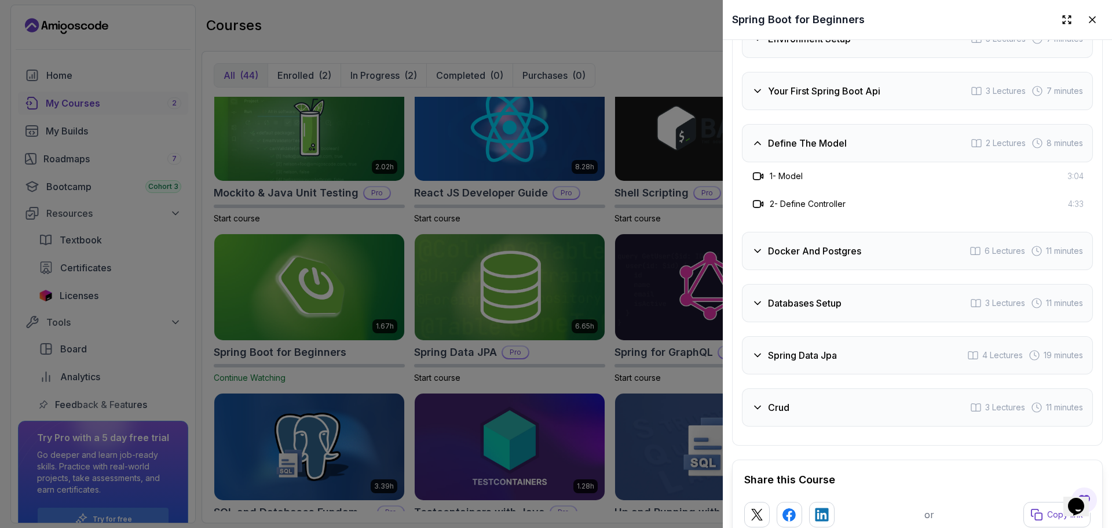
click at [765, 141] on div "Define The Model 2 Lectures 8 minutes" at bounding box center [917, 143] width 351 height 38
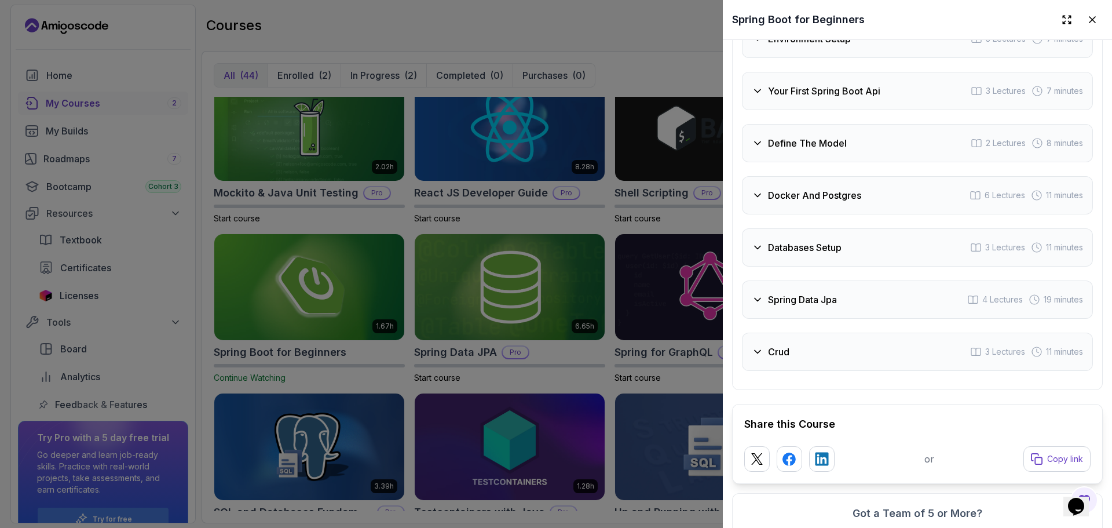
click at [768, 109] on div "Your First Spring Boot Api 3 Lectures 7 minutes" at bounding box center [917, 91] width 351 height 38
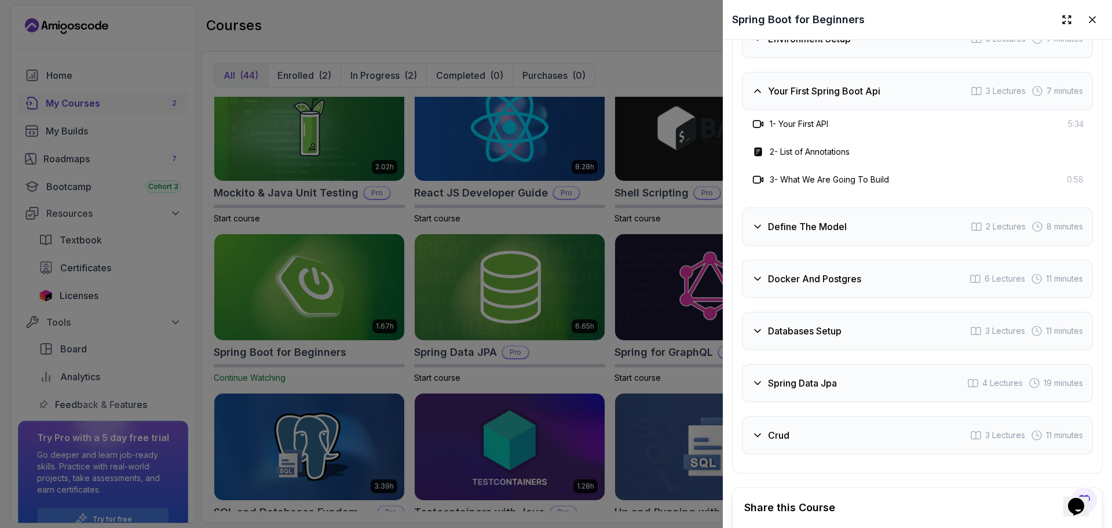
click at [752, 110] on div "Your First Spring Boot Api 3 Lectures 7 minutes" at bounding box center [917, 91] width 351 height 38
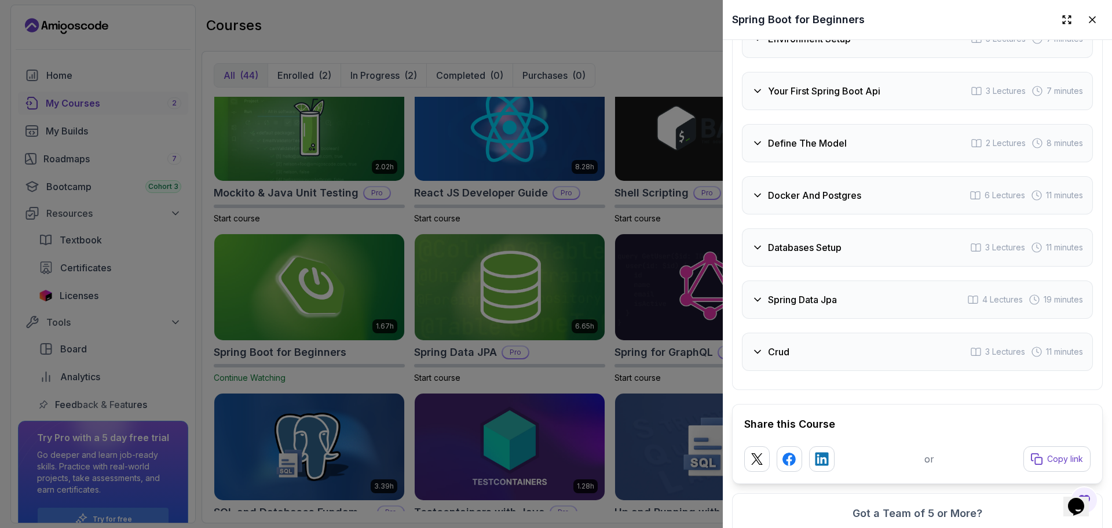
click at [767, 58] on div "Environment Setup 3 Lectures 7 minutes" at bounding box center [917, 39] width 351 height 38
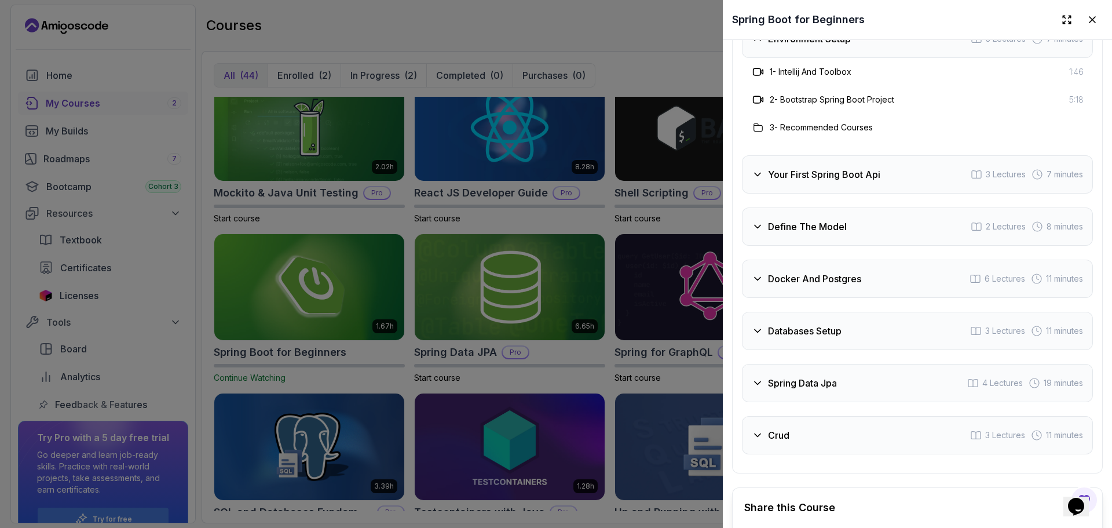
click at [767, 58] on div "Environment Setup 3 Lectures 7 minutes" at bounding box center [917, 39] width 351 height 38
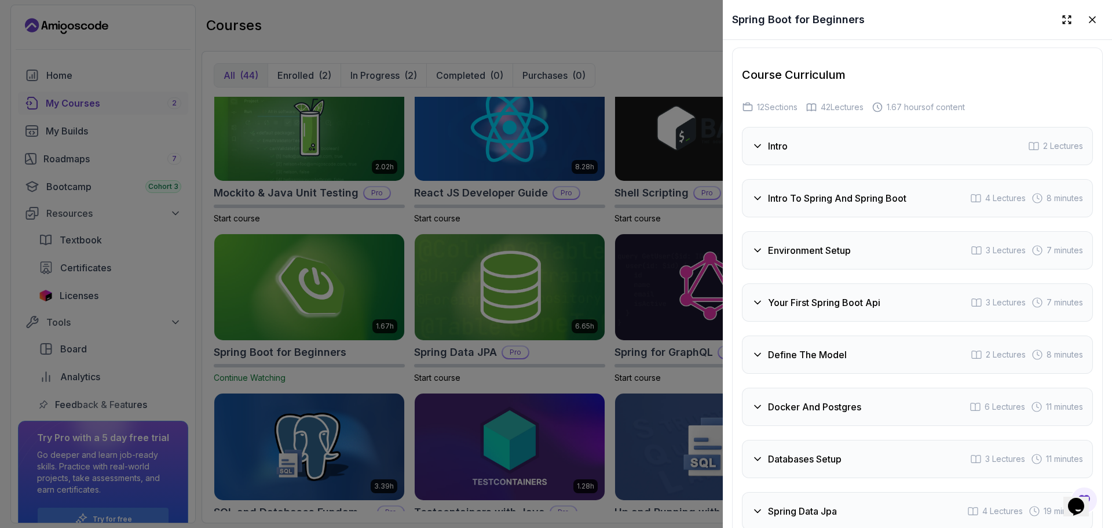
scroll to position [1768, 0]
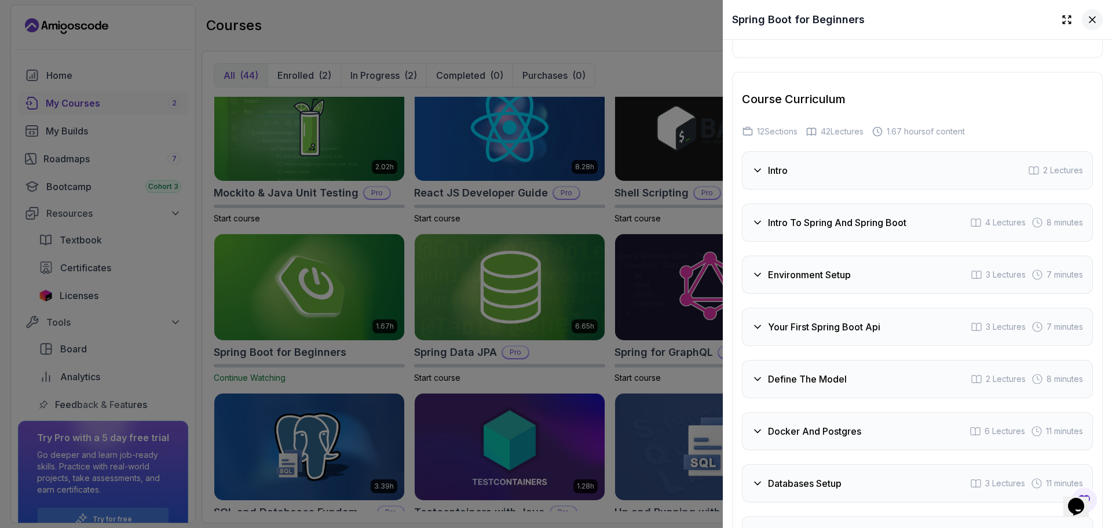
click at [1090, 23] on icon at bounding box center [1093, 20] width 6 height 6
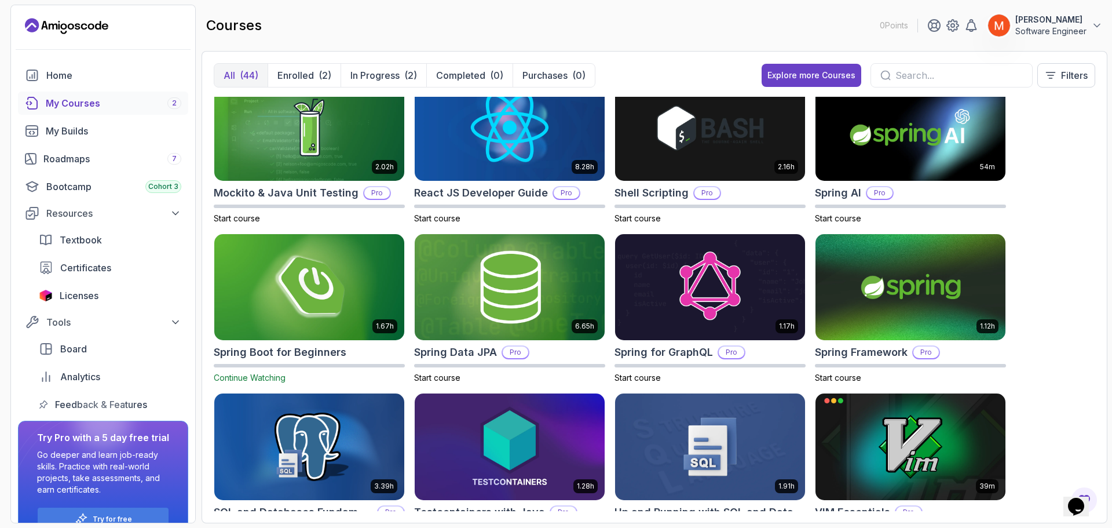
click at [1067, 224] on div "8.31h Advanced Databases Pro Start course 5.18h Advanced Spring Boot Pro Start …" at bounding box center [655, 304] width 882 height 414
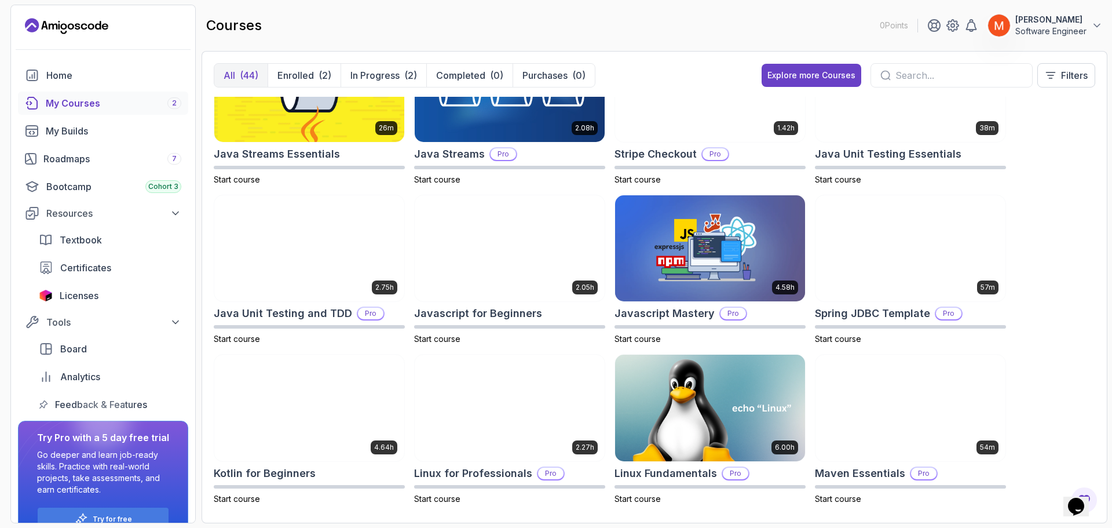
scroll to position [837, 0]
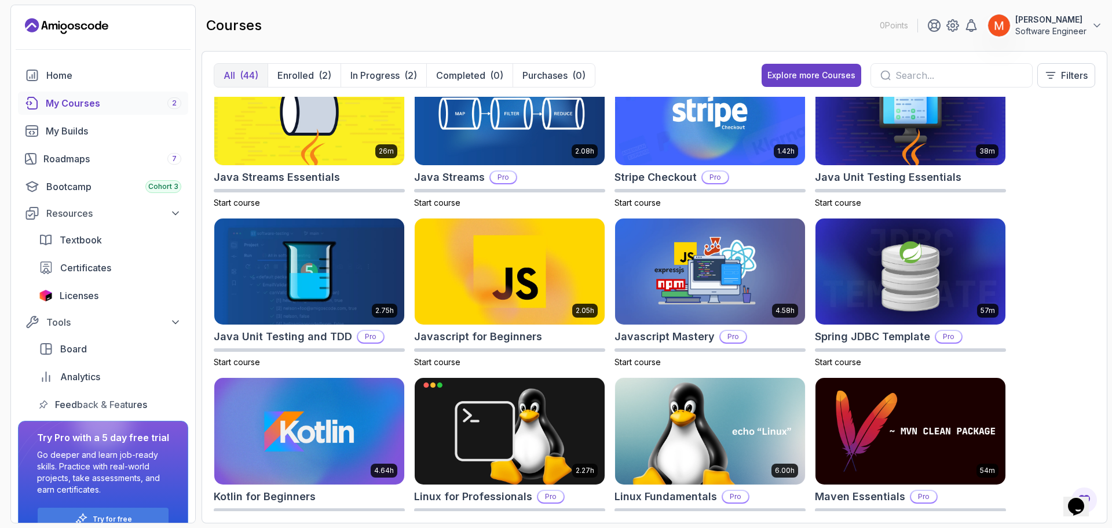
click at [1053, 334] on div "8.31h Advanced Databases Pro Start course 5.18h Advanced Spring Boot Pro Start …" at bounding box center [655, 304] width 882 height 414
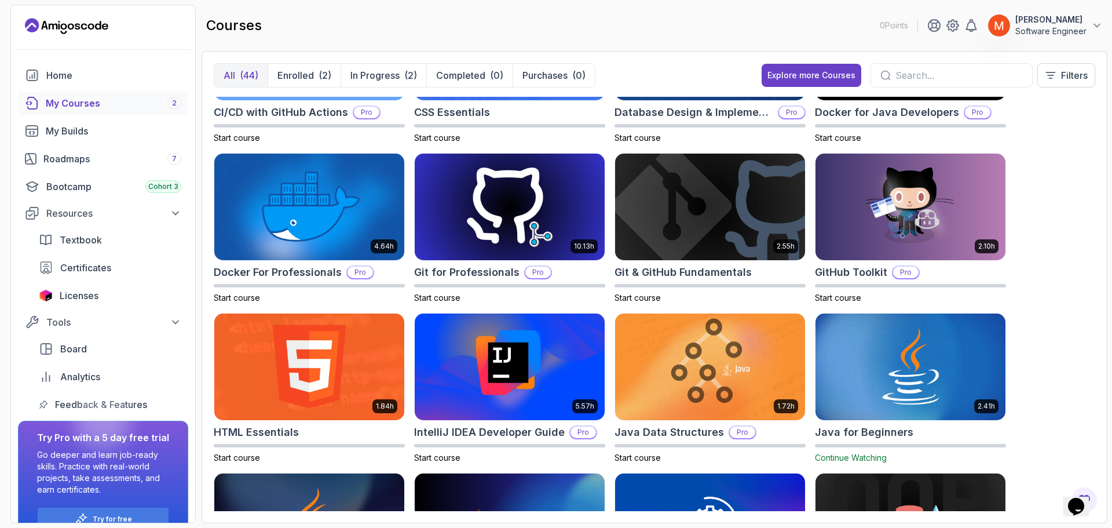
scroll to position [0, 0]
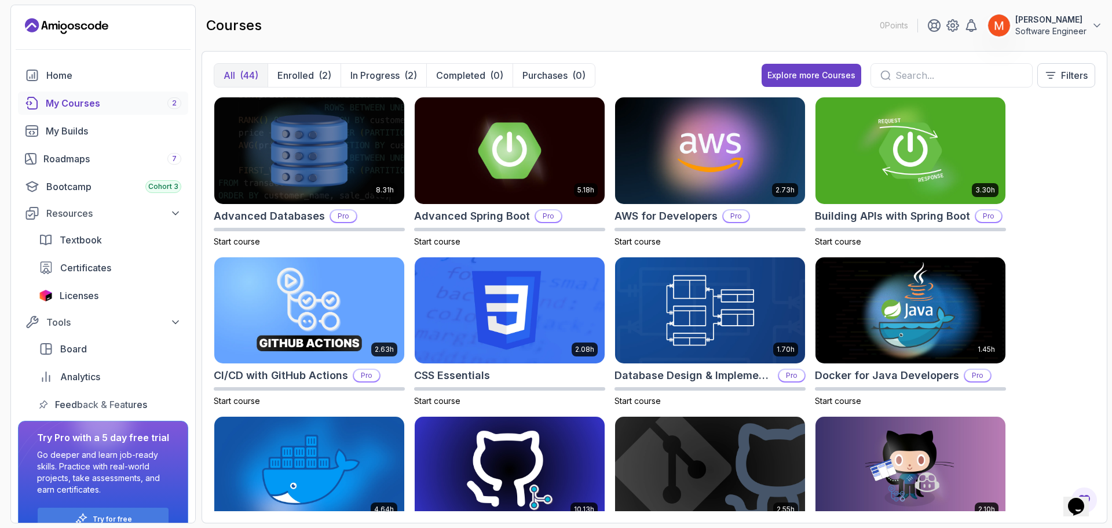
click at [1039, 93] on div "All (44) Enrolled (2) In Progress (2) Completed (0) Purchases (0) Explore more …" at bounding box center [655, 80] width 882 height 34
click at [1051, 356] on div "8.31h Advanced Databases Pro Start course 5.18h Advanced Spring Boot Pro Start …" at bounding box center [655, 304] width 882 height 414
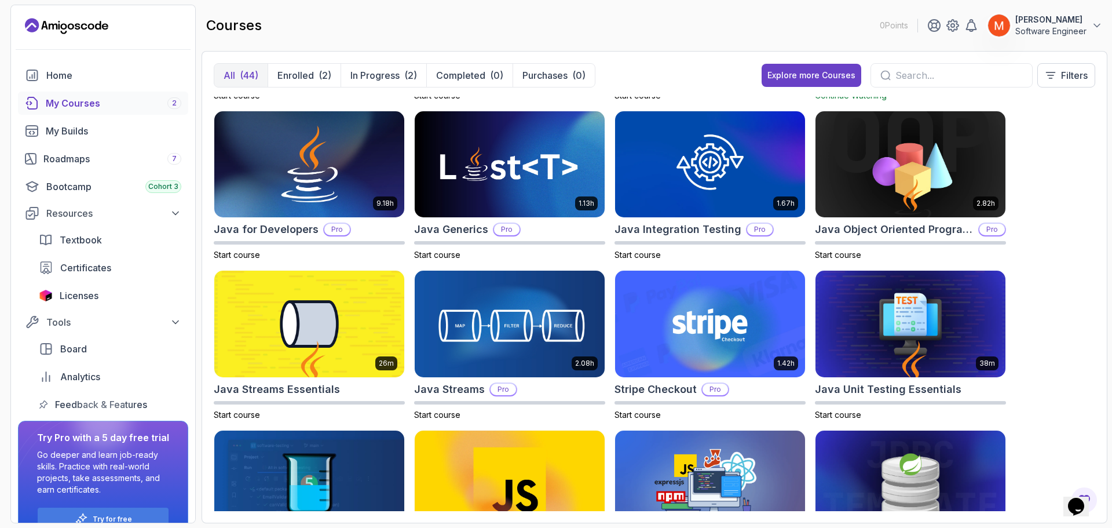
scroll to position [626, 0]
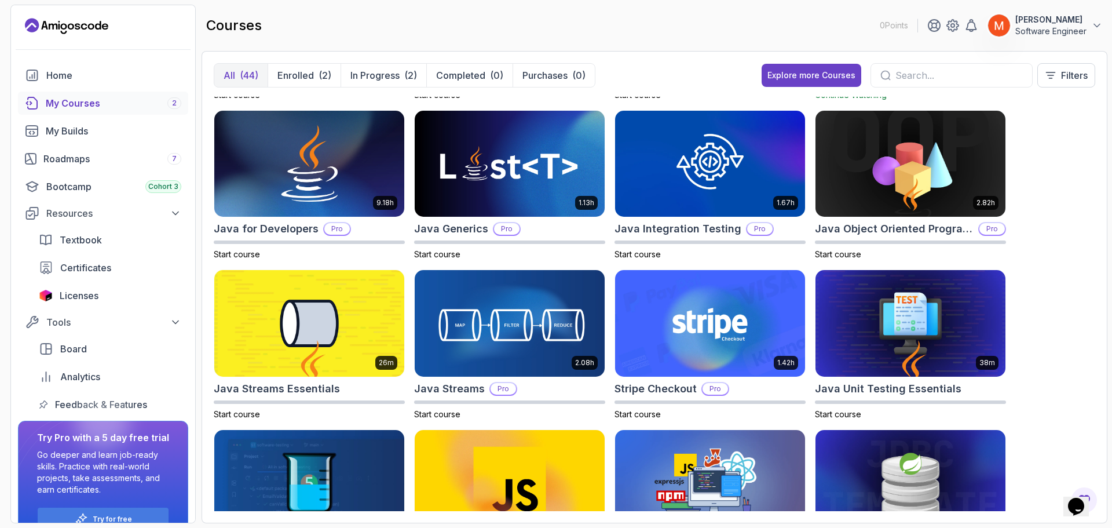
click at [1070, 262] on div "8.31h Advanced Databases Pro Start course 5.18h Advanced Spring Boot Pro Start …" at bounding box center [655, 304] width 882 height 414
click at [911, 209] on img at bounding box center [910, 164] width 199 height 112
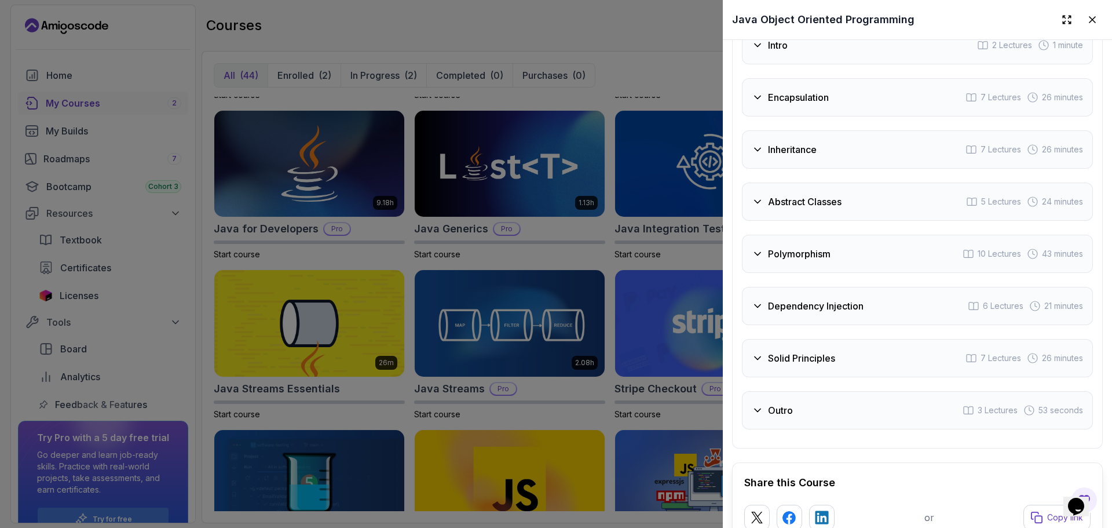
scroll to position [1982, 0]
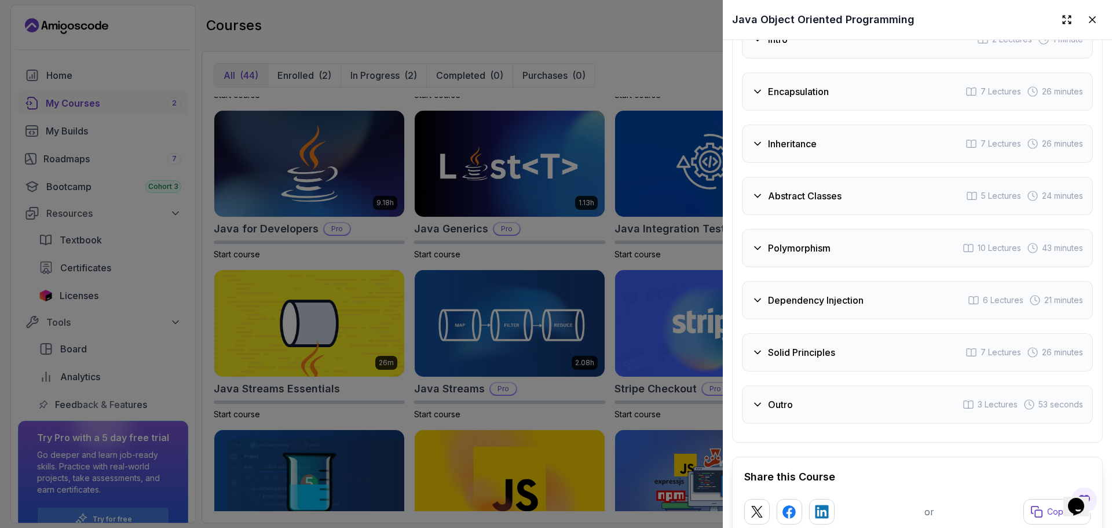
click at [812, 190] on h3 "Abstract Classes" at bounding box center [805, 196] width 74 height 14
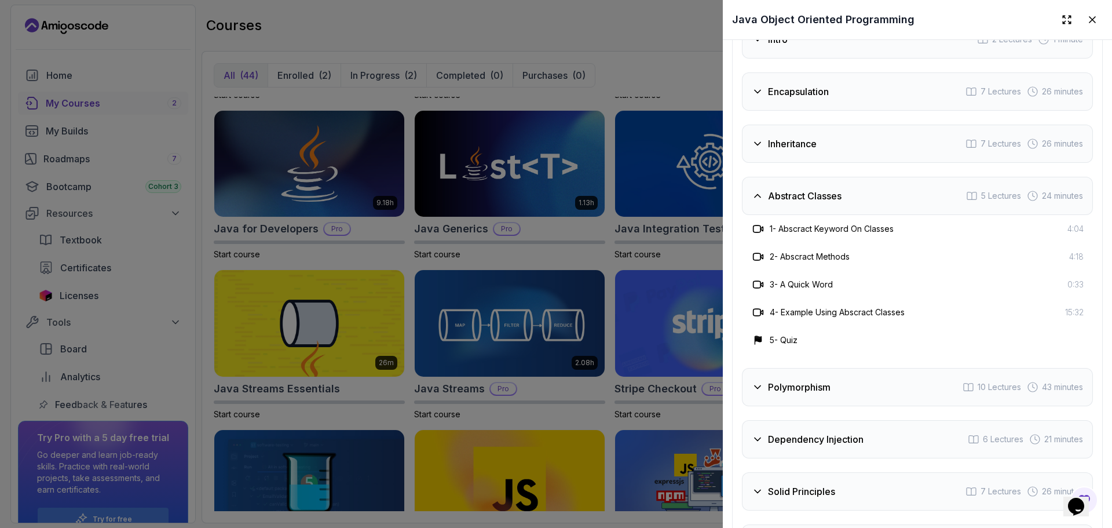
click at [812, 190] on h3 "Abstract Classes" at bounding box center [805, 196] width 74 height 14
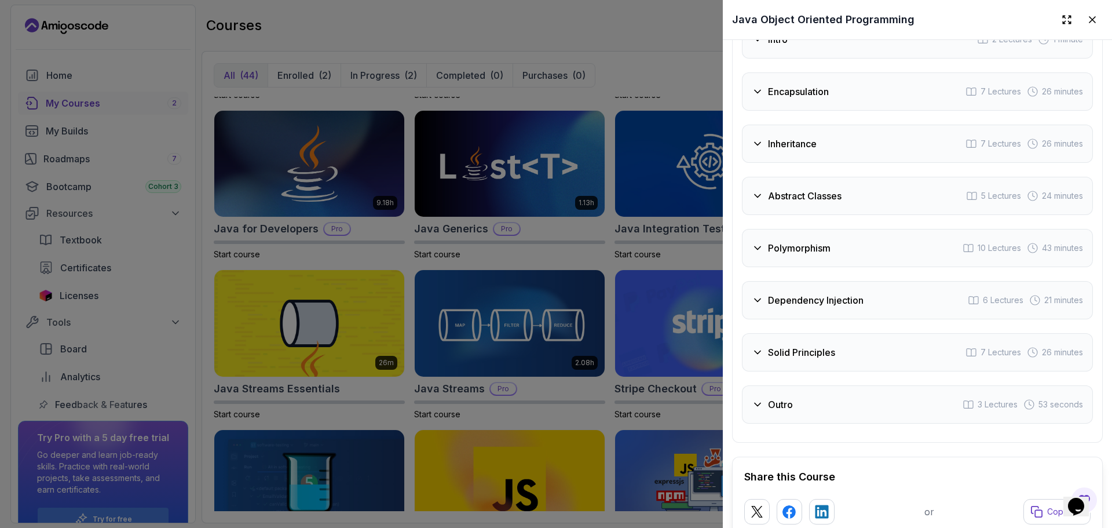
click at [786, 151] on div "Inheritance 7 Lectures 26 minutes" at bounding box center [917, 144] width 351 height 38
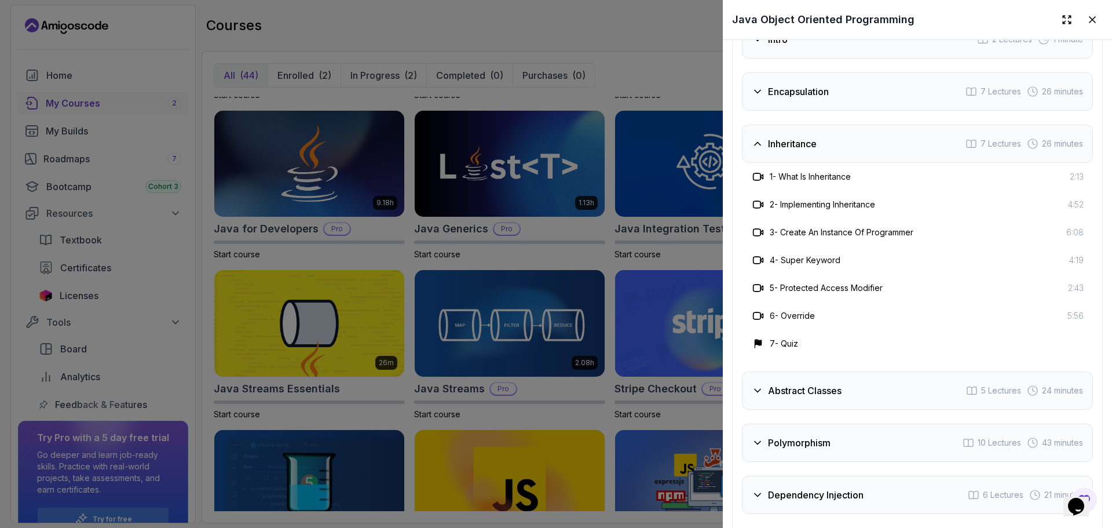
click at [786, 151] on div "Inheritance 7 Lectures 26 minutes" at bounding box center [917, 144] width 351 height 38
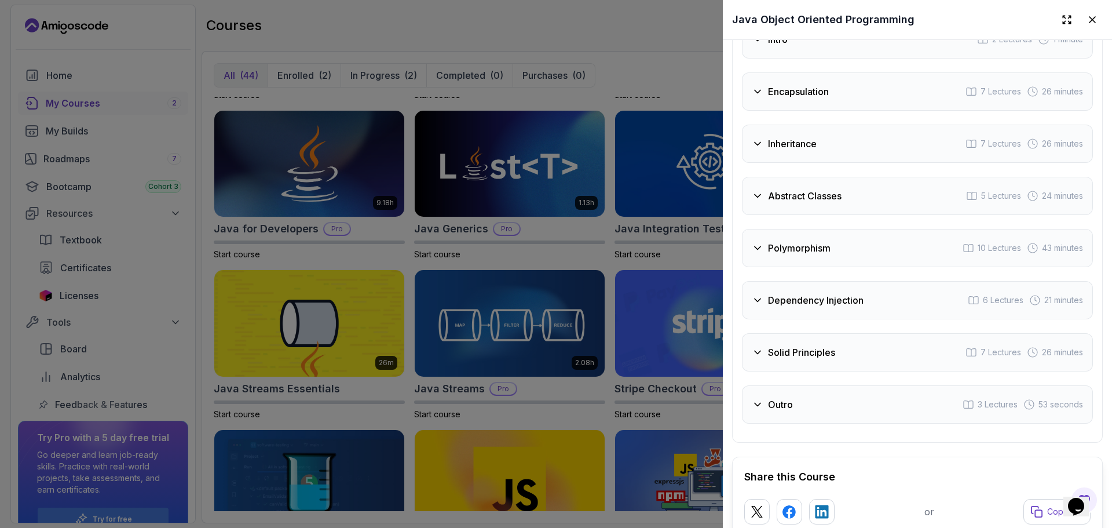
click at [768, 91] on h3 "Encapsulation" at bounding box center [798, 92] width 61 height 14
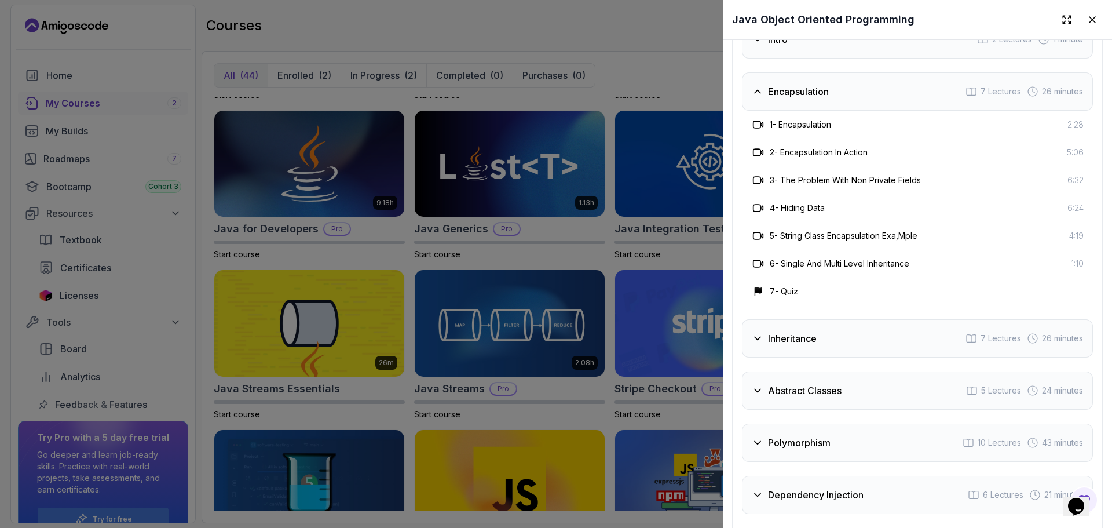
click at [768, 91] on h3 "Encapsulation" at bounding box center [798, 92] width 61 height 14
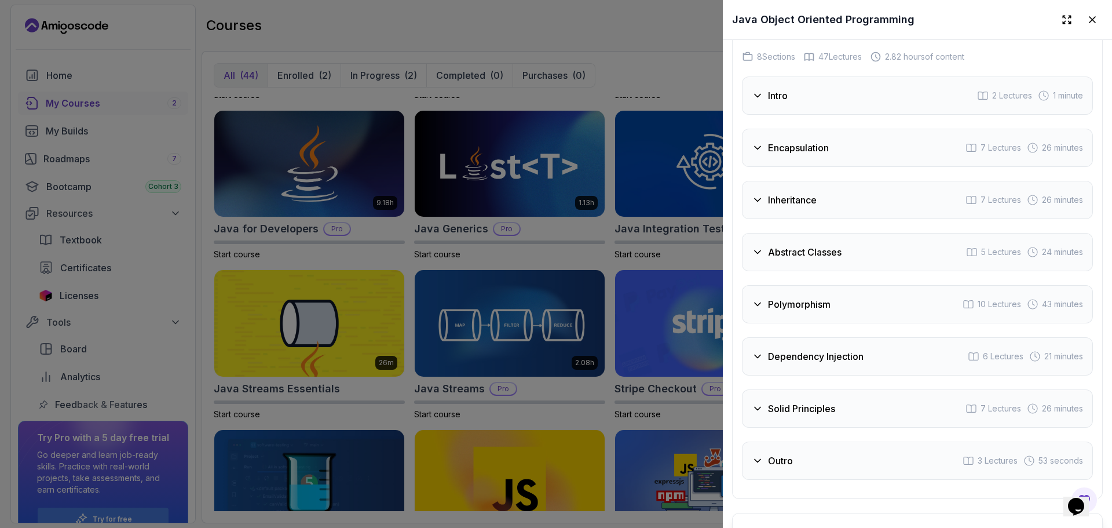
scroll to position [1913, 0]
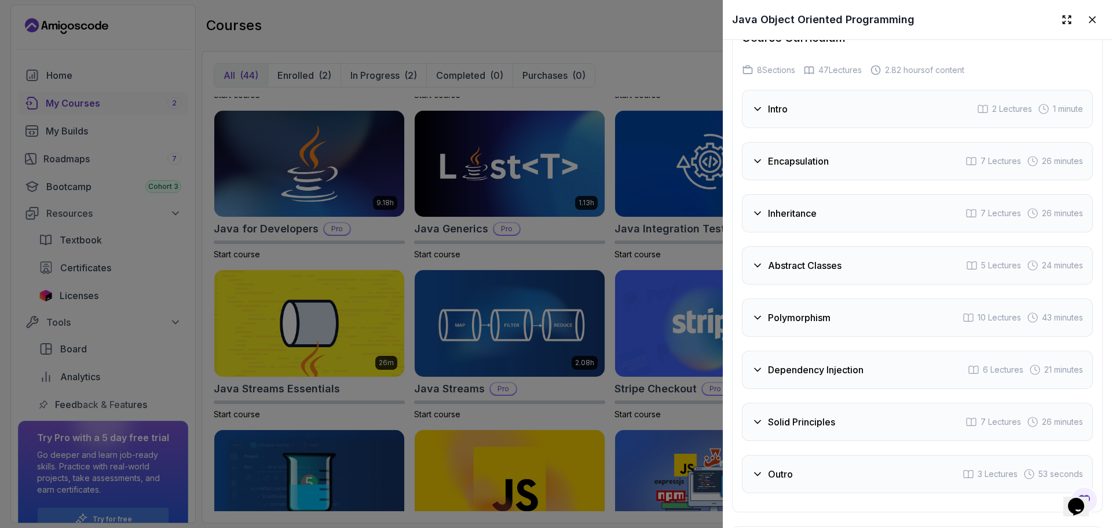
click at [768, 92] on div "Intro 2 Lectures 1 minute" at bounding box center [917, 109] width 351 height 38
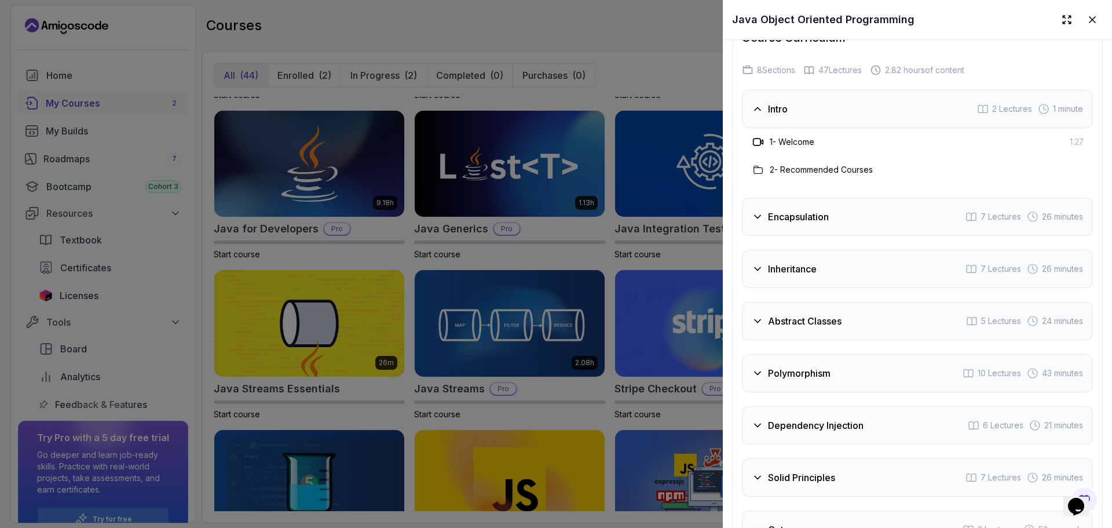
click at [768, 92] on div "Intro 2 Lectures 1 minute" at bounding box center [917, 109] width 351 height 38
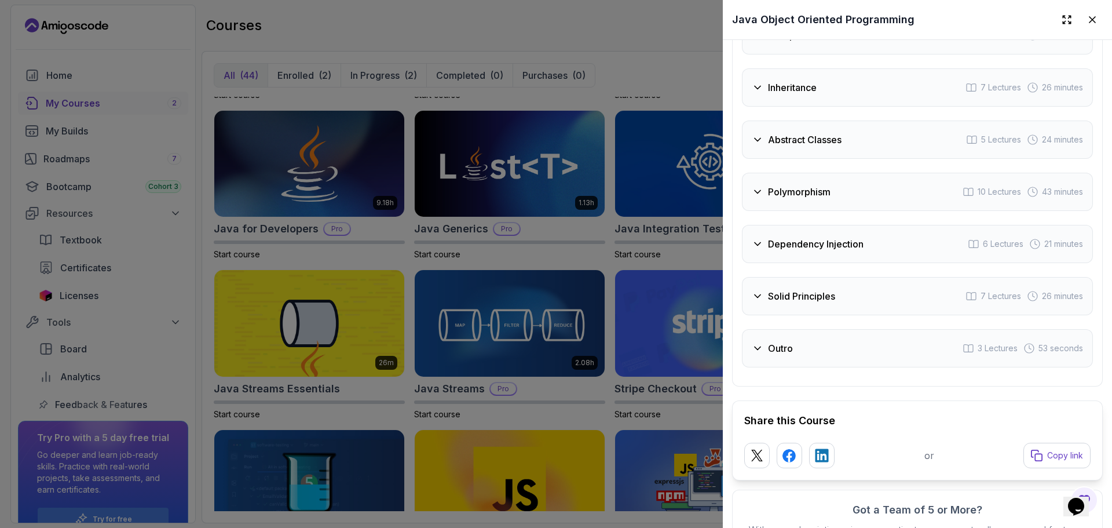
scroll to position [2075, 0]
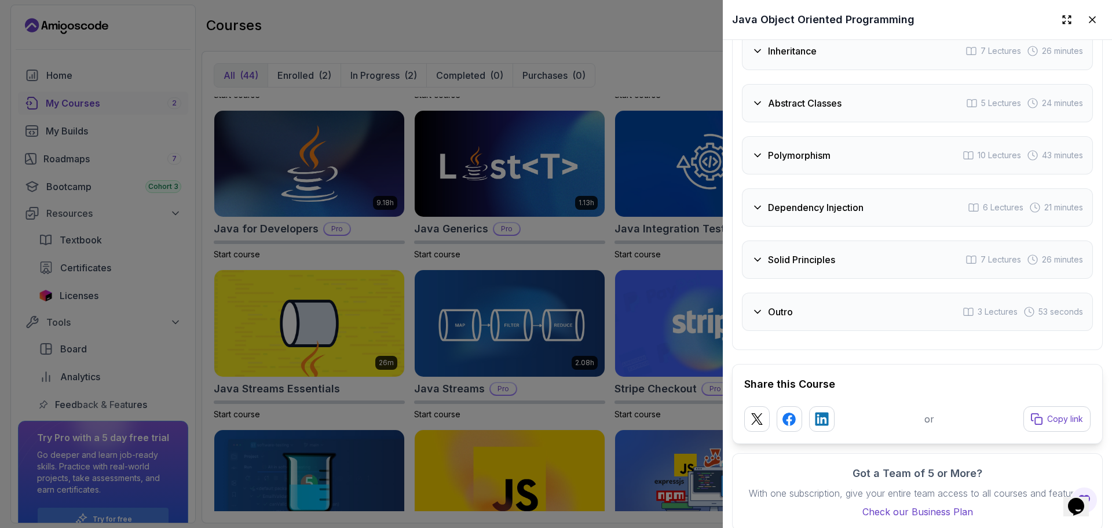
click at [761, 211] on div "Dependency Injection 6 Lectures 21 minutes" at bounding box center [917, 207] width 351 height 38
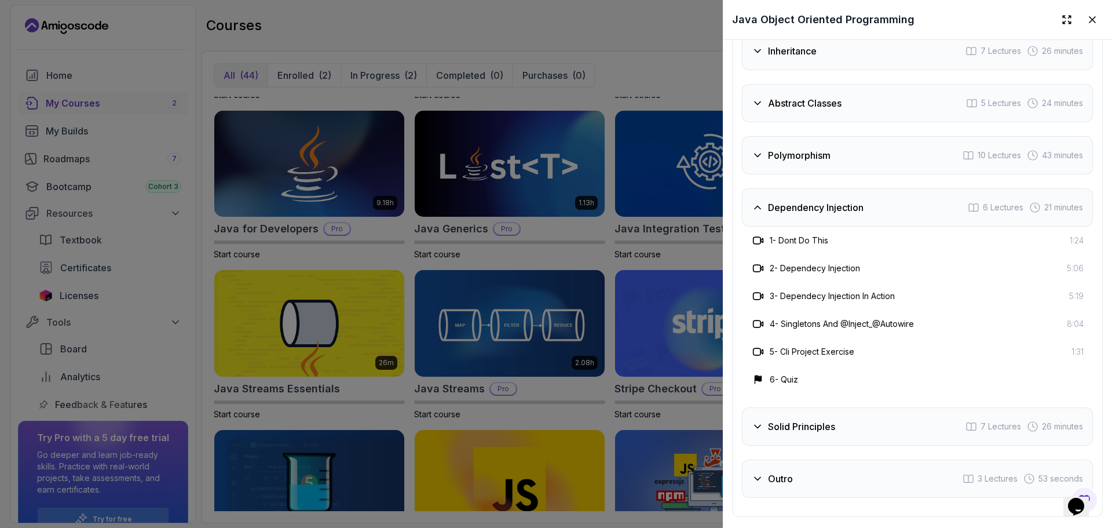
click at [762, 210] on div "Dependency Injection 6 Lectures 21 minutes" at bounding box center [917, 207] width 351 height 38
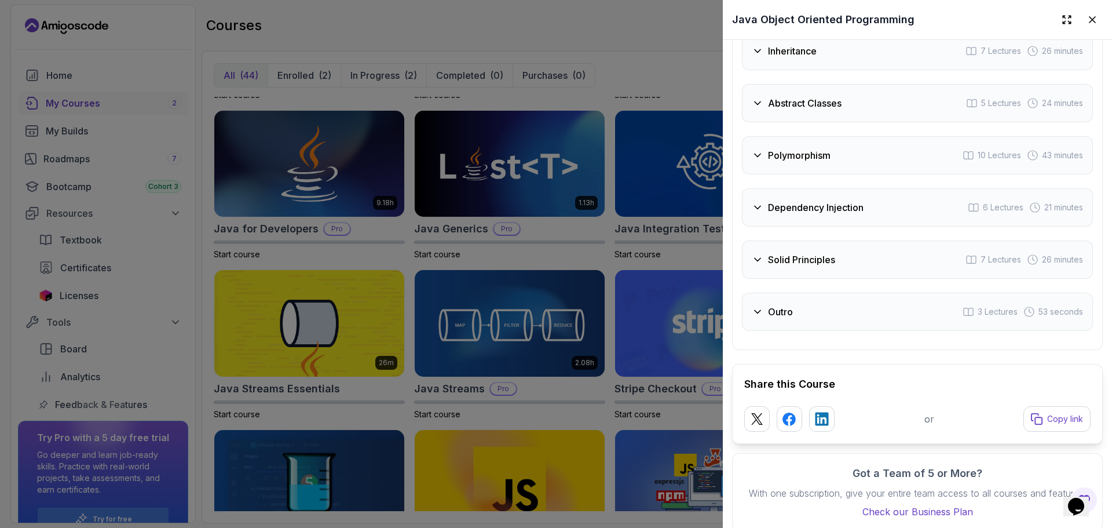
click at [766, 255] on div "Solid Principles" at bounding box center [793, 260] width 83 height 14
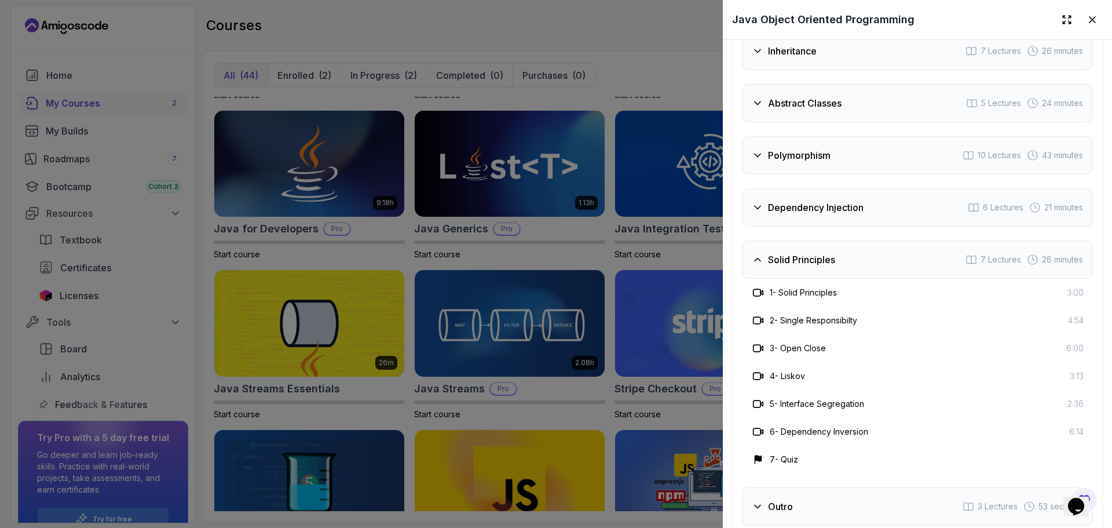
click at [766, 255] on div "Solid Principles" at bounding box center [793, 260] width 83 height 14
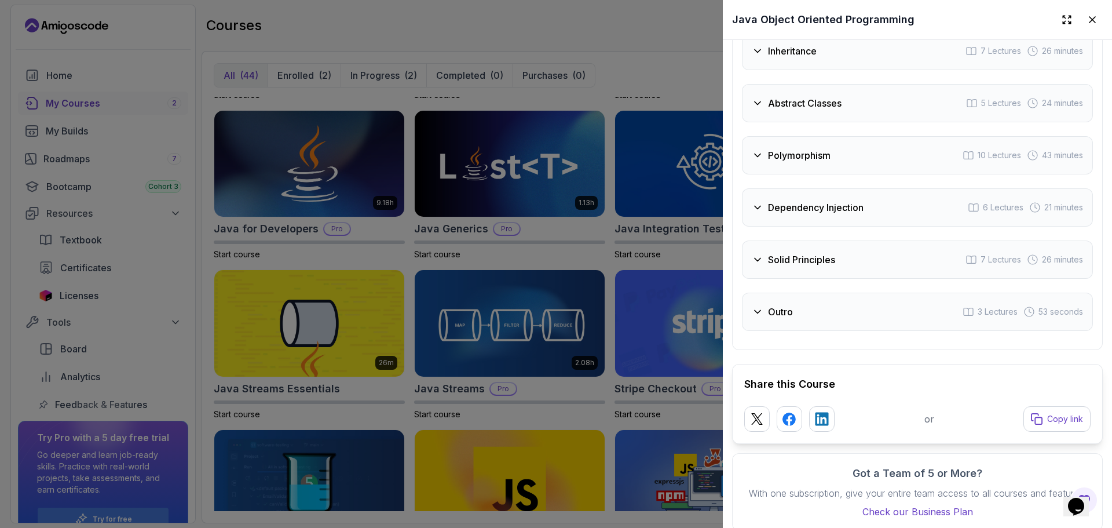
click at [770, 285] on div "Intro 2 Lectures 1 minute Encapsulation 7 Lectures 26 minutes Inheritance 7 Lec…" at bounding box center [917, 129] width 351 height 403
click at [770, 299] on div "Outro 3 Lectures 53 seconds" at bounding box center [917, 312] width 351 height 38
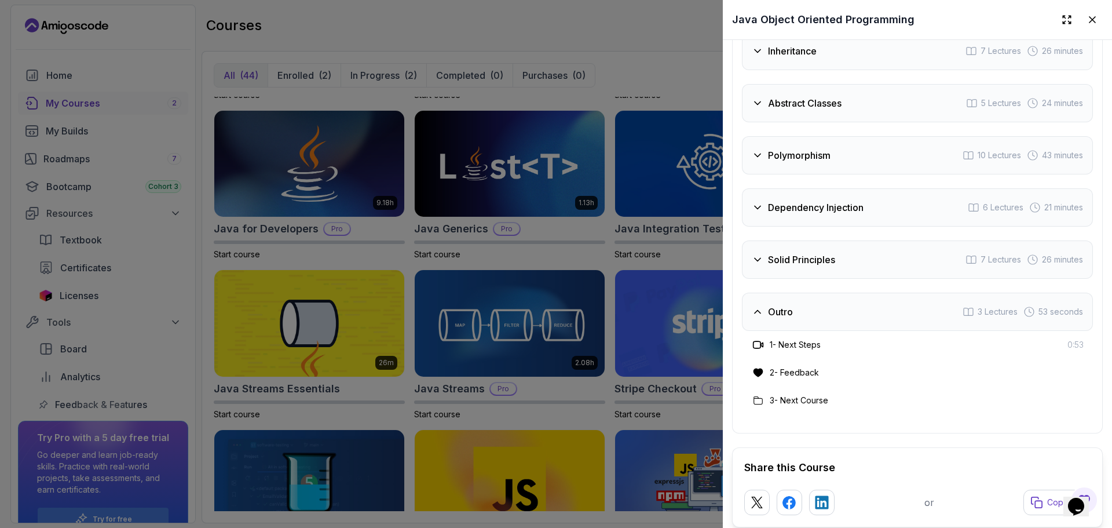
click at [770, 299] on div "Outro 3 Lectures 53 seconds" at bounding box center [917, 312] width 351 height 38
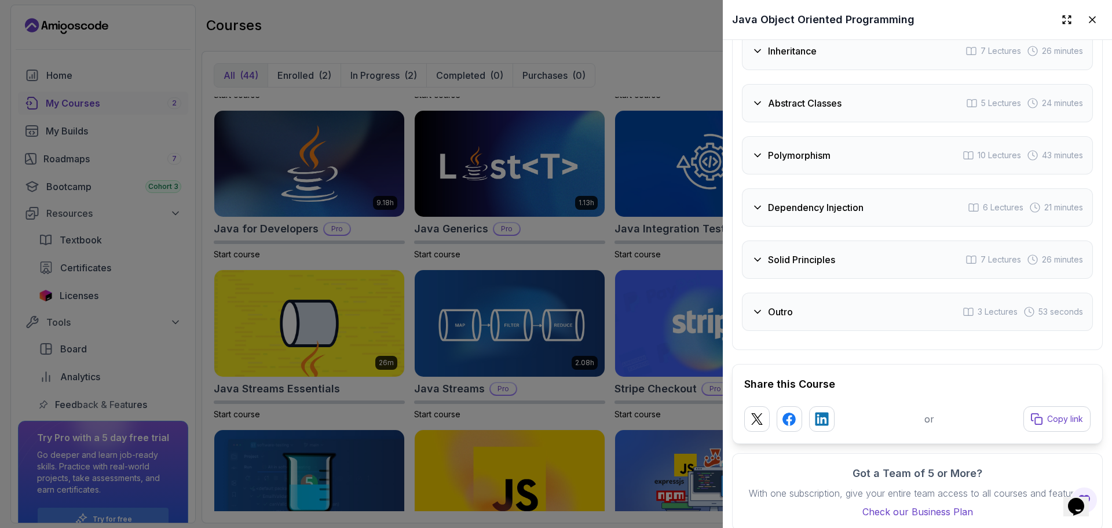
click at [736, 277] on div "Course Curriculum 8 Sections 47 Lectures 2.82 hours of content Intro 2 Lectures…" at bounding box center [917, 99] width 371 height 502
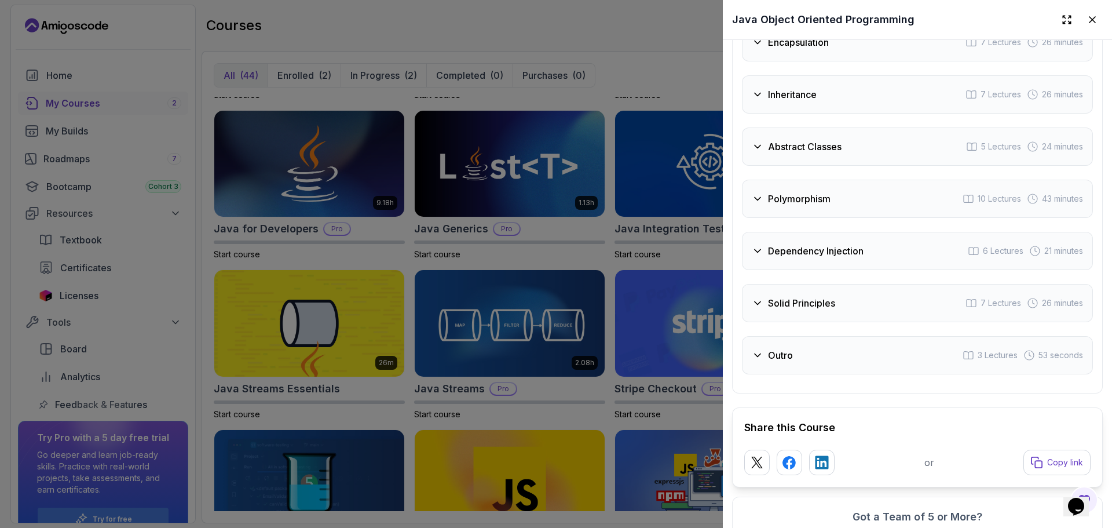
scroll to position [2005, 0]
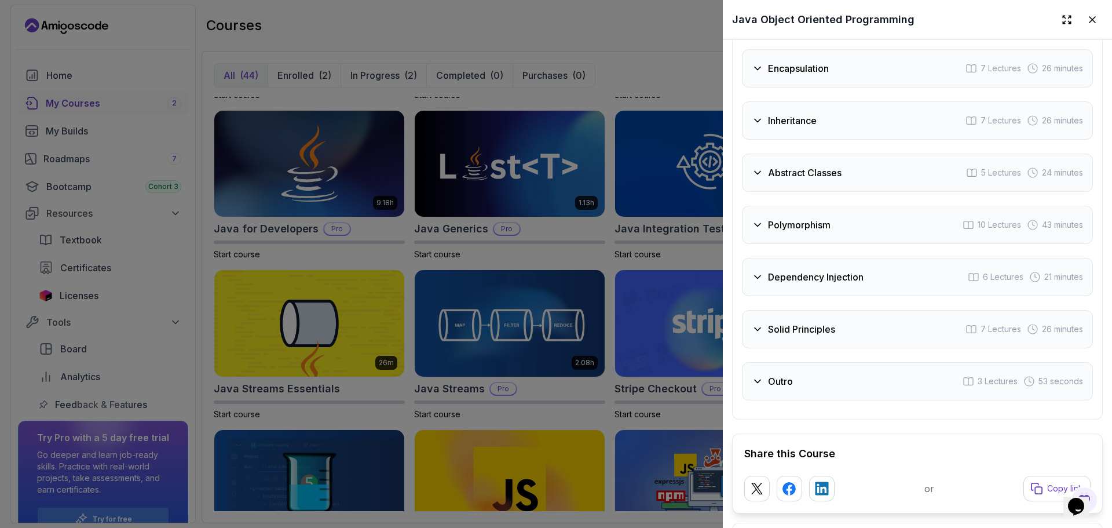
click at [758, 276] on icon at bounding box center [758, 277] width 12 height 12
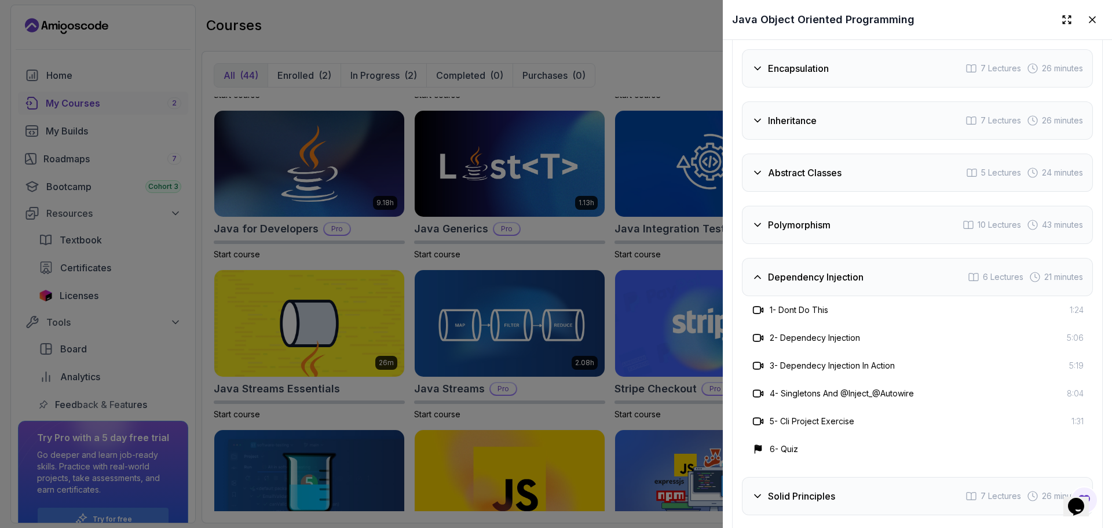
click at [758, 276] on icon at bounding box center [758, 277] width 12 height 12
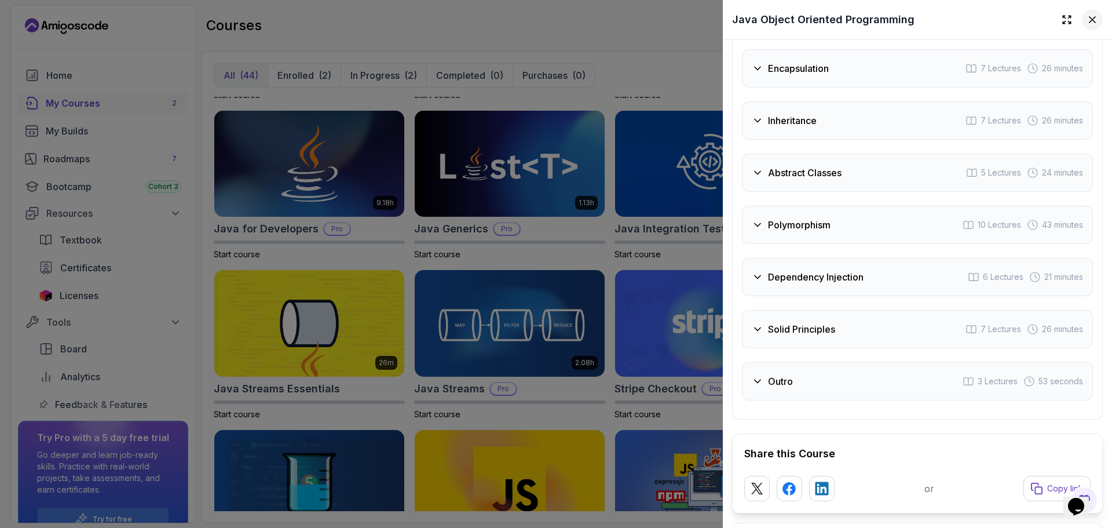
click at [1088, 23] on icon at bounding box center [1093, 20] width 12 height 12
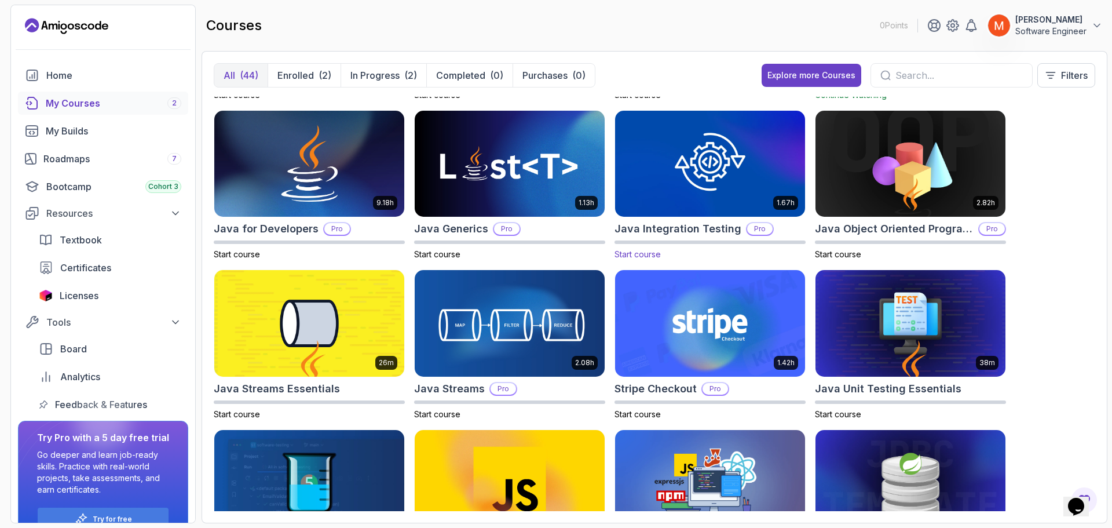
click at [710, 220] on div "1.67h Java Integration Testing Pro Start course" at bounding box center [710, 185] width 191 height 151
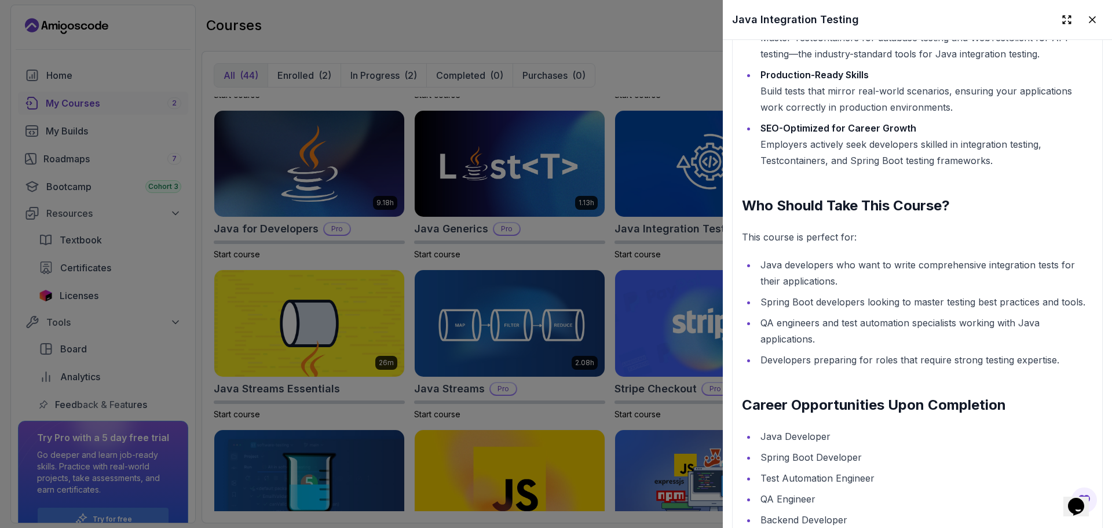
scroll to position [1661, 0]
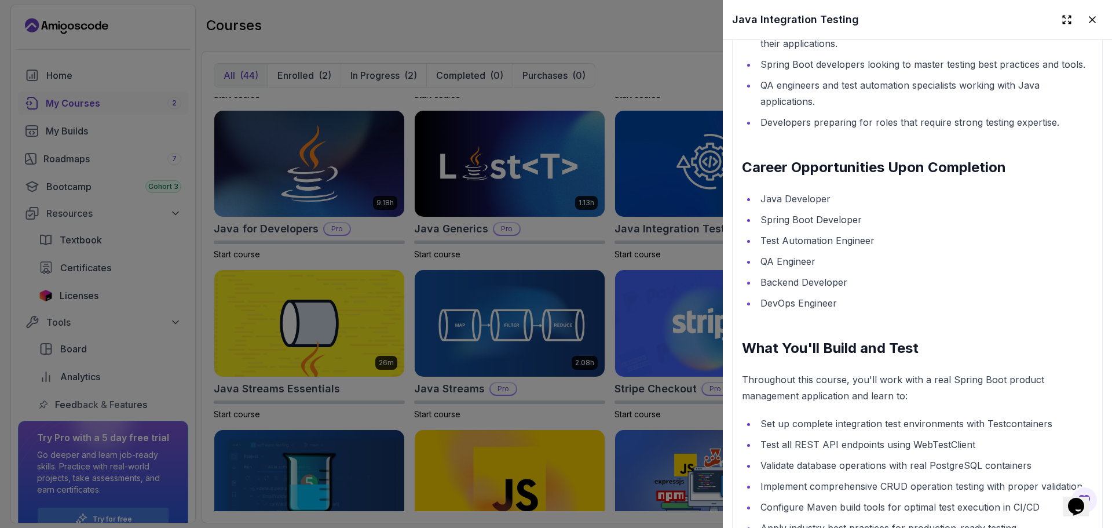
click at [853, 218] on li "Spring Boot Developer" at bounding box center [925, 219] width 336 height 16
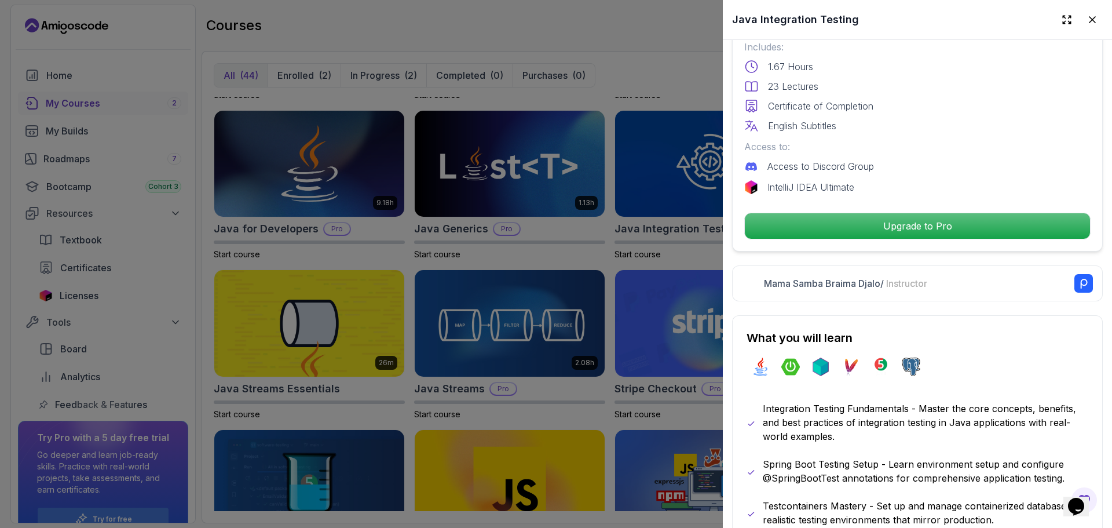
scroll to position [23, 0]
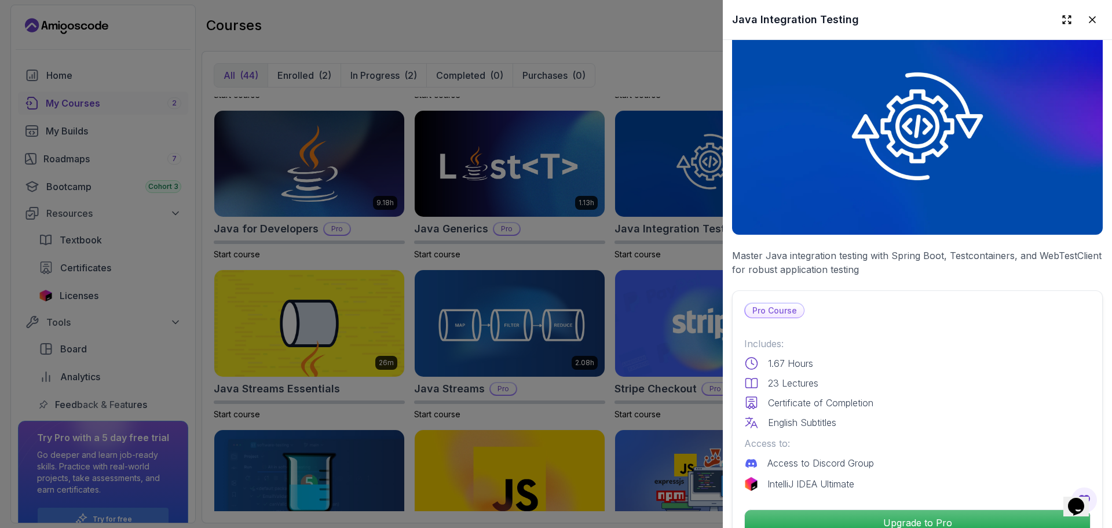
click at [641, 231] on div at bounding box center [556, 264] width 1112 height 528
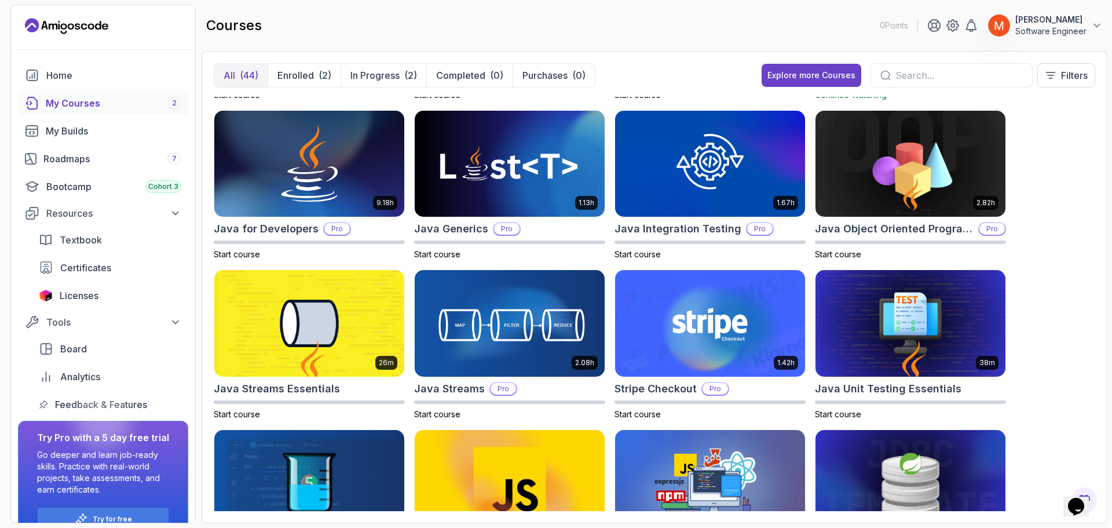
click at [1112, 290] on section "0 Points [PERSON_NAME] Software Engineer Home My Courses 2 My Builds Roadmaps 7…" at bounding box center [556, 264] width 1112 height 528
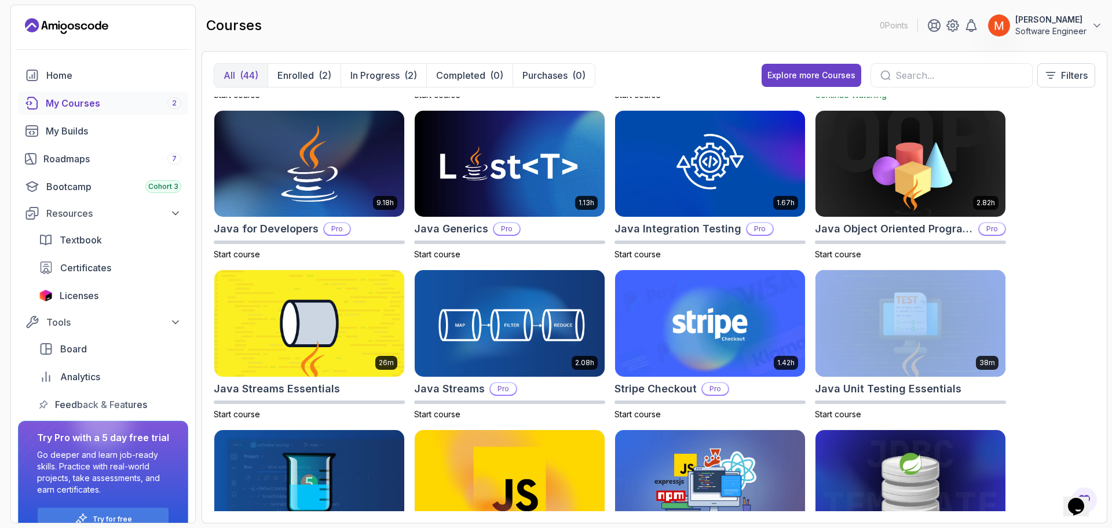
drag, startPoint x: 1112, startPoint y: 290, endPoint x: 1112, endPoint y: 305, distance: 15.1
click at [1112, 305] on section "0 Points [PERSON_NAME] Software Engineer Home My Courses 2 My Builds Roadmaps 7…" at bounding box center [556, 264] width 1112 height 528
click at [1029, 265] on div "8.31h Advanced Databases Pro Start course 5.18h Advanced Spring Boot Pro Start …" at bounding box center [655, 304] width 882 height 414
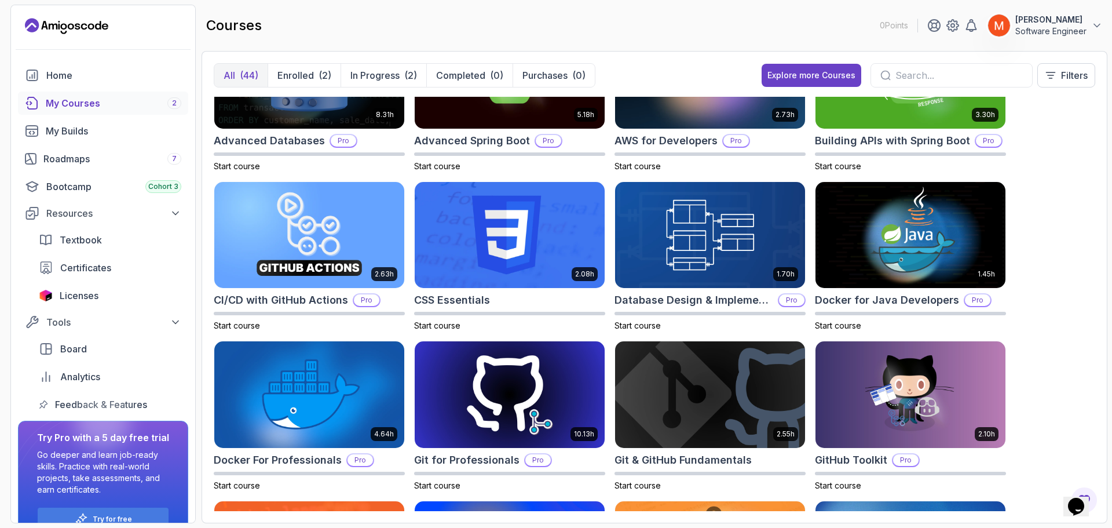
scroll to position [46, 0]
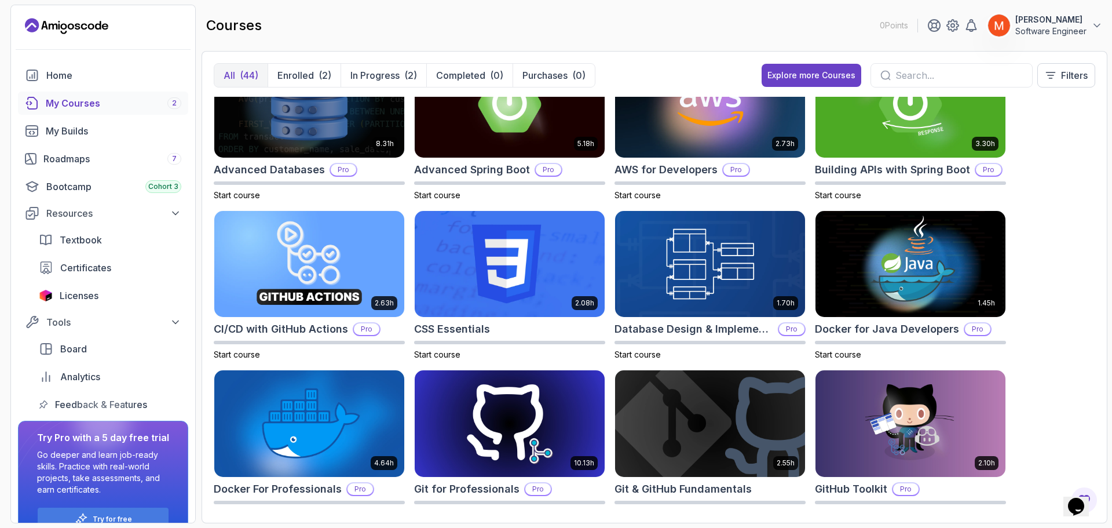
click at [1077, 188] on div "8.31h Advanced Databases Pro Start course 5.18h Advanced Spring Boot Pro Start …" at bounding box center [655, 304] width 882 height 414
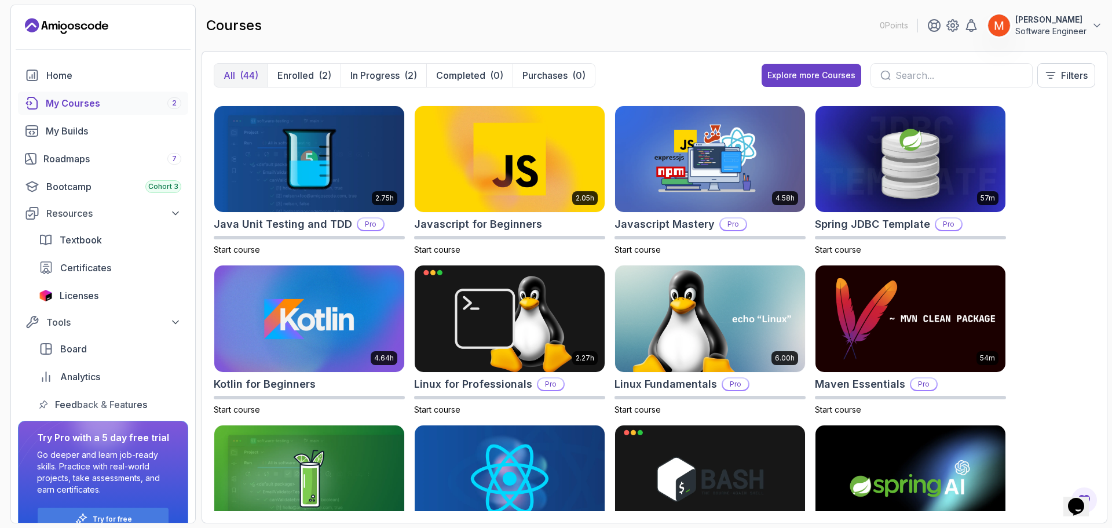
scroll to position [950, 0]
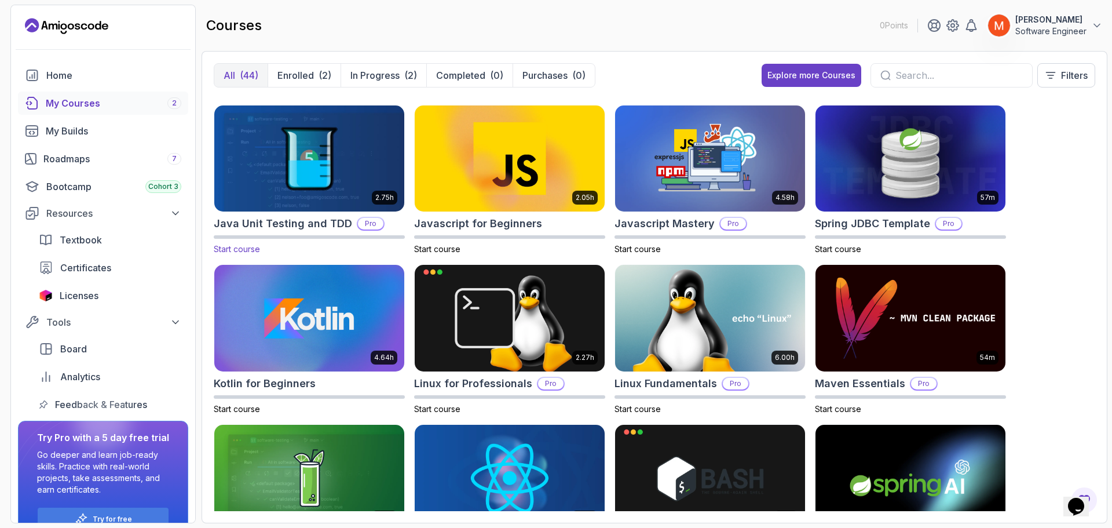
click at [294, 173] on img at bounding box center [309, 159] width 199 height 112
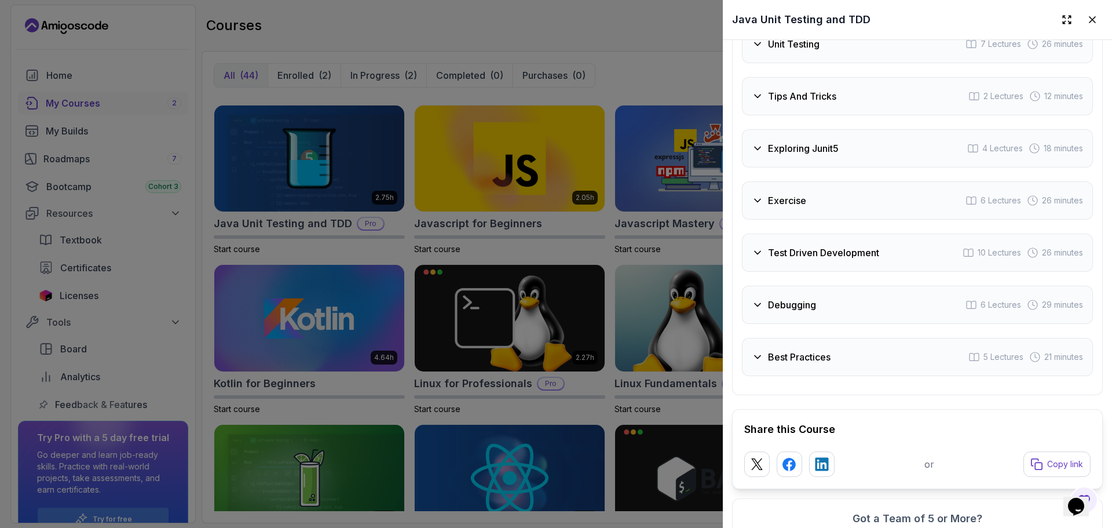
scroll to position [2200, 0]
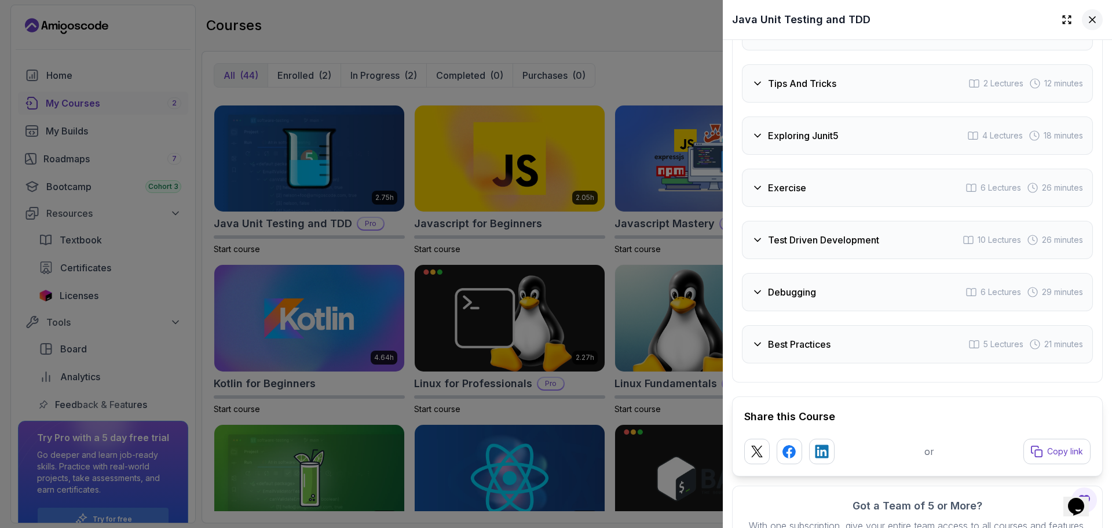
click at [1087, 16] on icon at bounding box center [1093, 20] width 12 height 12
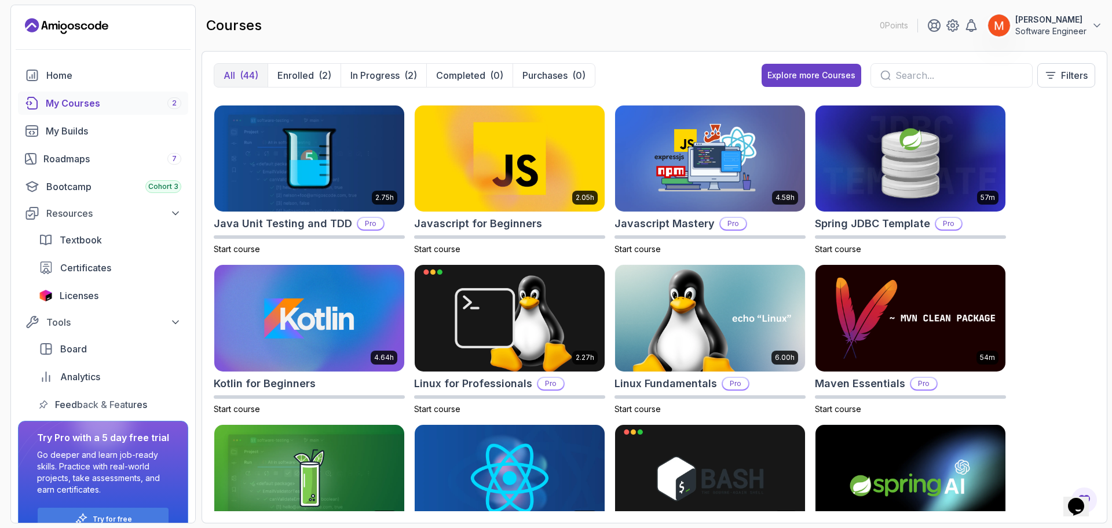
click at [1048, 215] on div "8.31h Advanced Databases Pro Start course 5.18h Advanced Spring Boot Pro Start …" at bounding box center [655, 304] width 882 height 414
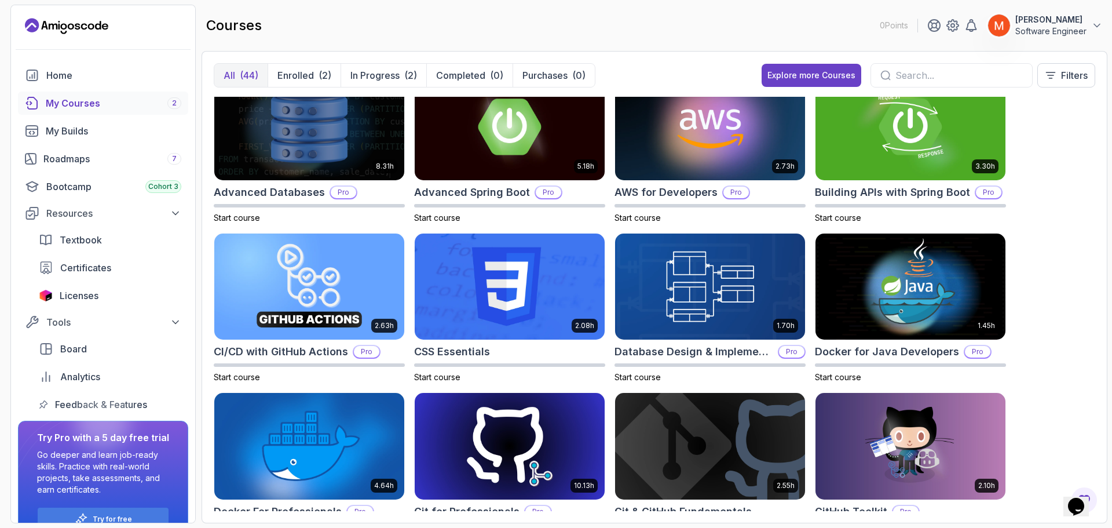
scroll to position [0, 0]
